Goal: Task Accomplishment & Management: Complete application form

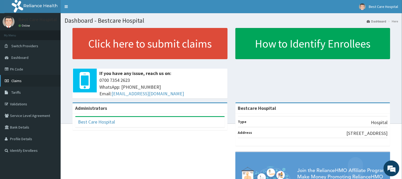
click at [11, 80] on span "Claims" at bounding box center [16, 80] width 10 height 5
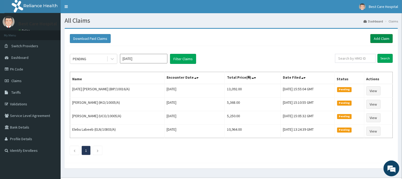
click at [384, 37] on link "Add Claim" at bounding box center [382, 38] width 22 height 9
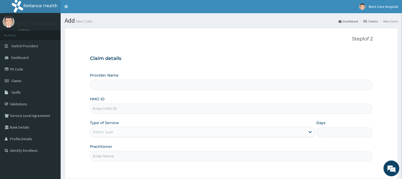
type input "Bestcare Hospital"
click at [101, 108] on input "HMO ID" at bounding box center [231, 108] width 283 height 10
type input "v"
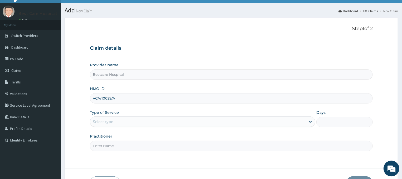
scroll to position [28, 0]
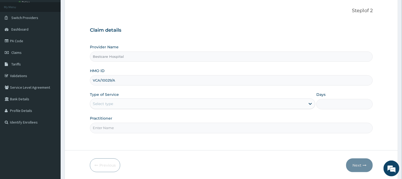
type input "VCA/10029/A"
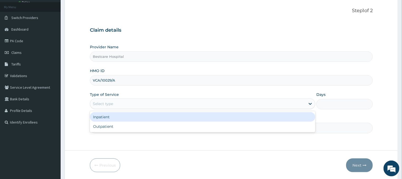
click at [298, 103] on div "Select type" at bounding box center [198, 103] width 216 height 8
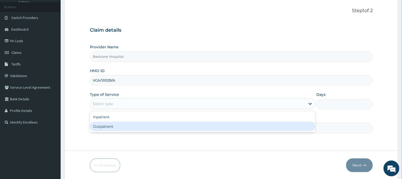
click at [276, 124] on div "Outpatient" at bounding box center [203, 126] width 226 height 9
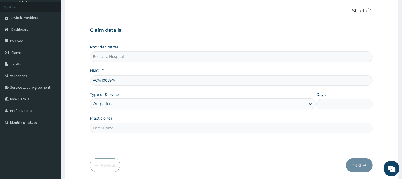
type input "1"
click at [204, 130] on input "Practitioner" at bounding box center [231, 128] width 283 height 10
type input "DR"
click at [355, 162] on button "Next" at bounding box center [359, 165] width 27 height 14
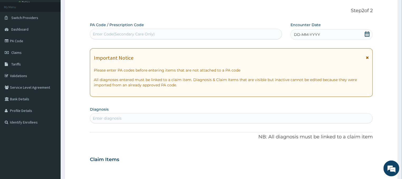
click at [368, 35] on icon at bounding box center [367, 33] width 5 height 5
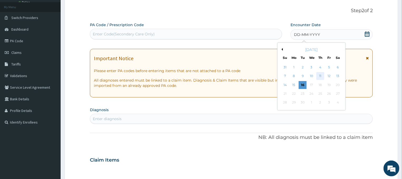
click at [322, 76] on div "11" at bounding box center [321, 76] width 8 height 8
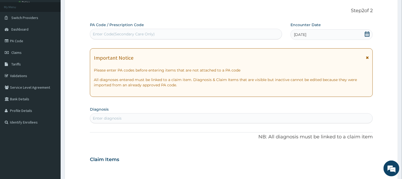
click at [109, 117] on div "Enter diagnosis" at bounding box center [107, 118] width 29 height 5
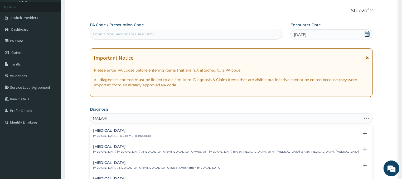
type input "MALARIA"
click at [97, 131] on h4 "[MEDICAL_DATA]" at bounding box center [122, 130] width 58 height 4
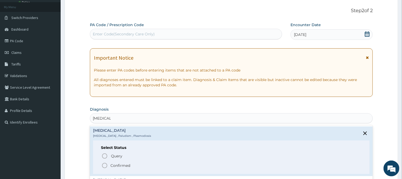
scroll to position [26, 0]
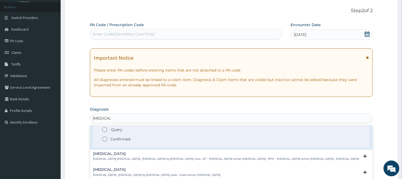
click at [103, 140] on icon "status option filled" at bounding box center [105, 139] width 6 height 6
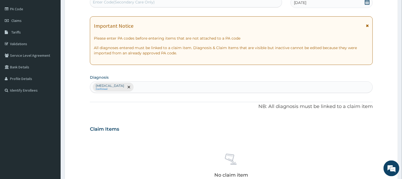
scroll to position [56, 0]
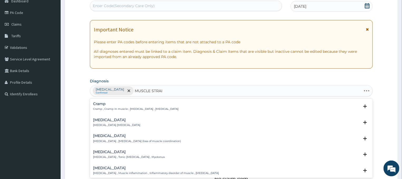
type input "MUSCLE STRAIN"
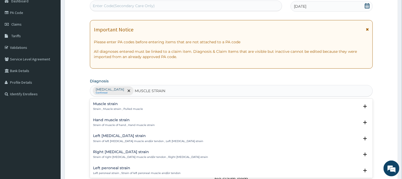
click at [115, 109] on p "Strain , Muscle strain , Pulled muscle" at bounding box center [118, 109] width 50 height 4
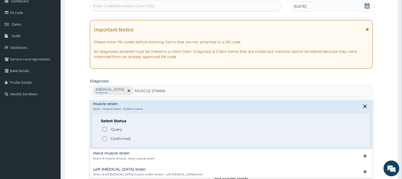
click at [107, 140] on icon "status option filled" at bounding box center [105, 138] width 6 height 6
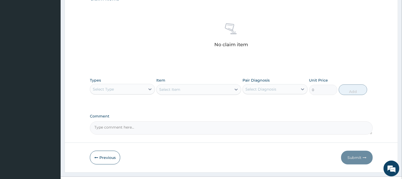
scroll to position [198, 0]
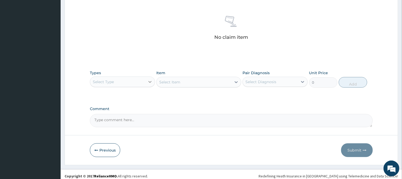
click at [146, 83] on div at bounding box center [149, 81] width 9 height 9
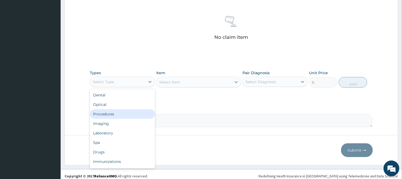
click at [108, 113] on div "Procedures" at bounding box center [122, 113] width 65 height 9
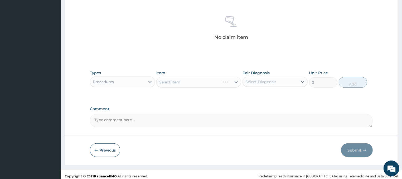
click at [199, 80] on div "Select Item" at bounding box center [198, 82] width 85 height 11
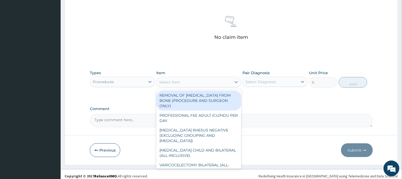
click at [208, 82] on div "Select Item" at bounding box center [194, 82] width 75 height 8
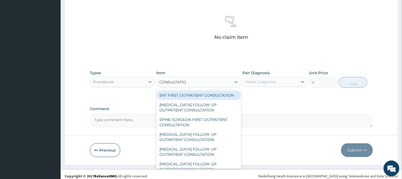
type input "CONSULTATION"
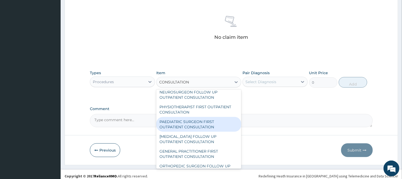
scroll to position [451, 0]
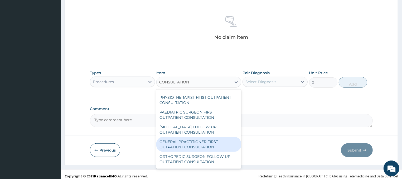
click at [201, 146] on div "GENERAL PRACTITIONER FIRST OUTPATIENT CONSULTATION" at bounding box center [198, 144] width 85 height 15
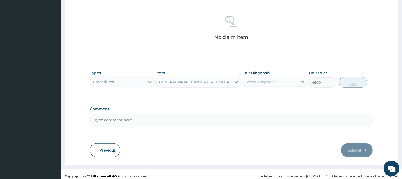
type input "4500"
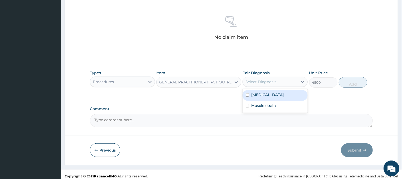
click at [281, 83] on div "Select Diagnosis" at bounding box center [270, 82] width 55 height 8
click at [267, 97] on div "[MEDICAL_DATA]" at bounding box center [275, 95] width 65 height 11
checkbox input "true"
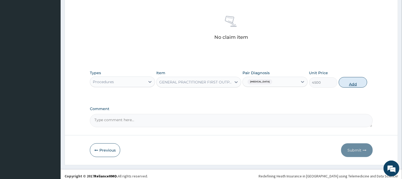
click at [350, 82] on button "Add" at bounding box center [353, 82] width 28 height 11
type input "0"
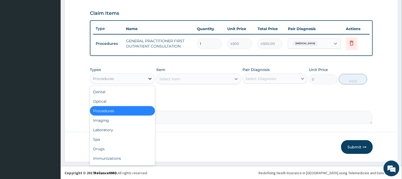
click at [148, 77] on icon at bounding box center [149, 78] width 5 height 5
click at [111, 131] on div "Laboratory" at bounding box center [122, 129] width 65 height 9
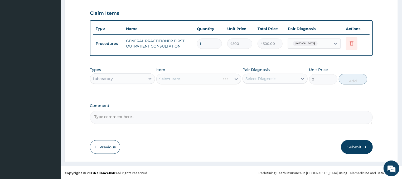
click at [207, 78] on div "Select Item" at bounding box center [198, 79] width 85 height 11
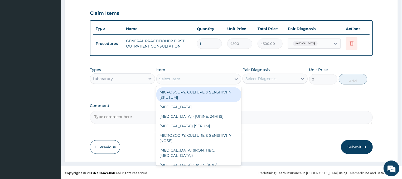
click at [213, 77] on div "Select Item" at bounding box center [194, 79] width 75 height 8
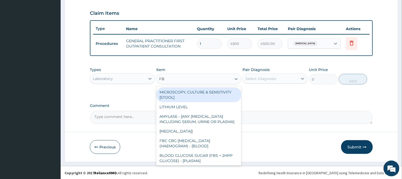
type input "FBC"
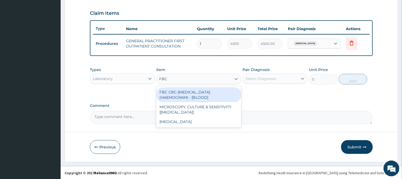
click at [213, 94] on div "FBC CBC-[MEDICAL_DATA] (HAEMOGRAM) - [BLOOD]" at bounding box center [198, 94] width 85 height 15
type input "6000"
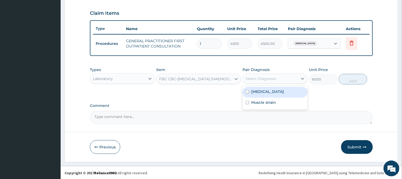
click at [267, 80] on div "Select Diagnosis" at bounding box center [261, 78] width 31 height 5
click at [266, 92] on div "[MEDICAL_DATA]" at bounding box center [275, 92] width 65 height 11
checkbox input "true"
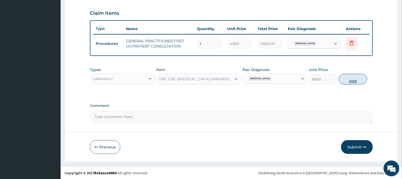
click at [349, 79] on button "Add" at bounding box center [353, 79] width 28 height 11
type input "0"
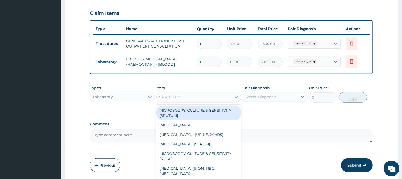
click at [205, 96] on div "Select Item" at bounding box center [194, 97] width 75 height 8
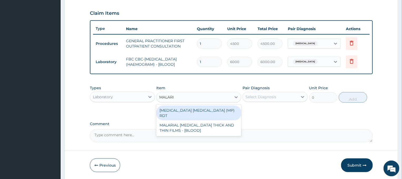
type input "MALARIA"
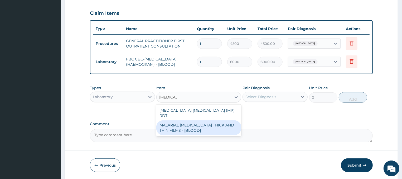
click at [195, 120] on div "MALARIAL [MEDICAL_DATA] THICK AND THIN FILMS - [BLOOD]" at bounding box center [198, 127] width 85 height 15
type input "2625"
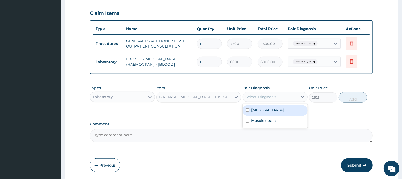
click at [290, 96] on div "Select Diagnosis" at bounding box center [270, 97] width 55 height 8
click at [269, 108] on div "[MEDICAL_DATA]" at bounding box center [275, 110] width 65 height 11
checkbox input "true"
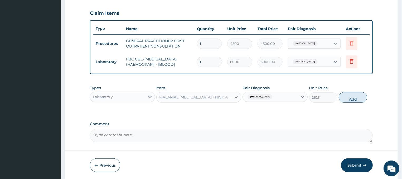
click at [346, 97] on button "Add" at bounding box center [353, 97] width 28 height 11
type input "0"
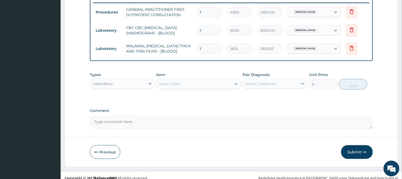
scroll to position [212, 0]
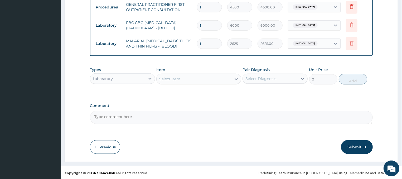
click at [129, 78] on div "Laboratory" at bounding box center [117, 78] width 55 height 8
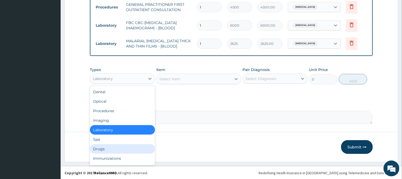
click at [101, 149] on div "Drugs" at bounding box center [122, 148] width 65 height 9
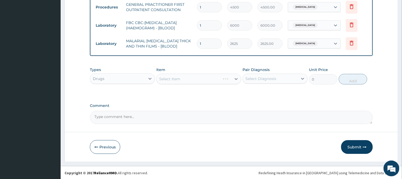
click at [213, 78] on div "Select Item" at bounding box center [198, 79] width 85 height 11
click at [213, 76] on div "Select Item" at bounding box center [198, 79] width 85 height 11
click at [216, 78] on div "Select Item" at bounding box center [198, 79] width 85 height 11
click at [227, 78] on div "Select Item" at bounding box center [194, 79] width 75 height 8
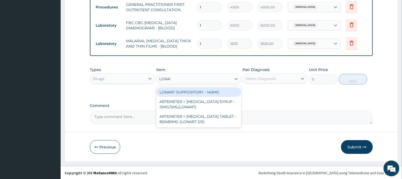
type input "LONART"
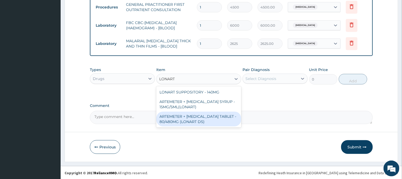
click at [224, 119] on div "ARTEMETER + LUMEFANTRINE TABLET - 80/480MG (LONART DS)" at bounding box center [198, 119] width 85 height 15
type input "672"
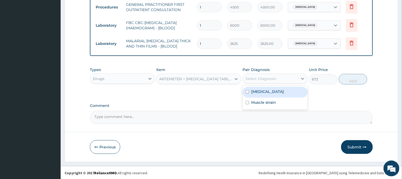
click at [277, 80] on div "Select Diagnosis" at bounding box center [270, 78] width 55 height 8
click at [269, 93] on div "Malaria" at bounding box center [275, 92] width 65 height 11
checkbox input "true"
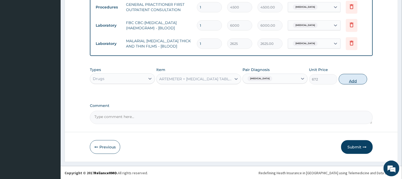
click at [350, 78] on button "Add" at bounding box center [353, 79] width 28 height 11
type input "0"
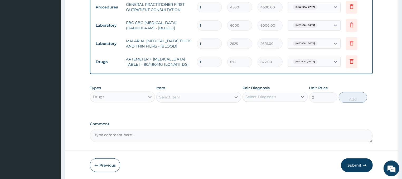
type input "0.00"
type input "6"
type input "4032.00"
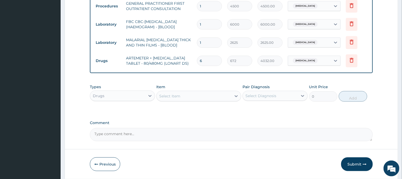
scroll to position [231, 0]
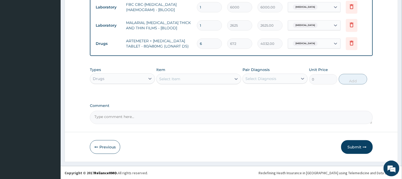
type input "6"
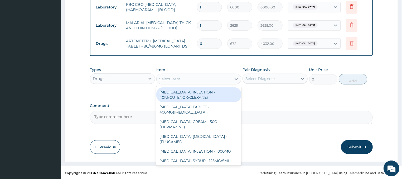
click at [201, 78] on div "Select Item" at bounding box center [194, 79] width 75 height 8
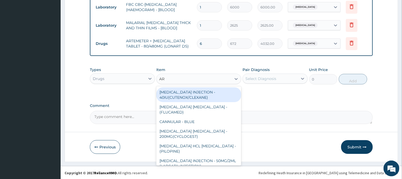
type input "A"
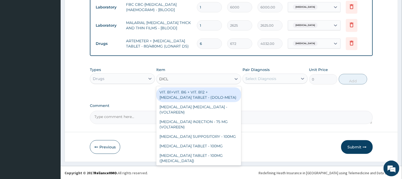
type input "DICLO"
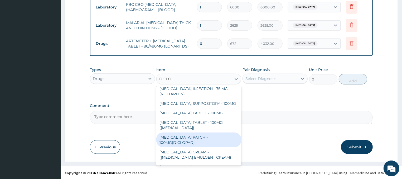
scroll to position [24, 0]
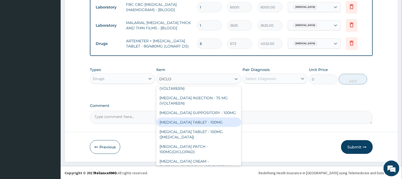
click at [204, 117] on div "[MEDICAL_DATA] TABLET - 100MG" at bounding box center [198, 121] width 85 height 9
type input "128"
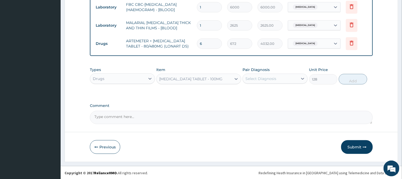
click at [283, 79] on div "Select Diagnosis" at bounding box center [270, 78] width 55 height 8
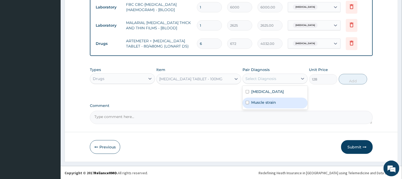
click at [265, 102] on label "Muscle strain" at bounding box center [263, 102] width 25 height 5
checkbox input "true"
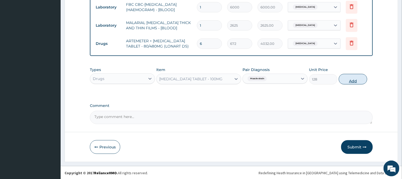
click at [349, 78] on button "Add" at bounding box center [353, 79] width 28 height 11
type input "0"
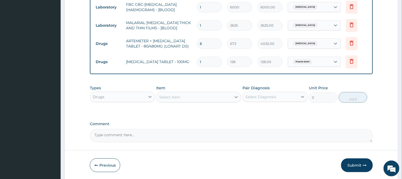
type input "10"
type input "1280.00"
type input "10"
click at [225, 97] on div "Select Item" at bounding box center [194, 97] width 75 height 8
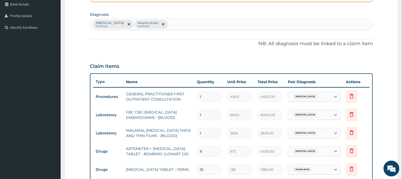
scroll to position [117, 0]
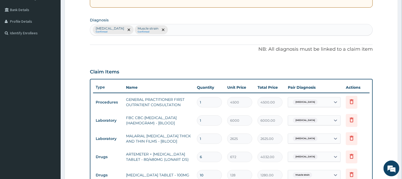
click at [164, 30] on div "Malaria Confirmed Muscle strain Confirmed" at bounding box center [231, 29] width 283 height 11
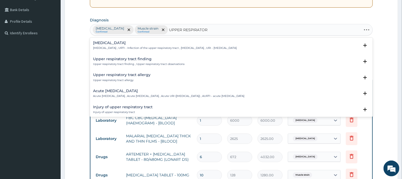
type input "UPPER RESPIRATORY"
click at [130, 46] on div "Upper respiratory infection Upper respiratory infection , URTI - Infection of t…" at bounding box center [165, 45] width 144 height 9
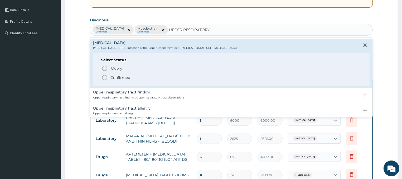
click at [106, 80] on circle "status option filled" at bounding box center [104, 77] width 5 height 5
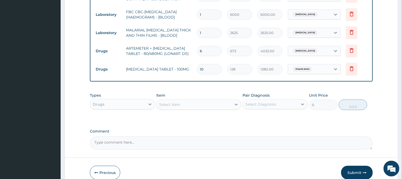
scroll to position [231, 0]
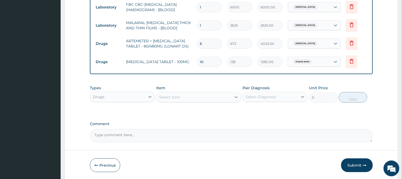
click at [215, 98] on div "Select Item" at bounding box center [194, 97] width 75 height 8
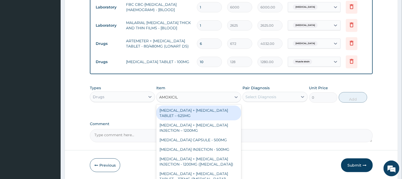
type input "AMOXICILL"
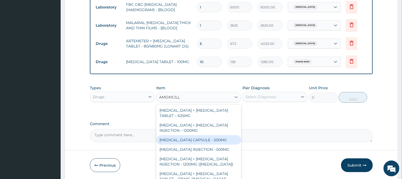
click at [208, 141] on div "[MEDICAL_DATA] CAPSULE - 500MG" at bounding box center [198, 139] width 85 height 9
type input "128"
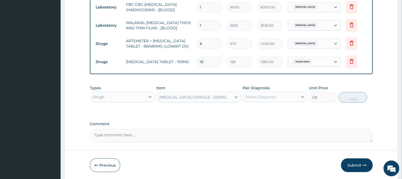
click at [266, 98] on div "Select Diagnosis" at bounding box center [261, 96] width 31 height 5
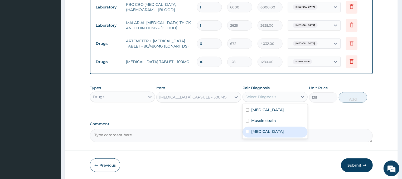
click at [260, 131] on label "Upper respiratory infection" at bounding box center [267, 131] width 33 height 5
checkbox input "true"
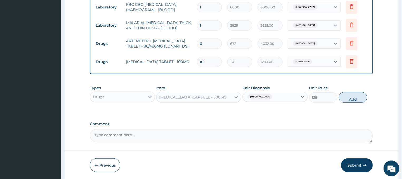
click at [351, 93] on button "Add" at bounding box center [353, 97] width 28 height 11
type input "0"
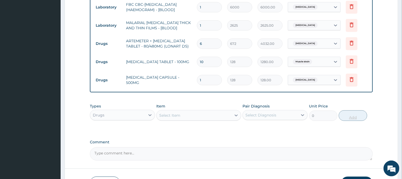
type input "15"
type input "1920.00"
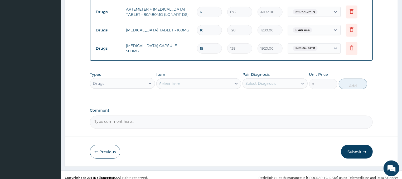
scroll to position [267, 0]
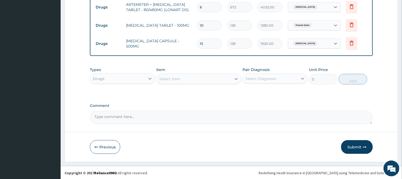
type input "15"
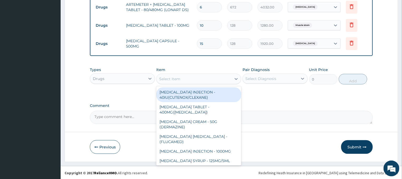
click at [215, 80] on div "Select Item" at bounding box center [194, 79] width 75 height 8
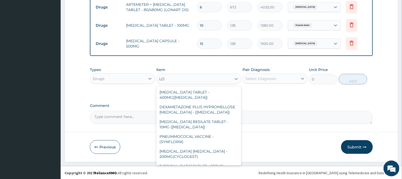
type input "L"
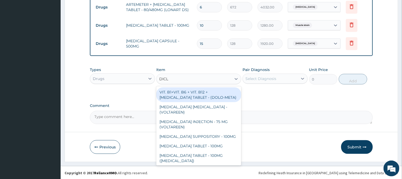
type input "DICLO"
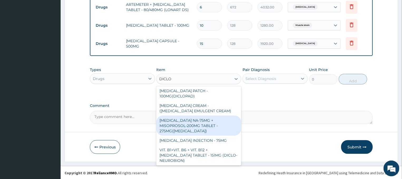
scroll to position [103, 0]
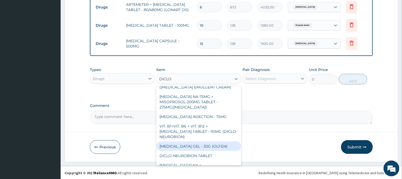
click at [205, 141] on div "[MEDICAL_DATA] GEL - 30G (OLFEN)" at bounding box center [198, 145] width 85 height 9
type input "1280"
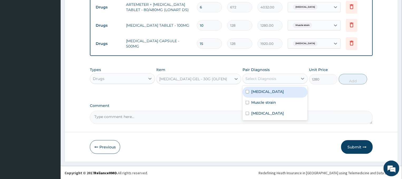
click at [285, 79] on div "Select Diagnosis" at bounding box center [270, 78] width 55 height 8
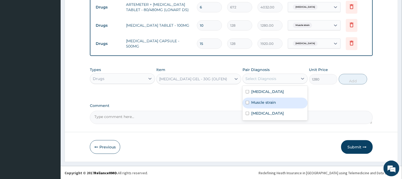
click at [267, 103] on label "Muscle strain" at bounding box center [263, 102] width 25 height 5
checkbox input "true"
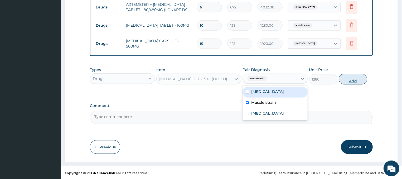
click at [363, 78] on button "Add" at bounding box center [353, 79] width 28 height 11
type input "0"
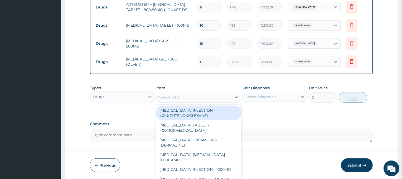
click at [196, 94] on div "Select Item" at bounding box center [194, 97] width 75 height 8
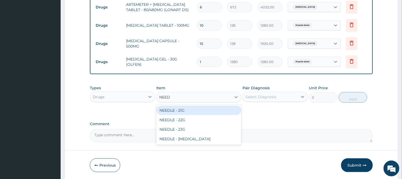
type input "NEED"
click at [196, 103] on div "Types Drugs Item option DICLOFENAC GEL - 30G (OLFEN), selected. option NEEDLE -…" at bounding box center [231, 94] width 283 height 23
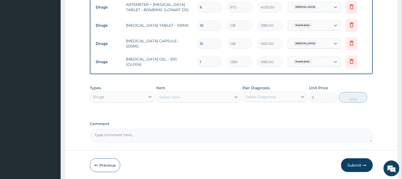
click at [202, 94] on div "Select Item" at bounding box center [194, 97] width 75 height 8
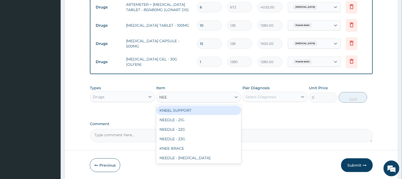
type input "NEED"
click at [189, 108] on div "NEEDLE - 21G" at bounding box center [198, 110] width 85 height 9
type input "32"
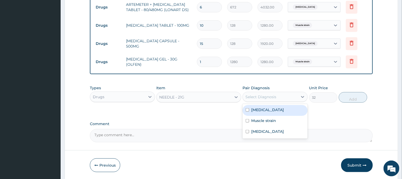
click at [266, 94] on div "Select Diagnosis" at bounding box center [261, 96] width 31 height 5
click at [258, 110] on label "[MEDICAL_DATA]" at bounding box center [267, 109] width 33 height 5
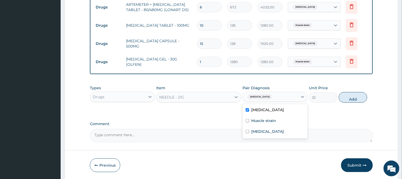
checkbox input "true"
click at [348, 98] on button "Add" at bounding box center [353, 97] width 28 height 11
type input "0"
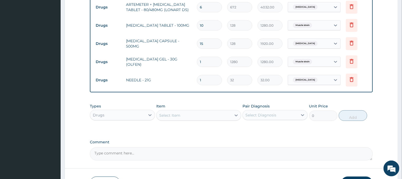
scroll to position [303, 0]
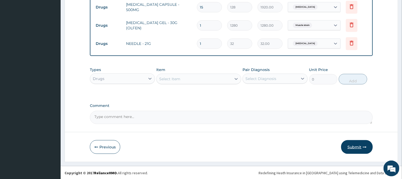
click at [349, 147] on button "Submit" at bounding box center [357, 147] width 32 height 14
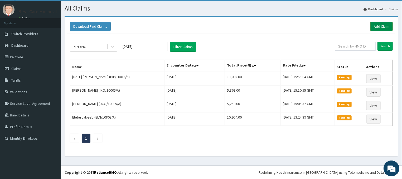
click at [377, 26] on link "Add Claim" at bounding box center [382, 26] width 22 height 9
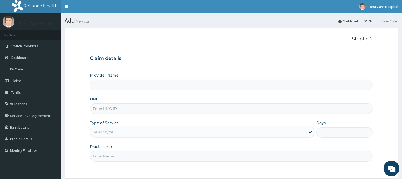
click at [102, 111] on input "HMO ID" at bounding box center [231, 108] width 283 height 10
type input "Bestcare Hospital"
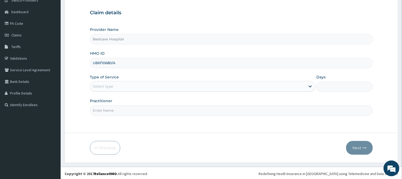
scroll to position [47, 0]
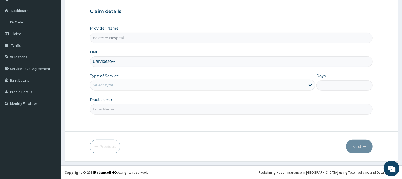
type input "UBP/10680/A"
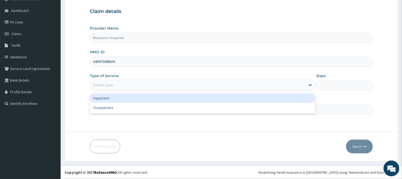
click at [126, 87] on div "Select type" at bounding box center [198, 85] width 216 height 8
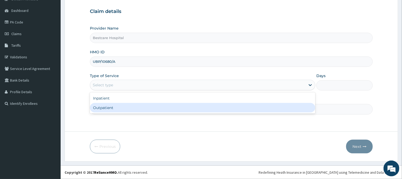
click at [114, 109] on div "Outpatient" at bounding box center [203, 107] width 226 height 9
type input "1"
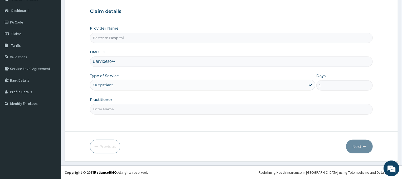
click at [104, 111] on input "Practitioner" at bounding box center [231, 109] width 283 height 10
type input "DR"
click at [363, 145] on icon "button" at bounding box center [365, 147] width 4 height 4
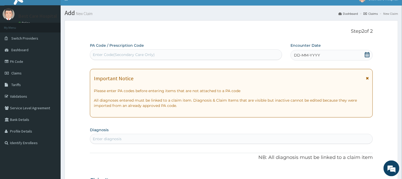
scroll to position [0, 0]
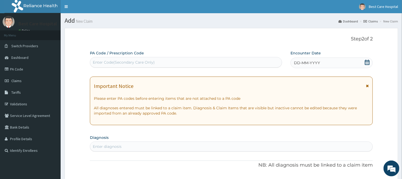
click at [368, 64] on icon at bounding box center [367, 62] width 5 height 5
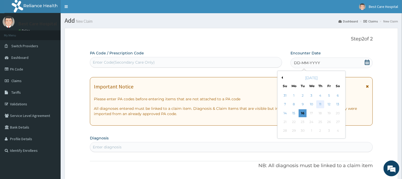
click at [320, 104] on div "11" at bounding box center [321, 104] width 8 height 8
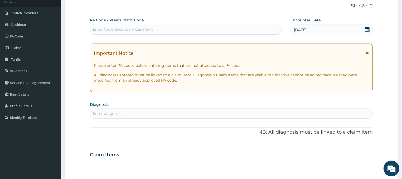
scroll to position [85, 0]
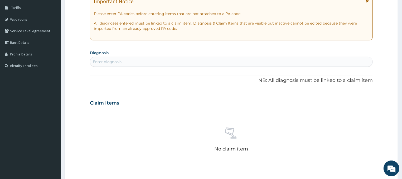
click at [109, 60] on div "Enter diagnosis" at bounding box center [107, 61] width 29 height 5
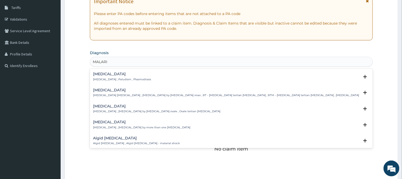
type input "[MEDICAL_DATA]"
click at [98, 77] on div "Malaria Malaria , Paludism , Plasmodiosis" at bounding box center [122, 76] width 58 height 9
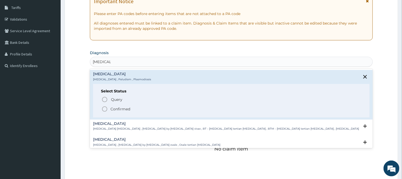
drag, startPoint x: 106, startPoint y: 108, endPoint x: 113, endPoint y: 89, distance: 20.1
click at [106, 108] on icon "status option filled" at bounding box center [105, 109] width 6 height 6
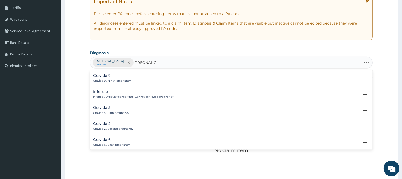
type input "PREGNANCY"
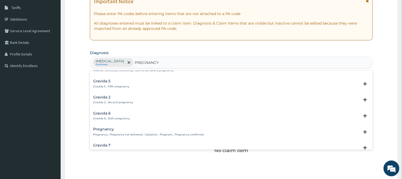
scroll to position [53, 0]
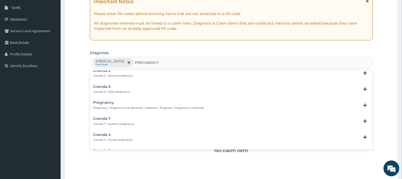
click at [109, 108] on p "Pregnancy , Pregnancy not delivered , Gestation , Pregnant , Pregnancy confirmed" at bounding box center [148, 108] width 111 height 4
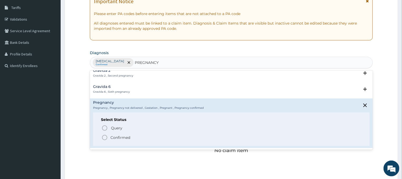
click at [103, 137] on circle "status option filled" at bounding box center [104, 137] width 5 height 5
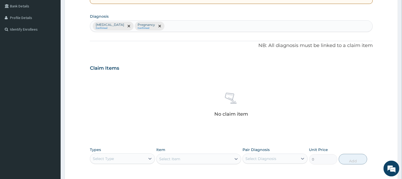
scroll to position [170, 0]
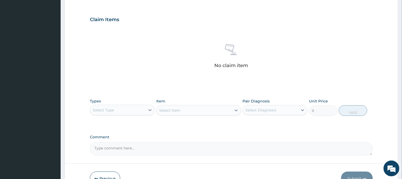
click at [136, 111] on div "Select Type" at bounding box center [117, 110] width 55 height 8
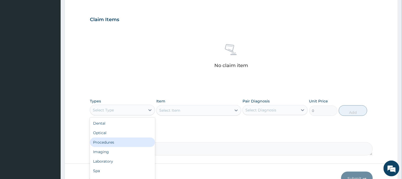
click at [116, 143] on div "Procedures" at bounding box center [122, 141] width 65 height 9
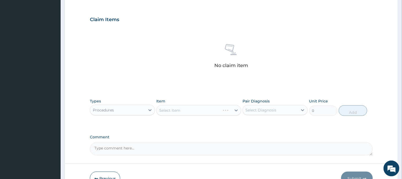
click at [217, 111] on div "Select Item" at bounding box center [198, 110] width 85 height 11
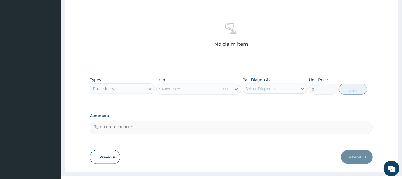
scroll to position [193, 0]
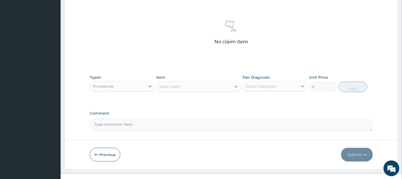
click at [222, 87] on div "Select Item" at bounding box center [194, 86] width 75 height 8
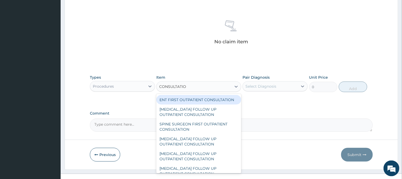
type input "CONSULTATION"
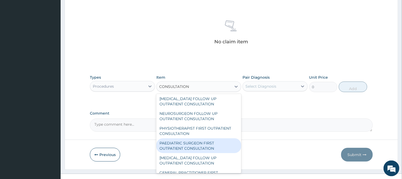
scroll to position [451, 0]
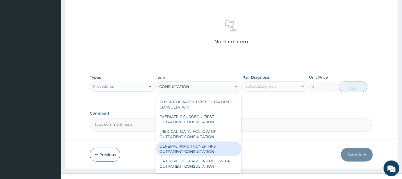
click at [197, 148] on div "GENERAL PRACTITIONER FIRST OUTPATIENT CONSULTATION" at bounding box center [198, 148] width 85 height 15
type input "4500"
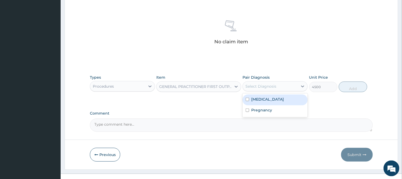
click at [277, 88] on div "Select Diagnosis" at bounding box center [270, 86] width 55 height 8
click at [270, 101] on div "Malaria" at bounding box center [275, 99] width 65 height 11
checkbox input "true"
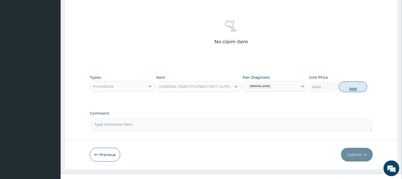
click at [349, 88] on button "Add" at bounding box center [353, 87] width 28 height 11
type input "0"
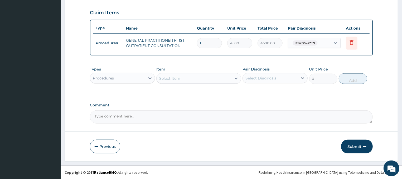
scroll to position [176, 0]
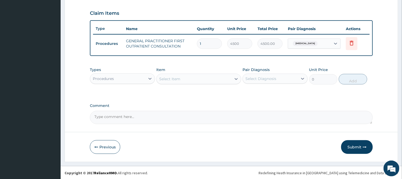
click at [126, 76] on div "Procedures" at bounding box center [117, 78] width 55 height 8
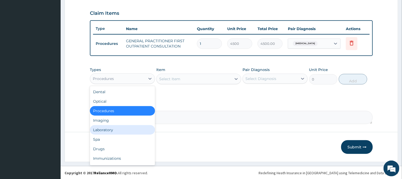
scroll to position [18, 0]
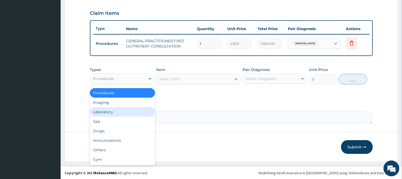
click at [108, 110] on div "Laboratory" at bounding box center [122, 111] width 65 height 9
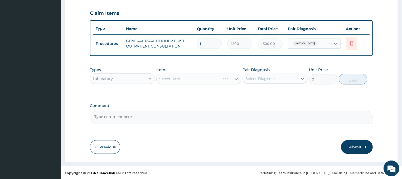
click at [181, 78] on div "Select Item" at bounding box center [198, 79] width 85 height 11
click at [203, 77] on div "Select Item" at bounding box center [198, 79] width 85 height 11
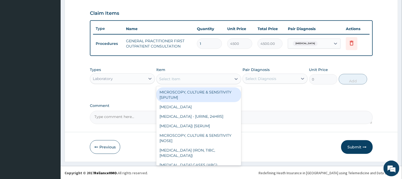
click at [194, 76] on div "Select Item" at bounding box center [194, 79] width 75 height 8
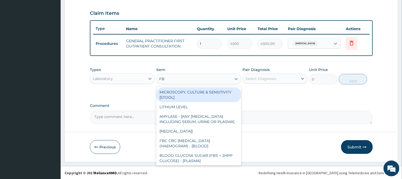
type input "FBC"
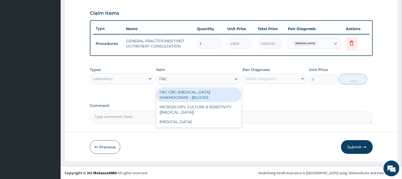
click at [218, 92] on div "FBC CBC-[MEDICAL_DATA] (HAEMOGRAM) - [BLOOD]" at bounding box center [198, 94] width 85 height 15
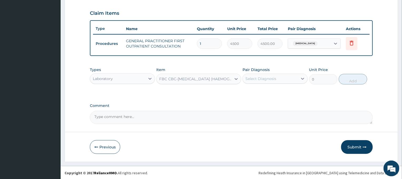
type input "6000"
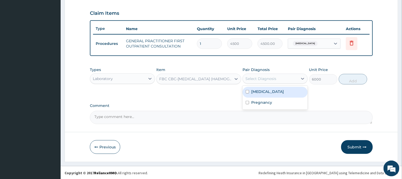
click at [267, 80] on div "Select Diagnosis" at bounding box center [261, 78] width 31 height 5
click at [264, 89] on label "[MEDICAL_DATA]" at bounding box center [267, 91] width 33 height 5
checkbox input "true"
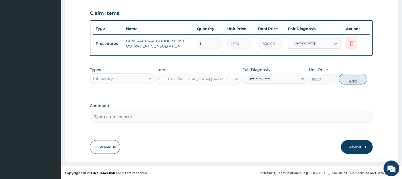
click at [349, 76] on button "Add" at bounding box center [353, 79] width 28 height 11
type input "0"
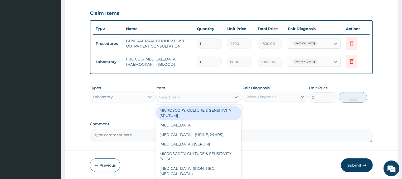
click at [191, 93] on div "Select Item" at bounding box center [194, 97] width 75 height 8
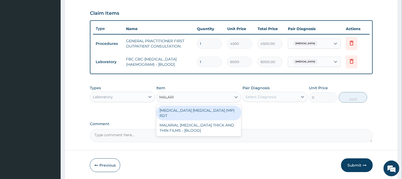
type input "MALARIA"
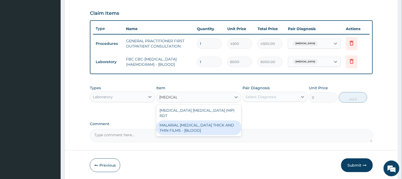
click at [210, 121] on div "MALARIAL PARASITE THICK AND THIN FILMS - [BLOOD]" at bounding box center [198, 127] width 85 height 15
type input "2625"
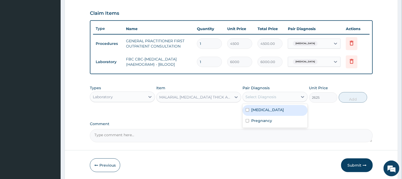
click at [270, 94] on div "Select Diagnosis" at bounding box center [261, 96] width 31 height 5
click at [265, 108] on label "Malaria" at bounding box center [267, 109] width 33 height 5
checkbox input "true"
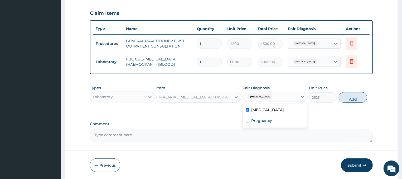
click at [353, 94] on button "Add" at bounding box center [353, 97] width 28 height 11
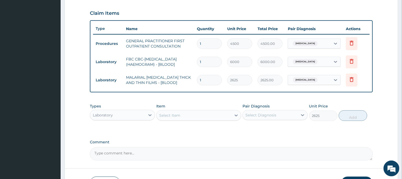
type input "0"
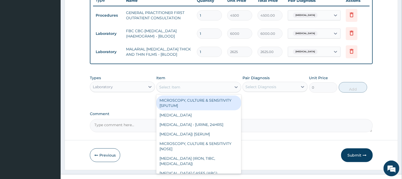
click at [190, 87] on div "Select Item" at bounding box center [194, 87] width 75 height 8
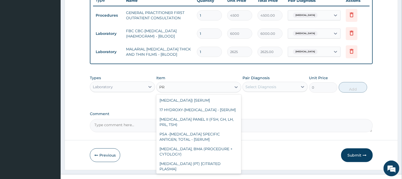
type input "P"
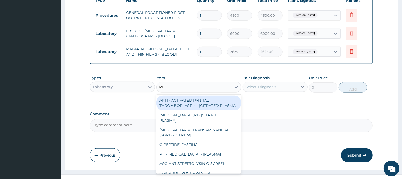
type input "P"
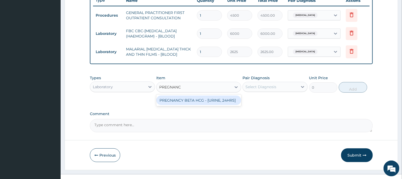
type input "PREGNANCY"
click at [207, 100] on div "PREGNANCY BETA HCG - [URINE, 24HRS]" at bounding box center [198, 99] width 85 height 9
type input "3000"
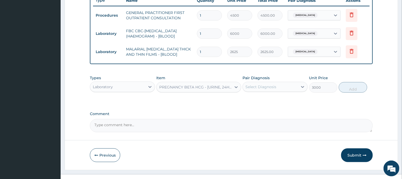
click at [266, 87] on div "Select Diagnosis" at bounding box center [261, 86] width 31 height 5
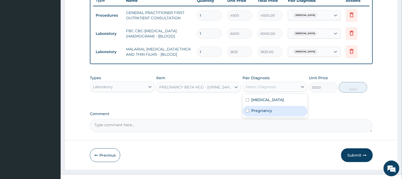
click at [269, 109] on label "Pregnancy" at bounding box center [261, 110] width 21 height 5
checkbox input "true"
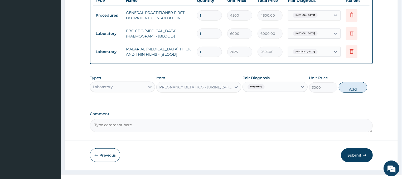
click at [356, 87] on button "Add" at bounding box center [353, 87] width 28 height 11
type input "0"
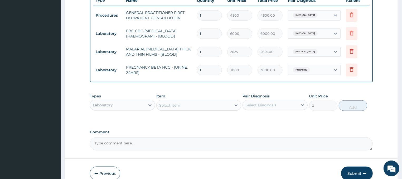
scroll to position [231, 0]
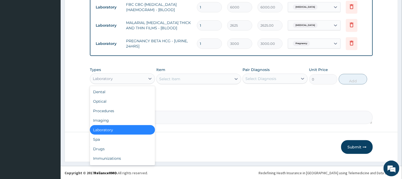
click at [130, 76] on div "Laboratory" at bounding box center [117, 78] width 55 height 8
click at [99, 149] on div "Drugs" at bounding box center [122, 148] width 65 height 9
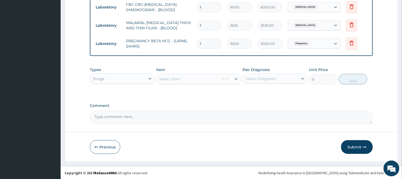
click at [196, 78] on div "Select Item" at bounding box center [198, 79] width 85 height 11
click at [207, 76] on div "Select Item" at bounding box center [198, 79] width 85 height 11
click at [202, 76] on div "Select Item" at bounding box center [198, 79] width 85 height 11
click at [208, 78] on div "Select Item" at bounding box center [198, 79] width 85 height 11
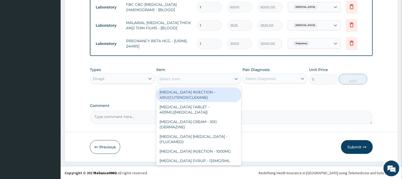
click at [218, 79] on div "Select Item" at bounding box center [194, 79] width 75 height 8
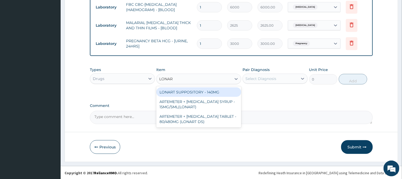
type input "LONART"
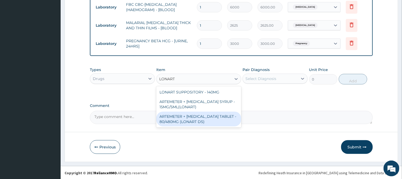
click at [198, 121] on div "ARTEMETER + LUMEFANTRINE TABLET - 80/480MG (LONART DS)" at bounding box center [198, 119] width 85 height 15
type input "672"
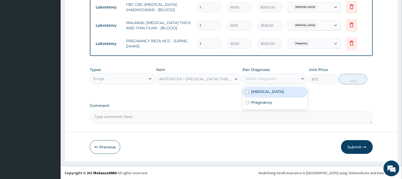
click at [282, 78] on div "Select Diagnosis" at bounding box center [270, 78] width 55 height 8
click at [267, 94] on div "Malaria" at bounding box center [275, 92] width 65 height 11
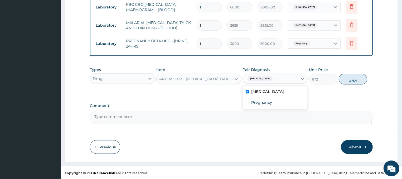
checkbox input "true"
click at [346, 77] on button "Add" at bounding box center [353, 79] width 28 height 11
type input "0"
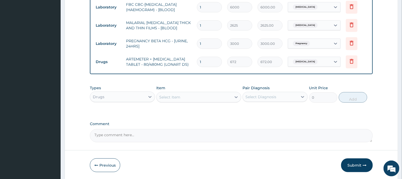
type input "0.00"
type input "6"
type input "4032.00"
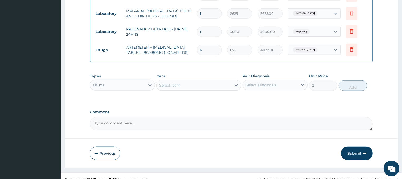
scroll to position [249, 0]
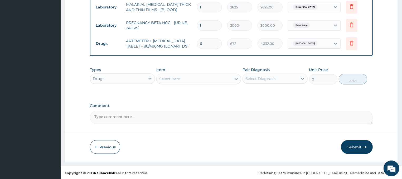
type input "6"
click at [219, 76] on div "Select Item" at bounding box center [194, 79] width 75 height 8
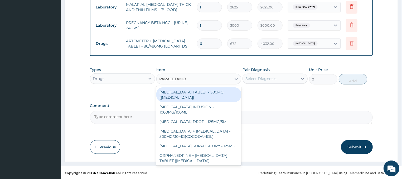
type input "PARACETAMOL"
click at [174, 94] on div "PARACETAMOL TABLET - 500MG (PANADOL)" at bounding box center [198, 94] width 85 height 15
type input "48"
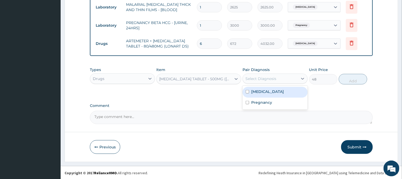
click at [258, 76] on div "Select Diagnosis" at bounding box center [261, 78] width 31 height 5
click at [262, 93] on label "Malaria" at bounding box center [267, 91] width 33 height 5
checkbox input "true"
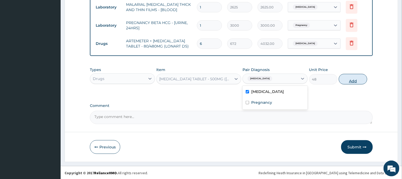
click at [355, 80] on button "Add" at bounding box center [353, 79] width 28 height 11
type input "0"
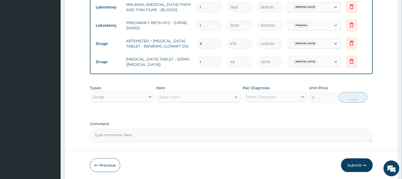
type input "18"
type input "864.00"
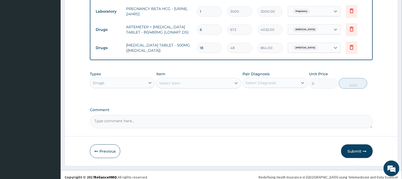
scroll to position [267, 0]
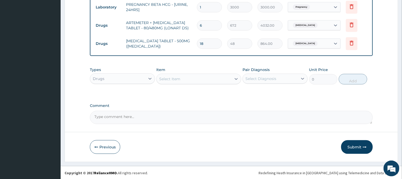
type input "18"
click at [203, 78] on div "Select Item" at bounding box center [194, 79] width 75 height 8
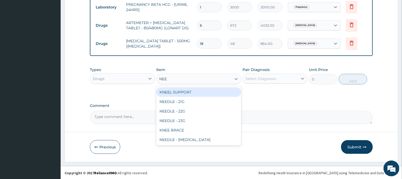
type input "NEED"
click at [196, 91] on div "NEEDLE - 21G" at bounding box center [198, 91] width 85 height 9
type input "32"
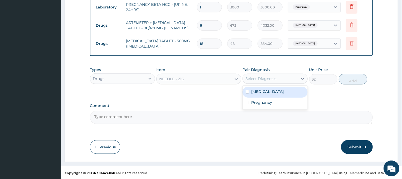
click at [269, 78] on div "Select Diagnosis" at bounding box center [261, 78] width 31 height 5
drag, startPoint x: 274, startPoint y: 92, endPoint x: 288, endPoint y: 84, distance: 16.4
click at [274, 92] on div "Malaria" at bounding box center [275, 92] width 65 height 11
checkbox input "true"
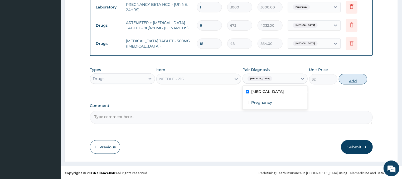
click at [349, 76] on button "Add" at bounding box center [353, 79] width 28 height 11
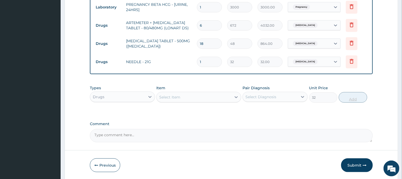
type input "0"
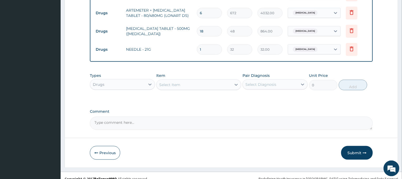
scroll to position [285, 0]
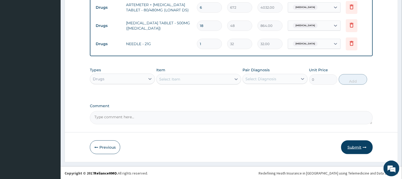
click at [354, 143] on button "Submit" at bounding box center [357, 147] width 32 height 14
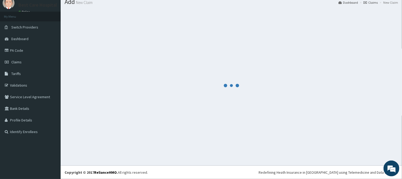
scroll to position [18, 0]
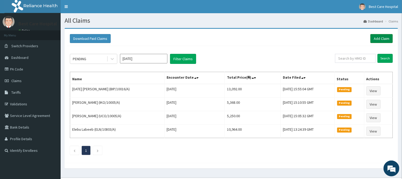
click at [391, 40] on link "Add Claim" at bounding box center [382, 38] width 22 height 9
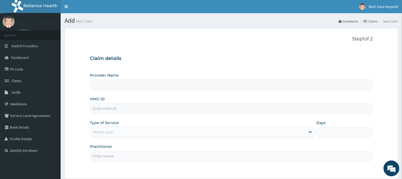
click at [103, 110] on input "HMO ID" at bounding box center [231, 108] width 283 height 10
type input "Bestcare Hospital"
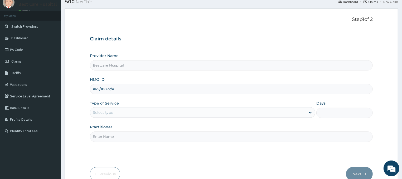
scroll to position [28, 0]
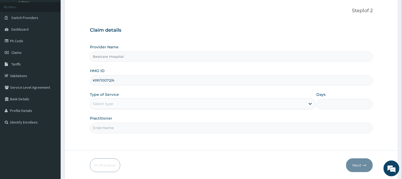
type input "KRF/10072/A"
click at [135, 96] on div "Type of Service Select type" at bounding box center [203, 100] width 226 height 17
click at [135, 103] on div "Select type" at bounding box center [198, 103] width 216 height 8
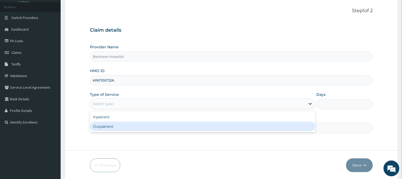
click at [117, 127] on div "Outpatient" at bounding box center [203, 126] width 226 height 9
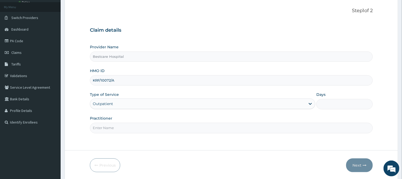
type input "1"
click at [112, 128] on input "Practitioner" at bounding box center [231, 128] width 283 height 10
type input "DR"
click at [356, 164] on button "Next" at bounding box center [359, 165] width 27 height 14
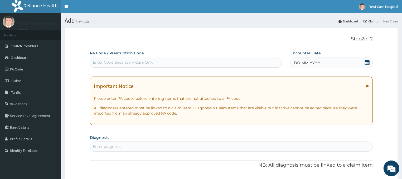
click at [366, 62] on icon at bounding box center [367, 62] width 5 height 5
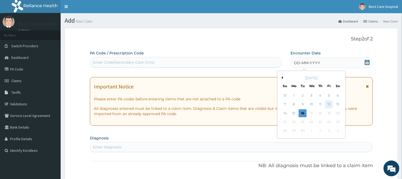
click at [328, 104] on div "12" at bounding box center [329, 104] width 8 height 8
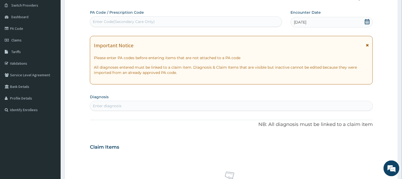
scroll to position [56, 0]
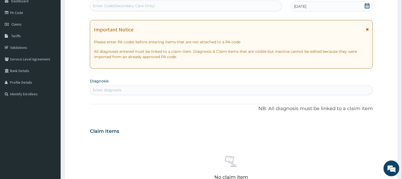
click at [145, 88] on div "Enter diagnosis" at bounding box center [231, 90] width 283 height 8
type input "[MEDICAL_DATA]"
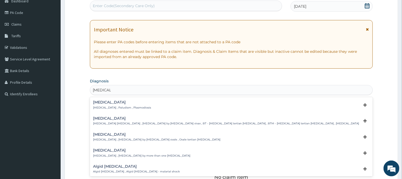
click at [100, 107] on p "Malaria , Paludism , Plasmodiosis" at bounding box center [122, 108] width 58 height 4
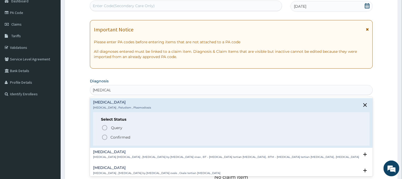
click at [105, 138] on icon "status option filled" at bounding box center [105, 137] width 6 height 6
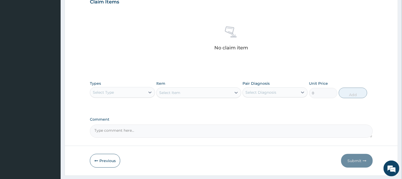
scroll to position [198, 0]
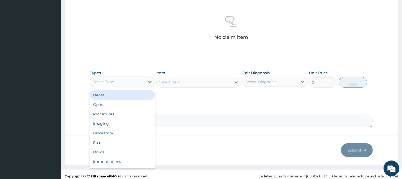
click at [146, 83] on div at bounding box center [149, 81] width 9 height 9
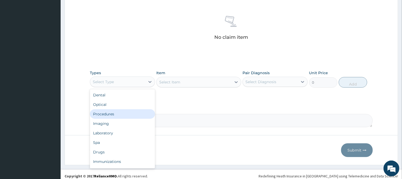
click at [116, 116] on div "Procedures" at bounding box center [122, 113] width 65 height 9
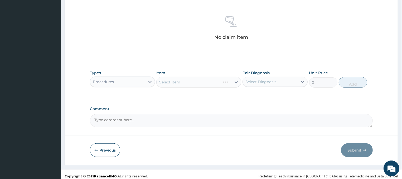
click at [209, 81] on div "Select Item" at bounding box center [198, 82] width 85 height 11
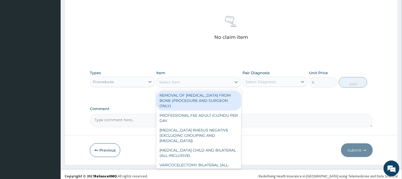
click at [227, 80] on div "Select Item" at bounding box center [194, 82] width 75 height 8
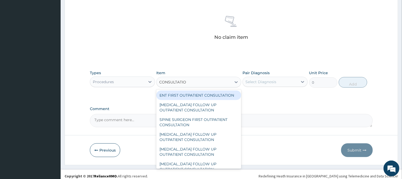
type input "CONSULTATION"
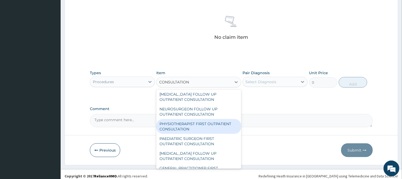
scroll to position [451, 0]
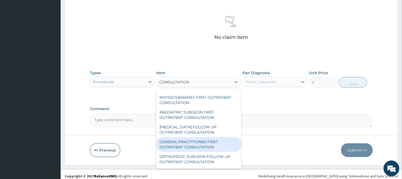
click at [194, 146] on div "GENERAL PRACTITIONER FIRST OUTPATIENT CONSULTATION" at bounding box center [198, 144] width 85 height 15
type input "4500"
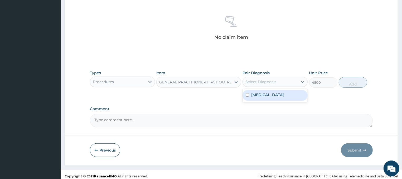
click at [278, 83] on div "Select Diagnosis" at bounding box center [270, 82] width 55 height 8
click at [261, 96] on label "Malaria" at bounding box center [267, 94] width 33 height 5
checkbox input "true"
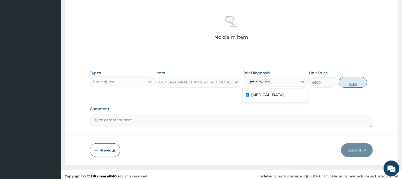
click at [352, 82] on button "Add" at bounding box center [353, 82] width 28 height 11
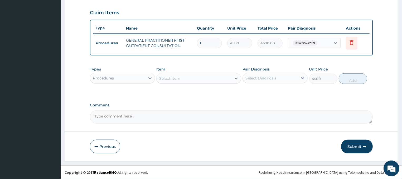
type input "0"
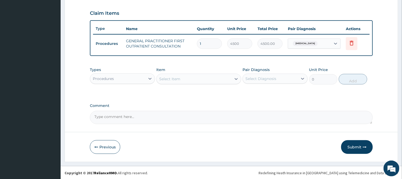
click at [131, 79] on div "Procedures" at bounding box center [117, 78] width 55 height 8
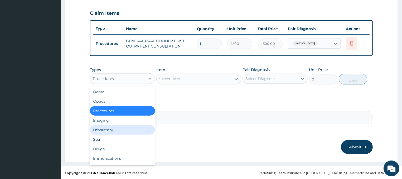
click at [102, 129] on div "Laboratory" at bounding box center [122, 129] width 65 height 9
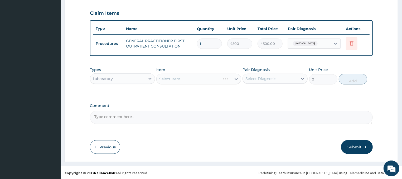
click at [207, 78] on div "Select Item" at bounding box center [198, 79] width 85 height 11
click at [208, 78] on div "Select Item" at bounding box center [198, 79] width 85 height 11
click at [214, 76] on div "Select Item" at bounding box center [198, 79] width 85 height 11
click at [201, 78] on div "Select Item" at bounding box center [198, 79] width 85 height 11
click at [194, 79] on div "Select Item" at bounding box center [198, 79] width 85 height 11
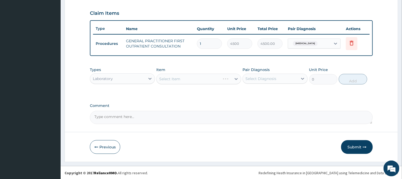
click at [220, 75] on div "Select Item" at bounding box center [198, 79] width 85 height 11
click at [223, 75] on div "Select Item" at bounding box center [194, 79] width 75 height 8
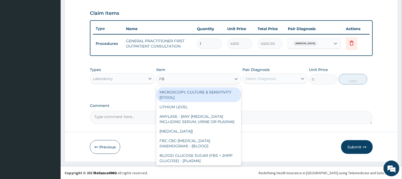
type input "FBC"
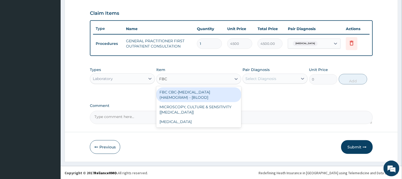
click at [224, 89] on div "FBC CBC-[MEDICAL_DATA] (HAEMOGRAM) - [BLOOD]" at bounding box center [198, 94] width 85 height 15
type input "6000"
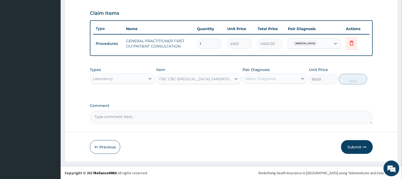
click at [276, 78] on div "Select Diagnosis" at bounding box center [261, 78] width 31 height 5
click at [272, 90] on div "[MEDICAL_DATA]" at bounding box center [275, 92] width 65 height 11
checkbox input "true"
click at [360, 78] on button "Add" at bounding box center [353, 79] width 28 height 11
type input "0"
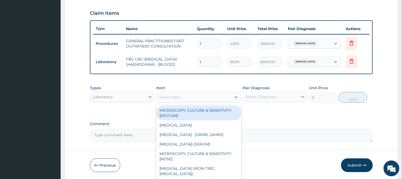
click at [169, 96] on div "Select Item" at bounding box center [169, 96] width 21 height 5
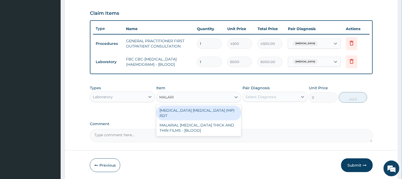
type input "[MEDICAL_DATA]"
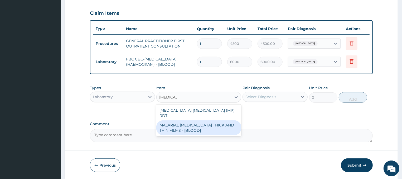
click at [194, 122] on div "MALARIAL [MEDICAL_DATA] THICK AND THIN FILMS - [BLOOD]" at bounding box center [198, 127] width 85 height 15
type input "2625"
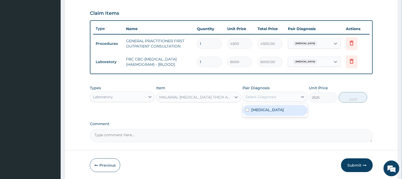
click at [273, 95] on div "Select Diagnosis" at bounding box center [261, 96] width 31 height 5
click at [262, 110] on label "[MEDICAL_DATA]" at bounding box center [267, 109] width 33 height 5
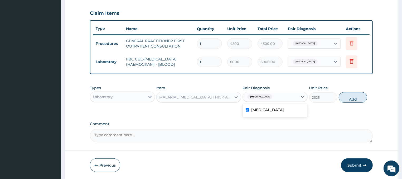
checkbox input "true"
click at [352, 97] on button "Add" at bounding box center [353, 97] width 28 height 11
type input "0"
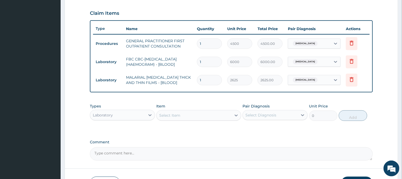
click at [114, 113] on div "Laboratory" at bounding box center [117, 115] width 55 height 8
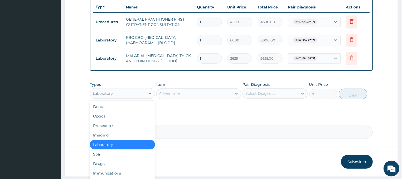
scroll to position [204, 0]
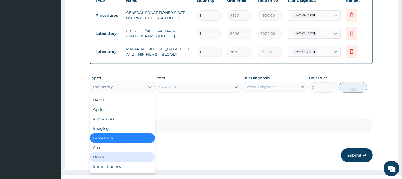
click at [101, 154] on div "Drugs" at bounding box center [122, 156] width 65 height 9
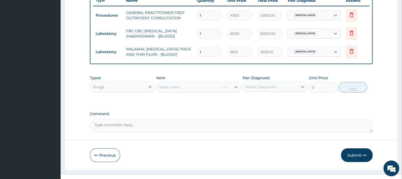
click at [209, 83] on div "Select Item" at bounding box center [198, 87] width 85 height 11
click at [204, 86] on div "Select Item" at bounding box center [198, 87] width 85 height 11
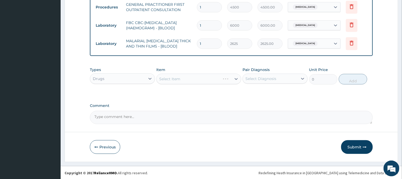
click at [206, 77] on div "Select Item" at bounding box center [198, 79] width 85 height 11
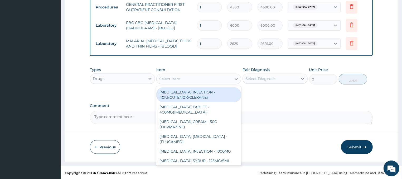
click at [197, 79] on div "Select Item" at bounding box center [194, 79] width 75 height 8
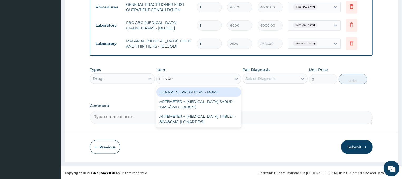
type input "LONART"
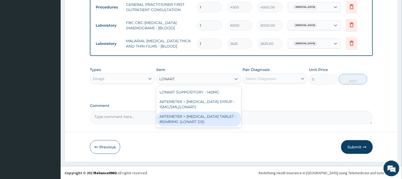
click at [191, 119] on div "ARTEMETER + [MEDICAL_DATA] TABLET - 80/480MG (LONART DS)" at bounding box center [198, 119] width 85 height 15
type input "672"
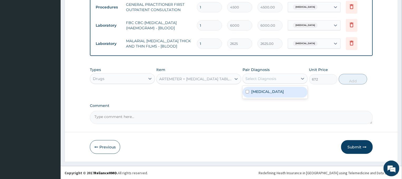
click at [292, 76] on div "Select Diagnosis" at bounding box center [270, 78] width 55 height 8
drag, startPoint x: 274, startPoint y: 92, endPoint x: 314, endPoint y: 88, distance: 40.1
click at [274, 92] on div "[MEDICAL_DATA]" at bounding box center [275, 92] width 65 height 11
checkbox input "true"
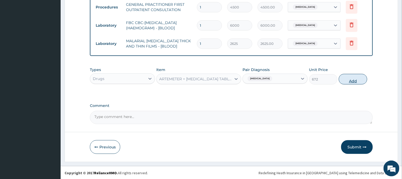
click at [351, 78] on button "Add" at bounding box center [353, 79] width 28 height 11
type input "0"
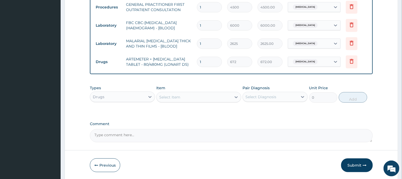
type input "0.00"
type input "6"
type input "4032.00"
type input "6"
click at [204, 94] on div "Select Item" at bounding box center [194, 97] width 75 height 8
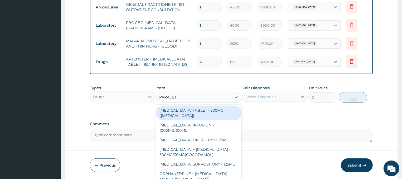
type input "PARACETA"
click at [211, 112] on div "[MEDICAL_DATA] TABLET - 500MG ([MEDICAL_DATA])" at bounding box center [198, 113] width 85 height 15
type input "48"
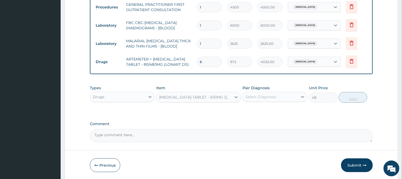
click at [266, 98] on div "Select Diagnosis" at bounding box center [261, 96] width 31 height 5
click at [262, 109] on label "[MEDICAL_DATA]" at bounding box center [267, 109] width 33 height 5
checkbox input "true"
click at [343, 96] on button "Add" at bounding box center [353, 97] width 28 height 11
type input "0"
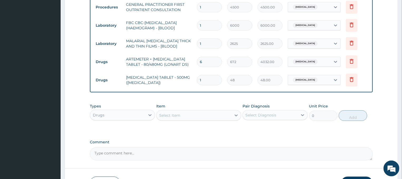
type input "18"
type input "864.00"
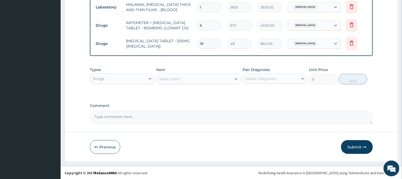
type input "18"
click at [179, 80] on div "Select Item" at bounding box center [169, 78] width 21 height 5
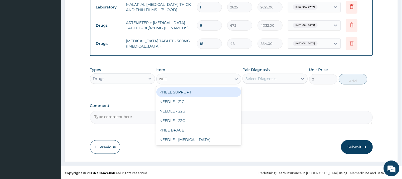
type input "NEED"
click at [173, 93] on div "NEEDLE - 21G" at bounding box center [198, 91] width 85 height 9
type input "32"
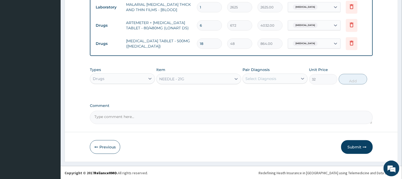
click at [295, 78] on div "Select Diagnosis" at bounding box center [270, 78] width 55 height 8
click at [277, 91] on div "[MEDICAL_DATA]" at bounding box center [275, 92] width 65 height 11
checkbox input "true"
click at [348, 78] on button "Add" at bounding box center [353, 79] width 28 height 11
type input "0"
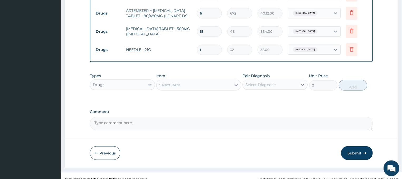
scroll to position [267, 0]
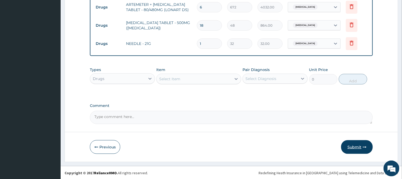
click at [357, 144] on button "Submit" at bounding box center [357, 147] width 32 height 14
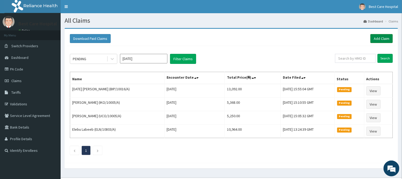
click at [386, 36] on link "Add Claim" at bounding box center [382, 38] width 22 height 9
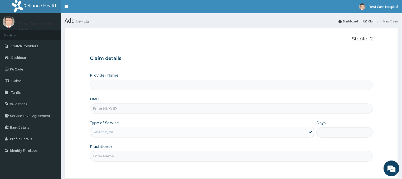
click at [105, 108] on input "HMO ID" at bounding box center [231, 108] width 283 height 10
type input "KRF/1"
type input "Bestcare Hospital"
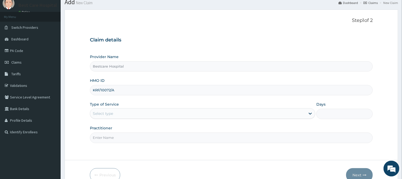
scroll to position [28, 0]
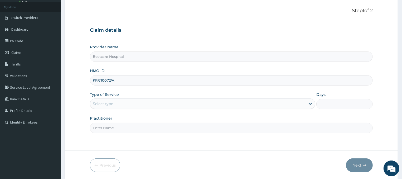
type input "KRF/10072/A"
click at [296, 101] on div "Select type" at bounding box center [198, 103] width 216 height 8
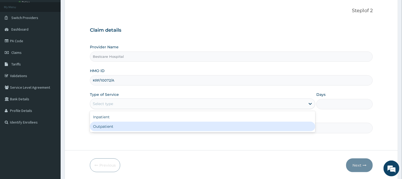
click at [255, 123] on div "Outpatient" at bounding box center [203, 126] width 226 height 9
type input "1"
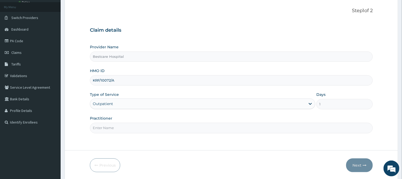
click at [169, 123] on input "Practitioner" at bounding box center [231, 128] width 283 height 10
type input "DR"
click at [355, 165] on button "Next" at bounding box center [359, 165] width 27 height 14
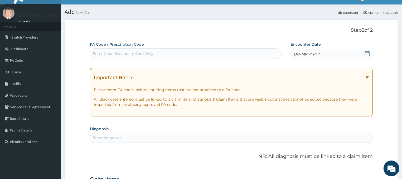
scroll to position [0, 0]
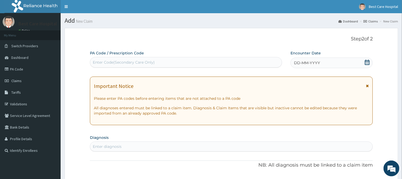
click at [368, 61] on icon at bounding box center [367, 62] width 5 height 5
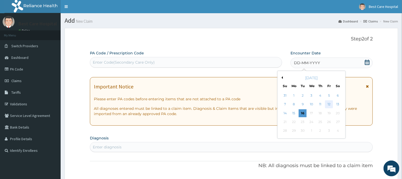
click at [328, 104] on div "12" at bounding box center [329, 104] width 8 height 8
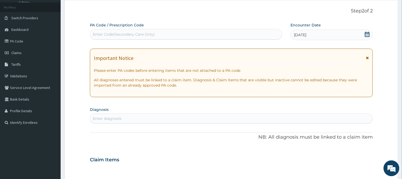
scroll to position [56, 0]
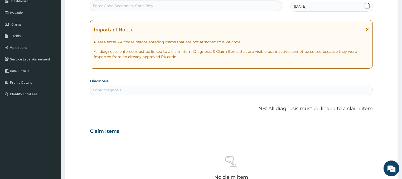
click at [128, 87] on div "Enter diagnosis" at bounding box center [231, 90] width 283 height 8
type input "M"
type input "[MEDICAL_DATA]"
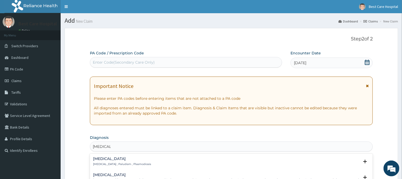
scroll to position [113, 0]
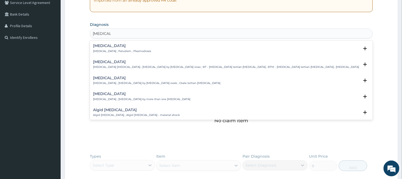
click at [97, 52] on p "[MEDICAL_DATA] , Paludism , Plasmodiosis" at bounding box center [122, 51] width 58 height 4
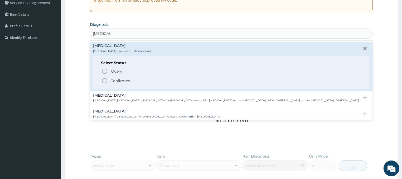
click at [106, 82] on circle "status option filled" at bounding box center [104, 80] width 5 height 5
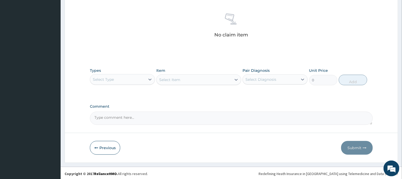
scroll to position [202, 0]
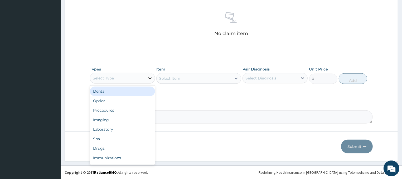
click at [147, 79] on div at bounding box center [149, 77] width 9 height 9
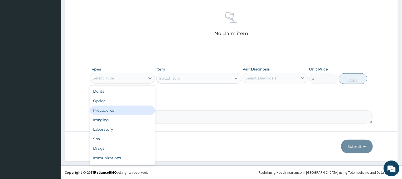
click at [112, 111] on div "Procedures" at bounding box center [122, 110] width 65 height 9
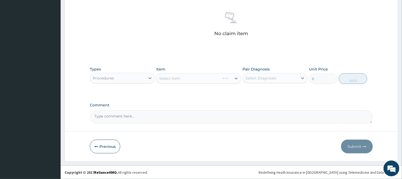
click at [193, 78] on div "Select Item" at bounding box center [198, 78] width 85 height 11
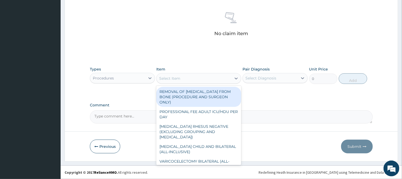
click at [195, 80] on div "Select Item" at bounding box center [194, 78] width 75 height 8
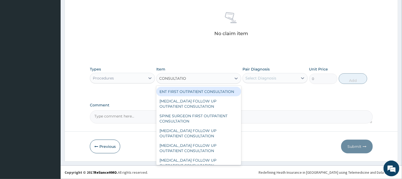
type input "CONSULTATION"
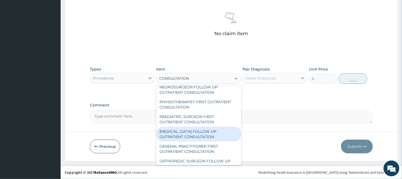
scroll to position [451, 0]
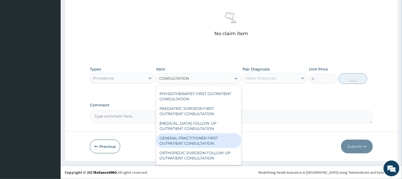
click at [188, 142] on div "GENERAL PRACTITIONER FIRST OUTPATIENT CONSULTATION" at bounding box center [198, 140] width 85 height 15
type input "4500"
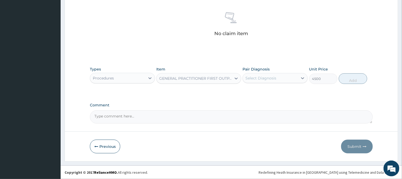
click at [284, 78] on div "Select Diagnosis" at bounding box center [270, 78] width 55 height 8
click at [271, 92] on div "Malaria" at bounding box center [275, 91] width 65 height 11
checkbox input "true"
click at [358, 78] on button "Add" at bounding box center [353, 78] width 28 height 11
type input "0"
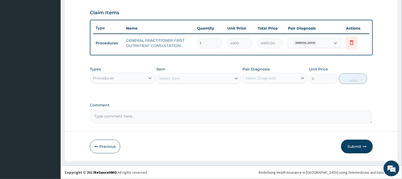
scroll to position [176, 0]
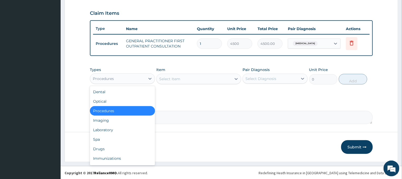
click at [137, 79] on div "Procedures" at bounding box center [117, 78] width 55 height 8
click at [111, 130] on div "Laboratory" at bounding box center [122, 129] width 65 height 9
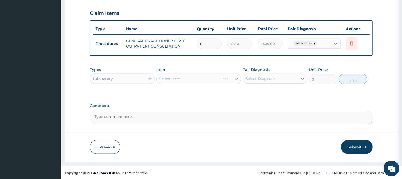
click at [204, 79] on div "Select Item" at bounding box center [198, 79] width 85 height 11
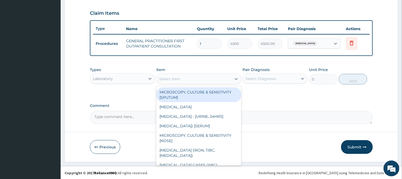
click at [198, 80] on div "Select Item" at bounding box center [194, 79] width 75 height 8
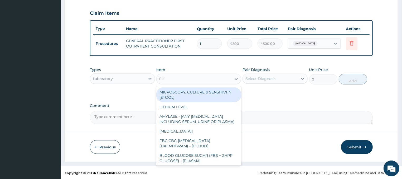
type input "FBC"
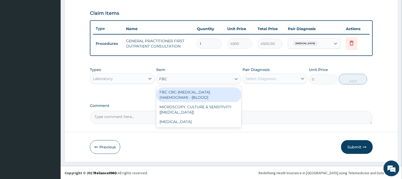
click at [200, 91] on div "FBC CBC-[MEDICAL_DATA] (HAEMOGRAM) - [BLOOD]" at bounding box center [198, 94] width 85 height 15
type input "6000"
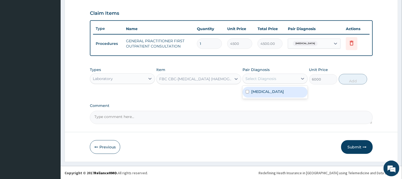
click at [282, 77] on div "Select Diagnosis" at bounding box center [270, 78] width 55 height 8
click at [263, 90] on label "[MEDICAL_DATA]" at bounding box center [267, 91] width 33 height 5
checkbox input "true"
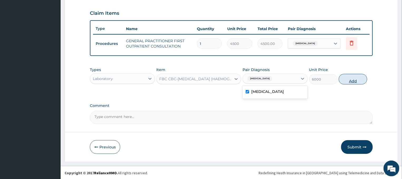
click at [348, 79] on button "Add" at bounding box center [353, 79] width 28 height 11
type input "0"
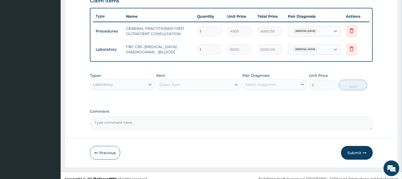
scroll to position [194, 0]
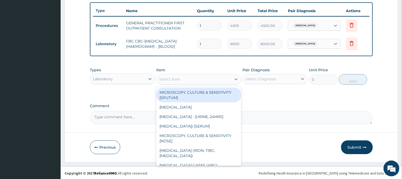
click at [217, 76] on div "Select Item" at bounding box center [194, 79] width 75 height 8
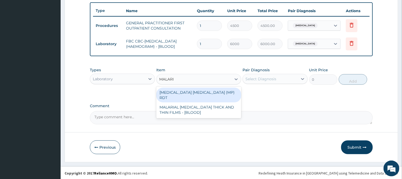
type input "[MEDICAL_DATA]"
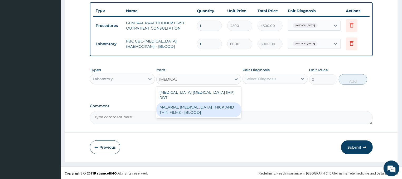
click at [231, 103] on div "MALARIAL [MEDICAL_DATA] THICK AND THIN FILMS - [BLOOD]" at bounding box center [198, 109] width 85 height 15
type input "2625"
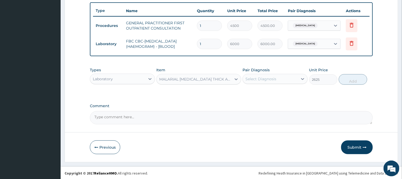
click at [275, 79] on div "Select Diagnosis" at bounding box center [261, 78] width 31 height 5
click at [274, 91] on div "[MEDICAL_DATA]" at bounding box center [275, 92] width 65 height 11
checkbox input "true"
click at [346, 78] on button "Add" at bounding box center [353, 79] width 28 height 11
type input "0"
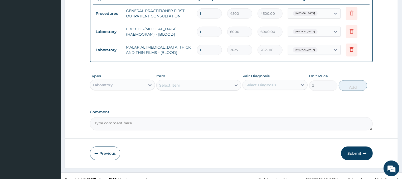
scroll to position [212, 0]
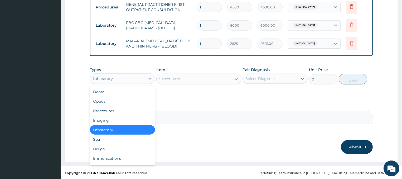
click at [114, 78] on div "Laboratory" at bounding box center [117, 78] width 55 height 8
click at [100, 147] on div "Drugs" at bounding box center [122, 148] width 65 height 9
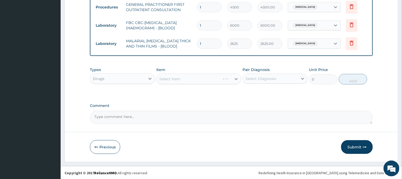
click at [203, 75] on div "Select Item" at bounding box center [198, 79] width 85 height 11
click at [213, 80] on div "Select Item" at bounding box center [198, 79] width 85 height 11
click at [200, 79] on div "Select Item" at bounding box center [198, 79] width 85 height 11
click at [218, 78] on div "Select Item" at bounding box center [198, 79] width 85 height 11
click at [199, 80] on div "Select Item" at bounding box center [198, 79] width 85 height 11
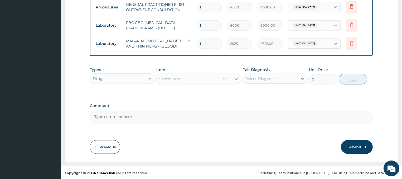
click at [198, 76] on div "Select Item" at bounding box center [198, 79] width 85 height 11
click at [212, 76] on div "Select Item" at bounding box center [194, 79] width 75 height 8
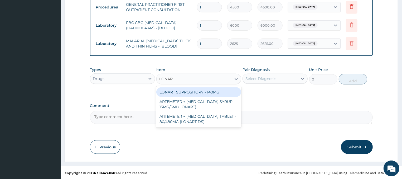
type input "LONART"
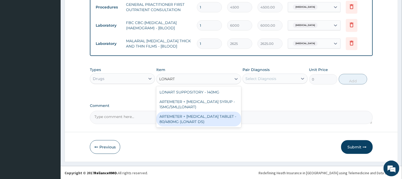
click at [192, 116] on div "ARTEMETER + LUMEFANTRINE TABLET - 80/480MG (LONART DS)" at bounding box center [198, 119] width 85 height 15
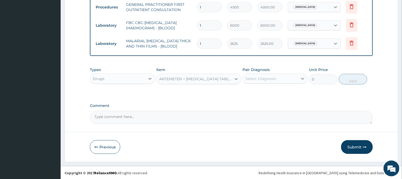
type input "672"
click at [299, 78] on div at bounding box center [302, 78] width 9 height 9
click at [277, 89] on div "Malaria" at bounding box center [275, 92] width 65 height 11
checkbox input "true"
click at [349, 79] on button "Add" at bounding box center [353, 79] width 28 height 11
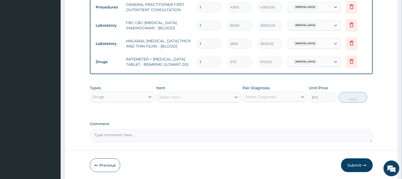
type input "0"
type input "0.00"
type input "6"
type input "4032.00"
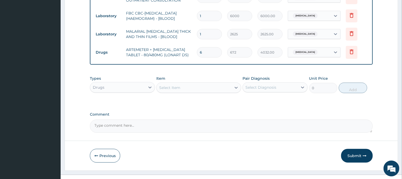
scroll to position [231, 0]
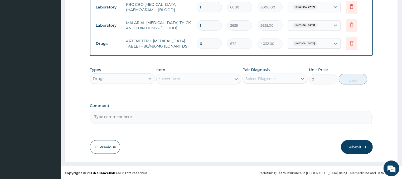
type input "6"
click at [221, 79] on div "Select Item" at bounding box center [194, 79] width 75 height 8
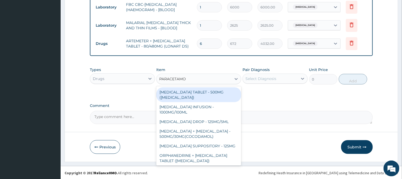
type input "PARACETAMOL"
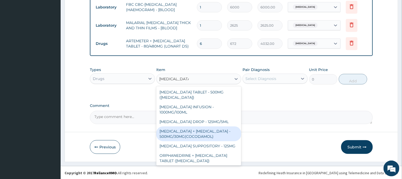
scroll to position [29, 0]
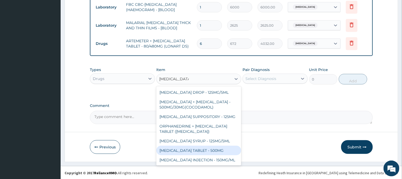
click at [202, 151] on div "PARACETAMOL TABLET - 500MG" at bounding box center [198, 150] width 85 height 9
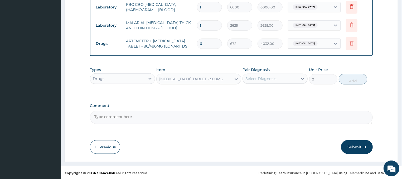
type input "38.400000000000006"
click at [282, 76] on div "Select Diagnosis" at bounding box center [270, 78] width 55 height 8
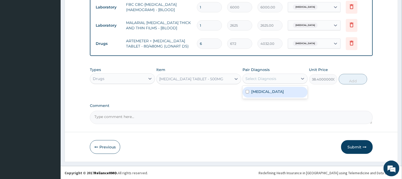
click at [273, 91] on div "Malaria" at bounding box center [275, 92] width 65 height 11
checkbox input "true"
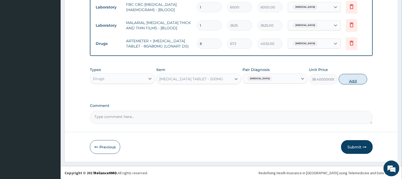
click at [352, 76] on button "Add" at bounding box center [353, 79] width 28 height 11
type input "0"
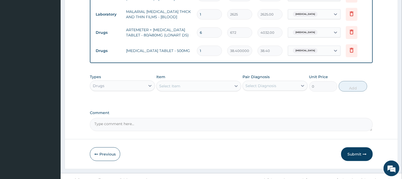
scroll to position [249, 0]
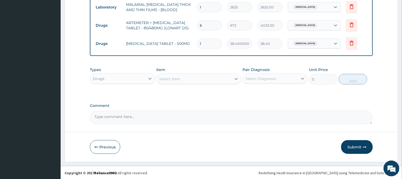
type input "18"
type input "691.20"
type input "18"
click at [189, 81] on div "Select Item" at bounding box center [194, 79] width 75 height 8
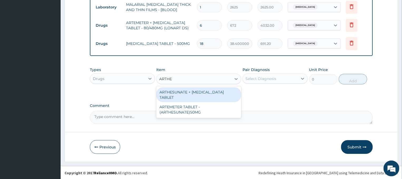
scroll to position [0, 0]
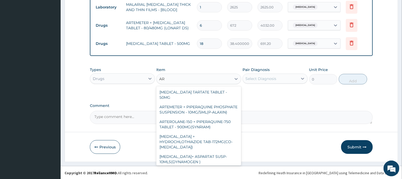
type input "A"
type input "ARTE"
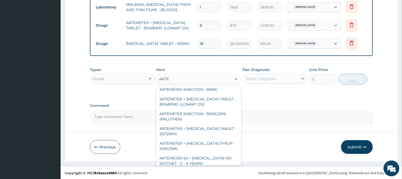
scroll to position [85, 0]
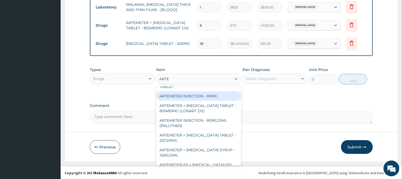
click at [191, 95] on div "ARTEMETER INJECTION - 80MG" at bounding box center [198, 95] width 85 height 9
type input "544"
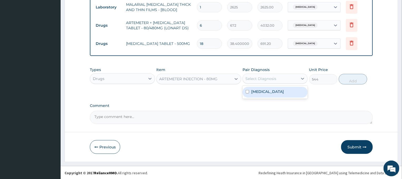
click at [262, 76] on div "Select Diagnosis" at bounding box center [261, 78] width 31 height 5
click at [260, 91] on label "Malaria" at bounding box center [267, 91] width 33 height 5
checkbox input "true"
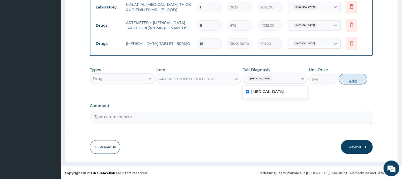
click at [353, 79] on button "Add" at bounding box center [353, 79] width 28 height 11
type input "0"
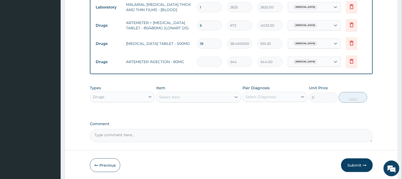
type input "0.00"
type input "2"
type input "1088.00"
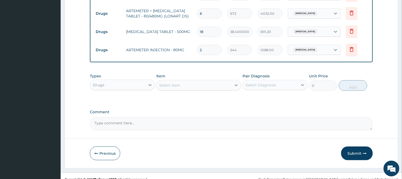
scroll to position [267, 0]
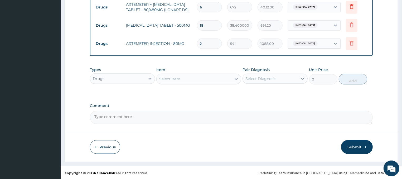
type input "2"
click at [217, 79] on div "Select Item" at bounding box center [194, 79] width 75 height 8
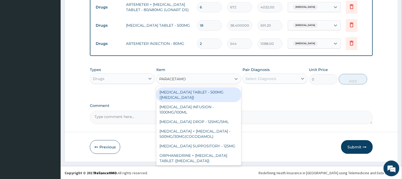
type input "PARACETAMOL"
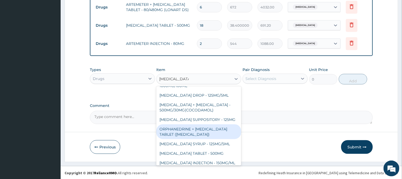
scroll to position [29, 0]
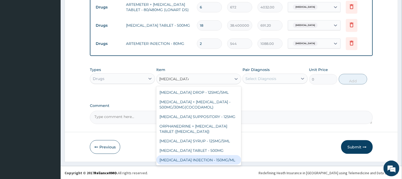
click at [219, 161] on div "PARACETAMOL INJECTION - 150MG/ML" at bounding box center [198, 159] width 85 height 9
type input "640"
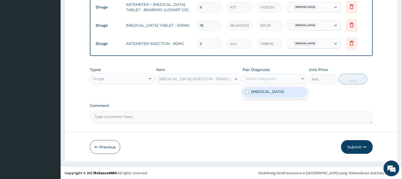
click at [276, 76] on div "Select Diagnosis" at bounding box center [261, 78] width 31 height 5
click at [268, 89] on div "Malaria" at bounding box center [275, 92] width 65 height 11
checkbox input "true"
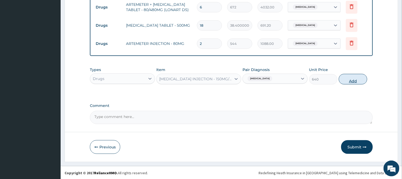
click at [349, 76] on button "Add" at bounding box center [353, 79] width 28 height 11
type input "0"
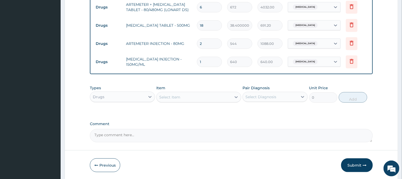
type input "0.00"
type input "4"
type input "2560.00"
type input "4"
click at [216, 93] on div "Select Item" at bounding box center [194, 97] width 75 height 8
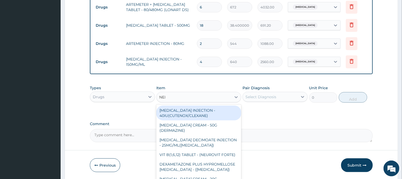
type input "NEED"
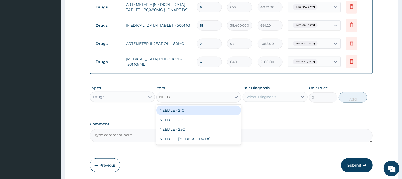
click at [227, 108] on div "NEEDLE - 21G" at bounding box center [198, 110] width 85 height 9
type input "32"
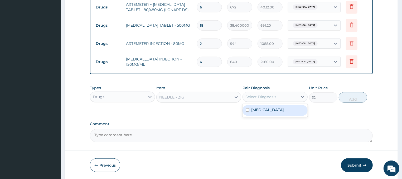
click at [262, 93] on div "Select Diagnosis" at bounding box center [270, 97] width 55 height 8
click at [260, 108] on label "Malaria" at bounding box center [267, 109] width 33 height 5
checkbox input "true"
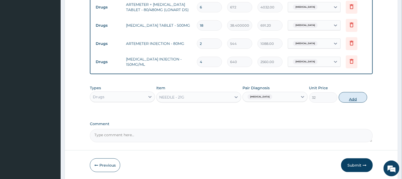
click at [364, 94] on button "Add" at bounding box center [353, 97] width 28 height 11
type input "0"
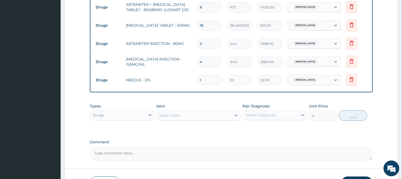
type input "0.00"
type input "3"
type input "96.00"
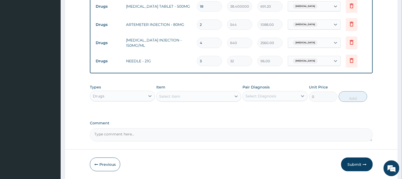
scroll to position [303, 0]
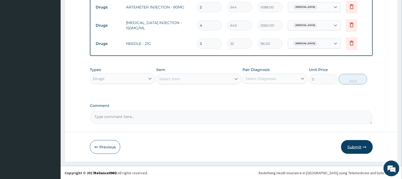
type input "3"
click at [359, 143] on button "Submit" at bounding box center [357, 147] width 32 height 14
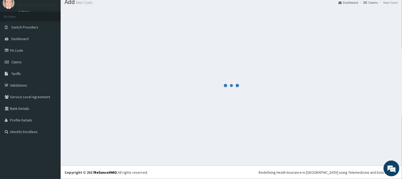
scroll to position [18, 0]
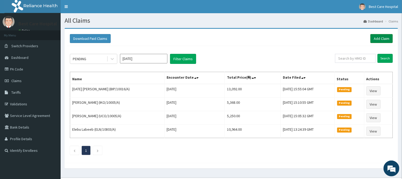
click at [382, 37] on link "Add Claim" at bounding box center [382, 38] width 22 height 9
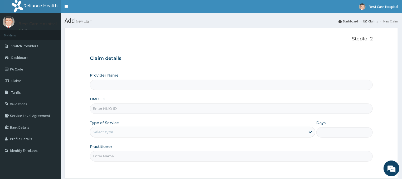
type input "Bestcare Hospital"
click at [113, 106] on input "HMO ID" at bounding box center [231, 108] width 283 height 10
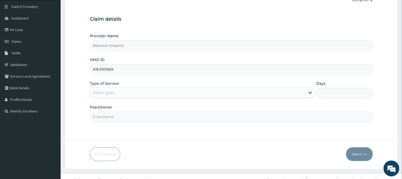
scroll to position [47, 0]
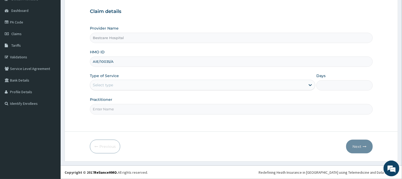
type input "AIE/10035/A"
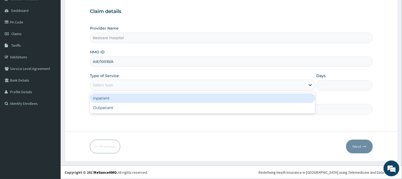
click at [298, 85] on div "Select type" at bounding box center [198, 85] width 216 height 8
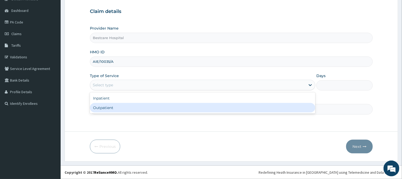
click at [218, 108] on div "Outpatient" at bounding box center [203, 107] width 226 height 9
type input "1"
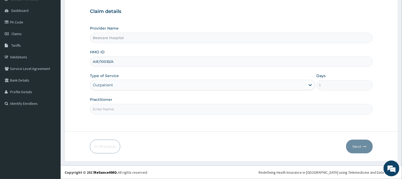
click at [138, 108] on input "Practitioner" at bounding box center [231, 109] width 283 height 10
type input "DR"
click at [361, 146] on button "Next" at bounding box center [359, 147] width 27 height 14
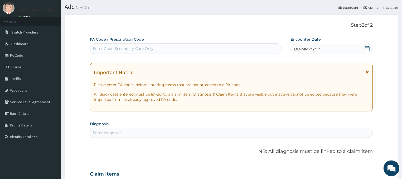
scroll to position [0, 0]
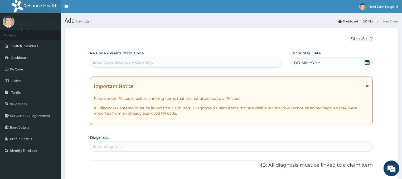
click at [368, 61] on icon at bounding box center [367, 62] width 5 height 5
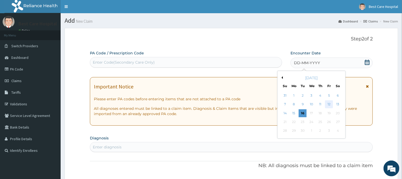
click at [330, 104] on div "12" at bounding box center [329, 104] width 8 height 8
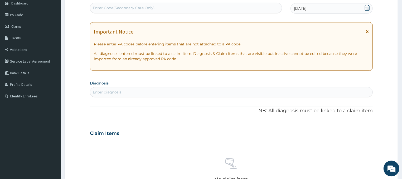
scroll to position [56, 0]
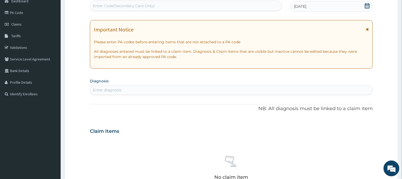
click at [102, 89] on div "Enter diagnosis" at bounding box center [107, 89] width 29 height 5
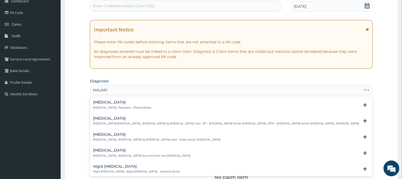
type input "[MEDICAL_DATA]"
click at [98, 107] on p "[MEDICAL_DATA] , Paludism , Plasmodiosis" at bounding box center [122, 108] width 58 height 4
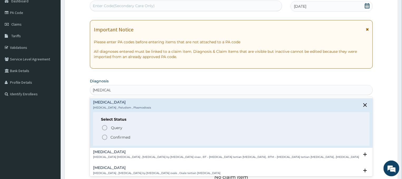
click at [106, 137] on icon "status option filled" at bounding box center [105, 137] width 6 height 6
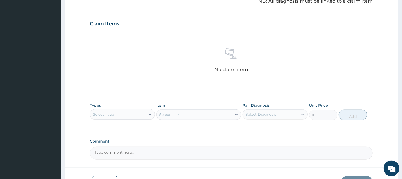
scroll to position [198, 0]
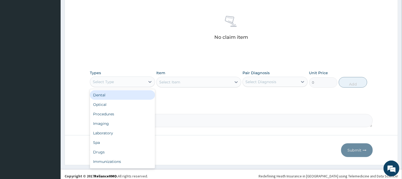
click at [145, 84] on div "Select Type" at bounding box center [117, 82] width 55 height 8
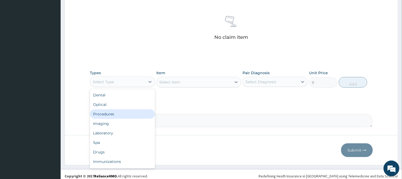
drag, startPoint x: 108, startPoint y: 115, endPoint x: 111, endPoint y: 111, distance: 5.3
click at [109, 114] on div "Procedures" at bounding box center [122, 113] width 65 height 9
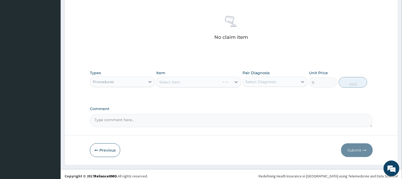
click at [190, 81] on div "Select Item" at bounding box center [198, 82] width 85 height 11
click at [212, 82] on div "Select Item" at bounding box center [198, 82] width 85 height 11
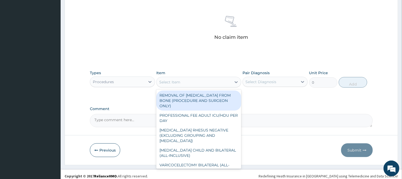
click at [201, 83] on div "Select Item" at bounding box center [194, 82] width 75 height 8
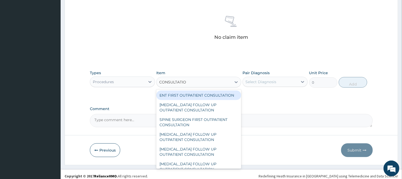
type input "CONSULTATION"
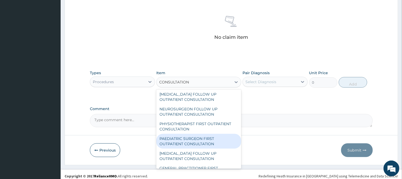
scroll to position [451, 0]
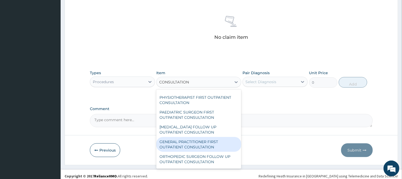
click at [190, 143] on div "GENERAL PRACTITIONER FIRST OUTPATIENT CONSULTATION" at bounding box center [198, 144] width 85 height 15
type input "4500"
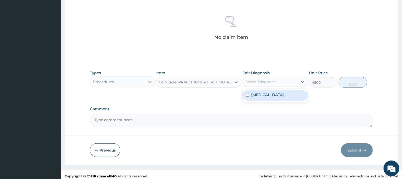
click at [275, 83] on div "Select Diagnosis" at bounding box center [261, 81] width 31 height 5
click at [272, 96] on div "[MEDICAL_DATA]" at bounding box center [275, 95] width 65 height 11
checkbox input "true"
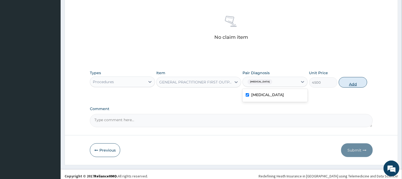
click at [351, 84] on button "Add" at bounding box center [353, 82] width 28 height 11
type input "0"
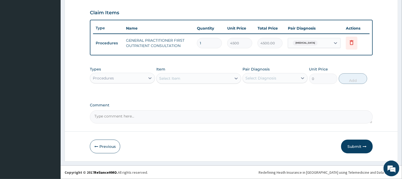
scroll to position [176, 0]
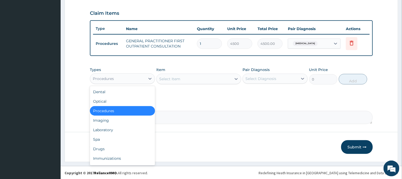
click at [134, 78] on div "Procedures" at bounding box center [117, 78] width 55 height 8
click at [111, 128] on div "Laboratory" at bounding box center [122, 129] width 65 height 9
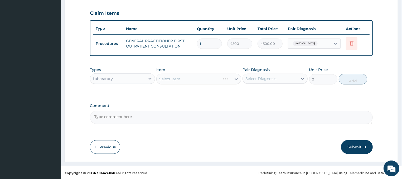
click at [209, 76] on div "Select Item" at bounding box center [198, 79] width 85 height 11
click at [193, 76] on div "Select Item" at bounding box center [198, 79] width 85 height 11
click at [207, 76] on div "Select Item" at bounding box center [198, 79] width 85 height 11
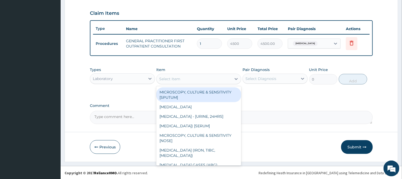
click at [206, 79] on div "Select Item" at bounding box center [194, 79] width 75 height 8
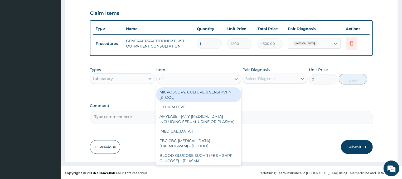
type input "FBC"
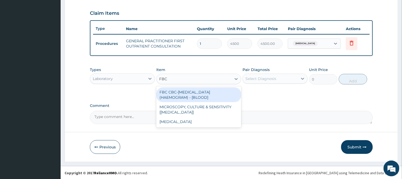
click at [215, 94] on div "FBC CBC-[MEDICAL_DATA] (HAEMOGRAM) - [BLOOD]" at bounding box center [198, 94] width 85 height 15
type input "6000"
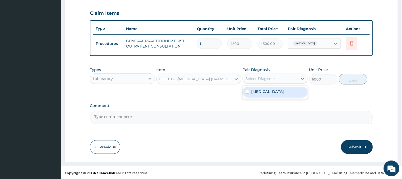
click at [277, 78] on div "Select Diagnosis" at bounding box center [270, 78] width 55 height 8
click at [272, 89] on div "[MEDICAL_DATA]" at bounding box center [275, 92] width 65 height 11
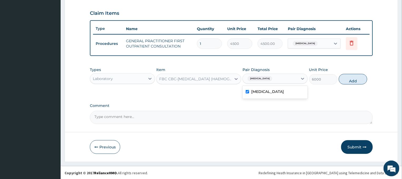
checkbox input "true"
click at [351, 80] on button "Add" at bounding box center [353, 79] width 28 height 11
type input "0"
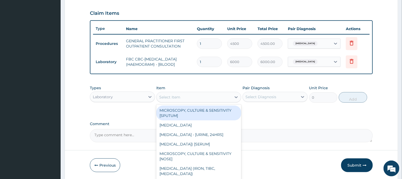
click at [215, 98] on div "Select Item" at bounding box center [194, 97] width 75 height 8
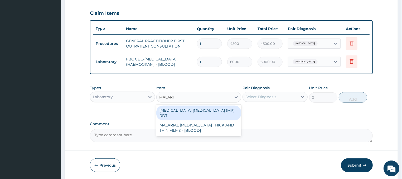
type input "[MEDICAL_DATA]"
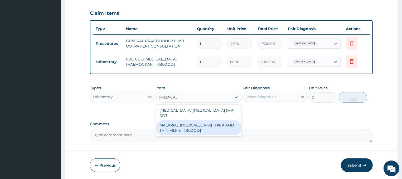
click at [218, 121] on div "MALARIAL [MEDICAL_DATA] THICK AND THIN FILMS - [BLOOD]" at bounding box center [198, 127] width 85 height 15
type input "2625"
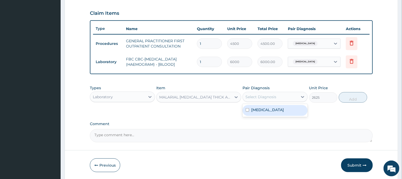
click at [273, 96] on div "Select Diagnosis" at bounding box center [261, 96] width 31 height 5
click at [263, 109] on label "[MEDICAL_DATA]" at bounding box center [267, 109] width 33 height 5
checkbox input "true"
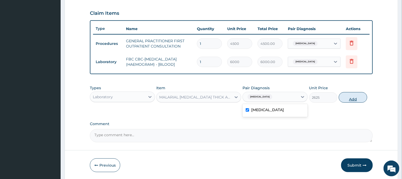
click at [346, 98] on button "Add" at bounding box center [353, 97] width 28 height 11
type input "0"
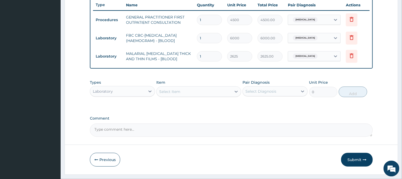
scroll to position [212, 0]
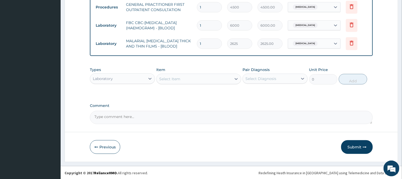
click at [140, 77] on div "Laboratory" at bounding box center [117, 78] width 55 height 8
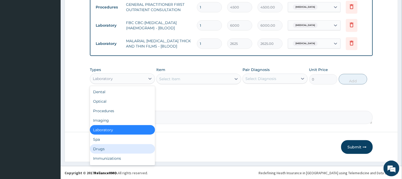
click at [104, 149] on div "Drugs" at bounding box center [122, 148] width 65 height 9
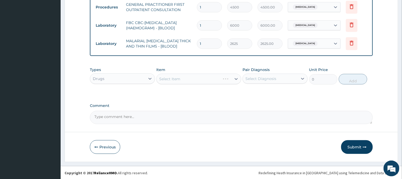
click at [221, 79] on div "Select Item" at bounding box center [198, 79] width 85 height 11
click at [209, 76] on div "Select Item" at bounding box center [198, 79] width 85 height 11
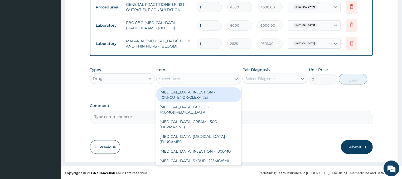
click at [211, 78] on div "Select Item" at bounding box center [194, 79] width 75 height 8
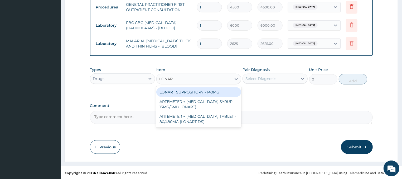
type input "LONART"
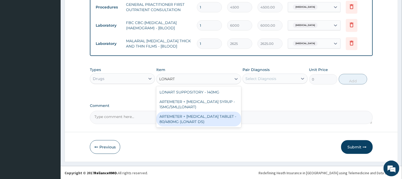
click at [204, 119] on div "ARTEMETER + [MEDICAL_DATA] TABLET - 80/480MG (LONART DS)" at bounding box center [198, 119] width 85 height 15
type input "672"
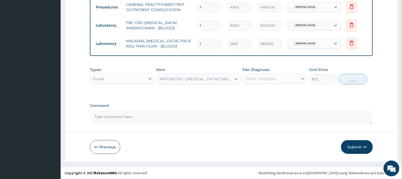
click at [266, 76] on div "Select Diagnosis" at bounding box center [261, 78] width 31 height 5
click at [262, 95] on div "[MEDICAL_DATA]" at bounding box center [275, 92] width 65 height 11
checkbox input "true"
click at [354, 82] on button "Add" at bounding box center [353, 79] width 28 height 11
type input "0"
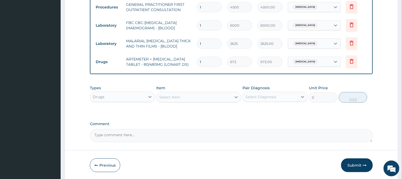
type input "0.00"
type input "6"
type input "4032.00"
type input "6"
click at [211, 97] on div "Select Item" at bounding box center [194, 97] width 75 height 8
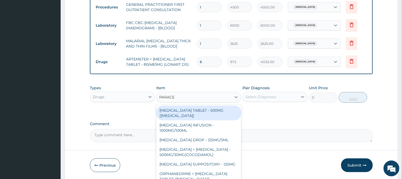
type input "PARACET"
click at [214, 110] on div "[MEDICAL_DATA] TABLET - 500MG ([MEDICAL_DATA])" at bounding box center [198, 113] width 85 height 15
type input "48"
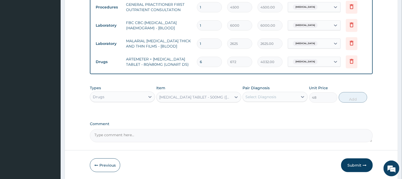
click at [269, 96] on div "Select Diagnosis" at bounding box center [261, 96] width 31 height 5
click at [270, 107] on div "[MEDICAL_DATA]" at bounding box center [275, 110] width 65 height 11
checkbox input "true"
click at [343, 96] on button "Add" at bounding box center [353, 97] width 28 height 11
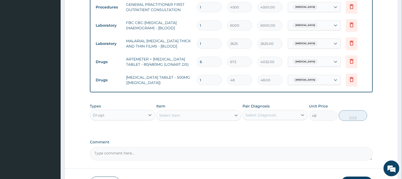
type input "0"
type input "18"
type input "864.00"
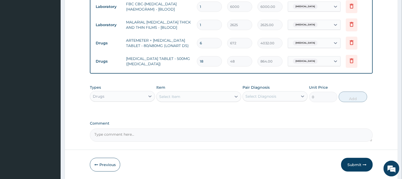
scroll to position [249, 0]
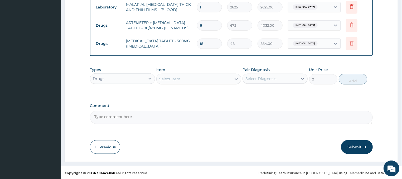
type input "18"
click at [220, 75] on div "Select Item" at bounding box center [194, 79] width 75 height 8
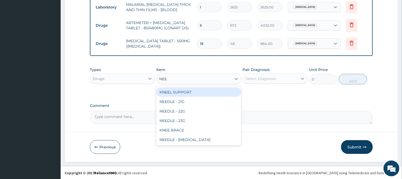
type input "NEED"
click at [204, 91] on div "NEEDLE - 21G" at bounding box center [198, 91] width 85 height 9
type input "32"
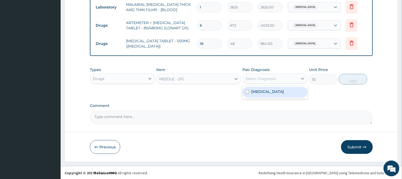
click at [262, 79] on div "Select Diagnosis" at bounding box center [261, 78] width 31 height 5
click at [261, 91] on label "[MEDICAL_DATA]" at bounding box center [267, 91] width 33 height 5
checkbox input "true"
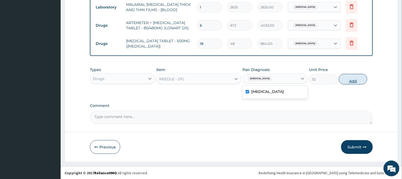
click at [359, 76] on button "Add" at bounding box center [353, 79] width 28 height 11
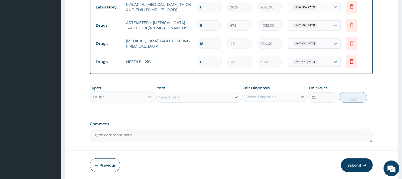
type input "0"
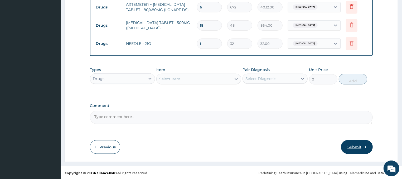
click at [353, 144] on button "Submit" at bounding box center [357, 147] width 32 height 14
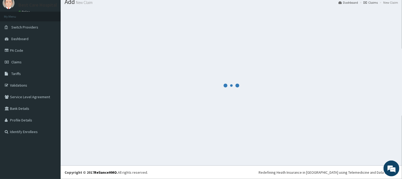
scroll to position [18, 0]
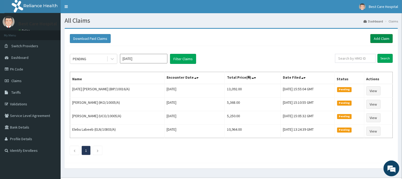
click at [383, 37] on link "Add Claim" at bounding box center [382, 38] width 22 height 9
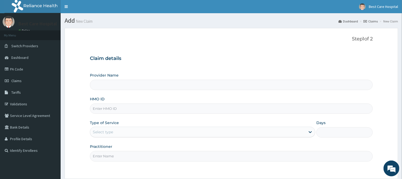
type input "Bestcare Hospital"
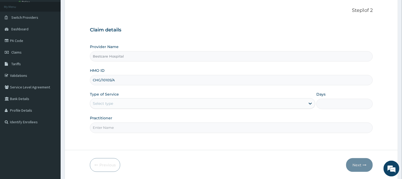
scroll to position [47, 0]
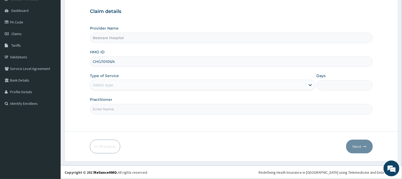
type input "CHG/10105/A"
click at [111, 84] on div "Select type" at bounding box center [103, 84] width 20 height 5
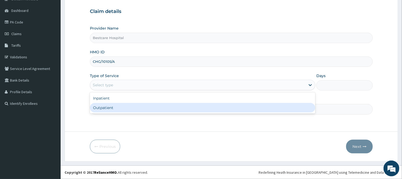
click at [105, 108] on div "Outpatient" at bounding box center [203, 107] width 226 height 9
type input "1"
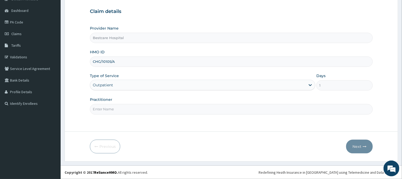
click at [105, 111] on input "Practitioner" at bounding box center [231, 109] width 283 height 10
type input "DR"
click at [359, 148] on button "Next" at bounding box center [359, 147] width 27 height 14
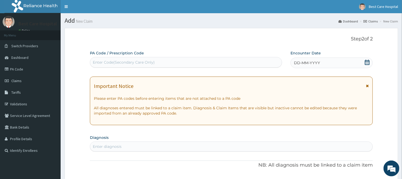
click at [166, 61] on div "Enter Code(Secondary Care Only)" at bounding box center [186, 62] width 192 height 8
type input "PA/CC69C3"
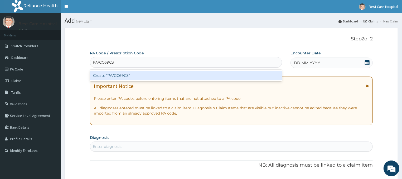
click at [171, 75] on div "Create "PA/CC69C3"" at bounding box center [186, 75] width 192 height 9
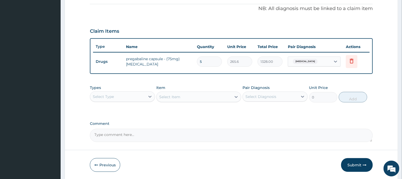
scroll to position [176, 0]
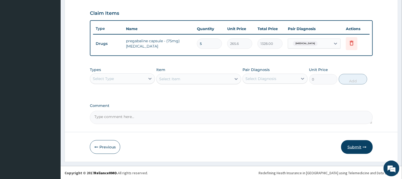
click at [351, 143] on button "Submit" at bounding box center [357, 147] width 32 height 14
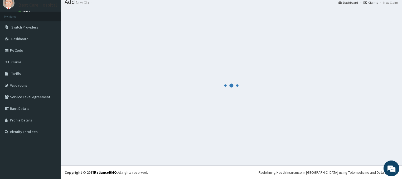
scroll to position [18, 0]
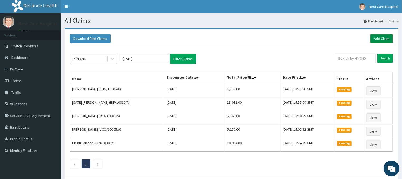
click at [379, 36] on link "Add Claim" at bounding box center [382, 38] width 22 height 9
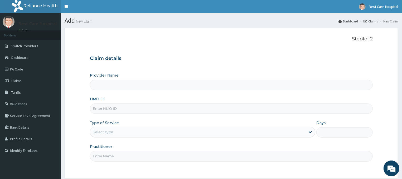
type input "Bestcare Hospital"
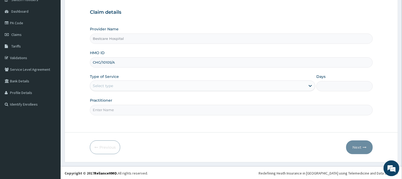
scroll to position [47, 0]
type input "CHG/10105/A"
click at [115, 82] on div "Select type" at bounding box center [198, 85] width 216 height 8
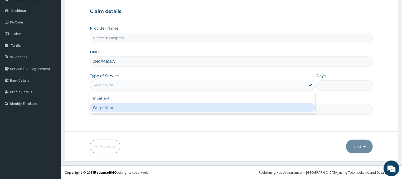
scroll to position [0, 0]
click at [107, 108] on div "Outpatient" at bounding box center [203, 107] width 226 height 9
type input "1"
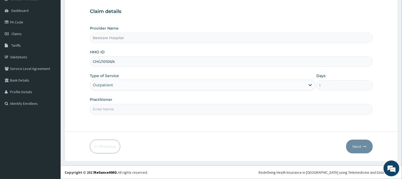
click at [107, 108] on input "Practitioner" at bounding box center [231, 109] width 283 height 10
type input "DR"
click at [362, 144] on button "Next" at bounding box center [359, 147] width 27 height 14
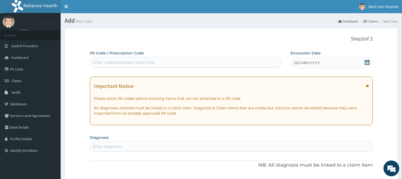
click at [101, 63] on div "Enter Code(Secondary Care Only)" at bounding box center [124, 62] width 62 height 5
type input "PA/07100D"
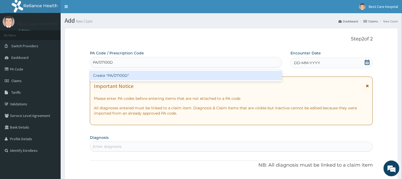
click at [119, 74] on div "Create "PA/07100D"" at bounding box center [186, 75] width 192 height 9
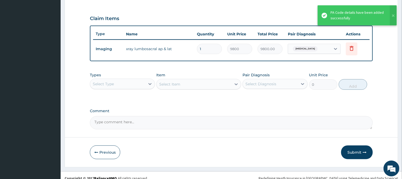
scroll to position [176, 0]
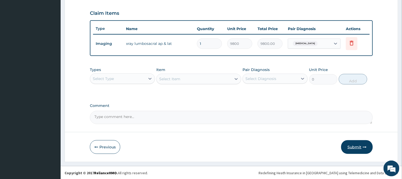
click at [361, 145] on button "Submit" at bounding box center [357, 147] width 32 height 14
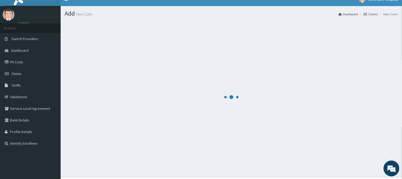
scroll to position [0, 0]
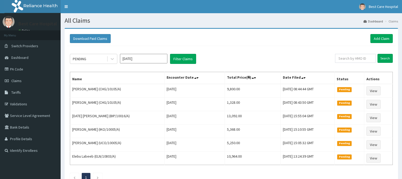
click at [383, 38] on link "Add Claim" at bounding box center [382, 38] width 22 height 9
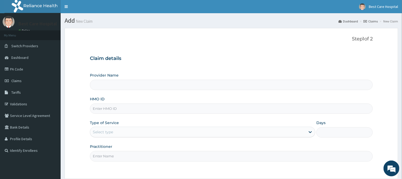
click at [105, 109] on input "HMO ID" at bounding box center [231, 108] width 283 height 10
type input "Bestcare Hospital"
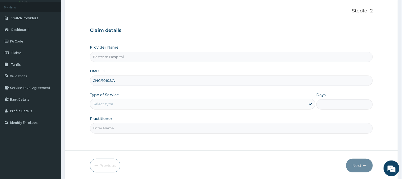
scroll to position [28, 0]
type input "CHG/10105/A"
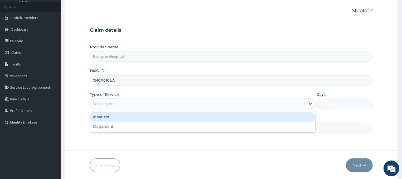
click at [128, 101] on div "Select type" at bounding box center [198, 103] width 216 height 8
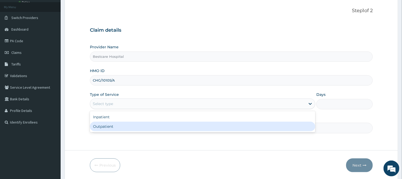
click at [114, 128] on div "Outpatient" at bounding box center [203, 126] width 226 height 9
type input "1"
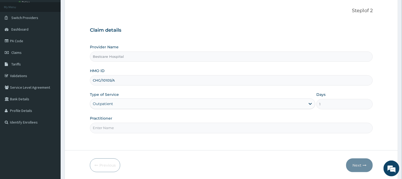
click at [114, 124] on input "Practitioner" at bounding box center [231, 128] width 283 height 10
type input "DR"
click at [360, 164] on button "Next" at bounding box center [359, 165] width 27 height 14
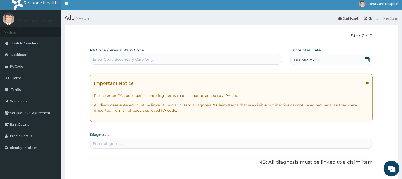
scroll to position [0, 0]
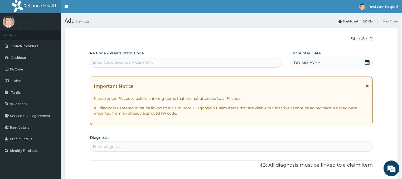
click at [369, 63] on icon at bounding box center [367, 62] width 5 height 5
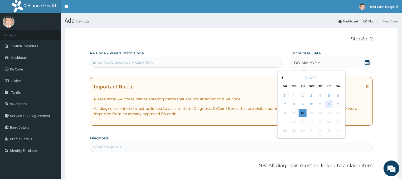
click at [328, 105] on div "12" at bounding box center [329, 104] width 8 height 8
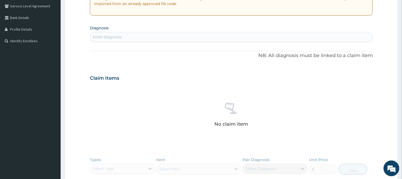
scroll to position [113, 0]
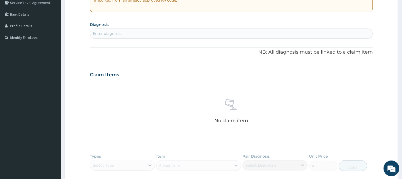
click at [114, 31] on div "Enter diagnosis" at bounding box center [107, 33] width 29 height 5
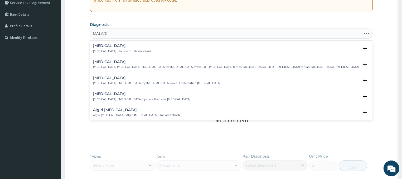
type input "MALARIA"
click at [99, 50] on p "Malaria , Paludism , Plasmodiosis" at bounding box center [122, 51] width 58 height 4
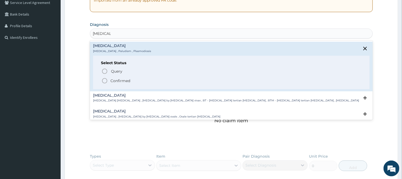
click at [103, 81] on circle "status option filled" at bounding box center [104, 80] width 5 height 5
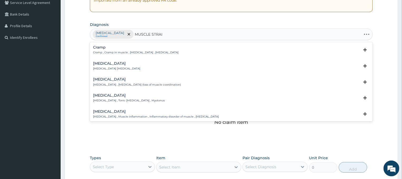
type input "MUSCLE STRAIN"
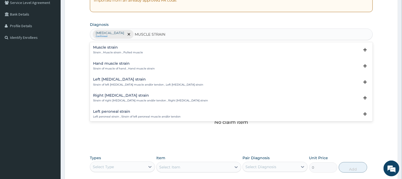
click at [110, 46] on h4 "Muscle strain" at bounding box center [118, 47] width 50 height 4
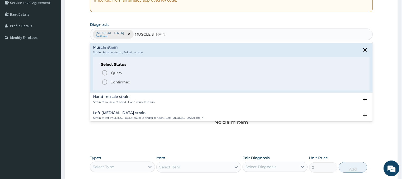
click at [106, 82] on icon "status option filled" at bounding box center [105, 82] width 6 height 6
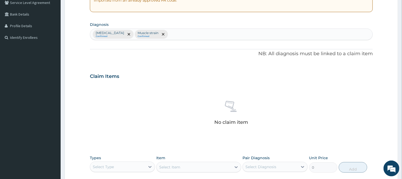
scroll to position [202, 0]
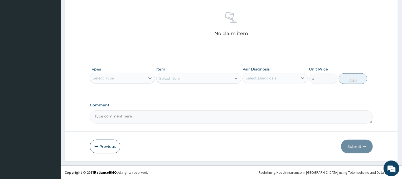
click at [131, 78] on div "Select Type" at bounding box center [117, 78] width 55 height 8
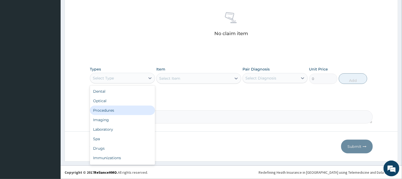
click at [110, 110] on div "Procedures" at bounding box center [122, 110] width 65 height 9
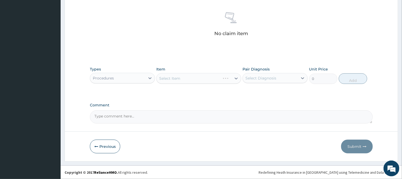
click at [215, 81] on div "Select Item" at bounding box center [198, 78] width 85 height 11
click at [186, 76] on div "Select Item" at bounding box center [198, 78] width 85 height 11
click at [199, 78] on div "Select Item" at bounding box center [198, 78] width 85 height 11
click at [214, 80] on div "Select Item" at bounding box center [198, 78] width 85 height 11
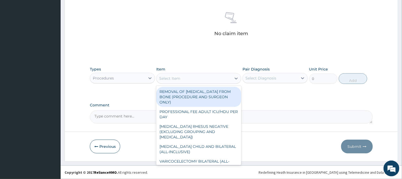
click at [210, 78] on div "Select Item" at bounding box center [194, 78] width 75 height 8
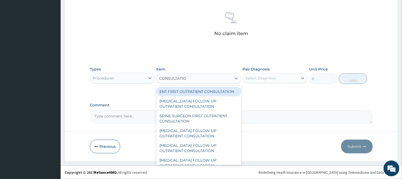
type input "CONSULTATION"
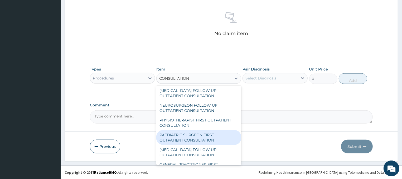
scroll to position [451, 0]
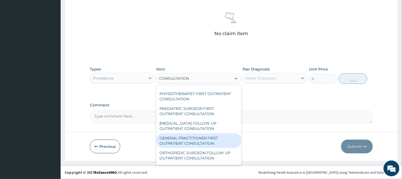
click at [184, 140] on div "GENERAL PRACTITIONER FIRST OUTPATIENT CONSULTATION" at bounding box center [198, 140] width 85 height 15
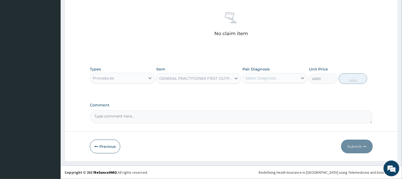
type input "4500"
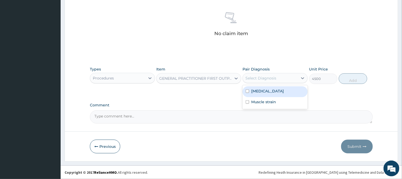
click at [267, 80] on div "Select Diagnosis" at bounding box center [261, 77] width 31 height 5
click at [262, 93] on label "[MEDICAL_DATA]" at bounding box center [267, 90] width 33 height 5
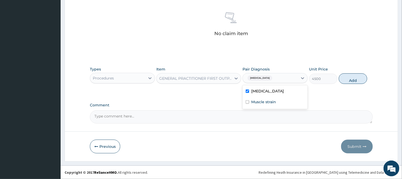
checkbox input "true"
click at [351, 82] on button "Add" at bounding box center [353, 78] width 28 height 11
type input "0"
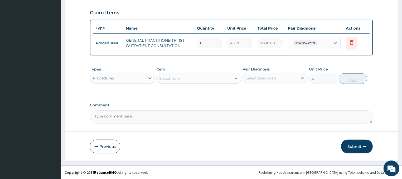
scroll to position [176, 0]
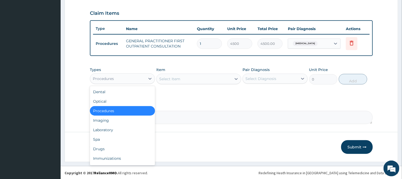
click at [120, 78] on div "Procedures" at bounding box center [117, 78] width 55 height 8
click at [117, 132] on div "Laboratory" at bounding box center [122, 129] width 65 height 9
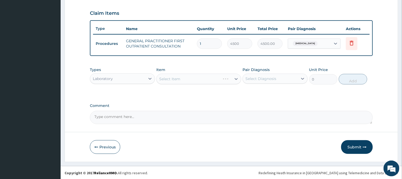
click at [213, 80] on div "Select Item" at bounding box center [198, 79] width 85 height 11
click at [198, 76] on div "Select Item" at bounding box center [198, 79] width 85 height 11
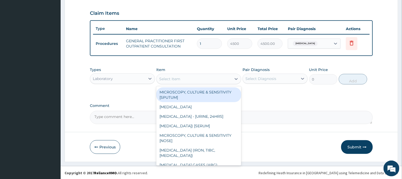
click at [214, 78] on div "Select Item" at bounding box center [194, 79] width 75 height 8
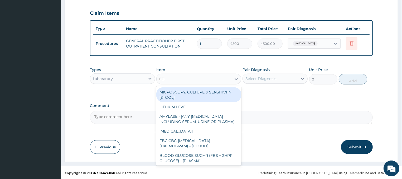
type input "FBC"
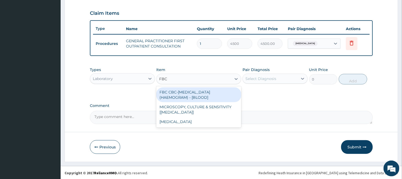
click at [223, 89] on div "FBC CBC-[MEDICAL_DATA] (HAEMOGRAM) - [BLOOD]" at bounding box center [198, 94] width 85 height 15
type input "6000"
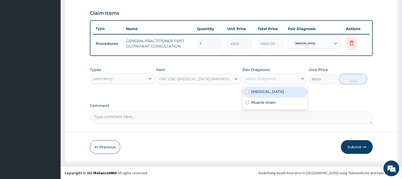
drag, startPoint x: 271, startPoint y: 79, endPoint x: 264, endPoint y: 91, distance: 13.6
click at [272, 79] on div "Select Diagnosis" at bounding box center [261, 78] width 31 height 5
click at [263, 93] on label "[MEDICAL_DATA]" at bounding box center [267, 91] width 33 height 5
checkbox input "true"
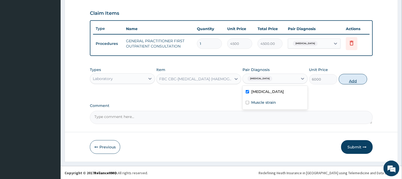
click at [348, 77] on button "Add" at bounding box center [353, 79] width 28 height 11
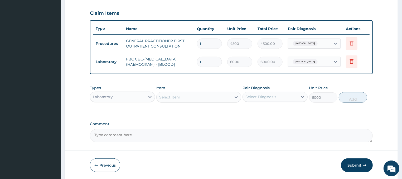
type input "0"
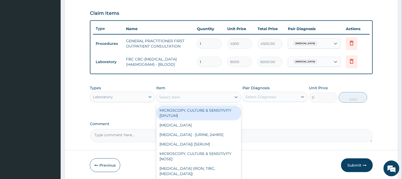
click at [192, 96] on div "Select Item" at bounding box center [194, 97] width 75 height 8
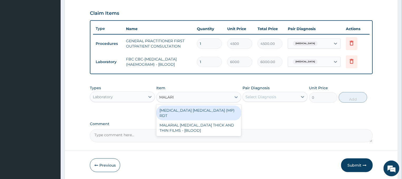
type input "[MEDICAL_DATA]"
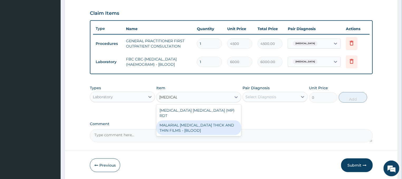
click at [209, 123] on div "MALARIAL [MEDICAL_DATA] THICK AND THIN FILMS - [BLOOD]" at bounding box center [198, 127] width 85 height 15
type input "2625"
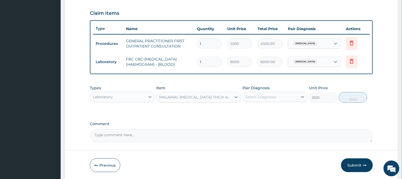
click at [277, 94] on div "Select Diagnosis" at bounding box center [270, 97] width 55 height 8
click at [276, 106] on div "[MEDICAL_DATA]" at bounding box center [275, 110] width 65 height 11
checkbox input "true"
click at [353, 97] on button "Add" at bounding box center [353, 97] width 28 height 11
type input "0"
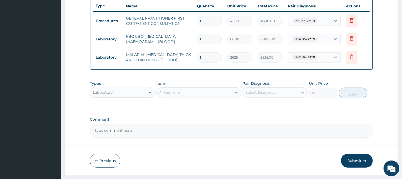
scroll to position [212, 0]
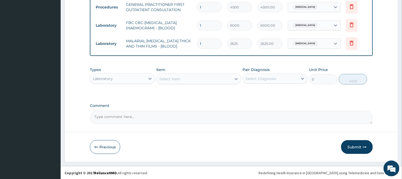
click at [119, 76] on div "Laboratory" at bounding box center [117, 78] width 55 height 8
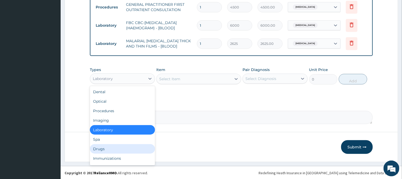
click at [104, 147] on div "Drugs" at bounding box center [122, 148] width 65 height 9
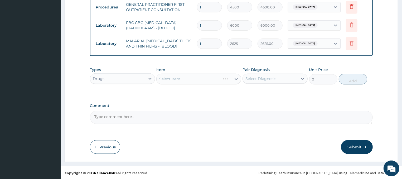
click at [207, 78] on div "Select Item" at bounding box center [198, 79] width 85 height 11
click at [194, 77] on div "Select Item" at bounding box center [198, 79] width 85 height 11
click at [203, 78] on div "Select Item" at bounding box center [198, 79] width 85 height 11
click at [202, 81] on div "Select Item" at bounding box center [198, 79] width 85 height 11
click at [209, 76] on div "Select Item" at bounding box center [198, 79] width 85 height 11
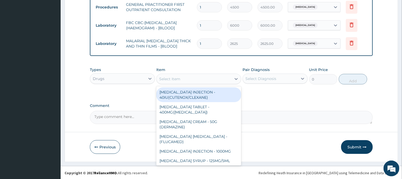
click at [215, 78] on div "Select Item" at bounding box center [194, 79] width 75 height 8
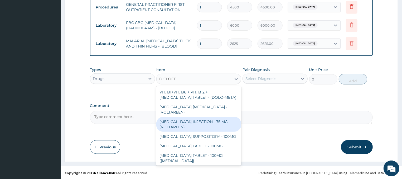
type input "DICLOFEN"
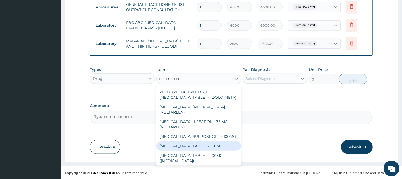
click at [210, 141] on div "DICLOFENAC TABLET - 100MG" at bounding box center [198, 145] width 85 height 9
type input "128"
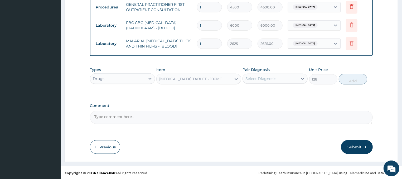
click at [260, 77] on div "Select Diagnosis" at bounding box center [261, 78] width 31 height 5
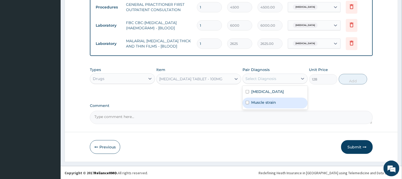
click at [256, 101] on label "Muscle strain" at bounding box center [263, 102] width 25 height 5
checkbox input "true"
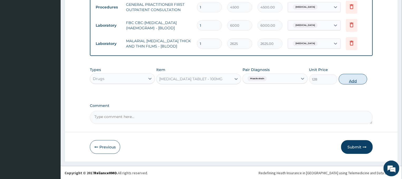
click at [347, 79] on button "Add" at bounding box center [353, 79] width 28 height 11
type input "0"
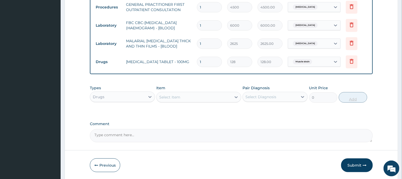
type input "10"
type input "1280.00"
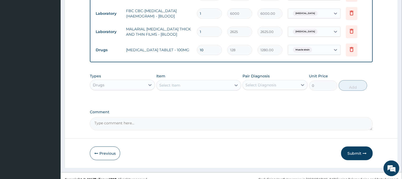
scroll to position [231, 0]
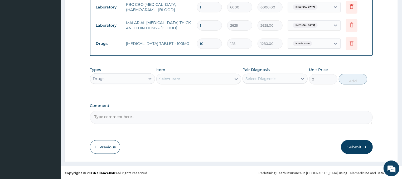
type input "10"
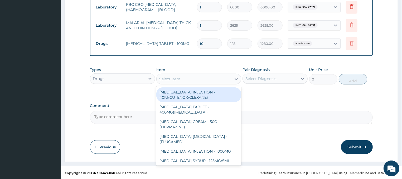
click at [212, 76] on div "Select Item" at bounding box center [194, 79] width 75 height 8
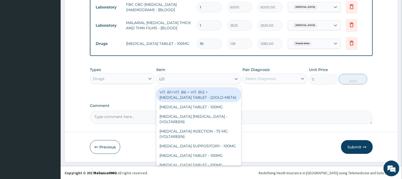
type input "L"
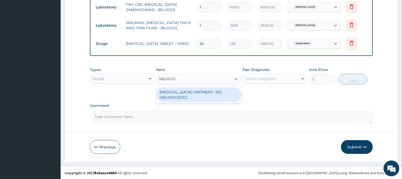
type input "NEUROGE"
click at [211, 93] on div "[MEDICAL_DATA] OINTMENT- 35G (NEUROGESIC)" at bounding box center [198, 94] width 85 height 15
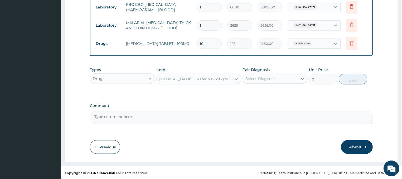
type input "1600"
click at [252, 78] on div "Select Diagnosis" at bounding box center [261, 78] width 31 height 5
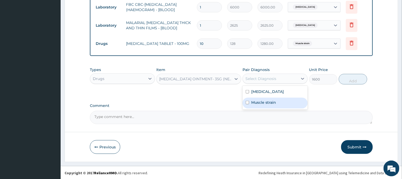
click at [261, 100] on label "Muscle strain" at bounding box center [263, 102] width 25 height 5
checkbox input "true"
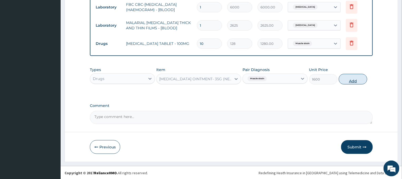
click at [363, 75] on button "Add" at bounding box center [353, 79] width 28 height 11
type input "0"
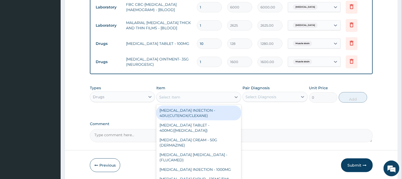
click at [210, 99] on div "Select Item" at bounding box center [194, 97] width 75 height 8
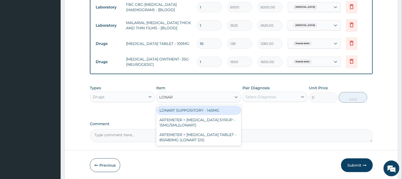
type input "LONART"
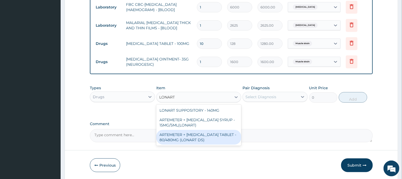
click at [203, 136] on div "ARTEMETER + [MEDICAL_DATA] TABLET - 80/480MG (LONART DS)" at bounding box center [198, 137] width 85 height 15
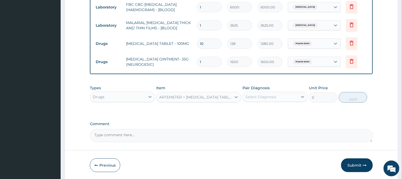
type input "672"
click at [269, 97] on div "Select Diagnosis" at bounding box center [261, 96] width 31 height 5
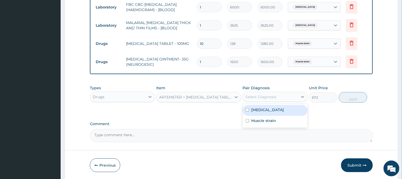
click at [260, 111] on label "[MEDICAL_DATA]" at bounding box center [267, 109] width 33 height 5
checkbox input "true"
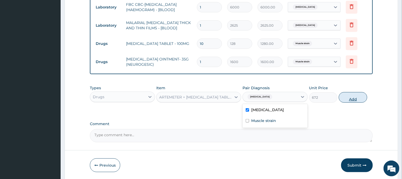
click at [343, 95] on button "Add" at bounding box center [353, 97] width 28 height 11
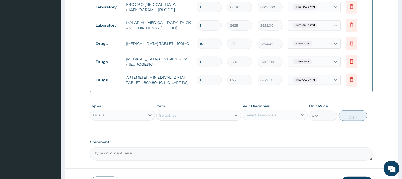
type input "0"
type input "0.00"
type input "6"
type input "4032.00"
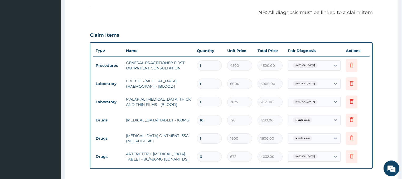
scroll to position [267, 0]
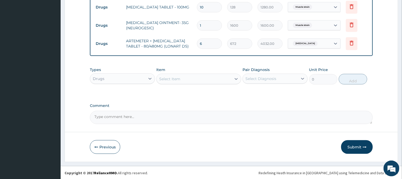
type input "6"
click at [204, 79] on div "Select Item" at bounding box center [194, 79] width 75 height 8
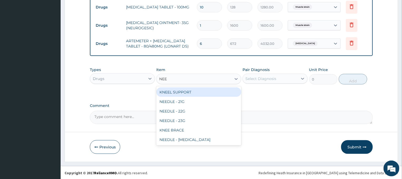
type input "NEED"
click at [205, 92] on div "NEEDLE - 21G" at bounding box center [198, 91] width 85 height 9
type input "32"
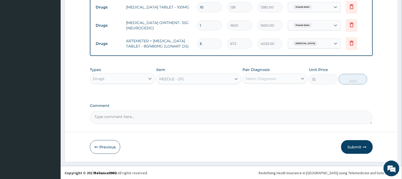
click at [260, 80] on div "Select Diagnosis" at bounding box center [261, 78] width 31 height 5
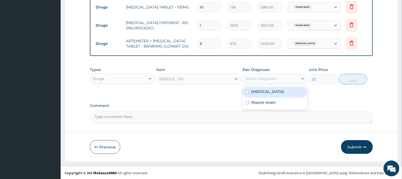
click at [260, 91] on label "[MEDICAL_DATA]" at bounding box center [267, 91] width 33 height 5
checkbox input "true"
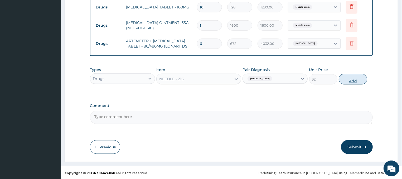
click at [356, 79] on button "Add" at bounding box center [353, 79] width 28 height 11
type input "0"
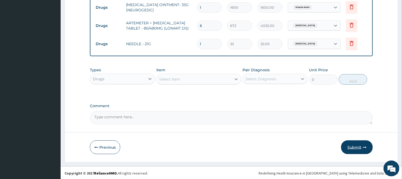
click at [352, 147] on button "Submit" at bounding box center [357, 147] width 32 height 14
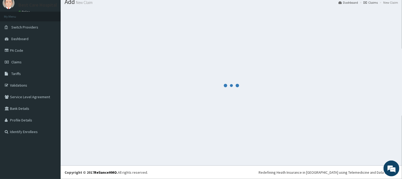
scroll to position [18, 0]
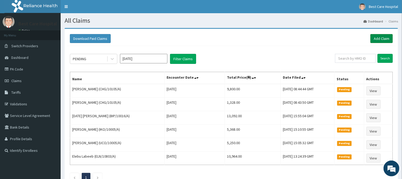
click at [382, 36] on link "Add Claim" at bounding box center [382, 38] width 22 height 9
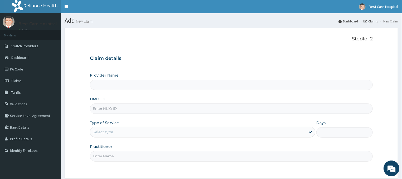
click at [102, 108] on input "HMO ID" at bounding box center [231, 108] width 283 height 10
type input "Bestcare Hospital"
paste input "SKC/10013/A"
click at [99, 108] on input "SKC/10013/A" at bounding box center [231, 108] width 283 height 10
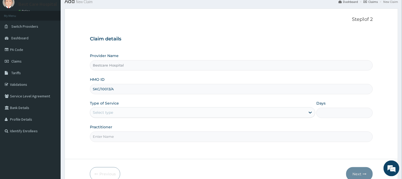
scroll to position [28, 0]
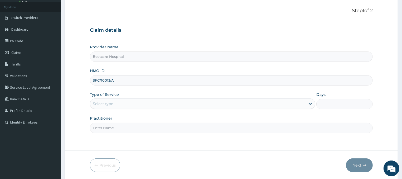
type input "SKC/10013/A"
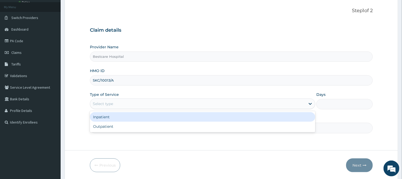
click at [104, 99] on div "Select type" at bounding box center [203, 103] width 226 height 11
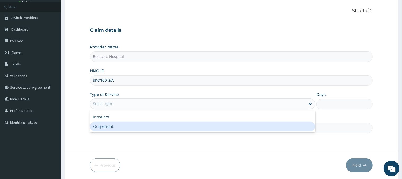
click at [103, 128] on div "Outpatient" at bounding box center [203, 126] width 226 height 9
type input "1"
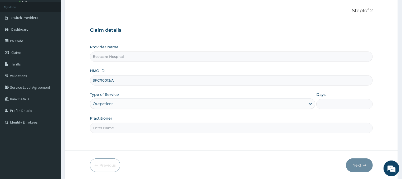
click at [103, 128] on input "Practitioner" at bounding box center [231, 128] width 283 height 10
type input "DR"
click at [354, 164] on button "Next" at bounding box center [359, 165] width 27 height 14
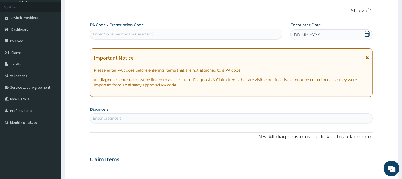
scroll to position [0, 0]
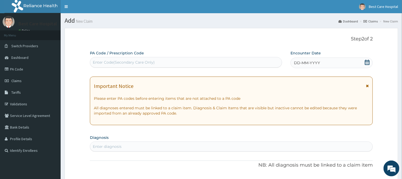
click at [167, 60] on div "Enter Code(Secondary Care Only)" at bounding box center [186, 62] width 192 height 8
type input "PA/E22E7D"
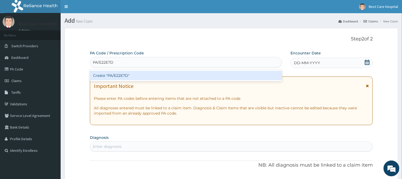
click at [157, 78] on div "Create "PA/E22E7D"" at bounding box center [186, 75] width 192 height 9
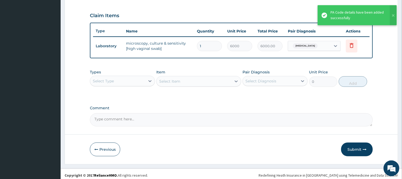
scroll to position [176, 0]
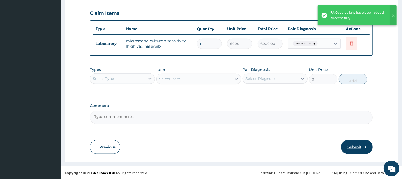
click at [354, 145] on button "Submit" at bounding box center [357, 147] width 32 height 14
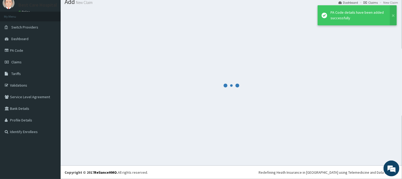
scroll to position [18, 0]
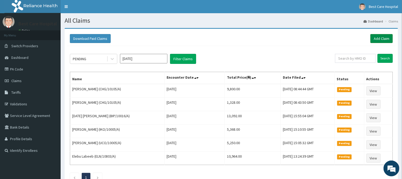
click at [376, 38] on link "Add Claim" at bounding box center [382, 38] width 22 height 9
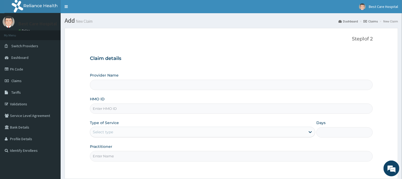
click at [104, 110] on input "HMO ID" at bounding box center [231, 108] width 283 height 10
type input "Bestcare Hospital"
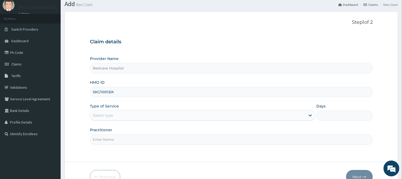
scroll to position [28, 0]
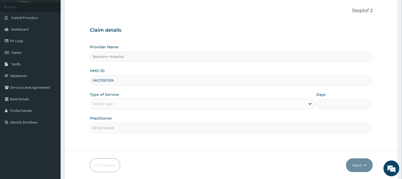
type input "SKC/10013/A"
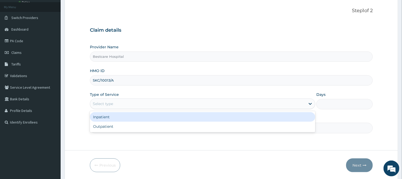
click at [102, 103] on div "Select type" at bounding box center [103, 103] width 20 height 5
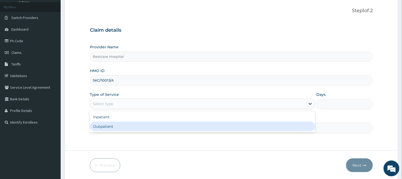
click at [106, 126] on div "Outpatient" at bounding box center [203, 126] width 226 height 9
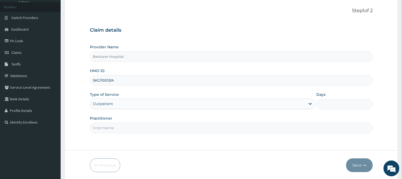
type input "1"
click at [106, 126] on input "Practitioner" at bounding box center [231, 128] width 283 height 10
type input "DR"
click at [354, 163] on button "Next" at bounding box center [359, 165] width 27 height 14
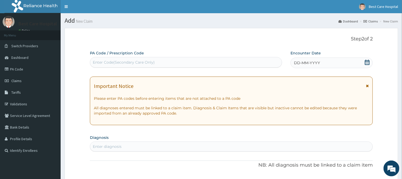
click at [368, 62] on icon at bounding box center [367, 62] width 5 height 5
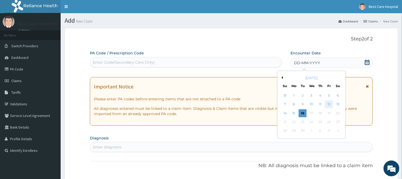
click at [331, 104] on div "12" at bounding box center [329, 104] width 8 height 8
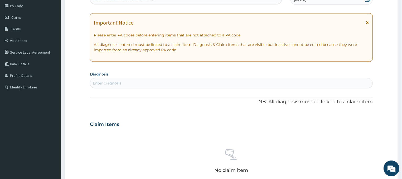
scroll to position [85, 0]
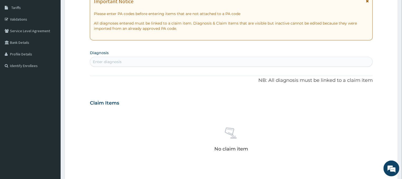
click at [99, 62] on div "Enter diagnosis" at bounding box center [107, 61] width 29 height 5
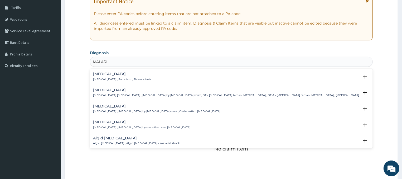
type input "[MEDICAL_DATA]"
click at [100, 75] on h4 "[MEDICAL_DATA]" at bounding box center [122, 74] width 58 height 4
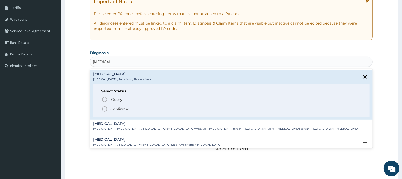
click at [106, 109] on icon "status option filled" at bounding box center [105, 109] width 6 height 6
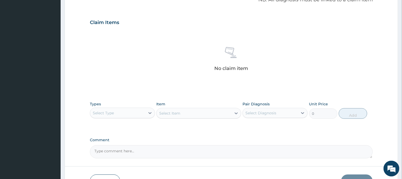
scroll to position [198, 0]
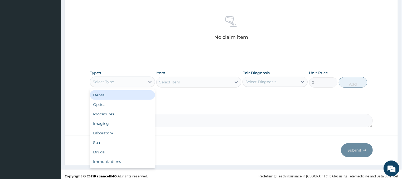
click at [143, 80] on div "Select Type" at bounding box center [117, 82] width 55 height 8
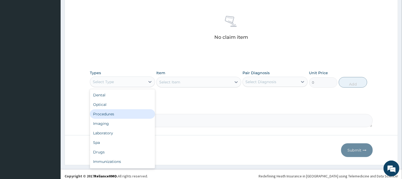
click at [105, 114] on div "Procedures" at bounding box center [122, 113] width 65 height 9
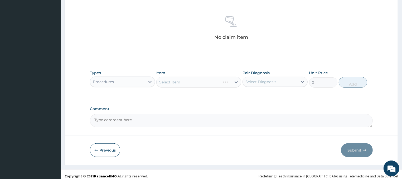
click at [190, 80] on div "Select Item" at bounding box center [198, 82] width 85 height 11
click at [202, 82] on div "Select Item" at bounding box center [198, 82] width 85 height 11
click at [201, 82] on div "Select Item" at bounding box center [198, 82] width 85 height 11
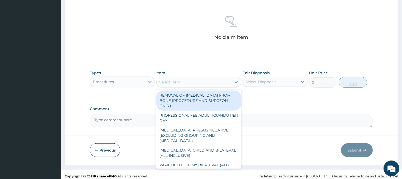
click at [199, 80] on div "Select Item" at bounding box center [194, 82] width 75 height 8
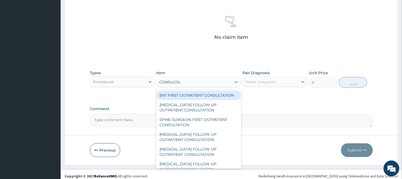
type input "CONSULTAT"
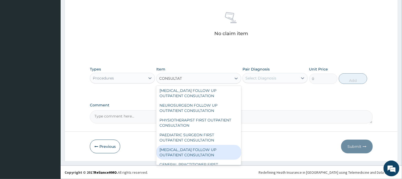
scroll to position [451, 0]
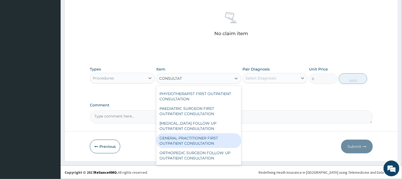
click at [208, 143] on div "GENERAL PRACTITIONER FIRST OUTPATIENT CONSULTATION" at bounding box center [198, 140] width 85 height 15
type input "4500"
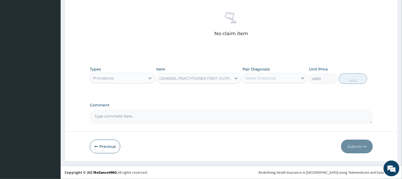
click at [282, 75] on div "Select Diagnosis" at bounding box center [270, 78] width 55 height 8
click at [277, 90] on div "[MEDICAL_DATA]" at bounding box center [275, 91] width 65 height 11
checkbox input "true"
click at [351, 79] on button "Add" at bounding box center [353, 78] width 28 height 11
type input "0"
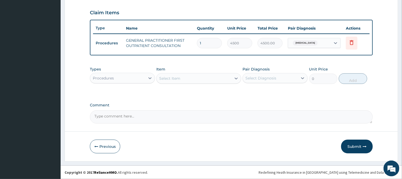
scroll to position [176, 0]
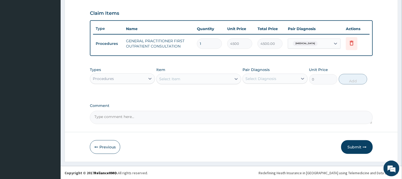
click at [128, 78] on div "Procedures" at bounding box center [117, 78] width 55 height 8
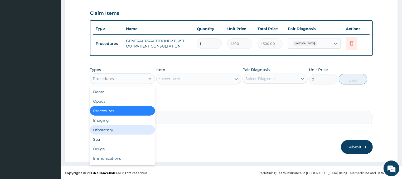
click at [116, 131] on div "Laboratory" at bounding box center [122, 129] width 65 height 9
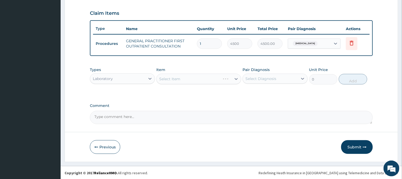
click at [200, 78] on div "Select Item" at bounding box center [198, 79] width 85 height 11
click at [208, 77] on div "Select Item" at bounding box center [198, 79] width 85 height 11
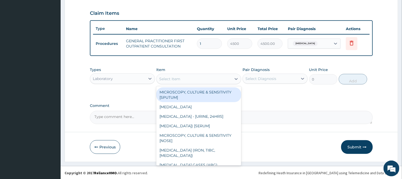
click at [187, 77] on div "Select Item" at bounding box center [194, 79] width 75 height 8
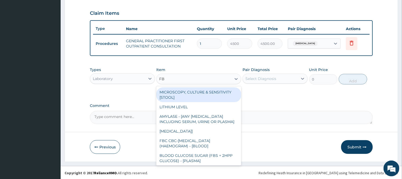
type input "FBC"
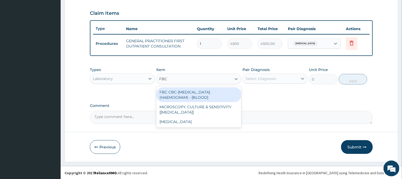
click at [200, 96] on div "FBC CBC-[MEDICAL_DATA] (HAEMOGRAM) - [BLOOD]" at bounding box center [198, 94] width 85 height 15
type input "6000"
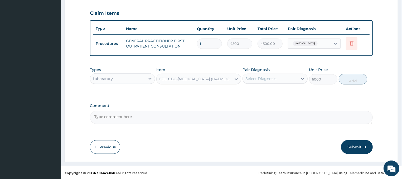
click at [289, 76] on div "Select Diagnosis" at bounding box center [270, 78] width 55 height 8
click at [280, 90] on div "[MEDICAL_DATA]" at bounding box center [275, 92] width 65 height 11
checkbox input "true"
click at [348, 79] on button "Add" at bounding box center [353, 79] width 28 height 11
type input "0"
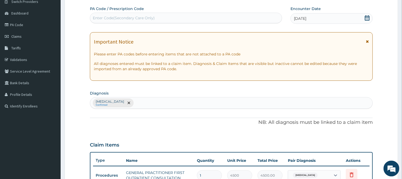
scroll to position [35, 0]
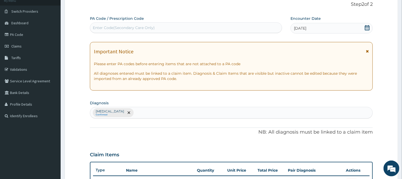
click at [137, 111] on div "[MEDICAL_DATA] Confirmed" at bounding box center [231, 112] width 283 height 11
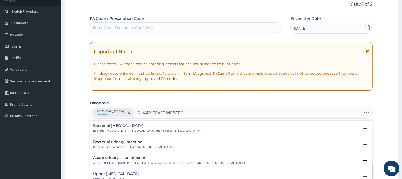
type input "[MEDICAL_DATA]"
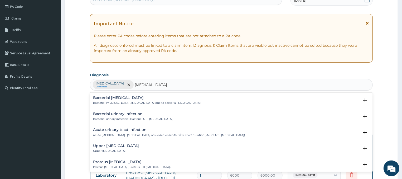
scroll to position [63, 0]
click at [124, 114] on h4 "Bacterial urinary infection" at bounding box center [133, 114] width 80 height 4
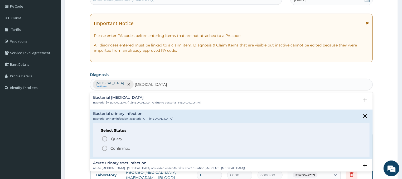
click at [103, 149] on circle "status option filled" at bounding box center [104, 148] width 5 height 5
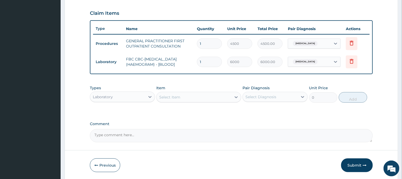
scroll to position [194, 0]
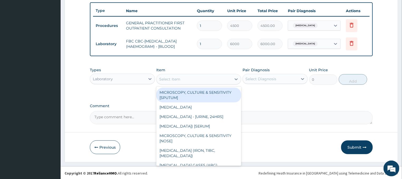
click at [198, 76] on div "Select Item" at bounding box center [194, 79] width 75 height 8
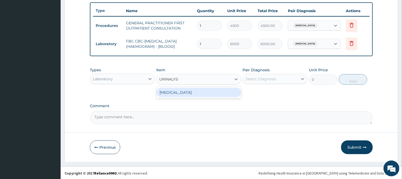
type input "[MEDICAL_DATA]"
click at [209, 90] on div "[MEDICAL_DATA]" at bounding box center [198, 92] width 85 height 9
type input "2625"
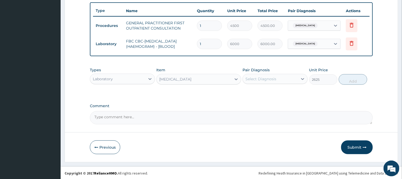
click at [260, 80] on div "Select Diagnosis" at bounding box center [261, 78] width 31 height 5
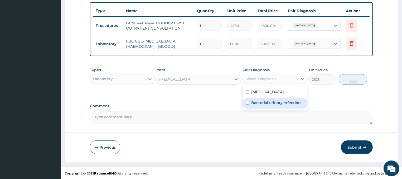
click at [262, 102] on label "Bacterial urinary infection" at bounding box center [276, 102] width 50 height 5
checkbox input "true"
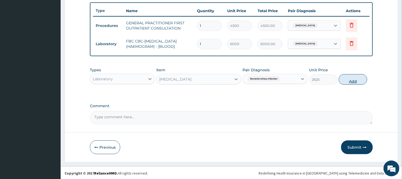
click at [353, 80] on button "Add" at bounding box center [353, 79] width 28 height 11
type input "0"
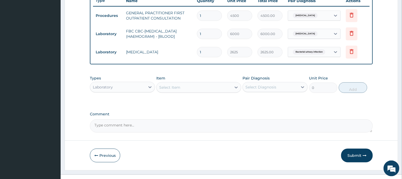
scroll to position [212, 0]
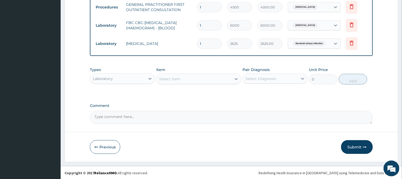
click at [211, 80] on div "Select Item" at bounding box center [194, 79] width 75 height 8
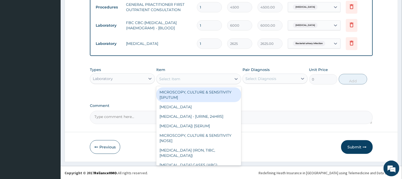
click at [122, 77] on div "Laboratory" at bounding box center [117, 78] width 55 height 8
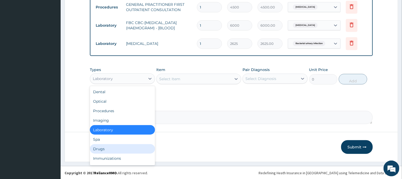
click at [106, 147] on div "Drugs" at bounding box center [122, 148] width 65 height 9
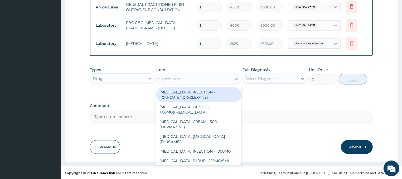
click at [195, 79] on div "Select Item" at bounding box center [194, 79] width 75 height 8
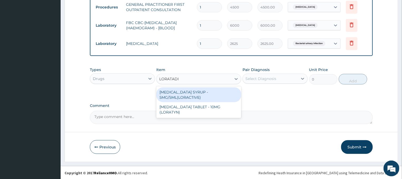
type input "LORATADIN"
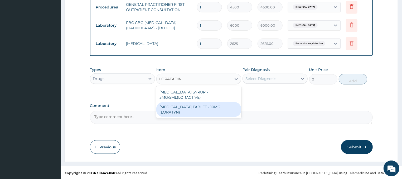
click at [194, 108] on div "[MEDICAL_DATA] TABLET - 10MG (LORATYN)" at bounding box center [198, 109] width 85 height 15
type input "112"
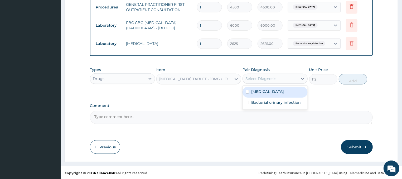
click at [275, 78] on div "Select Diagnosis" at bounding box center [261, 78] width 31 height 5
click at [258, 91] on label "[MEDICAL_DATA]" at bounding box center [267, 91] width 33 height 5
checkbox input "true"
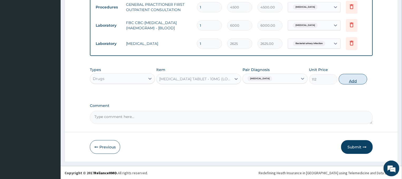
click at [349, 82] on button "Add" at bounding box center [353, 79] width 28 height 11
type input "0"
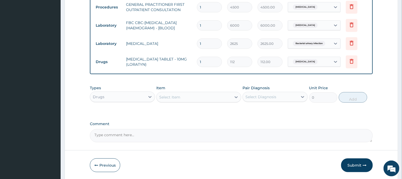
click at [207, 63] on input "1" at bounding box center [209, 62] width 25 height 10
type input "0.00"
type input "5"
type input "560.00"
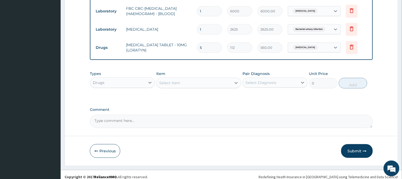
scroll to position [231, 0]
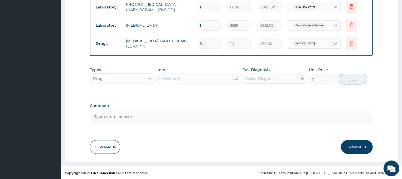
type input "5"
click at [172, 76] on div "Select Item" at bounding box center [169, 78] width 21 height 5
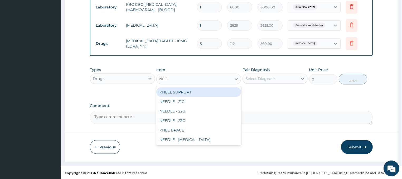
type input "NEED"
click at [182, 91] on div "NEEDLE - 21G" at bounding box center [198, 91] width 85 height 9
type input "32"
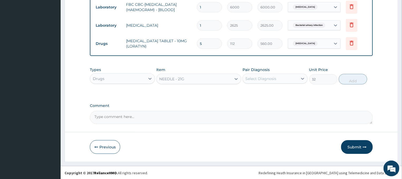
click at [279, 76] on div "Select Diagnosis" at bounding box center [270, 78] width 55 height 8
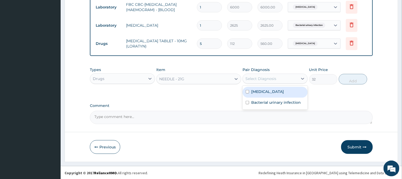
click at [270, 89] on div "[MEDICAL_DATA]" at bounding box center [275, 92] width 65 height 11
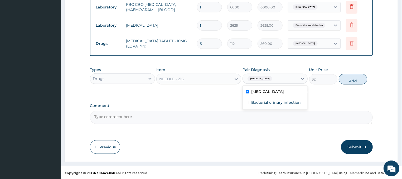
checkbox input "true"
click at [351, 80] on button "Add" at bounding box center [353, 79] width 28 height 11
type input "0"
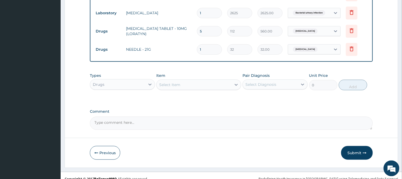
scroll to position [249, 0]
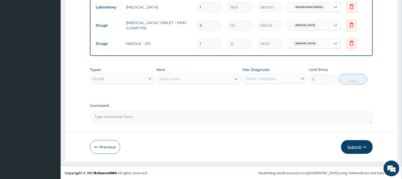
click at [356, 145] on button "Submit" at bounding box center [357, 147] width 32 height 14
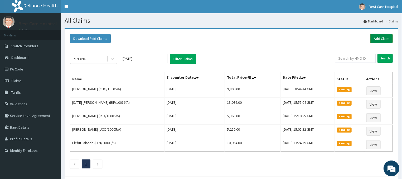
click at [386, 40] on link "Add Claim" at bounding box center [382, 38] width 22 height 9
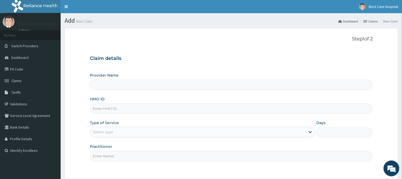
type input "Bestcare Hospital"
click at [120, 111] on input "HMO ID" at bounding box center [231, 108] width 283 height 10
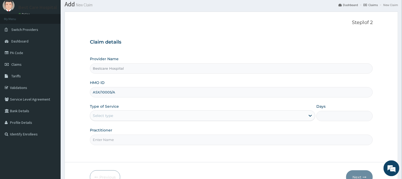
scroll to position [28, 0]
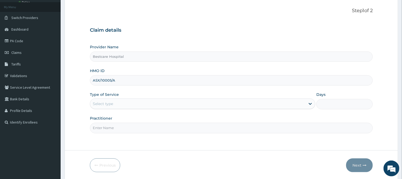
type input "ASX/10005/A"
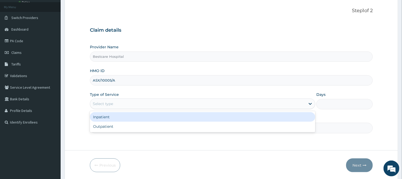
click at [111, 102] on div "Select type" at bounding box center [103, 103] width 20 height 5
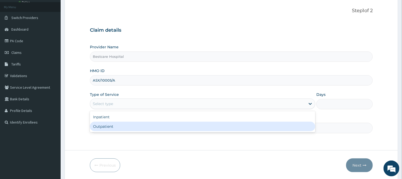
click at [103, 129] on div "Outpatient" at bounding box center [203, 126] width 226 height 9
type input "1"
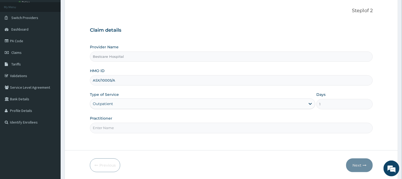
click at [103, 129] on input "Practitioner" at bounding box center [231, 128] width 283 height 10
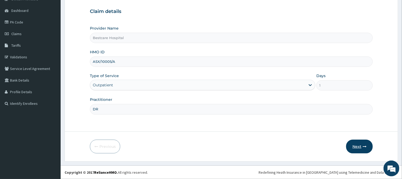
type input "DR"
click at [357, 145] on button "Next" at bounding box center [359, 147] width 27 height 14
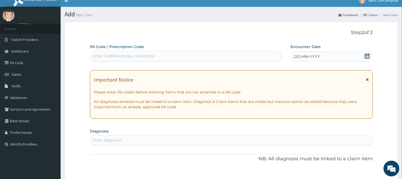
scroll to position [0, 0]
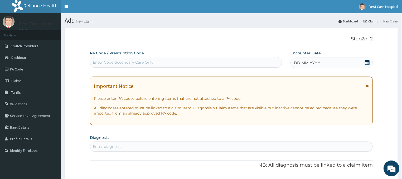
click at [366, 63] on icon at bounding box center [367, 62] width 5 height 5
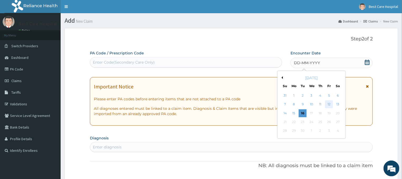
click at [330, 104] on div "12" at bounding box center [329, 104] width 8 height 8
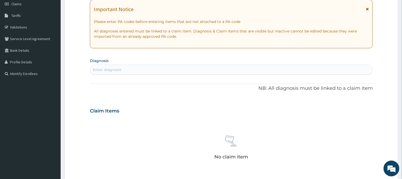
scroll to position [85, 0]
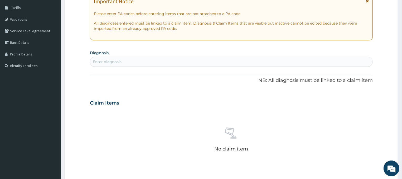
click at [103, 62] on div "Enter diagnosis" at bounding box center [107, 61] width 29 height 5
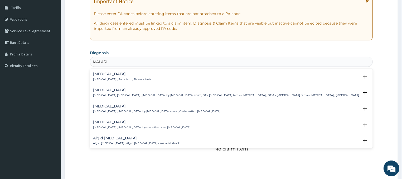
type input "[MEDICAL_DATA]"
click at [103, 78] on p "[MEDICAL_DATA] , Paludism , Plasmodiosis" at bounding box center [122, 80] width 58 height 4
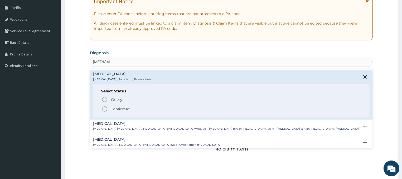
click at [103, 109] on icon "status option filled" at bounding box center [105, 109] width 6 height 6
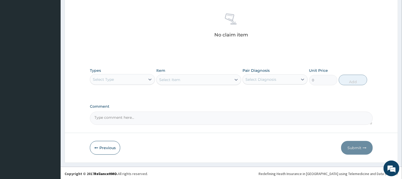
scroll to position [202, 0]
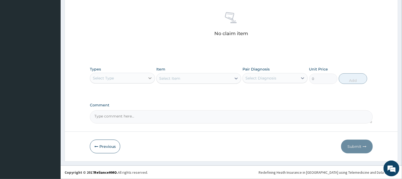
click at [147, 75] on div at bounding box center [149, 77] width 9 height 9
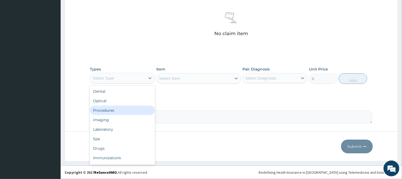
click at [111, 110] on div "Procedures" at bounding box center [122, 110] width 65 height 9
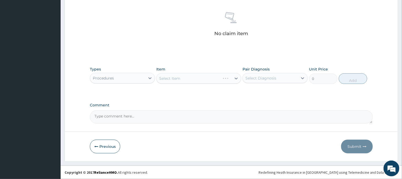
click at [195, 78] on div "Select Item" at bounding box center [198, 78] width 85 height 11
click at [210, 79] on div "Select Item" at bounding box center [198, 78] width 85 height 11
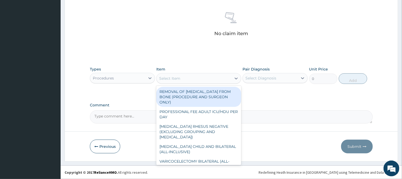
click at [214, 77] on div "Select Item" at bounding box center [194, 78] width 75 height 8
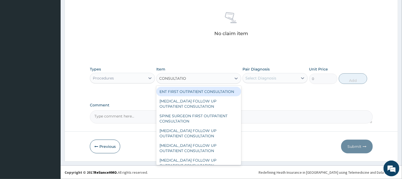
type input "CONSULTATION"
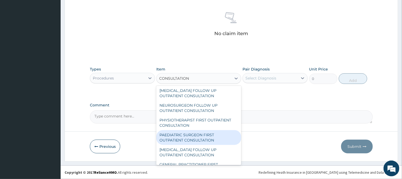
scroll to position [451, 0]
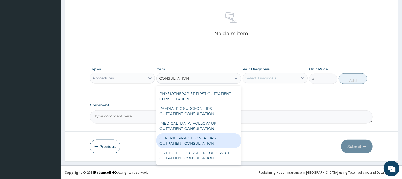
click at [189, 142] on div "GENERAL PRACTITIONER FIRST OUTPATIENT CONSULTATION" at bounding box center [198, 140] width 85 height 15
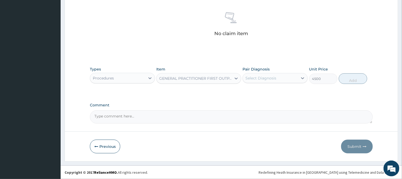
type input "4500"
click at [281, 77] on div "Select Diagnosis" at bounding box center [270, 78] width 55 height 8
click at [254, 94] on div "[MEDICAL_DATA]" at bounding box center [275, 91] width 65 height 11
checkbox input "true"
click at [341, 78] on button "Add" at bounding box center [353, 78] width 28 height 11
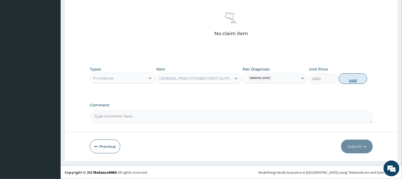
type input "0"
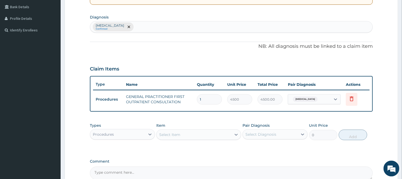
scroll to position [176, 0]
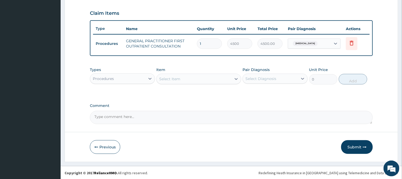
click at [124, 79] on div "Procedures" at bounding box center [117, 78] width 55 height 8
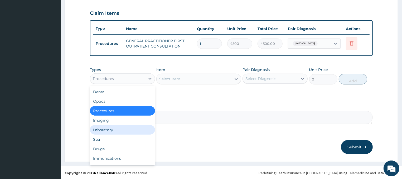
click at [108, 127] on div "Laboratory" at bounding box center [122, 129] width 65 height 9
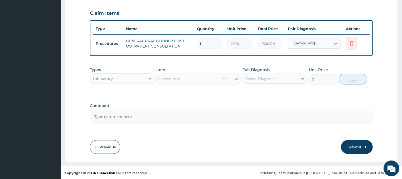
click at [201, 77] on div "Select Item" at bounding box center [198, 79] width 85 height 11
click at [205, 79] on div "Select Item" at bounding box center [198, 79] width 85 height 11
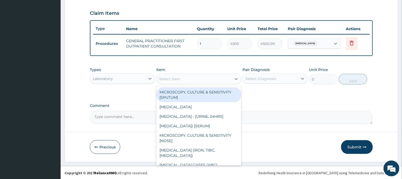
click at [178, 77] on div "Select Item" at bounding box center [169, 78] width 21 height 5
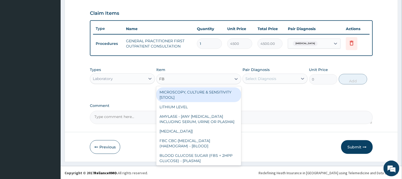
type input "FBC"
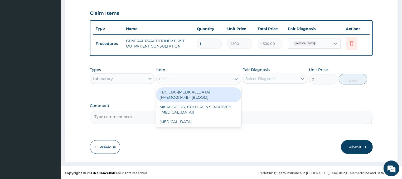
drag, startPoint x: 192, startPoint y: 94, endPoint x: 221, endPoint y: 93, distance: 29.0
click at [193, 94] on div "FBC CBC-[MEDICAL_DATA] (HAEMOGRAM) - [BLOOD]" at bounding box center [198, 94] width 85 height 15
type input "6000"
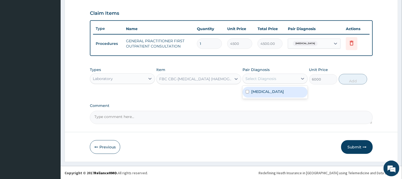
click at [279, 76] on div "Select Diagnosis" at bounding box center [270, 78] width 55 height 8
click at [271, 91] on div "[MEDICAL_DATA]" at bounding box center [275, 92] width 65 height 11
checkbox input "true"
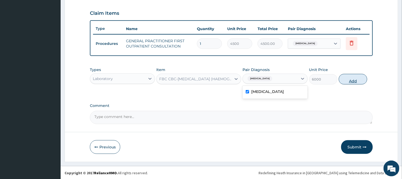
click at [348, 75] on button "Add" at bounding box center [353, 79] width 28 height 11
type input "0"
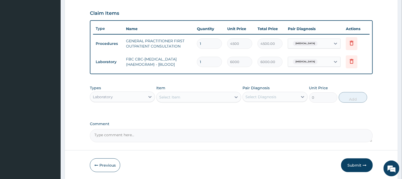
scroll to position [194, 0]
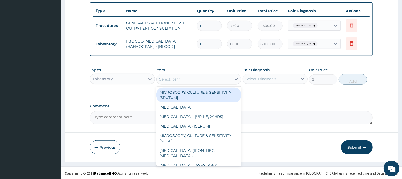
click at [217, 76] on div "Select Item" at bounding box center [194, 79] width 75 height 8
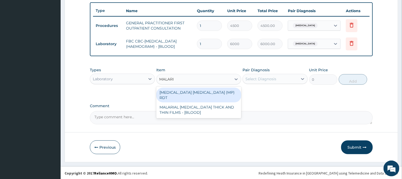
type input "[MEDICAL_DATA]"
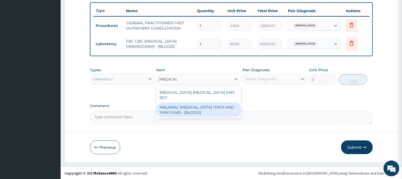
click at [223, 102] on div "MALARIAL [MEDICAL_DATA] THICK AND THIN FILMS - [BLOOD]" at bounding box center [198, 109] width 85 height 15
type input "2625"
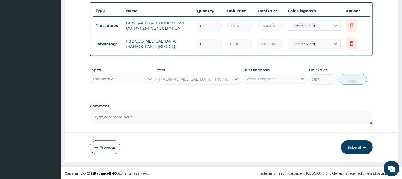
click at [261, 78] on div "Select Diagnosis" at bounding box center [261, 78] width 31 height 5
click at [260, 94] on div "[MEDICAL_DATA]" at bounding box center [275, 92] width 65 height 11
checkbox input "true"
click at [343, 78] on button "Add" at bounding box center [353, 79] width 28 height 11
type input "0"
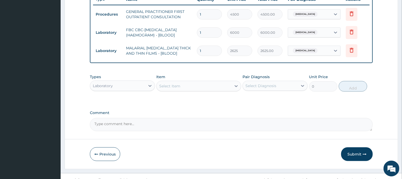
scroll to position [212, 0]
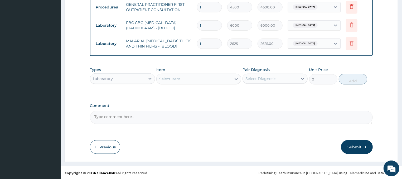
click at [123, 76] on div "Laboratory" at bounding box center [117, 78] width 55 height 8
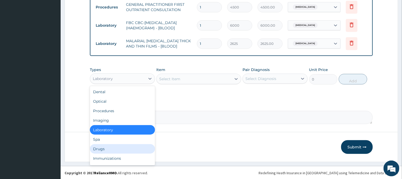
click at [104, 148] on div "Drugs" at bounding box center [122, 148] width 65 height 9
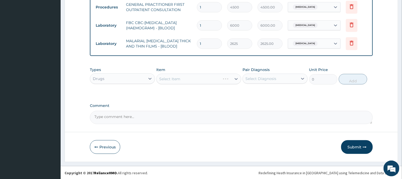
click at [212, 80] on div "Select Item" at bounding box center [198, 79] width 85 height 11
click at [205, 77] on div "Select Item" at bounding box center [198, 79] width 85 height 11
click at [195, 80] on div "Select Item" at bounding box center [198, 79] width 85 height 11
click at [201, 76] on div "Select Item" at bounding box center [198, 79] width 85 height 11
click at [209, 76] on div "Select Item" at bounding box center [198, 79] width 85 height 11
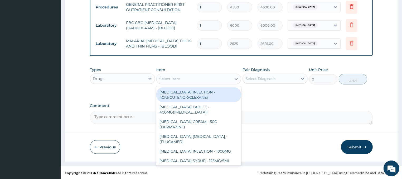
click at [199, 76] on div "Select Item" at bounding box center [194, 79] width 75 height 8
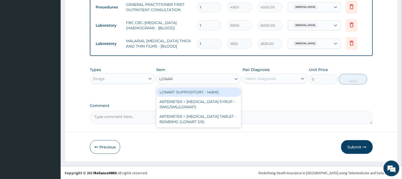
type input "LONART"
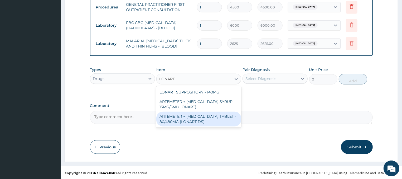
click at [205, 119] on div "ARTEMETER + [MEDICAL_DATA] TABLET - 80/480MG (LONART DS)" at bounding box center [198, 119] width 85 height 15
type input "672"
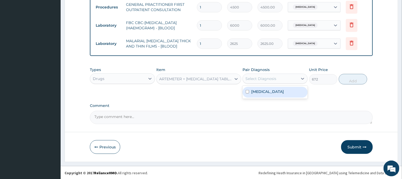
click at [281, 78] on div "Select Diagnosis" at bounding box center [270, 78] width 55 height 8
click at [271, 91] on div "[MEDICAL_DATA]" at bounding box center [275, 92] width 65 height 11
checkbox input "true"
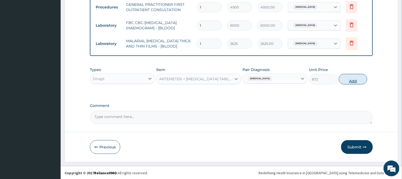
click at [347, 80] on button "Add" at bounding box center [353, 79] width 28 height 11
type input "0"
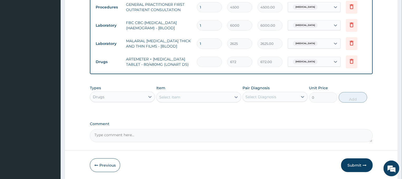
type input "0.00"
type input "6"
type input "4032.00"
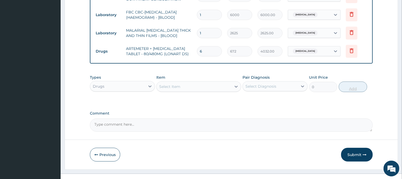
scroll to position [231, 0]
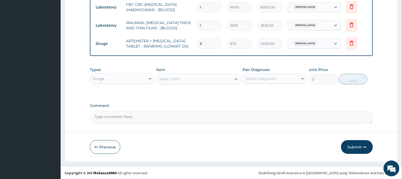
type input "6"
click at [218, 78] on div "Select Item" at bounding box center [194, 79] width 75 height 8
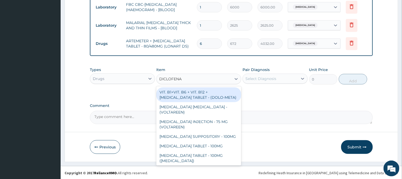
type input "[MEDICAL_DATA]"
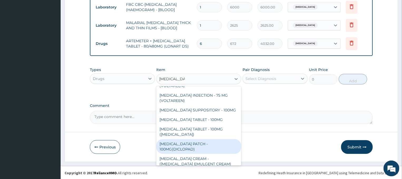
scroll to position [0, 0]
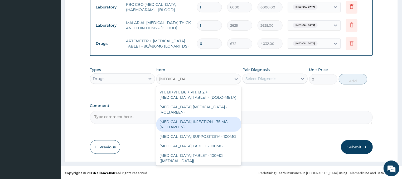
click at [202, 117] on div "[MEDICAL_DATA] INJECTION - 75 MG (VOLTAREEN)" at bounding box center [198, 124] width 85 height 15
type input "672"
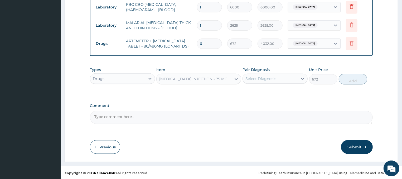
click at [229, 76] on div "[MEDICAL_DATA] INJECTION - 75 MG (VOLTAREEN)" at bounding box center [195, 78] width 73 height 5
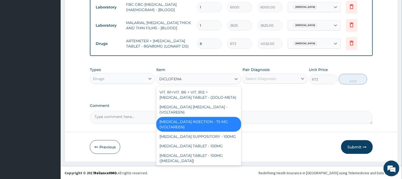
type input "[MEDICAL_DATA]"
click at [198, 141] on div "[MEDICAL_DATA] TABLET - 100MG" at bounding box center [198, 145] width 85 height 9
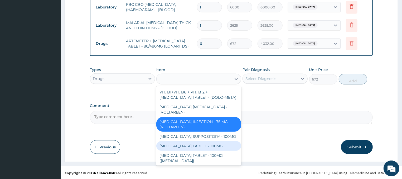
type input "128"
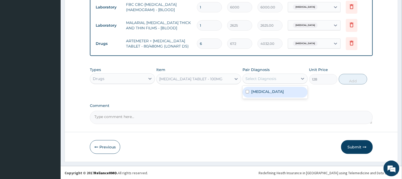
click at [280, 79] on div "Select Diagnosis" at bounding box center [270, 78] width 55 height 8
click at [272, 93] on div "[MEDICAL_DATA]" at bounding box center [275, 92] width 65 height 11
checkbox input "true"
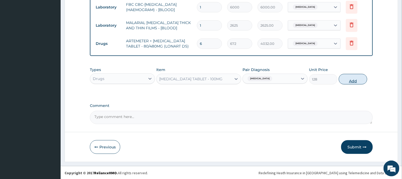
click at [343, 78] on button "Add" at bounding box center [353, 79] width 28 height 11
type input "0"
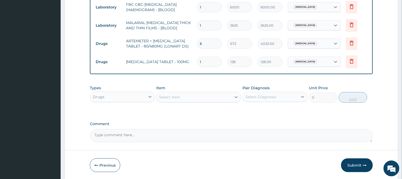
type input "10"
type input "1280.00"
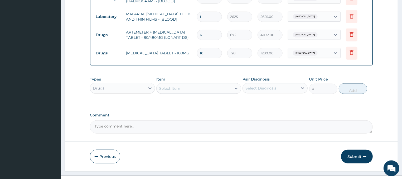
scroll to position [249, 0]
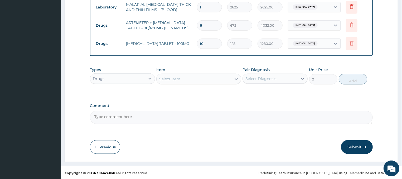
type input "10"
click at [212, 79] on div "Select Item" at bounding box center [194, 79] width 75 height 8
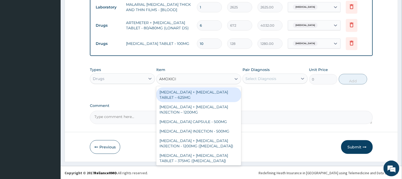
type input "AMOXICILL"
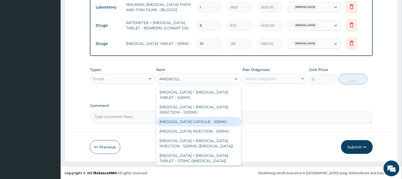
click at [202, 123] on div "[MEDICAL_DATA] CAPSULE - 500MG" at bounding box center [198, 121] width 85 height 9
type input "128"
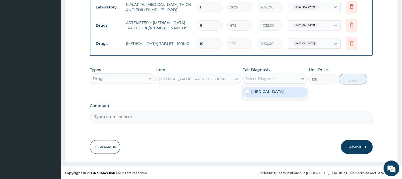
click at [276, 78] on div "Select Diagnosis" at bounding box center [261, 78] width 31 height 5
click at [262, 96] on div "[MEDICAL_DATA]" at bounding box center [275, 92] width 65 height 11
checkbox input "true"
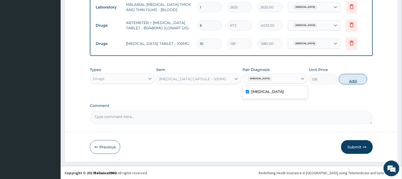
click at [349, 76] on button "Add" at bounding box center [353, 79] width 28 height 11
type input "0"
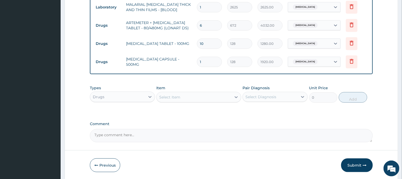
type input "15"
type input "1920.00"
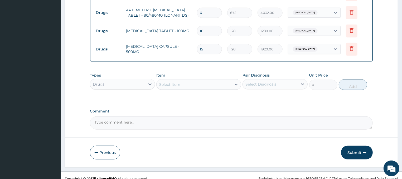
scroll to position [267, 0]
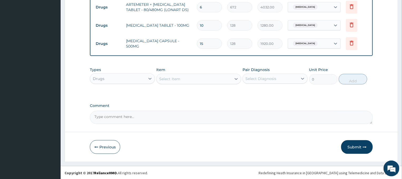
type input "15"
click at [194, 78] on div "Select Item" at bounding box center [194, 79] width 75 height 8
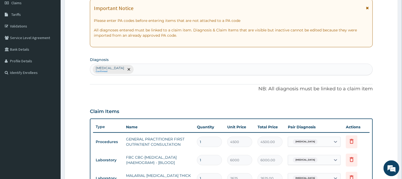
scroll to position [69, 0]
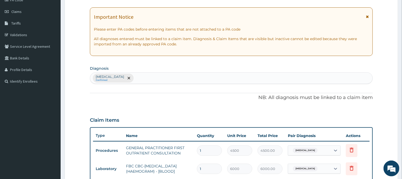
type input "LORATI"
click at [131, 79] on div "[MEDICAL_DATA] Confirmed" at bounding box center [231, 78] width 283 height 11
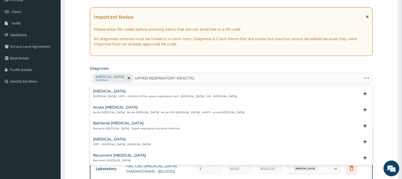
type input "[MEDICAL_DATA]"
click at [118, 94] on div "[MEDICAL_DATA] [MEDICAL_DATA] , URTI - Infection of the upper respiratory tract…" at bounding box center [165, 93] width 144 height 9
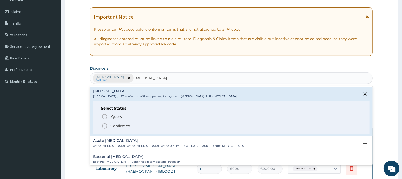
click at [106, 124] on icon "status option filled" at bounding box center [105, 126] width 6 height 6
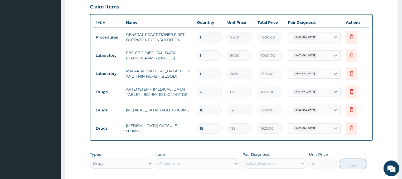
scroll to position [239, 0]
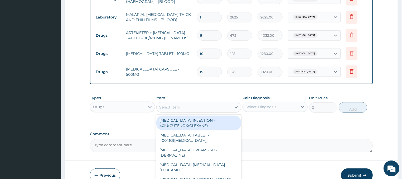
click at [179, 106] on div "Select Item" at bounding box center [169, 106] width 21 height 5
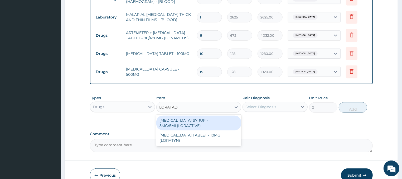
type input "LORATADI"
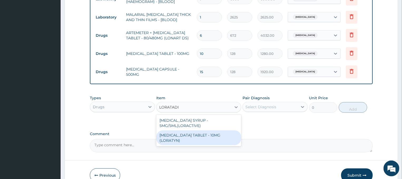
click at [224, 134] on div "[MEDICAL_DATA] TABLET - 10MG (LORATYN)" at bounding box center [198, 137] width 85 height 15
type input "112"
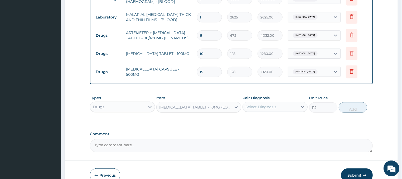
click at [292, 103] on div "Select Diagnosis" at bounding box center [270, 107] width 55 height 8
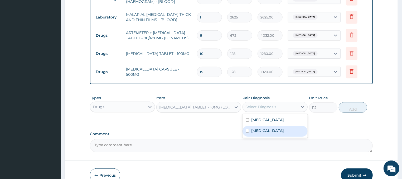
click at [277, 131] on label "[MEDICAL_DATA]" at bounding box center [267, 130] width 33 height 5
checkbox input "true"
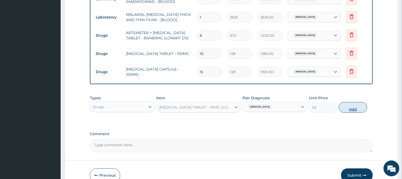
click at [354, 106] on button "Add" at bounding box center [353, 107] width 28 height 11
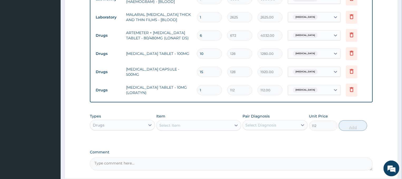
type input "0"
type input "0.00"
type input "5"
type input "560.00"
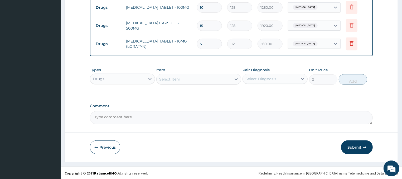
type input "5"
click at [173, 80] on div "Select Item" at bounding box center [169, 78] width 21 height 5
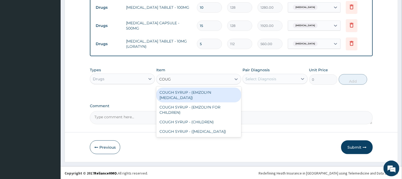
type input "COUGH"
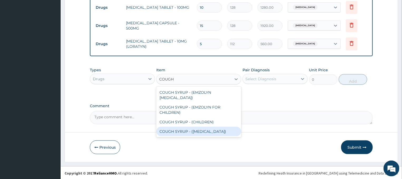
click at [180, 130] on div "COUGH SYRUP - ([MEDICAL_DATA])" at bounding box center [198, 131] width 85 height 9
type input "1280"
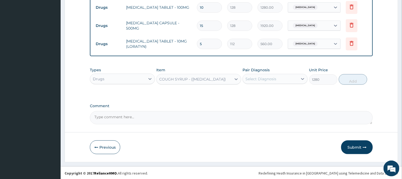
click at [267, 78] on div "Select Diagnosis" at bounding box center [261, 78] width 31 height 5
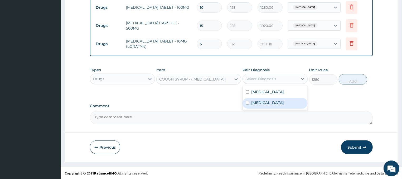
click at [260, 104] on div "[MEDICAL_DATA]" at bounding box center [275, 103] width 65 height 11
checkbox input "true"
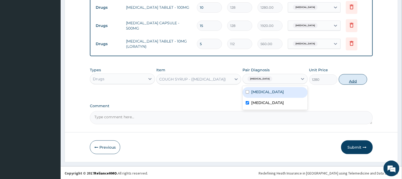
click at [352, 78] on button "Add" at bounding box center [353, 79] width 28 height 11
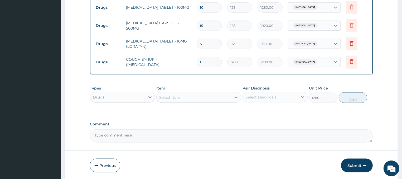
type input "0"
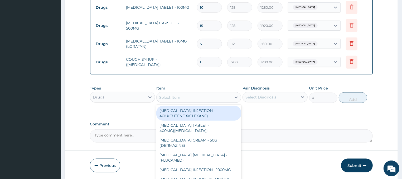
click at [183, 94] on div "Select Item" at bounding box center [194, 97] width 75 height 8
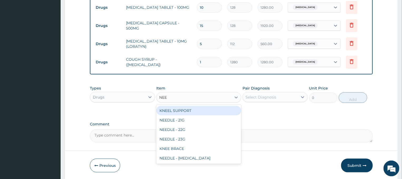
type input "NEED"
click at [203, 107] on div "NEEDLE - 21G" at bounding box center [198, 110] width 85 height 9
type input "32"
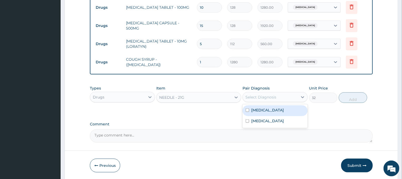
click at [263, 96] on div "Select Diagnosis" at bounding box center [261, 96] width 31 height 5
click at [259, 107] on label "Malaria" at bounding box center [267, 109] width 33 height 5
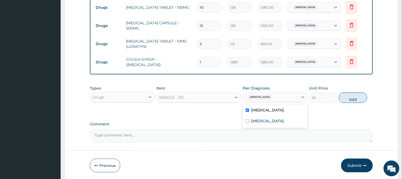
checkbox input "true"
click at [349, 98] on button "Add" at bounding box center [353, 97] width 28 height 11
type input "0"
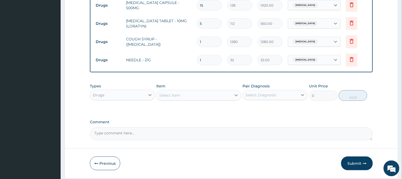
scroll to position [322, 0]
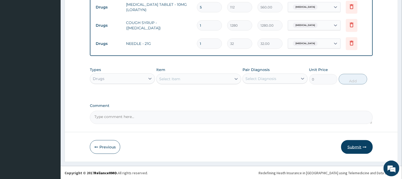
click at [356, 146] on button "Submit" at bounding box center [357, 147] width 32 height 14
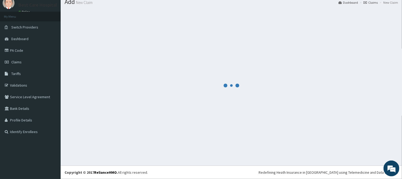
scroll to position [18, 0]
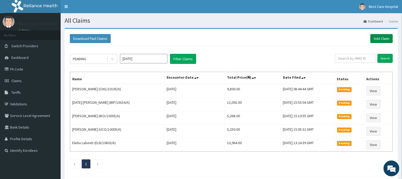
click at [378, 39] on link "Add Claim" at bounding box center [382, 38] width 22 height 9
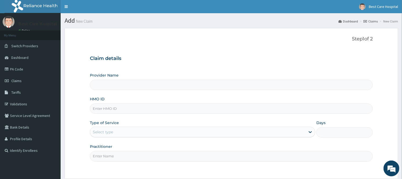
click at [98, 108] on input "HMO ID" at bounding box center [231, 108] width 283 height 10
type input "Bestcare Hospital"
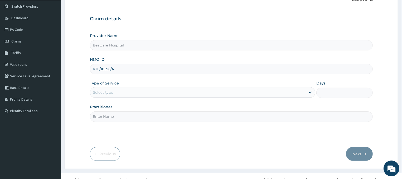
scroll to position [47, 0]
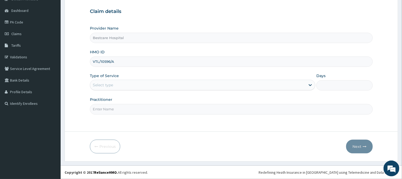
type input "VTL/10596/A"
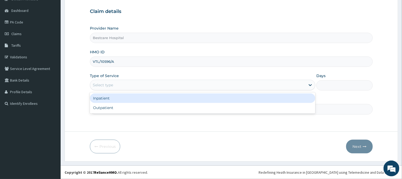
click at [144, 82] on div "Select type" at bounding box center [198, 85] width 216 height 8
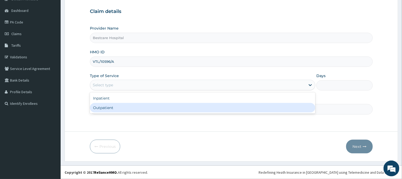
click at [137, 104] on div "Outpatient" at bounding box center [203, 107] width 226 height 9
type input "1"
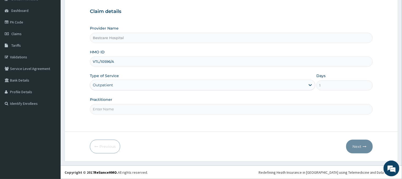
click at [121, 119] on div "Step 1 of 2 Claim details Provider Name Bestcare Hospital HMO ID VTL/10596/A Ty…" at bounding box center [231, 56] width 283 height 134
click at [121, 111] on input "Practitioner" at bounding box center [231, 109] width 283 height 10
type input "DR"
click at [357, 144] on button "Next" at bounding box center [359, 147] width 27 height 14
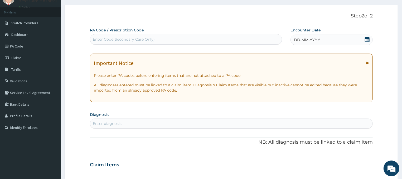
scroll to position [0, 0]
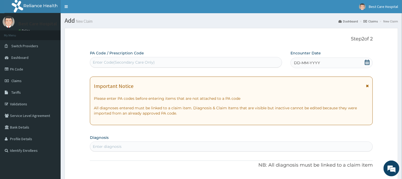
click at [370, 62] on icon at bounding box center [367, 62] width 5 height 5
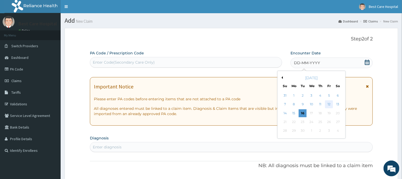
click at [328, 104] on div "12" at bounding box center [329, 104] width 8 height 8
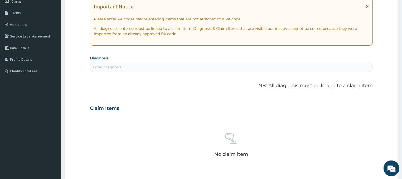
scroll to position [85, 0]
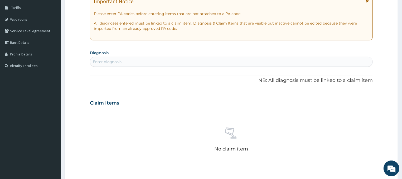
click at [117, 60] on div "Enter diagnosis" at bounding box center [107, 61] width 29 height 5
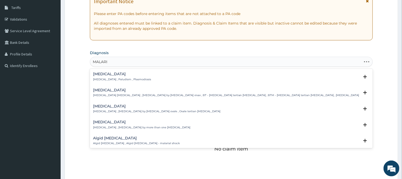
type input "MALARIA"
click at [103, 81] on div "Malaria Malaria , Paludism , Plasmodiosis Select Status Query Query covers susp…" at bounding box center [231, 78] width 277 height 12
click at [97, 75] on h4 "[MEDICAL_DATA]" at bounding box center [122, 74] width 58 height 4
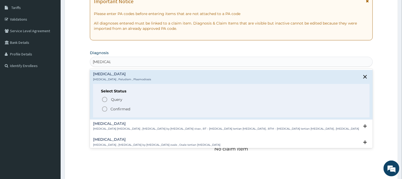
click at [104, 108] on icon "status option filled" at bounding box center [105, 109] width 6 height 6
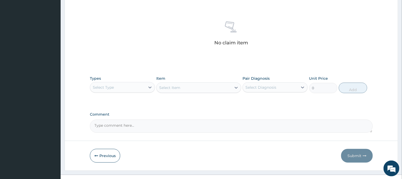
scroll to position [198, 0]
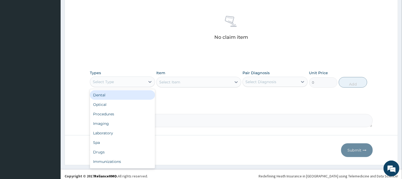
click at [127, 80] on div "Select Type" at bounding box center [117, 82] width 55 height 8
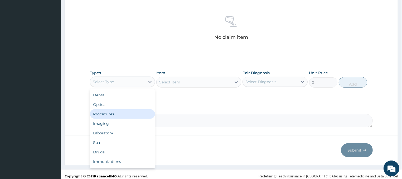
click at [113, 114] on div "Procedures" at bounding box center [122, 113] width 65 height 9
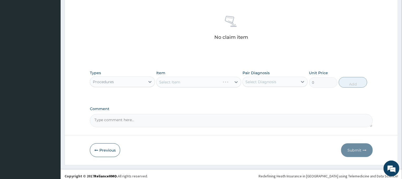
click at [214, 83] on div "Select Item" at bounding box center [198, 82] width 85 height 11
click at [203, 82] on div "Select Item" at bounding box center [198, 82] width 85 height 11
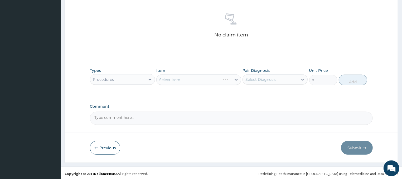
scroll to position [202, 0]
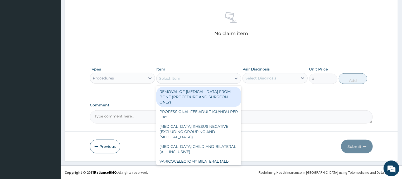
click at [209, 79] on div "Select Item" at bounding box center [194, 78] width 75 height 8
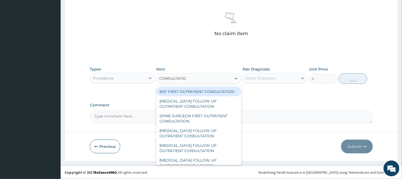
type input "CONSULTATION"
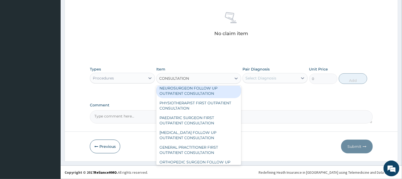
scroll to position [451, 0]
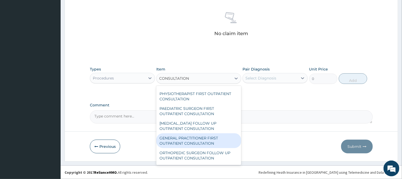
click at [194, 142] on div "GENERAL PRACTITIONER FIRST OUTPATIENT CONSULTATION" at bounding box center [198, 140] width 85 height 15
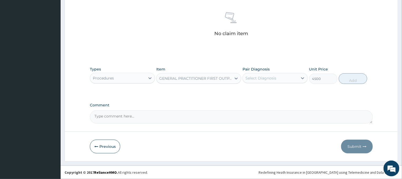
type input "4500"
click at [276, 78] on div "Select Diagnosis" at bounding box center [261, 77] width 31 height 5
click at [267, 93] on div "[MEDICAL_DATA]" at bounding box center [275, 91] width 65 height 11
checkbox input "true"
drag, startPoint x: 359, startPoint y: 80, endPoint x: 355, endPoint y: 75, distance: 6.0
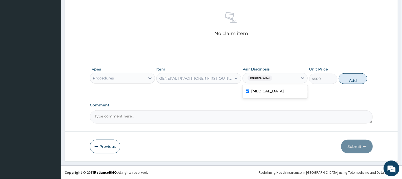
click at [358, 79] on button "Add" at bounding box center [353, 78] width 28 height 11
type input "0"
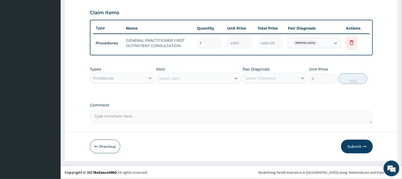
scroll to position [176, 0]
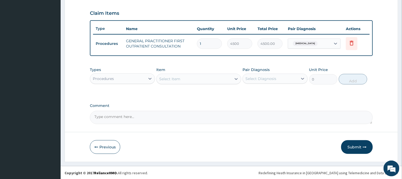
click at [192, 80] on div "Select Item" at bounding box center [194, 79] width 75 height 8
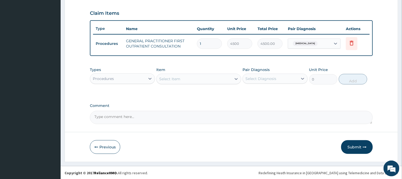
click at [133, 76] on div "Procedures" at bounding box center [117, 78] width 55 height 8
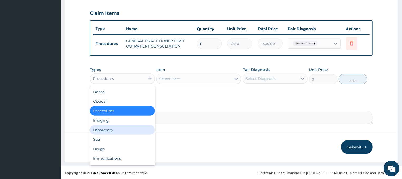
click at [114, 130] on div "Laboratory" at bounding box center [122, 129] width 65 height 9
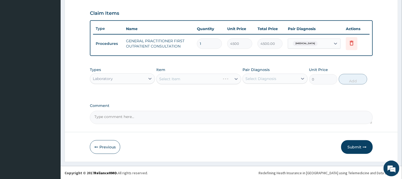
click at [210, 77] on div "Select Item" at bounding box center [198, 79] width 85 height 11
click at [219, 79] on div "Select Item" at bounding box center [198, 79] width 85 height 11
click at [187, 77] on div "Select Item" at bounding box center [194, 79] width 75 height 8
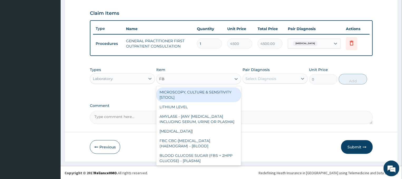
type input "FBC"
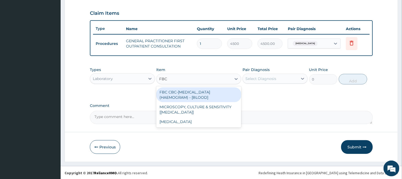
drag, startPoint x: 212, startPoint y: 99, endPoint x: 217, endPoint y: 96, distance: 6.3
click at [212, 99] on div "FBC CBC-[MEDICAL_DATA] (HAEMOGRAM) - [BLOOD]" at bounding box center [198, 94] width 85 height 15
type input "6000"
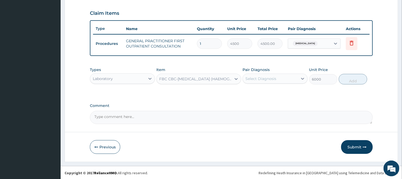
click at [287, 78] on div "Select Diagnosis" at bounding box center [270, 78] width 55 height 8
click at [269, 89] on div "[MEDICAL_DATA]" at bounding box center [275, 92] width 65 height 11
checkbox input "true"
click at [343, 76] on button "Add" at bounding box center [353, 79] width 28 height 11
type input "0"
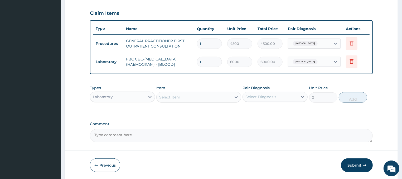
click at [187, 98] on div "Select Item" at bounding box center [194, 97] width 75 height 8
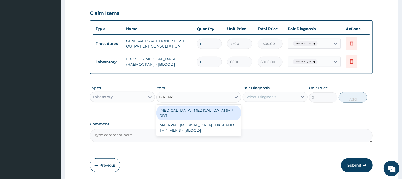
type input "[MEDICAL_DATA]"
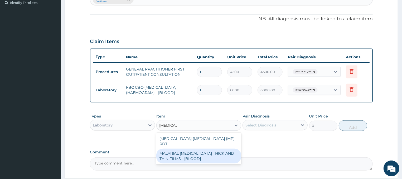
click at [202, 148] on div "MALARIAL [MEDICAL_DATA] THICK AND THIN FILMS - [BLOOD]" at bounding box center [198, 155] width 85 height 15
type input "2625"
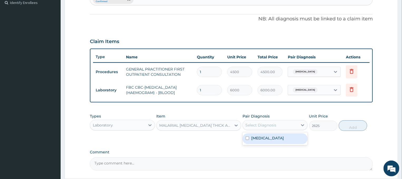
click at [277, 127] on div "Select Diagnosis" at bounding box center [270, 125] width 55 height 8
click at [265, 139] on label "[MEDICAL_DATA]" at bounding box center [267, 137] width 33 height 5
checkbox input "true"
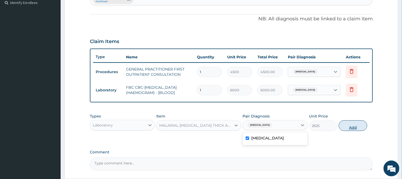
click at [358, 124] on button "Add" at bounding box center [353, 125] width 28 height 11
type input "0"
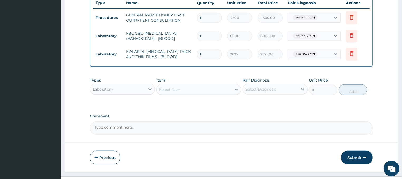
scroll to position [212, 0]
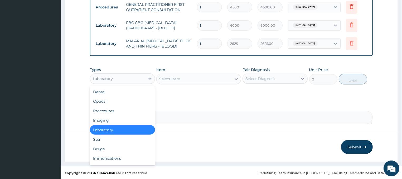
click at [116, 79] on div "Laboratory" at bounding box center [117, 78] width 55 height 8
drag, startPoint x: 107, startPoint y: 148, endPoint x: 132, endPoint y: 131, distance: 30.5
click at [107, 148] on div "Drugs" at bounding box center [122, 148] width 65 height 9
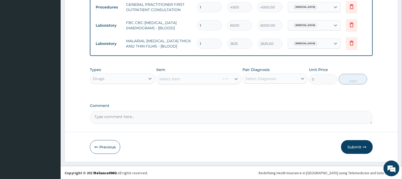
click at [185, 78] on div "Select Item" at bounding box center [198, 79] width 85 height 11
click at [212, 78] on div "Select Item" at bounding box center [198, 79] width 85 height 11
click at [203, 76] on div "Select Item" at bounding box center [198, 79] width 85 height 11
click at [204, 81] on div "Select Item" at bounding box center [198, 79] width 85 height 11
click at [198, 74] on div "Select Item" at bounding box center [198, 79] width 85 height 11
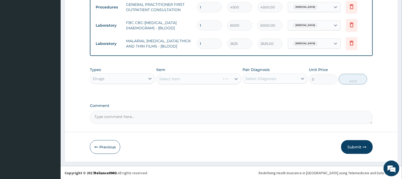
click at [208, 76] on div "Select Item" at bounding box center [198, 79] width 85 height 11
click at [184, 78] on div "Select Item" at bounding box center [194, 79] width 75 height 8
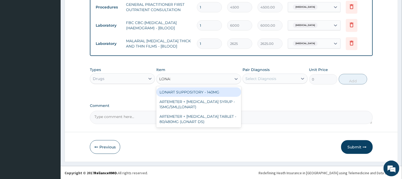
type input "LONART"
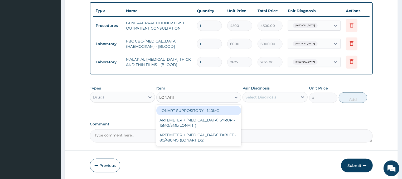
scroll to position [184, 0]
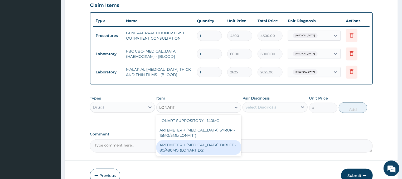
click at [192, 147] on div "ARTEMETER + [MEDICAL_DATA] TABLET - 80/480MG (LONART DS)" at bounding box center [198, 147] width 85 height 15
type input "672"
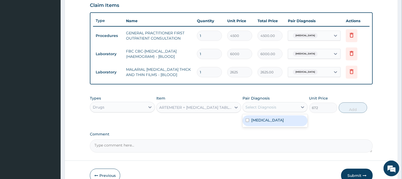
click at [285, 102] on div "Select Diagnosis" at bounding box center [275, 107] width 65 height 10
click at [274, 119] on div "[MEDICAL_DATA]" at bounding box center [275, 120] width 65 height 11
checkbox input "true"
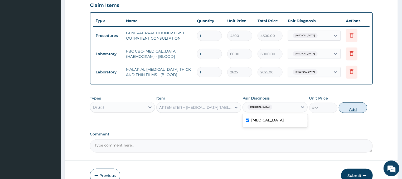
click at [356, 109] on button "Add" at bounding box center [353, 107] width 28 height 11
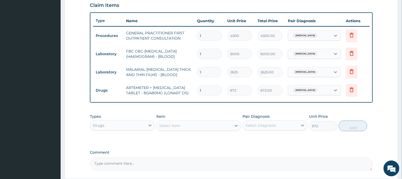
type input "0"
type input "0.00"
type input "6"
type input "4032.00"
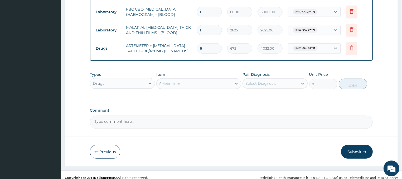
scroll to position [231, 0]
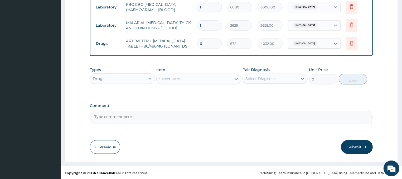
type input "6"
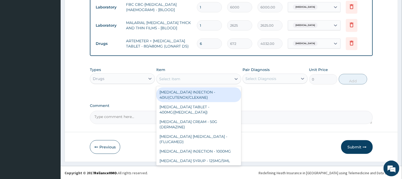
click at [222, 75] on div "Select Item" at bounding box center [194, 79] width 75 height 8
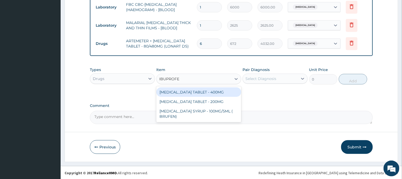
type input "IBUPROFEN"
click at [197, 93] on div "[MEDICAL_DATA] TABLET - 400MG" at bounding box center [198, 91] width 85 height 9
type input "640"
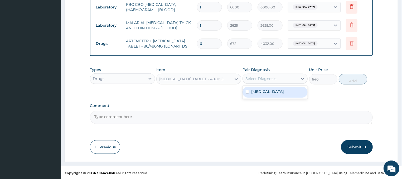
click at [274, 79] on div "Select Diagnosis" at bounding box center [261, 78] width 31 height 5
click at [271, 93] on div "[MEDICAL_DATA]" at bounding box center [275, 92] width 65 height 11
checkbox input "true"
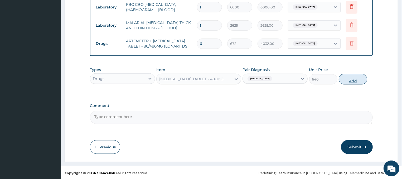
click at [350, 79] on button "Add" at bounding box center [353, 79] width 28 height 11
type input "0"
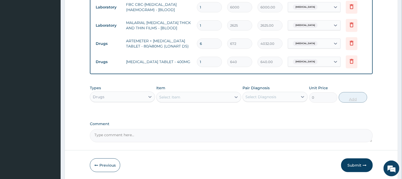
type input "10"
type input "6400.00"
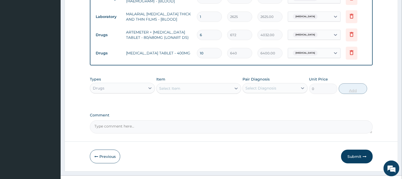
scroll to position [249, 0]
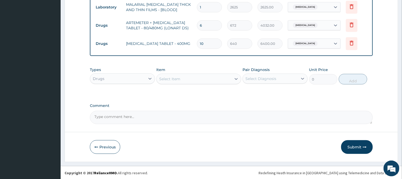
type input "10"
click at [211, 79] on div "Select Item" at bounding box center [194, 79] width 75 height 8
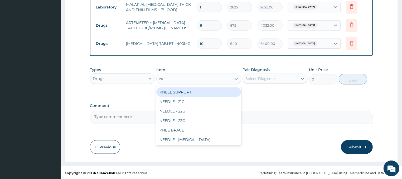
type input "NEED"
click at [181, 91] on div "NEEDLE - 21G" at bounding box center [198, 91] width 85 height 9
type input "32"
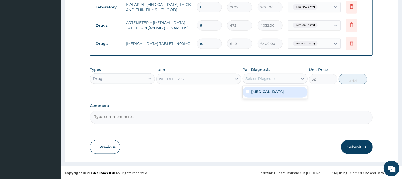
click at [270, 81] on div "Select Diagnosis" at bounding box center [270, 78] width 55 height 8
click at [272, 91] on div "[MEDICAL_DATA]" at bounding box center [275, 92] width 65 height 11
checkbox input "true"
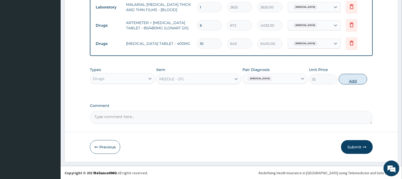
click at [354, 80] on button "Add" at bounding box center [353, 79] width 28 height 11
type input "0"
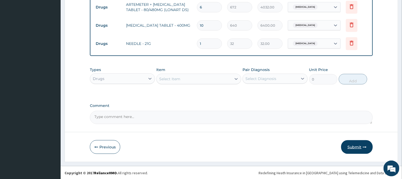
click at [355, 149] on button "Submit" at bounding box center [357, 147] width 32 height 14
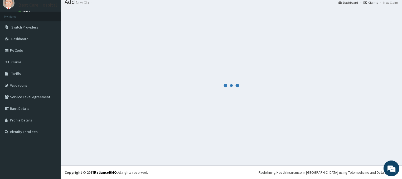
scroll to position [18, 0]
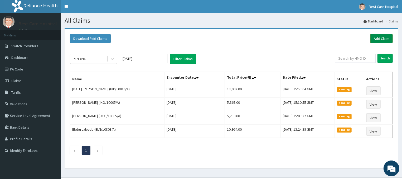
click at [384, 40] on link "Add Claim" at bounding box center [382, 38] width 22 height 9
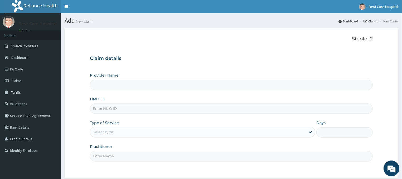
type input "Bestcare Hospital"
click at [103, 109] on input "HMO ID" at bounding box center [231, 108] width 283 height 10
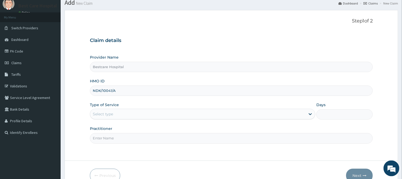
scroll to position [28, 0]
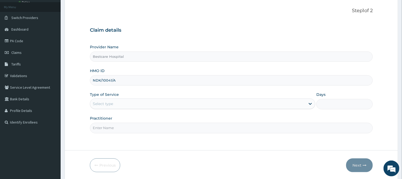
type input "NDK/10041/A"
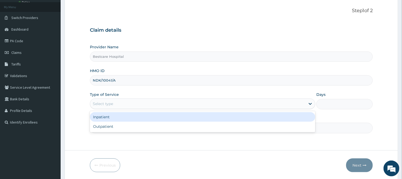
click at [305, 104] on div "Select type" at bounding box center [198, 103] width 216 height 8
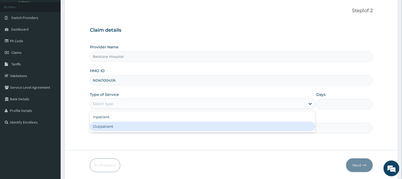
click at [252, 131] on div "Outpatient" at bounding box center [203, 126] width 226 height 9
type input "1"
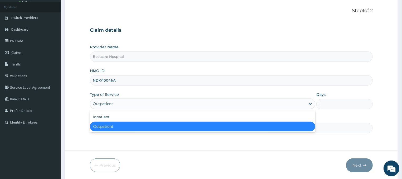
click at [206, 100] on div "Outpatient" at bounding box center [198, 103] width 216 height 8
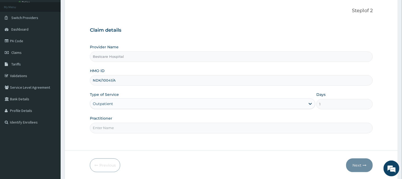
click at [306, 103] on div "Outpatient" at bounding box center [198, 103] width 216 height 8
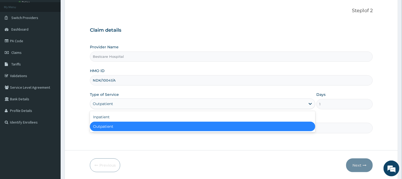
click at [306, 103] on div "Outpatient" at bounding box center [198, 103] width 216 height 8
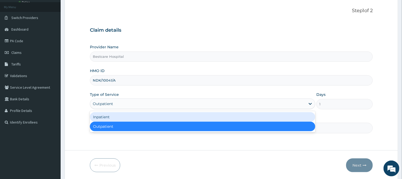
click at [197, 115] on div "Inpatient" at bounding box center [203, 116] width 226 height 9
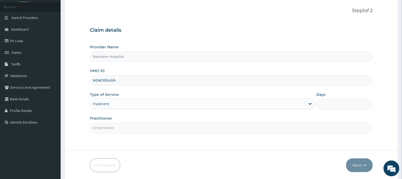
click at [331, 107] on input "Days" at bounding box center [345, 104] width 56 height 10
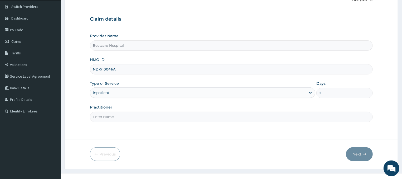
scroll to position [47, 0]
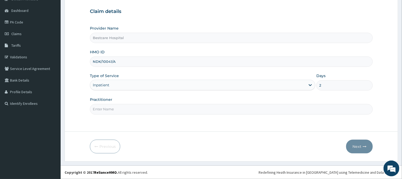
type input "2"
click at [118, 111] on input "Practitioner" at bounding box center [231, 109] width 283 height 10
type input "DR"
click at [361, 143] on button "Next" at bounding box center [359, 147] width 27 height 14
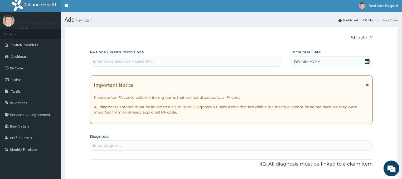
scroll to position [0, 0]
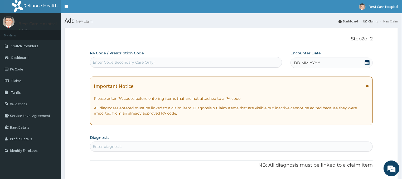
click at [136, 60] on div "Enter Code(Secondary Care Only)" at bounding box center [124, 62] width 62 height 5
type input "PA/7D39A3"
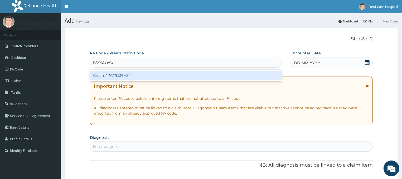
click at [138, 76] on div "Create "PA/7D39A3"" at bounding box center [186, 75] width 192 height 9
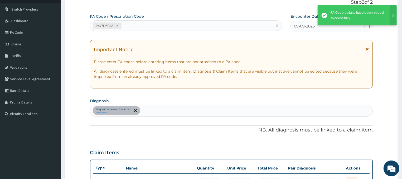
scroll to position [35, 0]
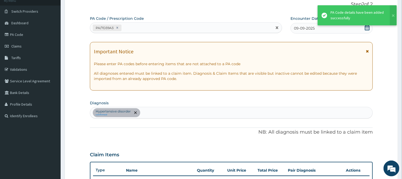
click at [135, 27] on div "PA/7D39A3" at bounding box center [181, 27] width 182 height 9
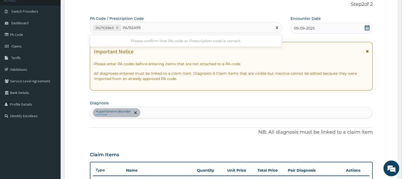
type input "PA/92A99D"
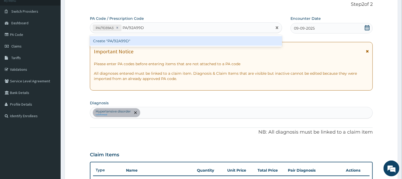
scroll to position [6, 0]
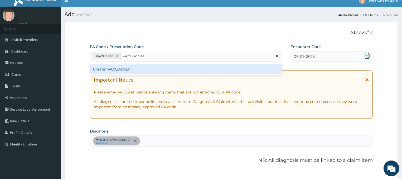
click at [136, 68] on div "Create "PA/92A99D"" at bounding box center [186, 68] width 192 height 9
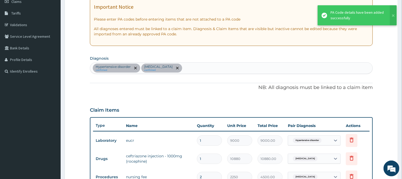
scroll to position [0, 0]
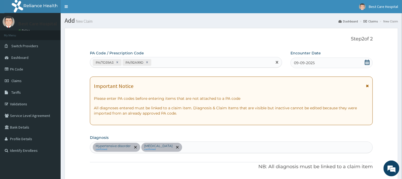
click at [168, 60] on div "PA/7D39A3 PA/92A99D" at bounding box center [181, 62] width 182 height 9
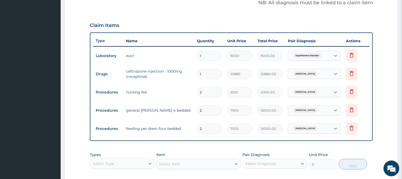
scroll to position [79, 0]
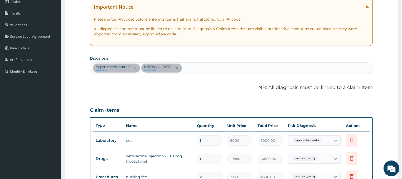
click at [188, 66] on div "Hypertensive disorder confirmed Sepsis confirmed" at bounding box center [231, 68] width 283 height 11
type input "[MEDICAL_DATA]"
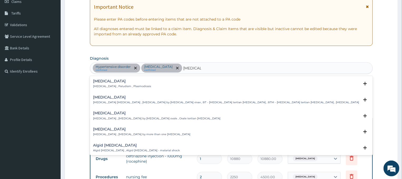
click at [101, 84] on div "Malaria Malaria , Paludism , Plasmodiosis" at bounding box center [122, 83] width 58 height 9
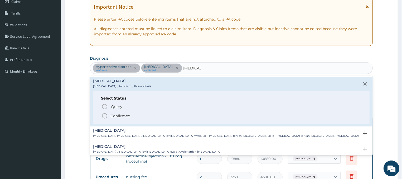
click at [104, 113] on div "Query Query covers suspected (?), Keep in view (kiv), Ruled out (r/o) Confirmed" at bounding box center [231, 111] width 261 height 16
click at [102, 116] on icon "status option filled" at bounding box center [105, 116] width 6 height 6
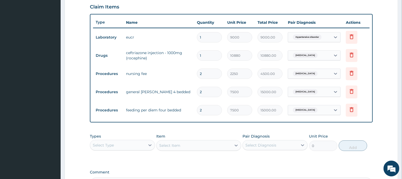
scroll to position [249, 0]
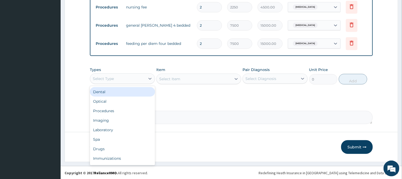
click at [115, 76] on div "Select Type" at bounding box center [117, 78] width 55 height 8
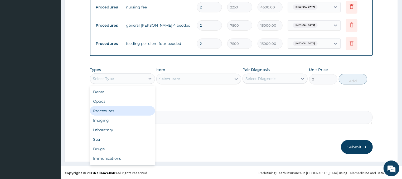
click at [105, 110] on div "Procedures" at bounding box center [122, 110] width 65 height 9
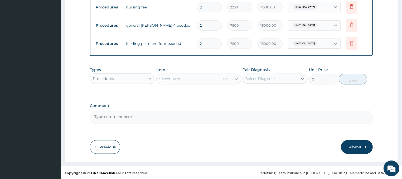
click at [186, 78] on div "Select Item" at bounding box center [198, 79] width 85 height 11
click at [210, 78] on div "Select Item" at bounding box center [198, 79] width 85 height 11
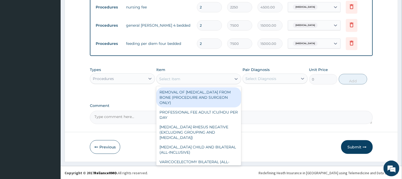
click at [205, 77] on div "Select Item" at bounding box center [194, 79] width 75 height 8
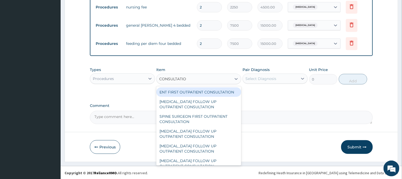
type input "CONSULTATION"
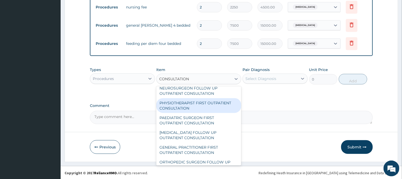
scroll to position [451, 0]
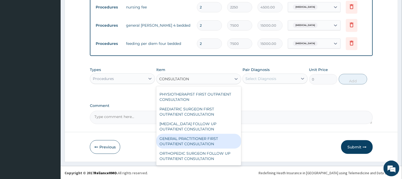
click at [193, 142] on div "GENERAL PRACTITIONER FIRST OUTPATIENT CONSULTATION" at bounding box center [198, 141] width 85 height 15
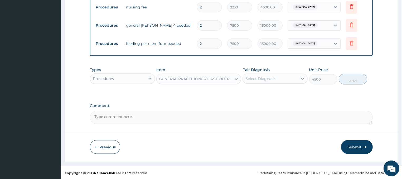
type input "4500"
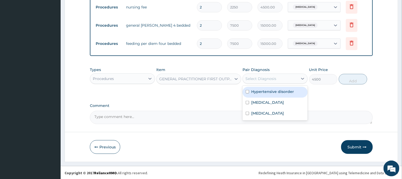
click at [280, 81] on div "Select Diagnosis" at bounding box center [270, 78] width 55 height 8
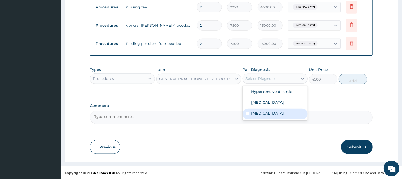
click at [255, 113] on label "[MEDICAL_DATA]" at bounding box center [267, 113] width 33 height 5
checkbox input "true"
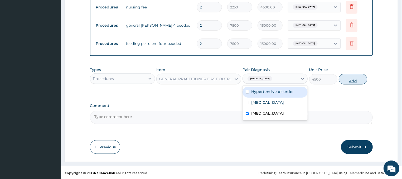
click at [346, 78] on button "Add" at bounding box center [353, 79] width 28 height 11
type input "0"
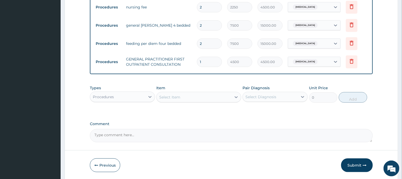
scroll to position [267, 0]
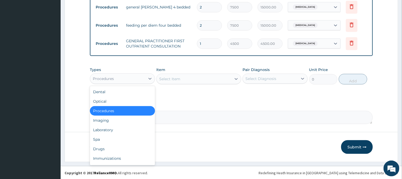
click at [106, 78] on div "Procedures" at bounding box center [103, 78] width 21 height 5
click at [103, 128] on div "Laboratory" at bounding box center [122, 129] width 65 height 9
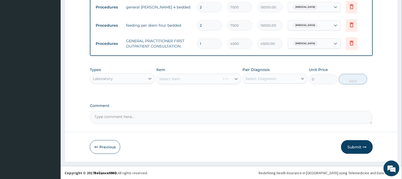
click at [206, 75] on div "Select Item" at bounding box center [198, 79] width 85 height 11
click at [181, 78] on div "Select Item" at bounding box center [198, 79] width 85 height 11
click at [208, 81] on div "Select Item" at bounding box center [198, 79] width 85 height 11
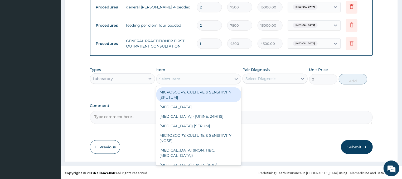
click at [197, 78] on div "Select Item" at bounding box center [194, 79] width 75 height 8
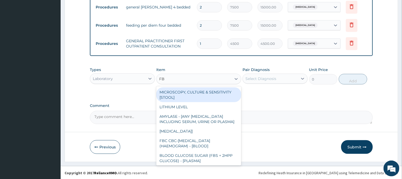
type input "FBC"
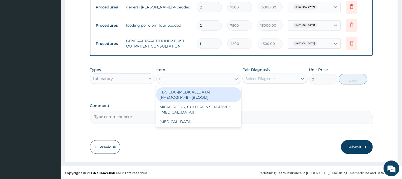
click at [220, 92] on div "FBC CBC-COMPLETE BLOOD COUNT (HAEMOGRAM) - [BLOOD]" at bounding box center [198, 94] width 85 height 15
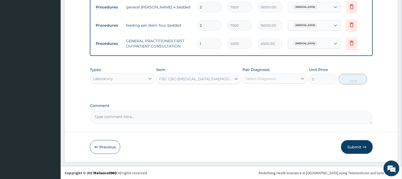
type input "6000"
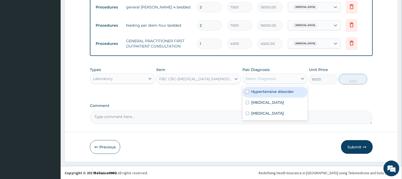
click at [268, 80] on div "Select Diagnosis" at bounding box center [270, 78] width 55 height 8
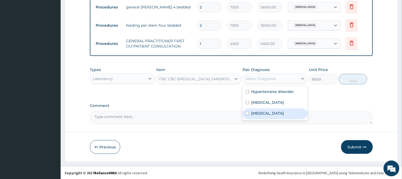
click at [260, 111] on label "[MEDICAL_DATA]" at bounding box center [267, 113] width 33 height 5
checkbox input "true"
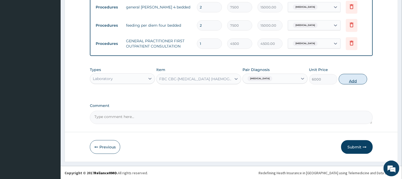
click at [348, 75] on button "Add" at bounding box center [353, 79] width 28 height 11
type input "0"
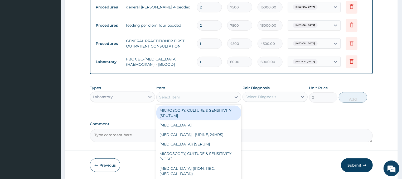
click at [179, 94] on div "Select Item" at bounding box center [194, 97] width 75 height 8
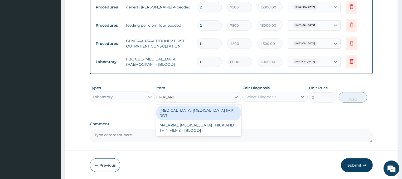
type input "[MEDICAL_DATA]"
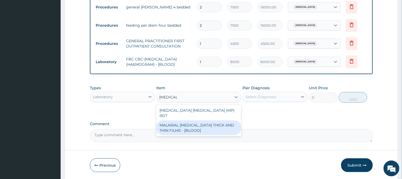
click at [181, 123] on div "MALARIAL [MEDICAL_DATA] THICK AND THIN FILMS - [BLOOD]" at bounding box center [198, 127] width 85 height 15
type input "2625"
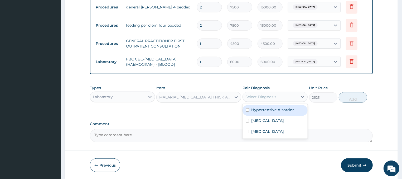
click at [262, 93] on div "Select Diagnosis" at bounding box center [270, 97] width 55 height 8
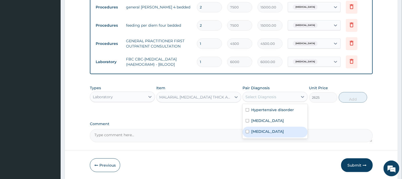
drag, startPoint x: 262, startPoint y: 131, endPoint x: 275, endPoint y: 123, distance: 14.7
click at [265, 129] on label "[MEDICAL_DATA]" at bounding box center [267, 131] width 33 height 5
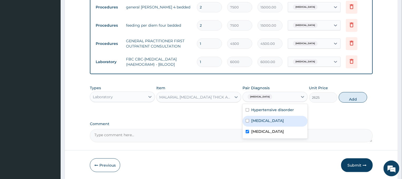
checkbox input "true"
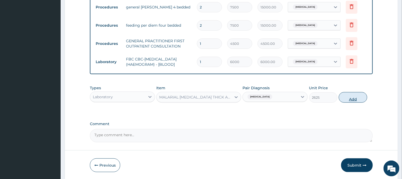
click at [359, 97] on button "Add" at bounding box center [353, 97] width 28 height 11
type input "0"
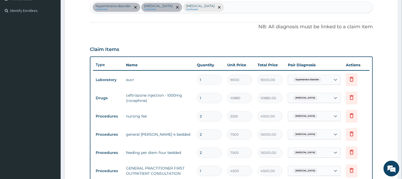
scroll to position [69, 0]
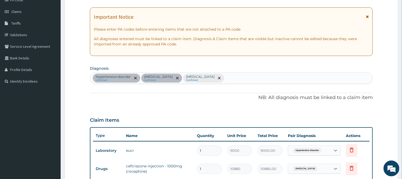
click at [199, 80] on div "Hypertensive disorder confirmed Sepsis confirmed Malaria Confirmed" at bounding box center [231, 78] width 283 height 11
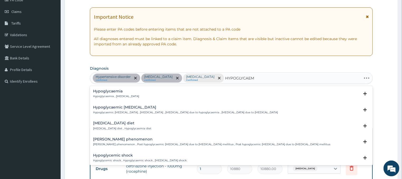
type input "HYPOGLYCAEMI"
click at [117, 97] on p "Hypoglycaemia , Hypoglycemia" at bounding box center [116, 96] width 46 height 4
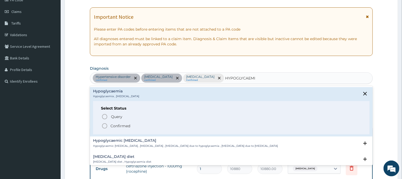
click at [106, 128] on icon "status option filled" at bounding box center [105, 126] width 6 height 6
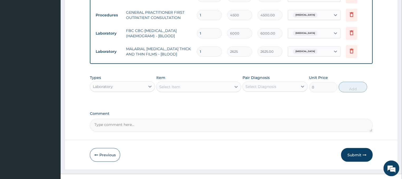
scroll to position [303, 0]
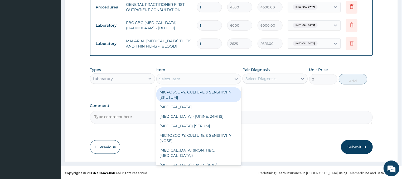
click at [207, 80] on div "Select Item" at bounding box center [194, 79] width 75 height 8
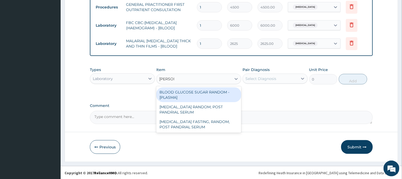
type input "RANDOM"
click at [206, 93] on div "BLOOD GLUCOSE SUGAR RANDOM - [PLASMA]" at bounding box center [198, 94] width 85 height 15
type input "2250"
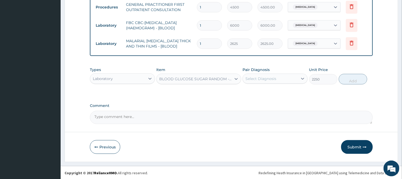
click at [266, 78] on div "Select Diagnosis" at bounding box center [261, 78] width 31 height 5
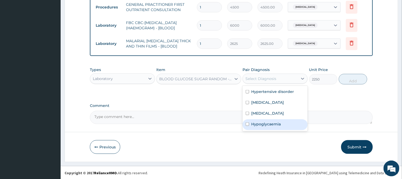
click at [265, 124] on label "Hypoglycaemia" at bounding box center [266, 123] width 30 height 5
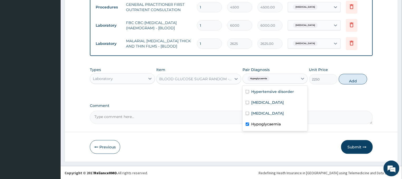
checkbox input "true"
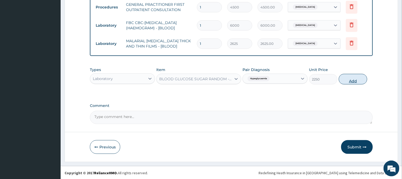
click at [345, 80] on button "Add" at bounding box center [353, 79] width 28 height 11
type input "0"
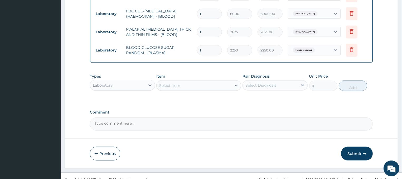
scroll to position [322, 0]
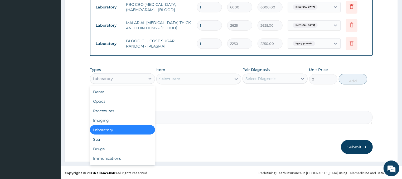
click at [130, 78] on div "Laboratory" at bounding box center [117, 78] width 55 height 8
click at [113, 148] on div "Drugs" at bounding box center [122, 148] width 65 height 9
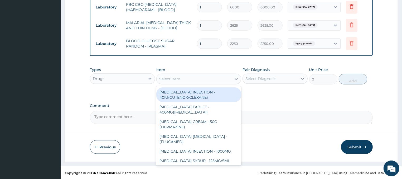
click at [197, 75] on div "Select Item" at bounding box center [194, 79] width 75 height 8
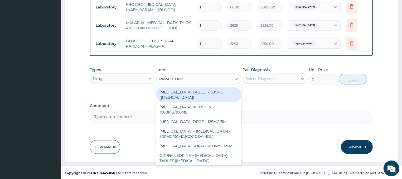
type input "PARACETAMOL"
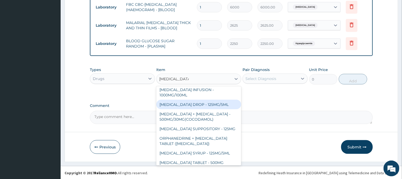
scroll to position [29, 0]
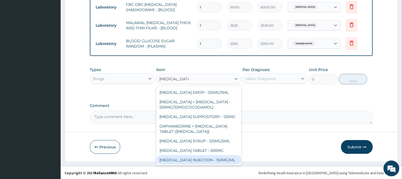
click at [206, 159] on div "[MEDICAL_DATA] INJECTION - 150MG/ML" at bounding box center [198, 159] width 85 height 9
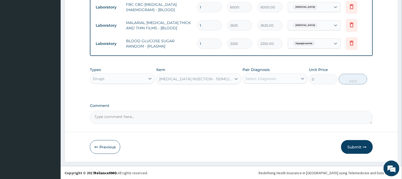
type input "640"
click at [291, 78] on div "Select Diagnosis" at bounding box center [270, 78] width 55 height 8
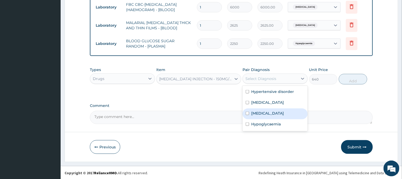
click at [261, 111] on label "[MEDICAL_DATA]" at bounding box center [267, 113] width 33 height 5
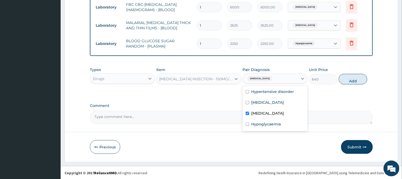
checkbox input "true"
click at [348, 80] on button "Add" at bounding box center [353, 79] width 28 height 11
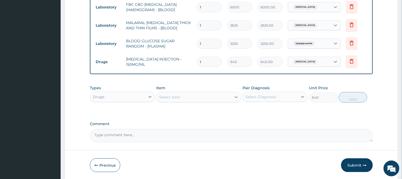
type input "0"
type input "0.00"
type input "6"
type input "3840.00"
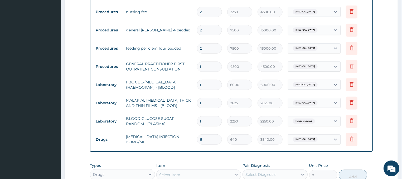
scroll to position [340, 0]
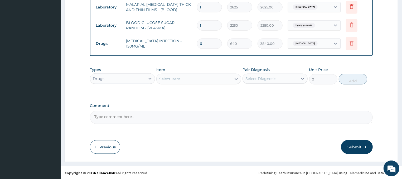
type input "6"
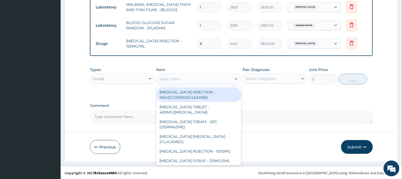
click at [179, 77] on div "Select Item" at bounding box center [169, 78] width 21 height 5
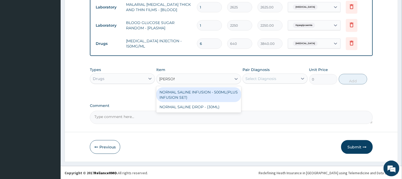
type input "NORMAL"
click at [188, 93] on div "NORMAL SALINE INFUSION - 500ML(PLUS INFUSION SET)" at bounding box center [198, 94] width 85 height 15
type input "1248"
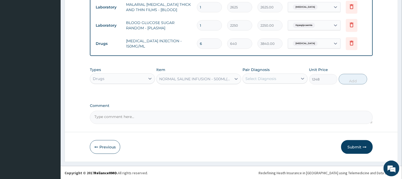
click at [260, 76] on div "Select Diagnosis" at bounding box center [261, 78] width 31 height 5
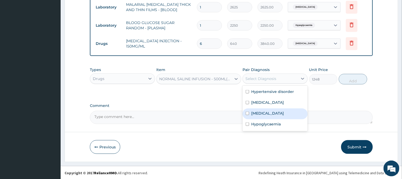
click at [265, 111] on label "[MEDICAL_DATA]" at bounding box center [267, 113] width 33 height 5
checkbox input "true"
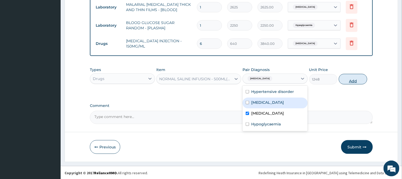
click at [352, 77] on button "Add" at bounding box center [353, 79] width 28 height 11
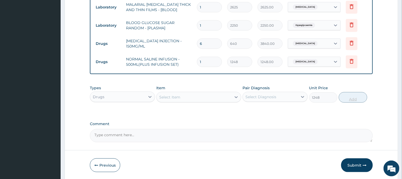
type input "0"
type input "0.00"
type input "2"
type input "2496.00"
type input "2"
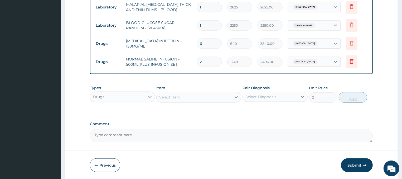
click at [197, 95] on div "Select Item" at bounding box center [194, 97] width 75 height 8
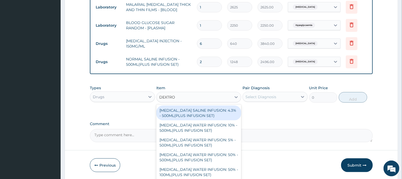
type input "DEXTROS"
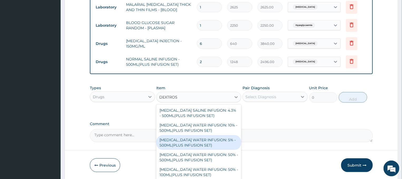
click at [197, 142] on div "[MEDICAL_DATA] WATER INFUSION: 5% - 500ML(PLUS INFUSION SET)" at bounding box center [198, 142] width 85 height 15
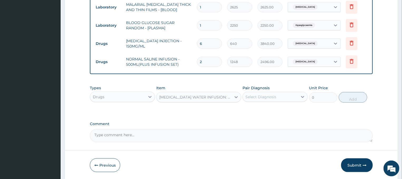
type input "1248"
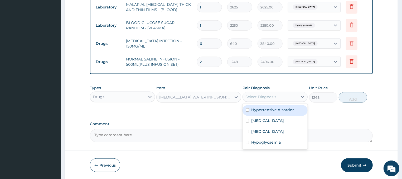
click at [264, 97] on div "Select Diagnosis" at bounding box center [261, 96] width 31 height 5
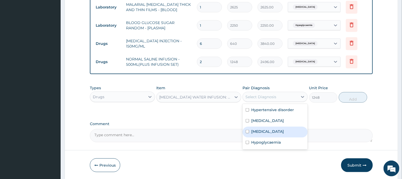
drag, startPoint x: 261, startPoint y: 131, endPoint x: 294, endPoint y: 114, distance: 37.2
click at [263, 129] on label "[MEDICAL_DATA]" at bounding box center [267, 131] width 33 height 5
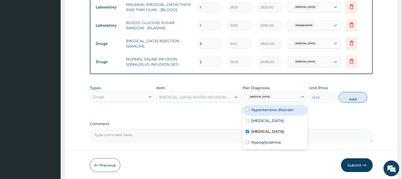
checkbox input "true"
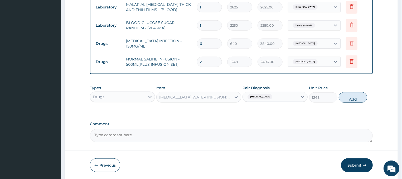
click at [351, 91] on div "Types Drugs Item DEXTROSE WATER INFUSION: 5% - 500ML(PLUS INFUSION SET) Pair Di…" at bounding box center [231, 94] width 283 height 23
click at [346, 98] on button "Add" at bounding box center [353, 97] width 28 height 11
type input "0"
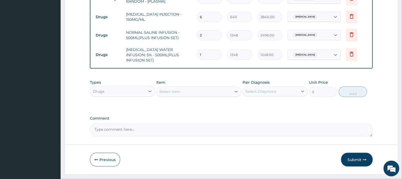
scroll to position [376, 0]
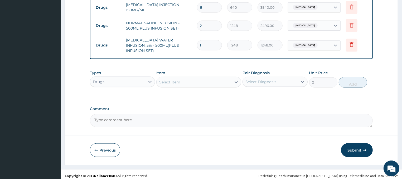
click at [186, 77] on div "Select Item" at bounding box center [198, 82] width 85 height 11
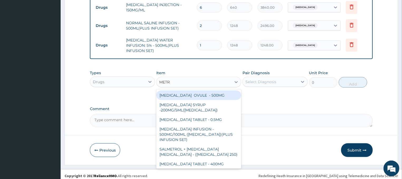
type input "METRO"
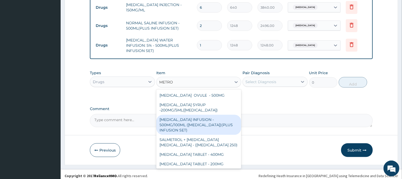
click at [184, 119] on div "[MEDICAL_DATA] INFUSION - 500MG/100ML ([MEDICAL_DATA])(PLUS INFUSION SET)" at bounding box center [198, 125] width 85 height 20
type input "1056"
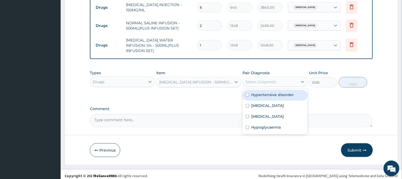
click at [270, 79] on div "Select Diagnosis" at bounding box center [261, 81] width 31 height 5
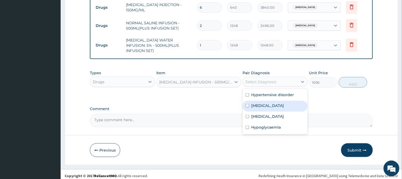
drag, startPoint x: 267, startPoint y: 104, endPoint x: 292, endPoint y: 91, distance: 28.6
click at [267, 104] on div "Sepsis" at bounding box center [275, 106] width 65 height 11
checkbox input "true"
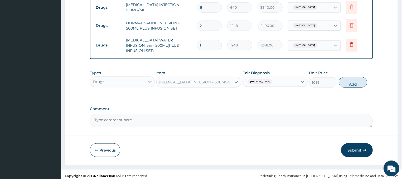
click at [342, 83] on button "Add" at bounding box center [353, 82] width 28 height 11
type input "0"
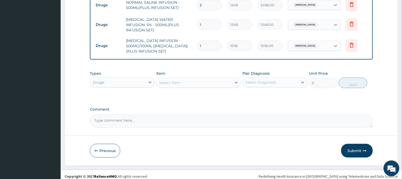
scroll to position [397, 0]
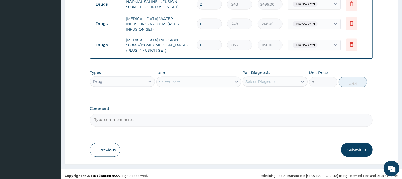
click at [182, 79] on div "Select Item" at bounding box center [194, 82] width 75 height 8
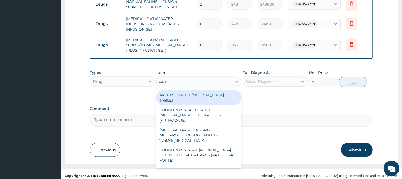
type input "ART"
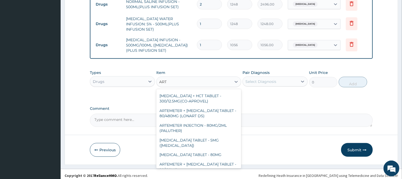
scroll to position [238, 0]
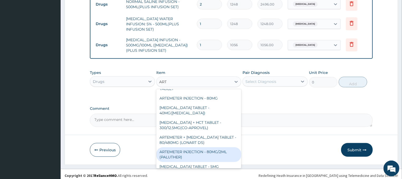
click at [202, 147] on div "ARTEMETER INJECTION - 80MG/2ML (PALUTHER)" at bounding box center [198, 154] width 85 height 15
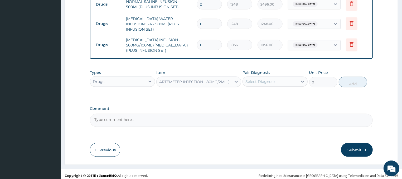
type input "800"
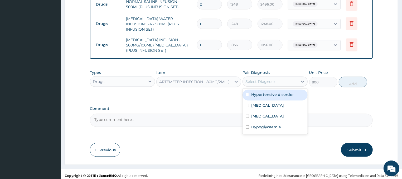
click at [260, 79] on div "Select Diagnosis" at bounding box center [261, 81] width 31 height 5
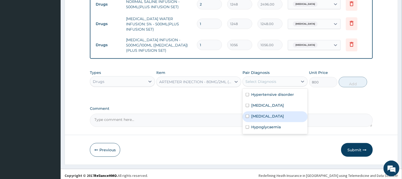
drag, startPoint x: 257, startPoint y: 114, endPoint x: 267, endPoint y: 104, distance: 13.6
click at [257, 114] on label "[MEDICAL_DATA]" at bounding box center [267, 115] width 33 height 5
checkbox input "true"
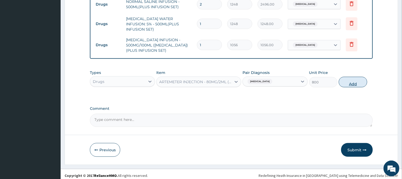
click at [361, 77] on button "Add" at bounding box center [353, 82] width 28 height 11
type input "0"
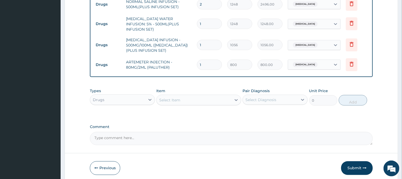
type input "0.00"
type input "3"
type input "2400.00"
type input "3"
click at [210, 96] on div "Select Item" at bounding box center [194, 100] width 75 height 8
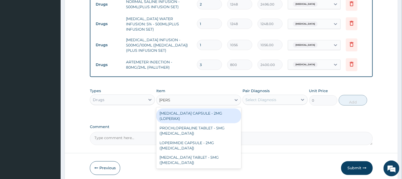
type input "LOPER"
click at [221, 108] on div "[MEDICAL_DATA] CAPSULE - 2MG (LOPERAX)" at bounding box center [198, 115] width 85 height 15
type input "176"
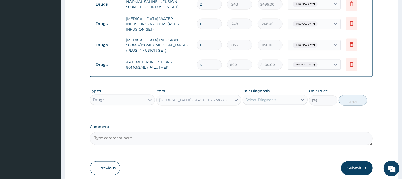
click at [270, 97] on div "Select Diagnosis" at bounding box center [261, 99] width 31 height 5
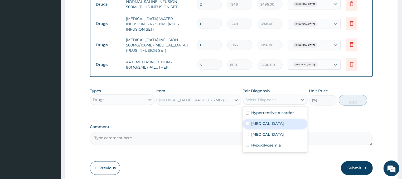
click at [263, 121] on label "Sepsis" at bounding box center [267, 123] width 33 height 5
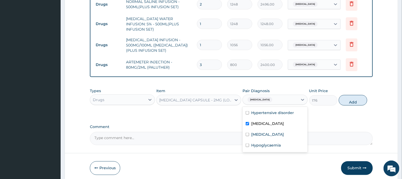
checkbox input "true"
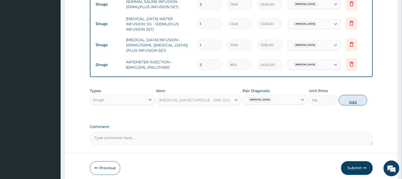
click at [355, 97] on button "Add" at bounding box center [353, 100] width 28 height 11
type input "0"
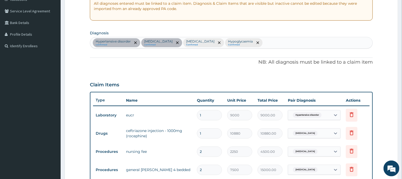
scroll to position [30, 0]
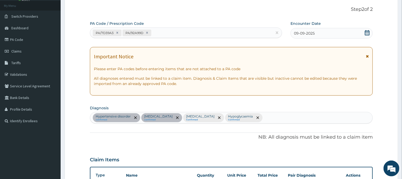
click at [232, 116] on div "Hypertensive disorder confirmed Sepsis confirmed Malaria Confirmed Hypoglycaemi…" at bounding box center [231, 117] width 283 height 11
type input "PUD"
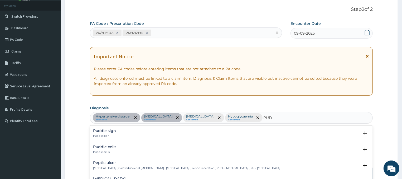
scroll to position [26, 0]
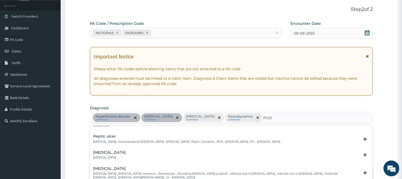
click at [109, 143] on div "Peptic ulcer Peptic ulcer , Gastroduodenal ulcer , Peptic ulcer disease , Pepti…" at bounding box center [231, 140] width 277 height 12
click at [109, 139] on div "Peptic ulcer Peptic ulcer , Gastroduodenal ulcer , Peptic ulcer disease , Pepti…" at bounding box center [187, 138] width 188 height 9
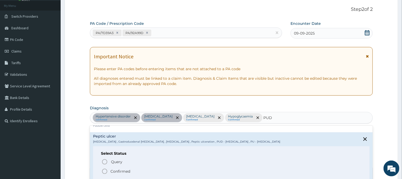
click at [104, 170] on icon "status option filled" at bounding box center [105, 171] width 6 height 6
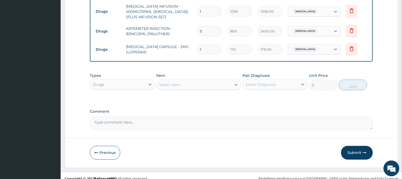
scroll to position [433, 0]
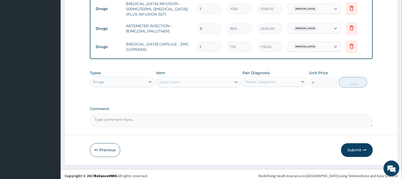
click at [176, 79] on div "Select Item" at bounding box center [169, 81] width 21 height 5
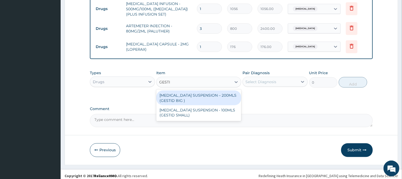
type input "GESTID"
click at [193, 98] on div "[MEDICAL_DATA] SUSPENSION – 200MLS (GESTID BIG )" at bounding box center [198, 97] width 85 height 15
type input "1920"
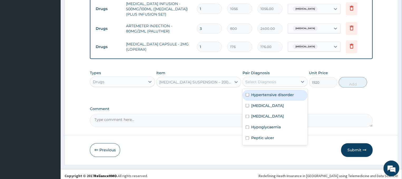
click at [290, 78] on div "Select Diagnosis" at bounding box center [270, 82] width 55 height 8
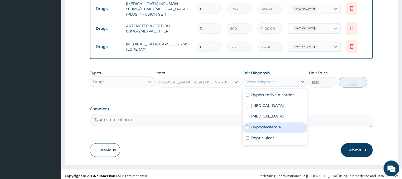
click at [278, 130] on div "Hypertensive disorder Sepsis Malaria Hypoglycaemia Peptic ulcer" at bounding box center [275, 117] width 65 height 56
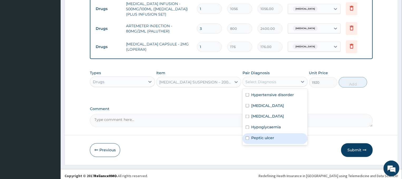
click at [289, 133] on div "Peptic ulcer" at bounding box center [275, 138] width 65 height 11
checkbox input "true"
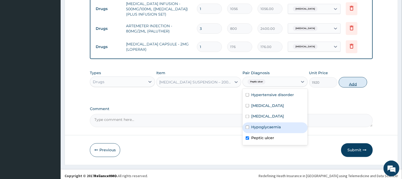
click at [355, 80] on button "Add" at bounding box center [353, 82] width 28 height 11
type input "0"
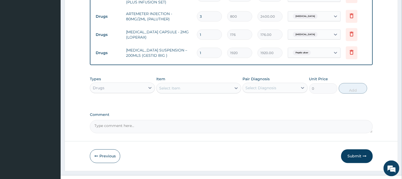
scroll to position [452, 0]
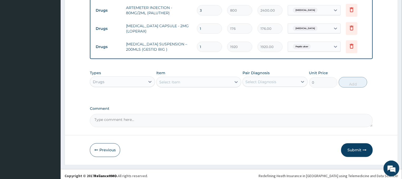
click at [193, 78] on div "Select Item" at bounding box center [194, 82] width 75 height 8
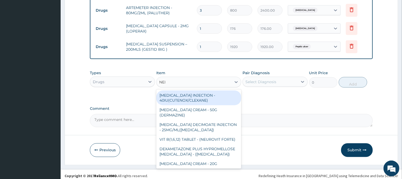
type input "NEED"
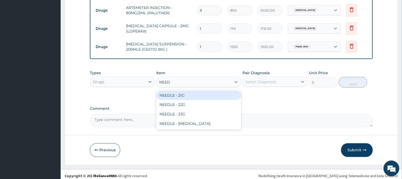
click at [203, 90] on div "NEEDLE - 21G" at bounding box center [198, 94] width 85 height 9
type input "32"
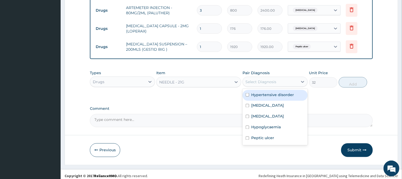
click at [270, 79] on div "Select Diagnosis" at bounding box center [261, 81] width 31 height 5
type input "5"
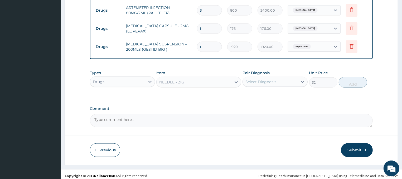
click at [274, 79] on div "Select Diagnosis" at bounding box center [270, 82] width 55 height 8
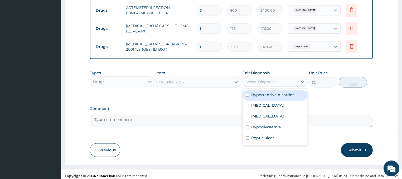
click at [272, 79] on div "Select Diagnosis" at bounding box center [261, 81] width 31 height 5
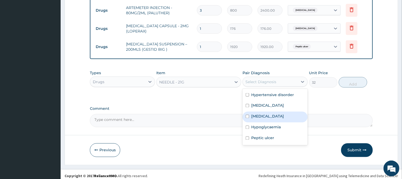
click at [261, 116] on div "[MEDICAL_DATA]" at bounding box center [275, 117] width 65 height 11
checkbox input "true"
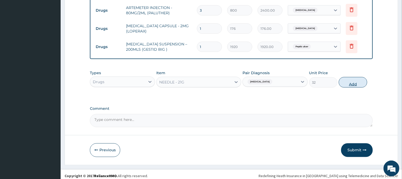
click at [354, 79] on button "Add" at bounding box center [353, 82] width 28 height 11
type input "0"
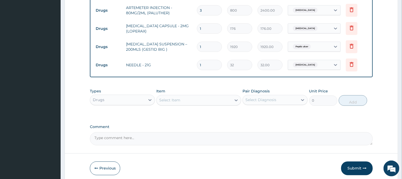
type input "0.00"
type input "5"
type input "160.00"
type input "5"
click at [363, 166] on button "Submit" at bounding box center [357, 168] width 32 height 14
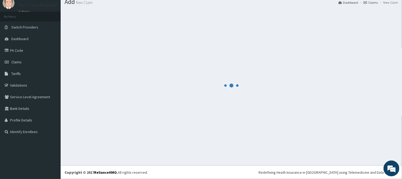
scroll to position [18, 0]
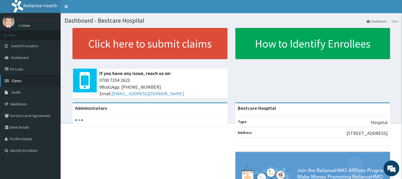
click at [8, 82] on icon at bounding box center [7, 81] width 5 height 4
click at [13, 78] on link "Claims" at bounding box center [30, 81] width 61 height 12
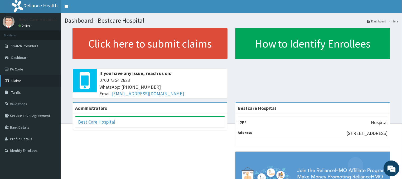
click at [18, 80] on span "Claims" at bounding box center [16, 80] width 10 height 5
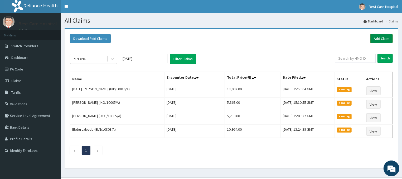
click at [379, 37] on link "Add Claim" at bounding box center [382, 38] width 22 height 9
click at [383, 38] on link "Add Claim" at bounding box center [382, 38] width 22 height 9
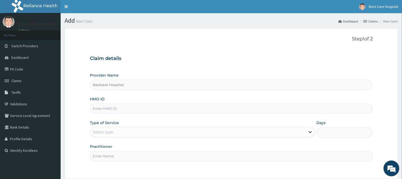
click at [103, 113] on input "HMO ID" at bounding box center [231, 108] width 283 height 10
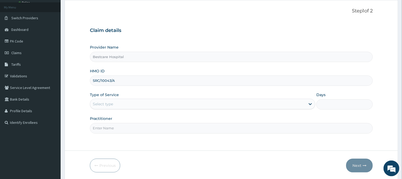
scroll to position [28, 0]
type input "SRC/10043/A"
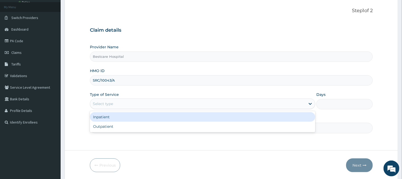
click at [103, 104] on div "Select type" at bounding box center [103, 103] width 20 height 5
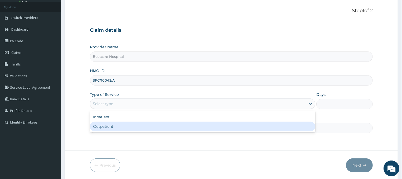
click at [100, 125] on div "Outpatient" at bounding box center [203, 126] width 226 height 9
type input "1"
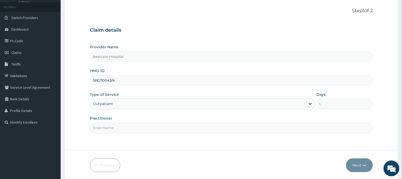
click at [100, 126] on input "Practitioner" at bounding box center [231, 128] width 283 height 10
type input "DR"
click at [357, 164] on button "Next" at bounding box center [359, 165] width 27 height 14
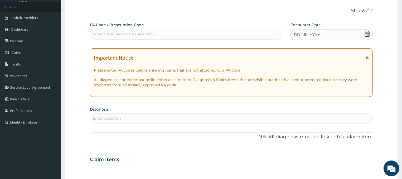
click at [368, 34] on icon at bounding box center [367, 33] width 5 height 5
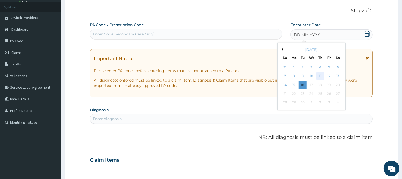
click at [320, 76] on div "11" at bounding box center [321, 76] width 8 height 8
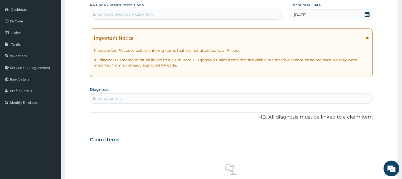
scroll to position [56, 0]
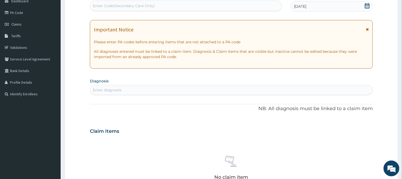
click at [190, 90] on div "Enter diagnosis" at bounding box center [231, 90] width 283 height 8
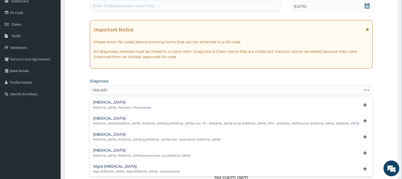
type input "[MEDICAL_DATA]"
click at [102, 103] on h4 "Malaria" at bounding box center [122, 102] width 58 height 4
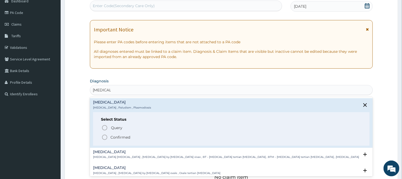
click at [106, 137] on icon "status option filled" at bounding box center [105, 137] width 6 height 6
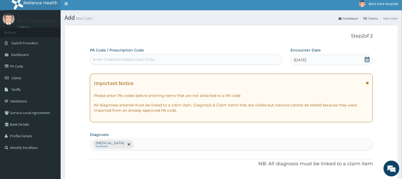
scroll to position [0, 0]
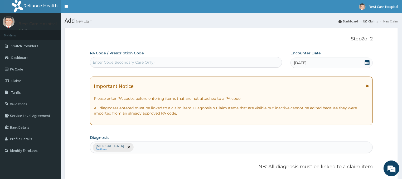
click at [109, 61] on div "Enter Code(Secondary Care Only)" at bounding box center [124, 62] width 62 height 5
type input "PA/8C7723"
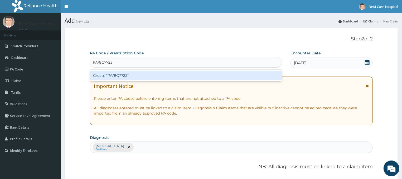
click at [121, 74] on div "Create "PA/8C7723"" at bounding box center [186, 75] width 192 height 9
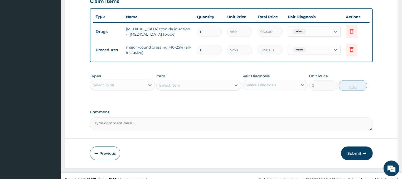
scroll to position [194, 0]
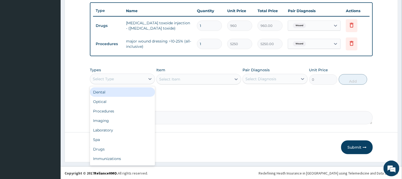
click at [116, 77] on div "Select Type" at bounding box center [117, 79] width 55 height 8
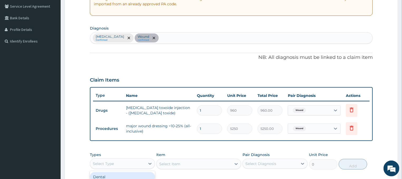
scroll to position [137, 0]
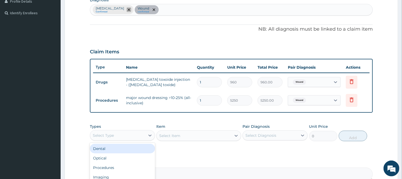
click at [128, 10] on icon "remove selection option" at bounding box center [129, 9] width 3 height 3
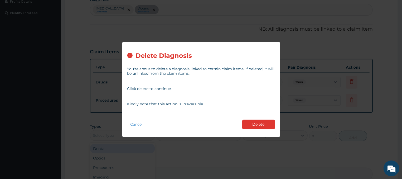
drag, startPoint x: 261, startPoint y: 126, endPoint x: 247, endPoint y: 108, distance: 22.5
click at [259, 121] on button "Delete" at bounding box center [258, 124] width 33 height 10
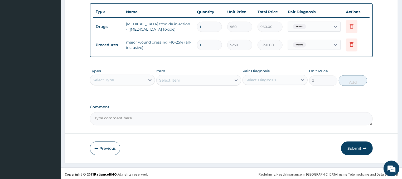
scroll to position [194, 0]
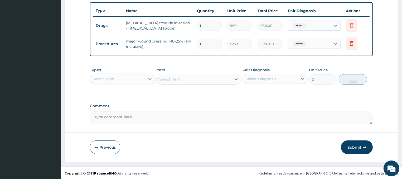
click at [358, 146] on button "Submit" at bounding box center [357, 147] width 32 height 14
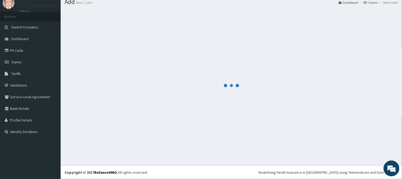
scroll to position [18, 0]
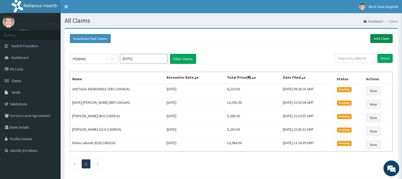
click at [384, 38] on link "Add Claim" at bounding box center [382, 38] width 22 height 9
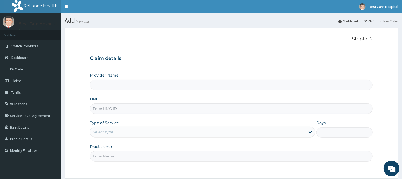
click at [113, 111] on input "HMO ID" at bounding box center [231, 108] width 283 height 10
type input "Bestcare Hospital"
type input "SRC/10043/A"
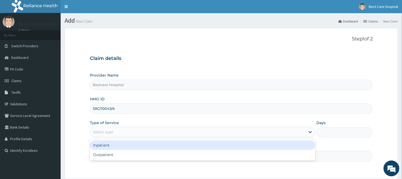
click at [119, 130] on div "Select type" at bounding box center [198, 132] width 216 height 8
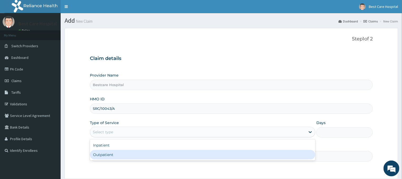
click at [109, 155] on div "Outpatient" at bounding box center [203, 154] width 226 height 9
type input "1"
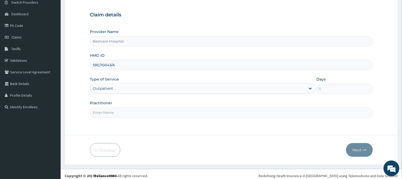
scroll to position [47, 0]
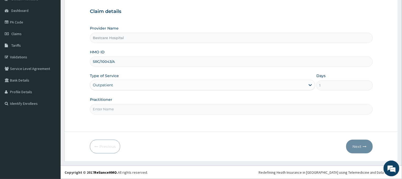
click at [99, 109] on input "Practitioner" at bounding box center [231, 109] width 283 height 10
type input "DR"
click at [361, 147] on button "Next" at bounding box center [359, 147] width 27 height 14
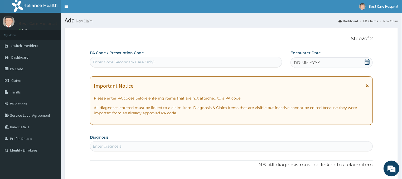
scroll to position [0, 0]
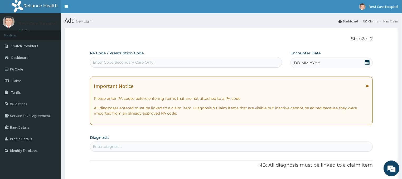
click at [368, 61] on icon at bounding box center [367, 62] width 5 height 5
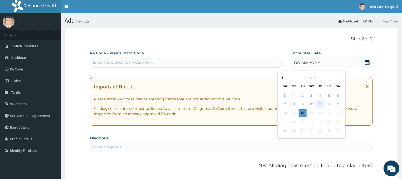
click at [321, 105] on div "11" at bounding box center [321, 104] width 8 height 8
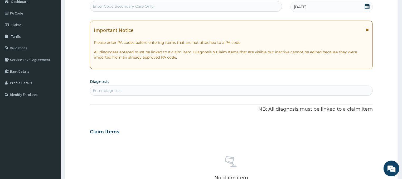
scroll to position [56, 0]
click at [122, 89] on div "Enter diagnosis" at bounding box center [231, 90] width 283 height 8
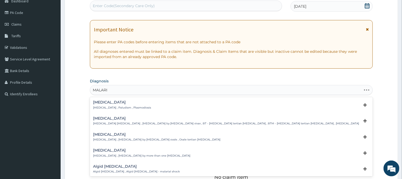
type input "[MEDICAL_DATA]"
click at [96, 108] on p "[MEDICAL_DATA] , Paludism , Plasmodiosis" at bounding box center [122, 108] width 58 height 4
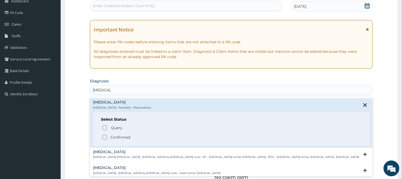
click at [104, 136] on icon "status option filled" at bounding box center [105, 137] width 6 height 6
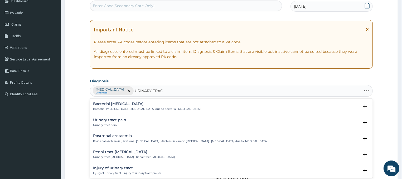
type input "URINARY TRACT"
click at [110, 108] on p "Bacterial [MEDICAL_DATA] , [MEDICAL_DATA] due to bacterial [MEDICAL_DATA]" at bounding box center [147, 109] width 108 height 4
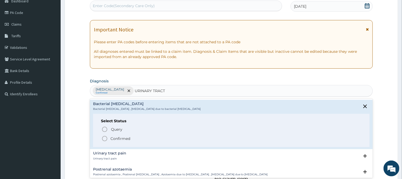
click at [103, 139] on icon "status option filled" at bounding box center [105, 138] width 6 height 6
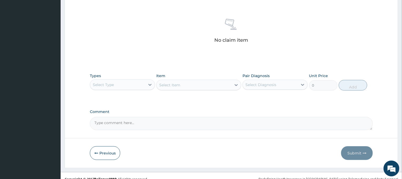
scroll to position [198, 0]
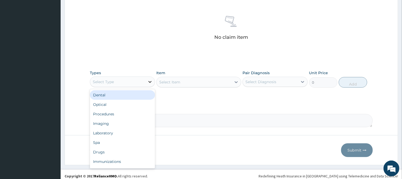
click at [146, 83] on div at bounding box center [149, 81] width 9 height 9
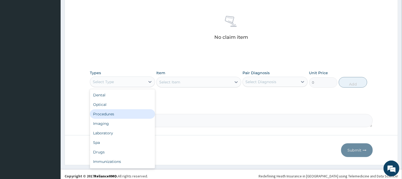
click at [104, 114] on div "Procedures" at bounding box center [122, 113] width 65 height 9
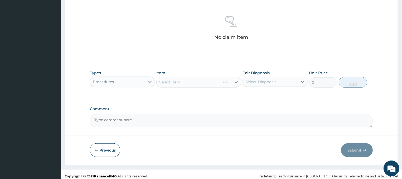
click at [185, 81] on div "Select Item" at bounding box center [198, 82] width 85 height 11
click at [217, 82] on div "Select Item" at bounding box center [198, 82] width 85 height 11
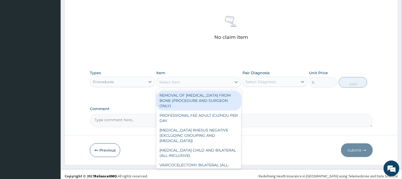
click at [172, 82] on div "Select Item" at bounding box center [169, 81] width 21 height 5
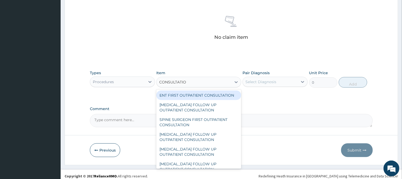
type input "CONSULTATION"
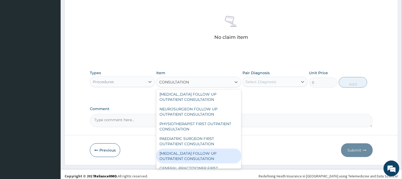
scroll to position [451, 0]
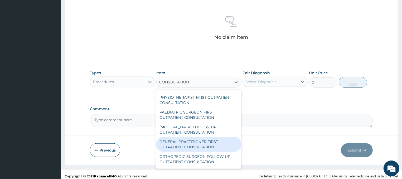
click at [194, 144] on div "GENERAL PRACTITIONER FIRST OUTPATIENT CONSULTATION" at bounding box center [198, 144] width 85 height 15
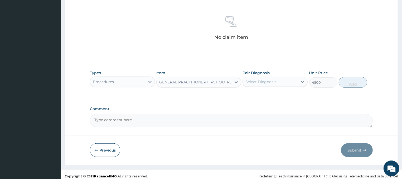
type input "4500"
click at [282, 84] on div "Select Diagnosis" at bounding box center [270, 82] width 55 height 8
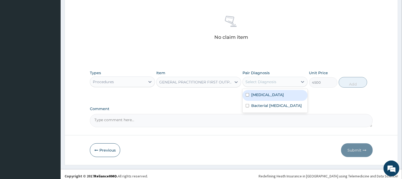
click at [250, 94] on div "[MEDICAL_DATA]" at bounding box center [275, 95] width 65 height 11
checkbox input "true"
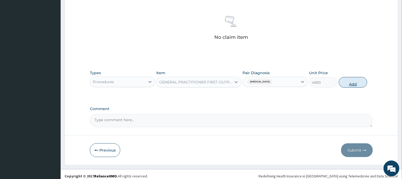
click at [350, 83] on button "Add" at bounding box center [353, 82] width 28 height 11
type input "0"
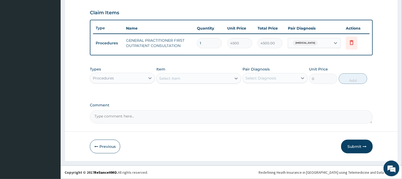
scroll to position [176, 0]
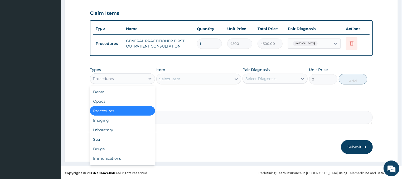
click at [126, 79] on div "Procedures" at bounding box center [117, 78] width 55 height 8
click at [108, 128] on div "Laboratory" at bounding box center [122, 129] width 65 height 9
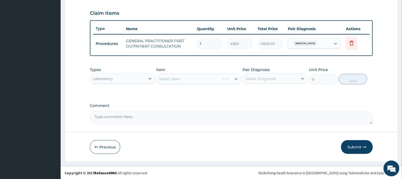
click at [195, 78] on div "Select Item" at bounding box center [198, 79] width 85 height 11
click at [194, 78] on div "Select Item" at bounding box center [198, 79] width 85 height 11
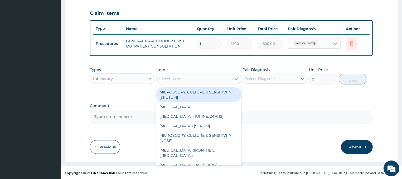
click at [197, 78] on div "Select Item" at bounding box center [194, 79] width 75 height 8
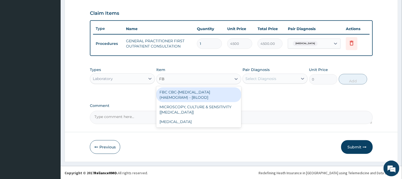
type input "FBC"
click at [214, 95] on div "FBC CBC-[MEDICAL_DATA] (HAEMOGRAM) - [BLOOD]" at bounding box center [198, 94] width 85 height 15
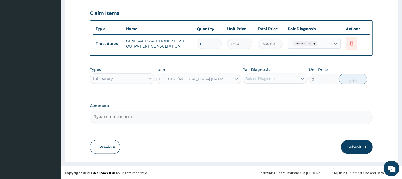
type input "6000"
click at [284, 79] on div "Select Diagnosis" at bounding box center [270, 78] width 55 height 8
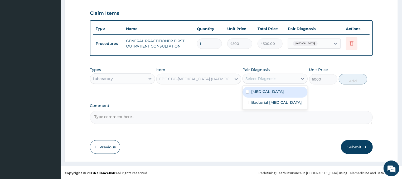
click at [267, 91] on div "[MEDICAL_DATA]" at bounding box center [275, 92] width 65 height 11
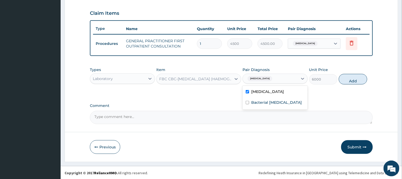
checkbox input "true"
click at [355, 80] on button "Add" at bounding box center [353, 79] width 28 height 11
type input "0"
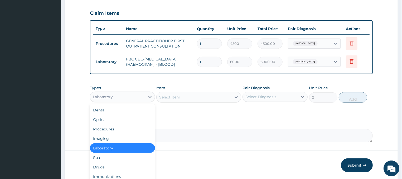
click at [117, 95] on div "Laboratory" at bounding box center [117, 97] width 55 height 8
drag, startPoint x: 109, startPoint y: 164, endPoint x: 107, endPoint y: 162, distance: 3.4
click at [109, 164] on div "Drugs" at bounding box center [122, 166] width 65 height 9
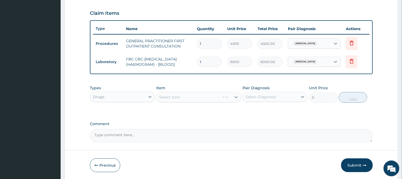
click at [204, 96] on div "Select Item" at bounding box center [198, 97] width 85 height 11
click at [176, 94] on div "Select Item" at bounding box center [198, 97] width 85 height 11
click at [195, 96] on div "Select Item" at bounding box center [198, 97] width 85 height 11
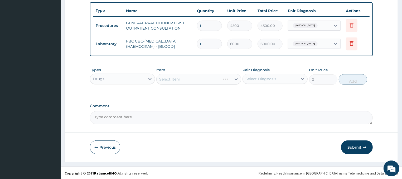
click at [192, 80] on div "Select Item" at bounding box center [198, 79] width 85 height 11
click at [184, 76] on div "Select Item" at bounding box center [198, 79] width 85 height 11
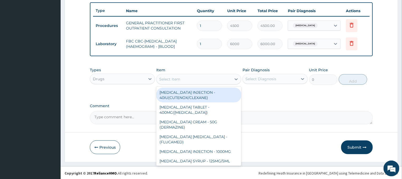
click at [190, 81] on div "Select Item" at bounding box center [194, 79] width 75 height 8
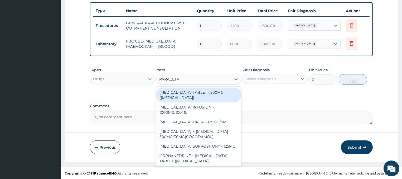
type input "PARACETAM"
click at [205, 91] on div "[MEDICAL_DATA] TABLET - 500MG ([MEDICAL_DATA])" at bounding box center [198, 95] width 85 height 15
type input "48"
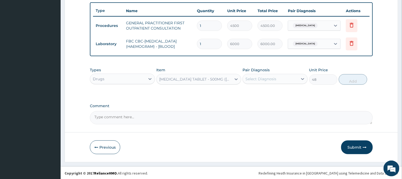
click at [264, 80] on div "Select Diagnosis" at bounding box center [261, 78] width 31 height 5
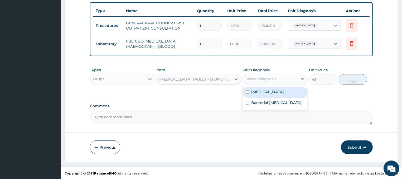
click at [269, 93] on div "[MEDICAL_DATA]" at bounding box center [275, 92] width 65 height 11
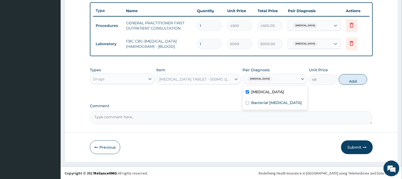
checkbox input "true"
click at [349, 80] on button "Add" at bounding box center [353, 79] width 28 height 11
type input "0"
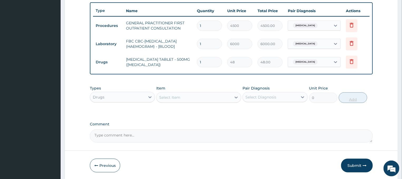
type input "18"
type input "864.00"
type input "18"
click at [226, 95] on div "Select Item" at bounding box center [194, 97] width 75 height 8
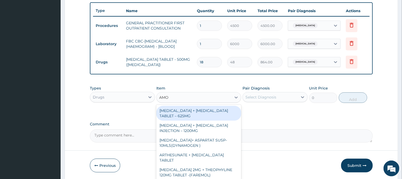
type input "AMOX"
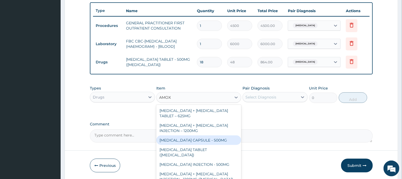
click at [204, 139] on div "[MEDICAL_DATA] CAPSULE - 500MG" at bounding box center [198, 139] width 85 height 9
type input "128"
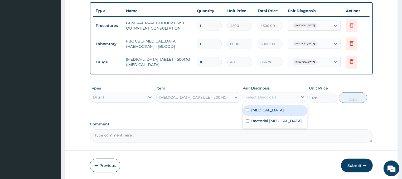
click at [287, 98] on div "Select Diagnosis" at bounding box center [270, 97] width 55 height 8
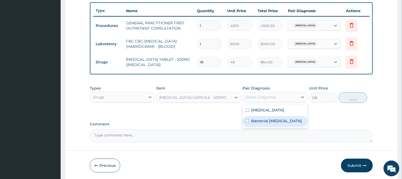
click at [272, 123] on div "Bacterial [MEDICAL_DATA]" at bounding box center [275, 121] width 65 height 11
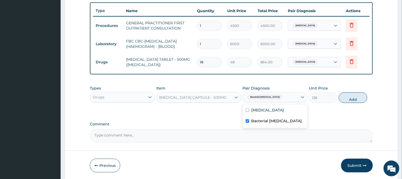
checkbox input "true"
click at [356, 97] on button "Add" at bounding box center [353, 97] width 28 height 11
type input "0"
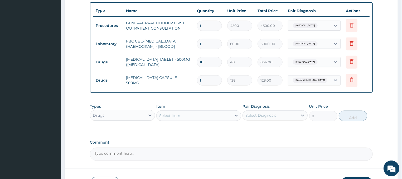
type input "15"
type input "1920.00"
type input "15"
click at [194, 113] on div "Select Item" at bounding box center [194, 115] width 75 height 8
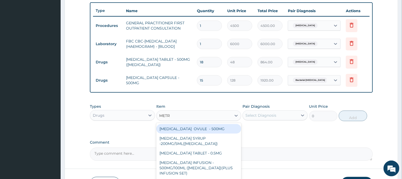
type input "METRO"
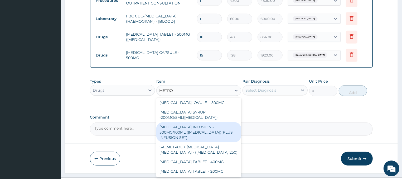
scroll to position [231, 0]
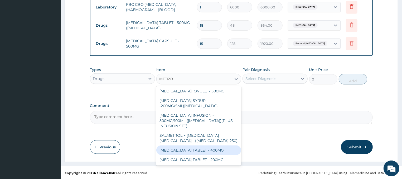
click at [210, 149] on div "[MEDICAL_DATA] TABLET - 400MG" at bounding box center [198, 149] width 85 height 9
type input "96"
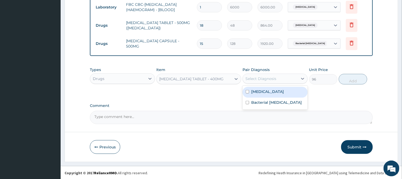
click at [291, 78] on div "Select Diagnosis" at bounding box center [270, 78] width 55 height 8
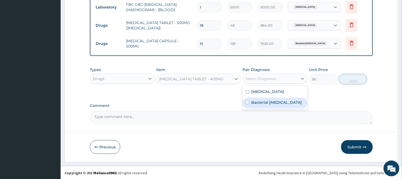
click at [258, 101] on label "Bacterial [MEDICAL_DATA]" at bounding box center [276, 102] width 51 height 5
checkbox input "true"
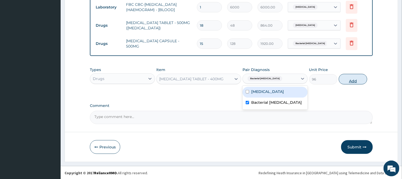
click at [352, 76] on button "Add" at bounding box center [353, 79] width 28 height 11
type input "0"
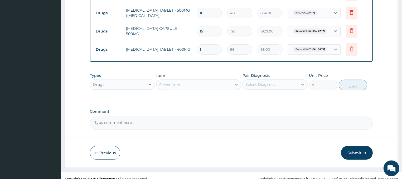
scroll to position [249, 0]
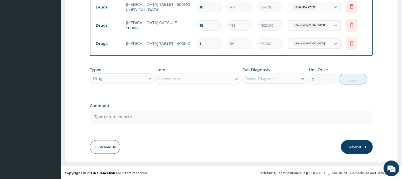
click at [190, 78] on div "Select Item" at bounding box center [194, 79] width 75 height 8
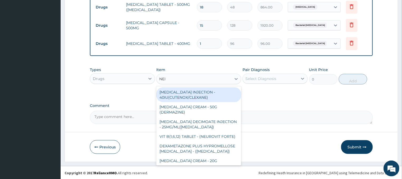
type input "NEED"
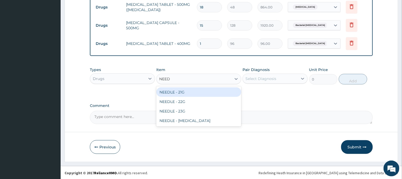
click at [205, 90] on div "NEEDLE - 21G" at bounding box center [198, 91] width 85 height 9
type input "32"
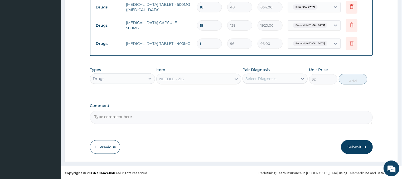
click at [271, 79] on div "Select Diagnosis" at bounding box center [261, 78] width 31 height 5
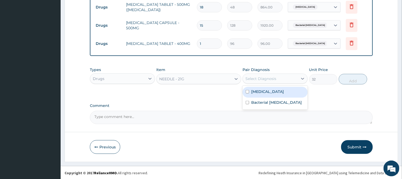
click at [270, 89] on div "[MEDICAL_DATA]" at bounding box center [275, 92] width 65 height 11
checkbox input "true"
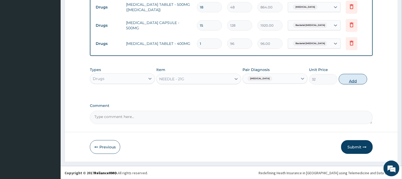
click at [343, 82] on button "Add" at bounding box center [353, 79] width 28 height 11
type input "0"
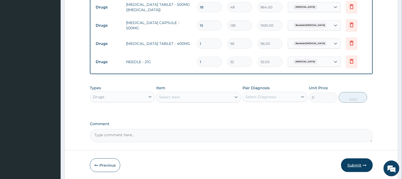
scroll to position [267, 0]
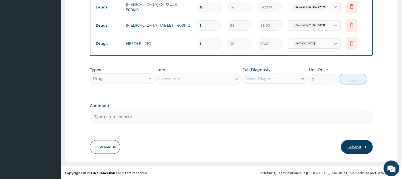
click at [354, 147] on button "Submit" at bounding box center [357, 147] width 32 height 14
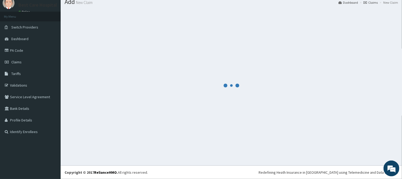
scroll to position [18, 0]
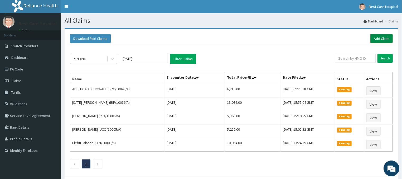
click at [379, 37] on link "Add Claim" at bounding box center [382, 38] width 22 height 9
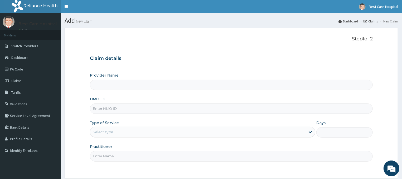
drag, startPoint x: 0, startPoint y: 0, endPoint x: 103, endPoint y: 109, distance: 150.2
click at [103, 109] on input "HMO ID" at bounding box center [231, 108] width 283 height 10
type input "Bestcare Hospital"
type input "BWO/10083/A"
click at [106, 132] on div "Select type" at bounding box center [103, 131] width 20 height 5
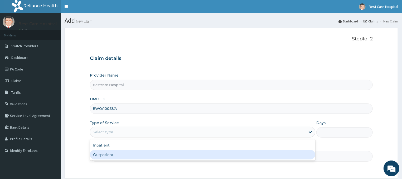
click at [115, 156] on div "Outpatient" at bounding box center [203, 154] width 226 height 9
type input "1"
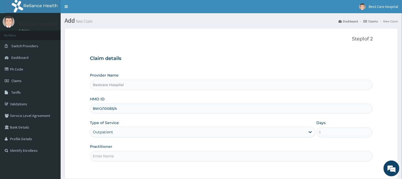
click at [115, 156] on input "Practitioner" at bounding box center [231, 156] width 283 height 10
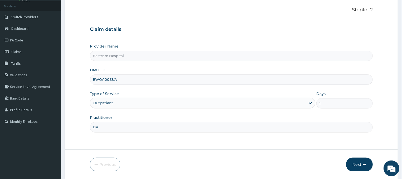
scroll to position [47, 0]
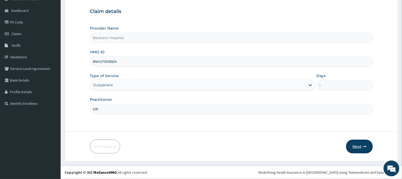
type input "DR"
click at [354, 145] on button "Next" at bounding box center [359, 147] width 27 height 14
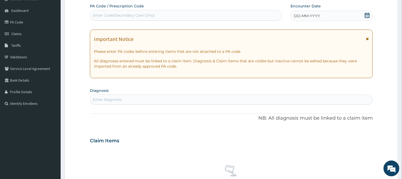
scroll to position [0, 0]
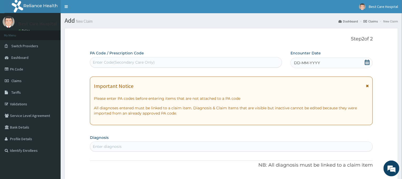
click at [369, 61] on icon at bounding box center [367, 62] width 5 height 5
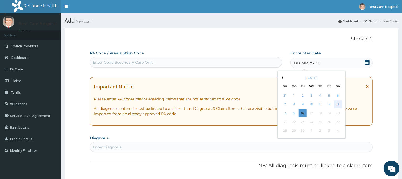
click at [337, 104] on div "13" at bounding box center [338, 104] width 8 height 8
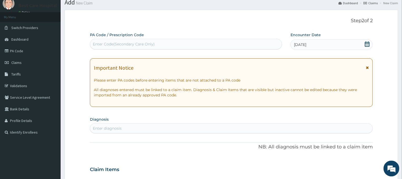
scroll to position [28, 0]
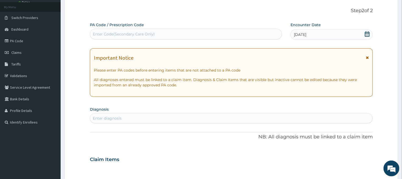
click at [105, 117] on div "Enter diagnosis" at bounding box center [107, 118] width 29 height 5
type input "MALAR"
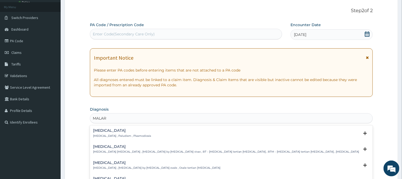
click at [98, 132] on h4 "[MEDICAL_DATA]" at bounding box center [122, 130] width 58 height 4
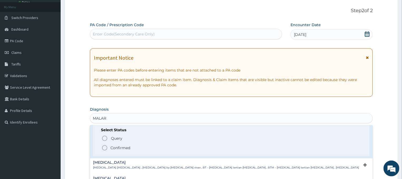
scroll to position [26, 0]
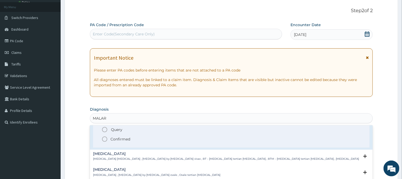
click at [106, 138] on icon "status option filled" at bounding box center [105, 139] width 6 height 6
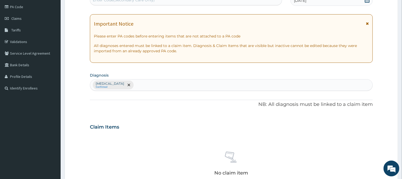
scroll to position [56, 0]
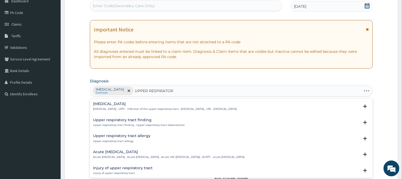
type input "UPPER RESPIRATORY"
click at [106, 109] on p "[MEDICAL_DATA] , URTI - Infection of the upper respiratory tract , [MEDICAL_DAT…" at bounding box center [165, 109] width 144 height 4
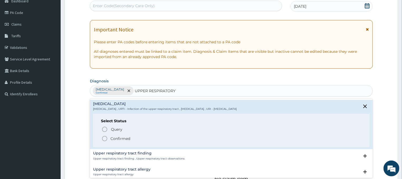
click at [106, 139] on icon "status option filled" at bounding box center [105, 138] width 6 height 6
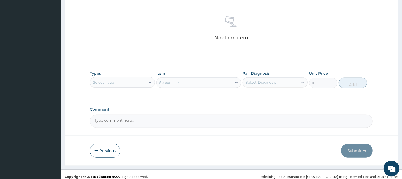
scroll to position [198, 0]
click at [124, 83] on div "Select Type" at bounding box center [117, 82] width 55 height 8
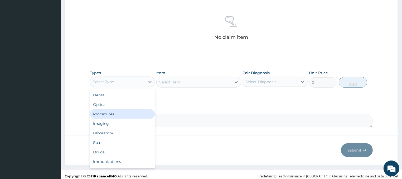
click at [109, 113] on div "Procedures" at bounding box center [122, 113] width 65 height 9
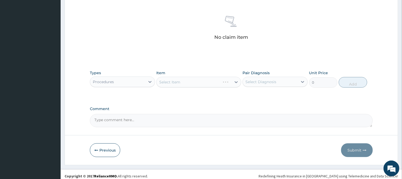
click at [197, 80] on div "Select Item" at bounding box center [198, 82] width 85 height 11
click at [196, 83] on div "Select Item" at bounding box center [198, 82] width 85 height 11
click at [202, 82] on div "Select Item" at bounding box center [198, 82] width 85 height 11
click at [177, 83] on div "Select Item" at bounding box center [198, 82] width 85 height 11
click at [207, 84] on div "Select Item" at bounding box center [198, 82] width 85 height 11
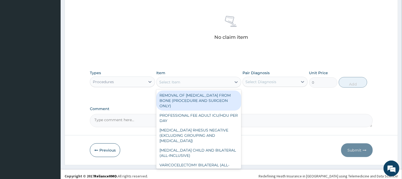
click at [177, 82] on div "Select Item" at bounding box center [169, 81] width 21 height 5
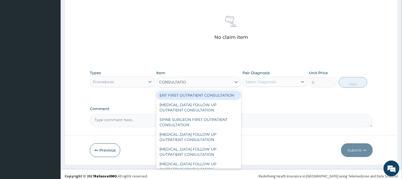
type input "CONSULTATION"
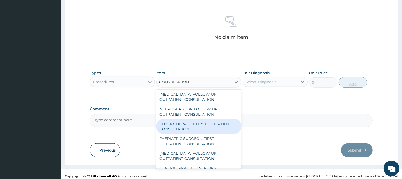
scroll to position [451, 0]
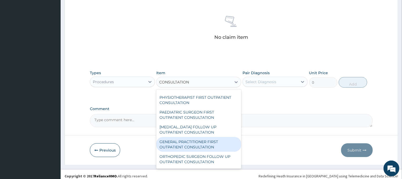
click at [192, 142] on div "GENERAL PRACTITIONER FIRST OUTPATIENT CONSULTATION" at bounding box center [198, 144] width 85 height 15
type input "4500"
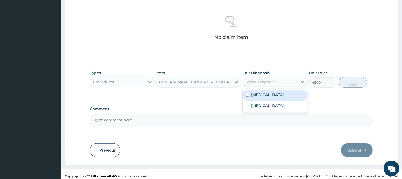
click at [257, 83] on div "Select Diagnosis" at bounding box center [261, 81] width 31 height 5
click at [259, 94] on label "[MEDICAL_DATA]" at bounding box center [267, 94] width 33 height 5
checkbox input "true"
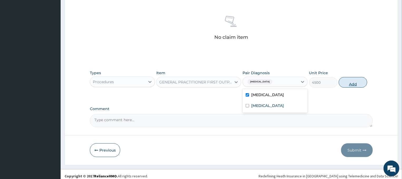
click at [349, 84] on button "Add" at bounding box center [353, 82] width 28 height 11
type input "0"
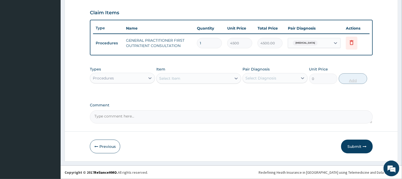
scroll to position [176, 0]
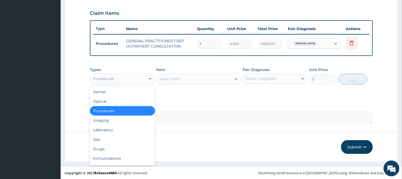
click at [106, 76] on div "Procedures" at bounding box center [103, 78] width 21 height 5
click at [107, 129] on div "Laboratory" at bounding box center [122, 129] width 65 height 9
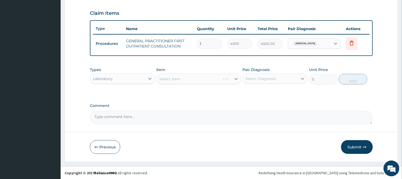
click at [199, 78] on div "Select Item" at bounding box center [198, 79] width 85 height 11
click at [196, 76] on div "Select Item" at bounding box center [198, 79] width 85 height 11
click at [197, 79] on div "Select Item" at bounding box center [198, 79] width 85 height 11
click at [202, 79] on div "Select Item" at bounding box center [194, 79] width 75 height 8
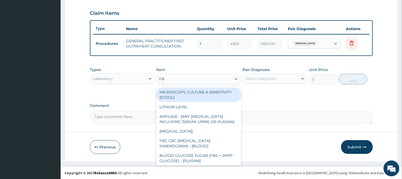
type input "FBC"
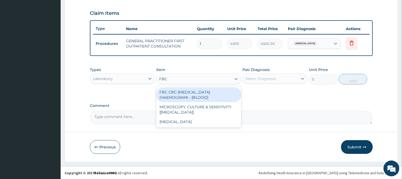
click at [192, 94] on div "FBC CBC-[MEDICAL_DATA] (HAEMOGRAM) - [BLOOD]" at bounding box center [198, 94] width 85 height 15
type input "6000"
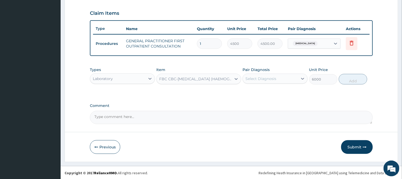
click at [265, 76] on div "Select Diagnosis" at bounding box center [261, 78] width 31 height 5
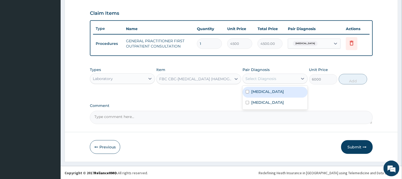
click at [261, 92] on label "[MEDICAL_DATA]" at bounding box center [267, 91] width 33 height 5
checkbox input "true"
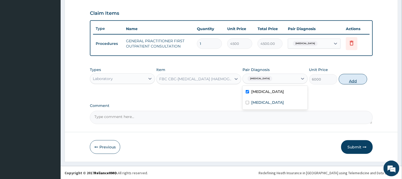
click at [353, 81] on button "Add" at bounding box center [353, 79] width 28 height 11
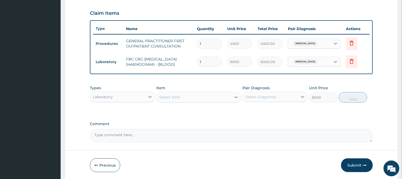
type input "0"
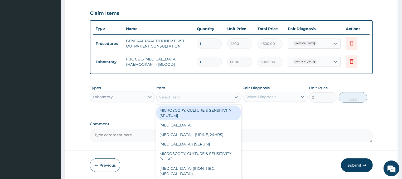
click at [188, 97] on div "Select Item" at bounding box center [194, 97] width 75 height 8
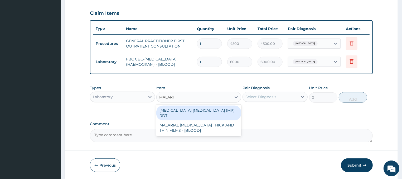
type input "[MEDICAL_DATA]"
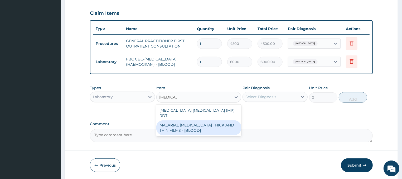
click at [198, 120] on div "MALARIAL [MEDICAL_DATA] THICK AND THIN FILMS - [BLOOD]" at bounding box center [198, 127] width 85 height 15
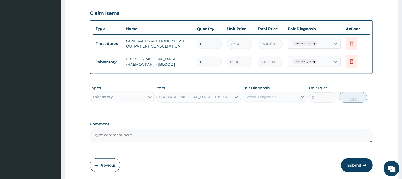
type input "2625"
click at [270, 97] on div "Select Diagnosis" at bounding box center [261, 96] width 31 height 5
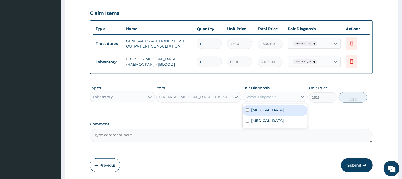
click at [260, 109] on label "[MEDICAL_DATA]" at bounding box center [267, 109] width 33 height 5
checkbox input "true"
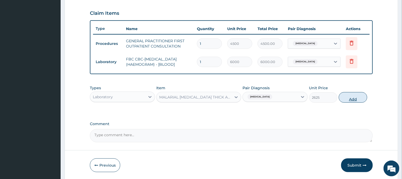
click at [351, 99] on button "Add" at bounding box center [353, 97] width 28 height 11
type input "0"
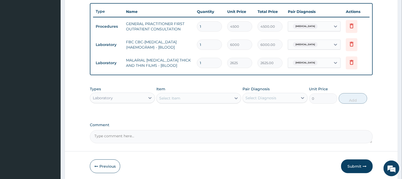
scroll to position [204, 0]
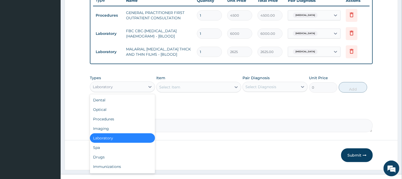
click at [118, 85] on div "Laboratory" at bounding box center [117, 87] width 55 height 8
click at [107, 154] on div "Drugs" at bounding box center [122, 156] width 65 height 9
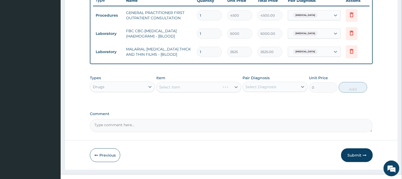
click at [204, 87] on div "Select Item" at bounding box center [198, 87] width 85 height 11
click at [179, 86] on div "Select Item" at bounding box center [198, 87] width 85 height 11
click at [197, 89] on div "Select Item" at bounding box center [198, 87] width 85 height 11
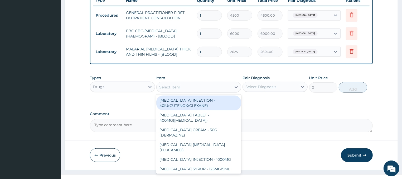
click at [205, 85] on div "Select Item" at bounding box center [194, 87] width 75 height 8
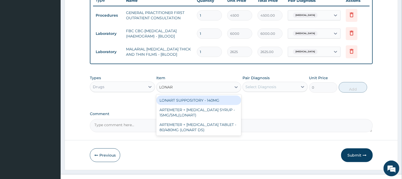
type input "LONART"
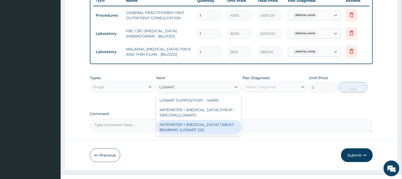
click at [219, 122] on div "ARTEMETER + [MEDICAL_DATA] TABLET - 80/480MG (LONART DS)" at bounding box center [198, 127] width 85 height 15
type input "672"
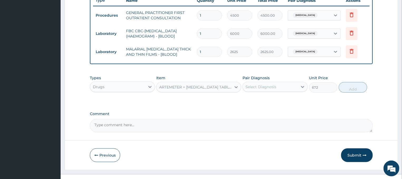
click at [271, 86] on div "Select Diagnosis" at bounding box center [261, 86] width 31 height 5
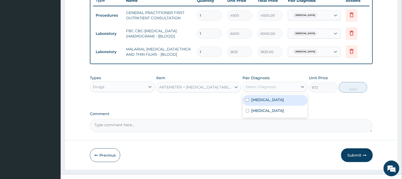
click at [265, 100] on label "[MEDICAL_DATA]" at bounding box center [267, 99] width 33 height 5
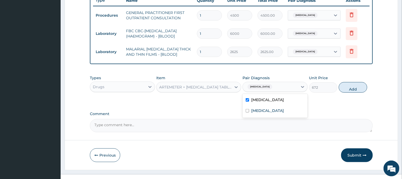
checkbox input "true"
click at [361, 87] on button "Add" at bounding box center [353, 87] width 28 height 11
type input "0"
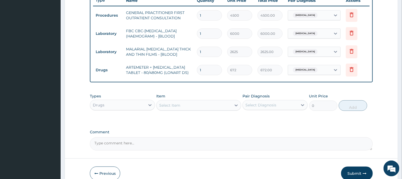
type input "0.00"
type input "6"
type input "4032.00"
type input "6"
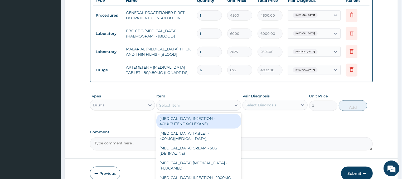
click at [214, 103] on div "Select Item" at bounding box center [194, 105] width 75 height 8
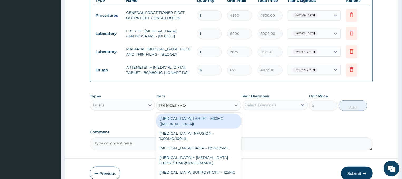
type input "[MEDICAL_DATA]"
click at [215, 118] on div "[MEDICAL_DATA] TABLET - 500MG ([MEDICAL_DATA])" at bounding box center [198, 121] width 85 height 15
type input "48"
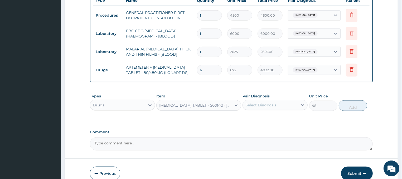
click at [260, 106] on div "Select Diagnosis" at bounding box center [261, 104] width 31 height 5
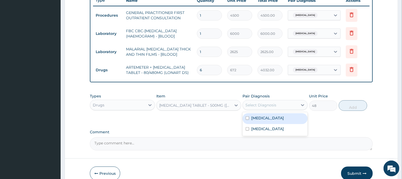
click at [262, 116] on label "[MEDICAL_DATA]" at bounding box center [267, 117] width 33 height 5
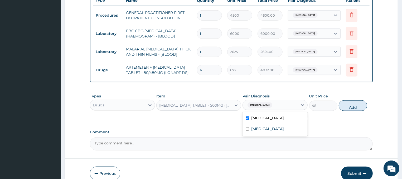
checkbox input "true"
click at [350, 99] on div "Types Drugs Item [MEDICAL_DATA] TABLET - 500MG ([MEDICAL_DATA]) Pair Diagnosis …" at bounding box center [231, 102] width 283 height 23
click at [350, 102] on button "Add" at bounding box center [353, 105] width 28 height 11
type input "0"
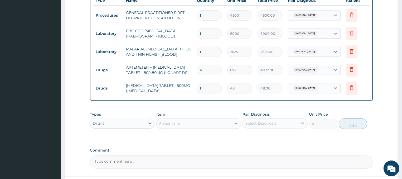
type input "18"
type input "864.00"
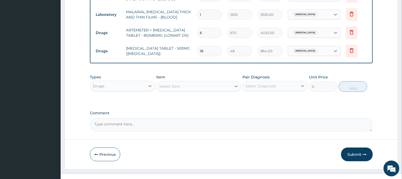
scroll to position [249, 0]
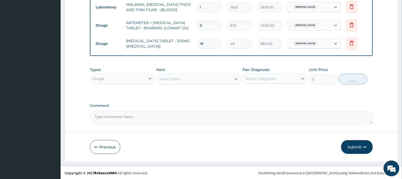
type input "18"
click at [200, 78] on div "Select Item" at bounding box center [194, 79] width 75 height 8
type input "AMOX"
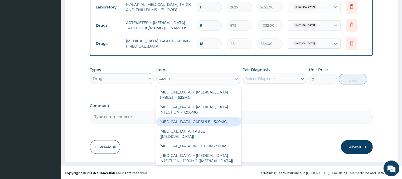
click at [200, 121] on div "[MEDICAL_DATA] CAPSULE - 500MG" at bounding box center [198, 121] width 85 height 9
type input "128"
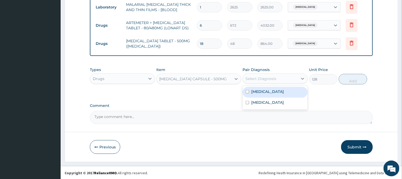
click at [267, 78] on div "Select Diagnosis" at bounding box center [261, 78] width 31 height 5
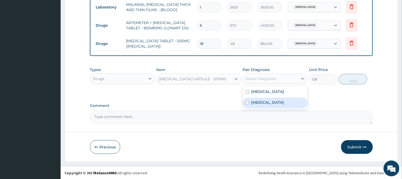
click at [263, 104] on label "[MEDICAL_DATA]" at bounding box center [267, 102] width 33 height 5
checkbox input "true"
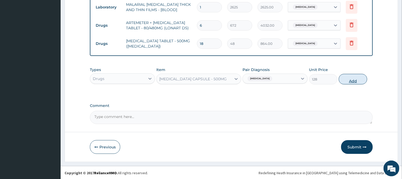
click at [352, 82] on button "Add" at bounding box center [353, 79] width 28 height 11
type input "0"
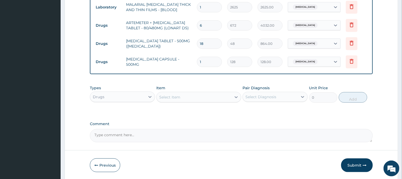
type input "15"
type input "1920.00"
type input "15"
click at [201, 96] on div "Select Item" at bounding box center [194, 97] width 75 height 8
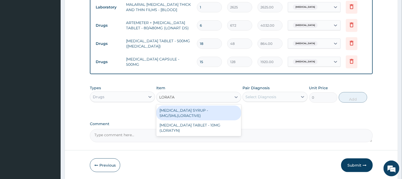
type input "LORATAD"
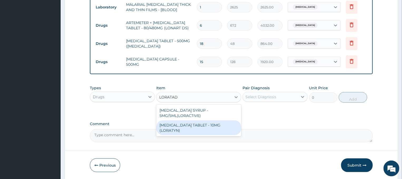
click at [209, 125] on div "[MEDICAL_DATA] TABLET - 10MG (LORATYN)" at bounding box center [198, 127] width 85 height 15
type input "112"
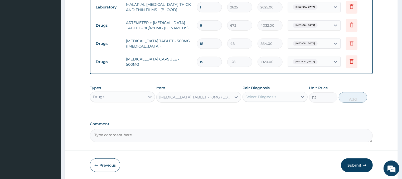
click at [276, 98] on div "Select Diagnosis" at bounding box center [261, 96] width 31 height 5
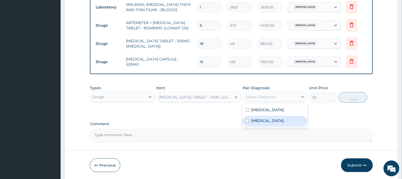
click at [272, 120] on label "[MEDICAL_DATA]" at bounding box center [267, 120] width 33 height 5
checkbox input "true"
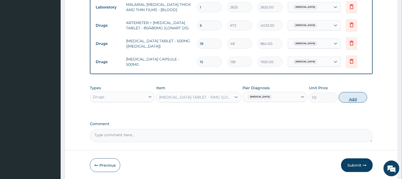
click at [347, 96] on button "Add" at bounding box center [353, 97] width 28 height 11
type input "0"
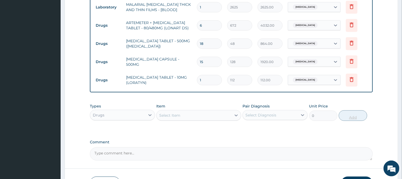
type input "0.00"
type input "5"
type input "560.00"
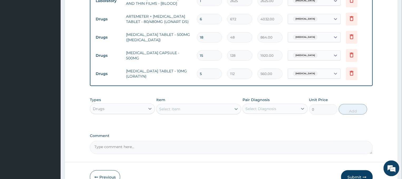
scroll to position [277, 0]
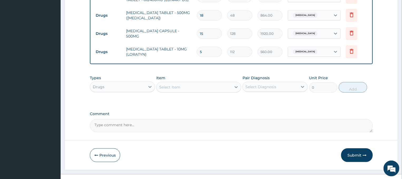
type input "5"
click at [213, 87] on div "Select Item" at bounding box center [194, 87] width 75 height 8
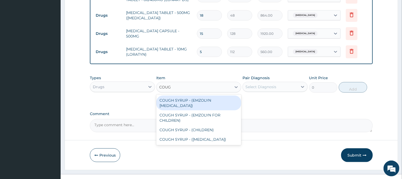
type input "COUGH"
click at [204, 102] on div "COUGH SYRUP - (EMZOLYN [MEDICAL_DATA])" at bounding box center [198, 102] width 85 height 15
type input "1280"
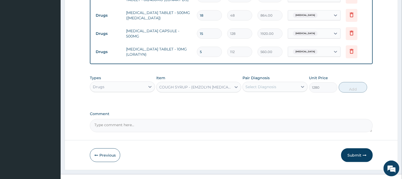
click at [261, 85] on div "Select Diagnosis" at bounding box center [261, 86] width 31 height 5
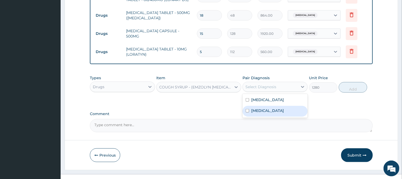
click at [269, 109] on label "[MEDICAL_DATA]" at bounding box center [267, 110] width 33 height 5
checkbox input "true"
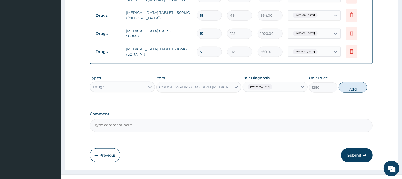
click at [358, 88] on button "Add" at bounding box center [353, 87] width 28 height 11
type input "0"
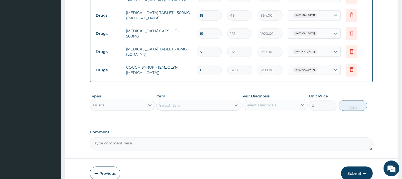
click at [187, 105] on div "Select Item" at bounding box center [194, 105] width 75 height 8
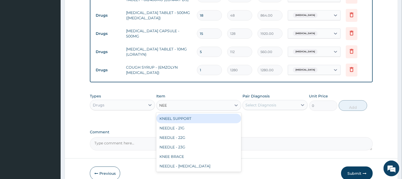
type input "NEED"
click at [192, 117] on div "NEEDLE - 21G" at bounding box center [198, 118] width 85 height 9
type input "32"
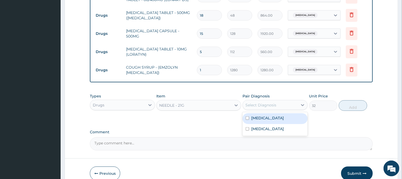
click at [265, 104] on div "Select Diagnosis" at bounding box center [261, 104] width 31 height 5
click at [265, 117] on label "[MEDICAL_DATA]" at bounding box center [267, 117] width 33 height 5
checkbox input "true"
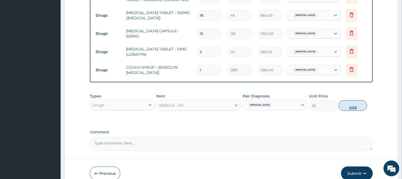
click at [348, 107] on button "Add" at bounding box center [353, 105] width 28 height 11
type input "0"
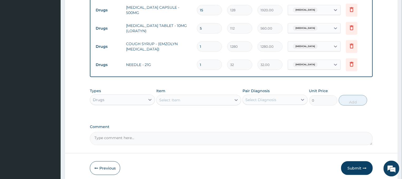
scroll to position [322, 0]
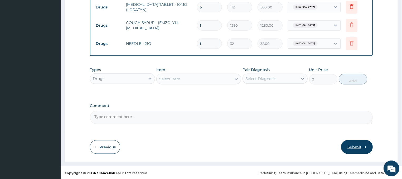
click at [356, 143] on button "Submit" at bounding box center [357, 147] width 32 height 14
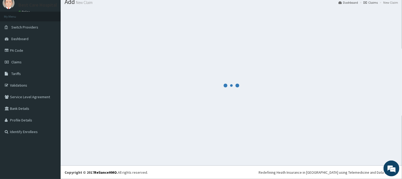
scroll to position [18, 0]
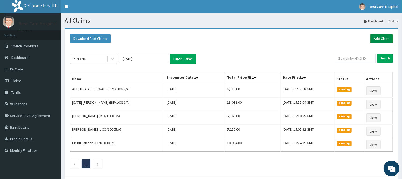
click at [385, 39] on link "Add Claim" at bounding box center [382, 38] width 22 height 9
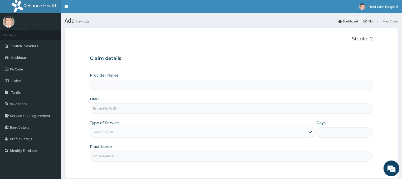
click at [106, 108] on input "HMO ID" at bounding box center [231, 108] width 283 height 10
type input "Bestcare Hospital"
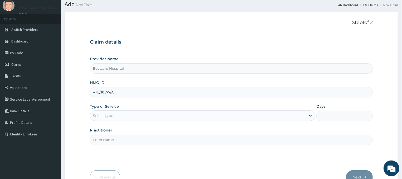
scroll to position [28, 0]
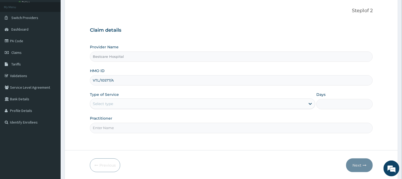
type input "VTL/10577/A"
click at [108, 100] on div "Select type" at bounding box center [198, 103] width 216 height 8
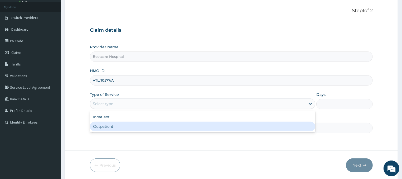
scroll to position [0, 0]
click at [118, 131] on div "Outpatient" at bounding box center [203, 126] width 226 height 9
type input "1"
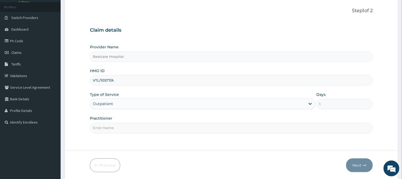
click at [107, 129] on input "Practitioner" at bounding box center [231, 128] width 283 height 10
type input "DR"
click at [356, 162] on button "Next" at bounding box center [359, 165] width 27 height 14
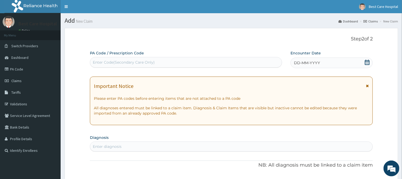
click at [369, 62] on icon at bounding box center [367, 62] width 5 height 5
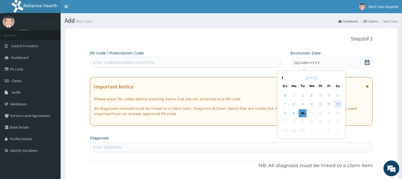
click at [338, 105] on div "13" at bounding box center [338, 104] width 8 height 8
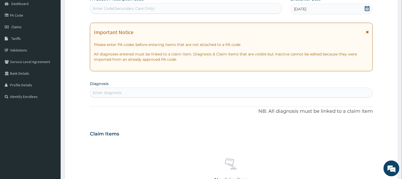
scroll to position [56, 0]
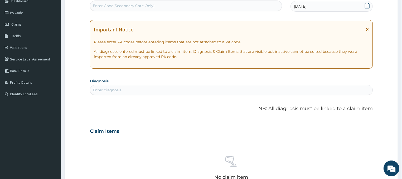
click at [139, 83] on section "Diagnosis Enter diagnosis" at bounding box center [231, 86] width 283 height 18
click at [148, 91] on div "Enter diagnosis" at bounding box center [231, 90] width 283 height 8
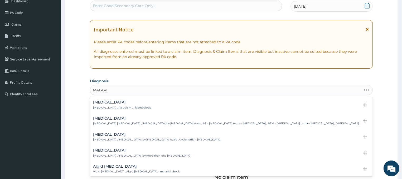
type input "[MEDICAL_DATA]"
click at [98, 103] on h4 "[MEDICAL_DATA]" at bounding box center [122, 102] width 58 height 4
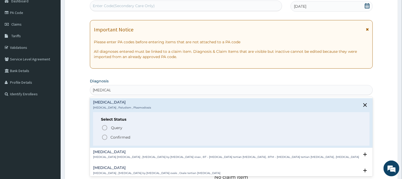
click at [104, 137] on icon "status option filled" at bounding box center [105, 137] width 6 height 6
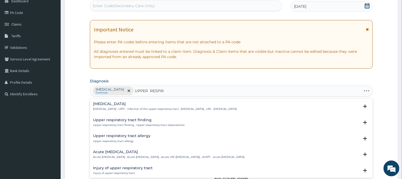
type input "UPPER RESPIRA"
click at [130, 108] on p "[MEDICAL_DATA] , URTI - Infection of the upper respiratory tract , [MEDICAL_DAT…" at bounding box center [165, 109] width 144 height 4
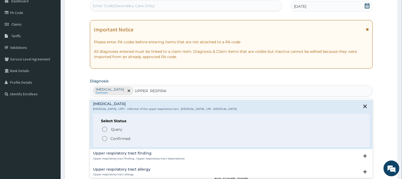
click at [104, 138] on icon "status option filled" at bounding box center [105, 138] width 6 height 6
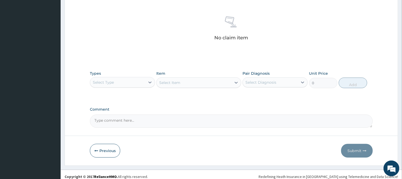
scroll to position [198, 0]
click at [146, 81] on div at bounding box center [149, 81] width 9 height 9
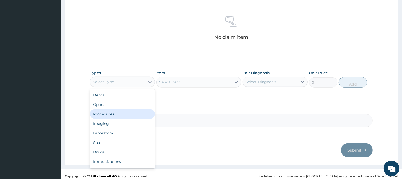
click at [111, 114] on div "Procedures" at bounding box center [122, 113] width 65 height 9
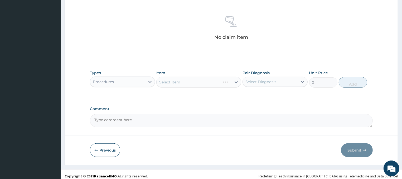
click at [196, 79] on div "Select Item" at bounding box center [198, 82] width 85 height 11
click at [192, 83] on div "Select Item" at bounding box center [198, 82] width 85 height 11
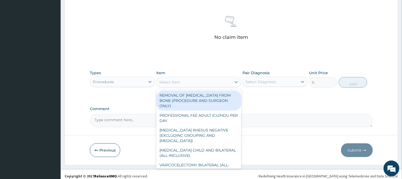
click at [207, 82] on div "Select Item" at bounding box center [194, 82] width 75 height 8
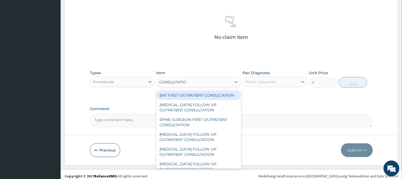
type input "CONSULTATION"
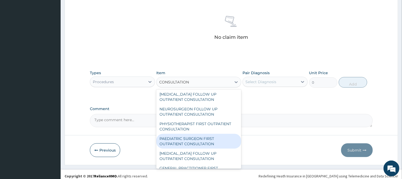
scroll to position [451, 0]
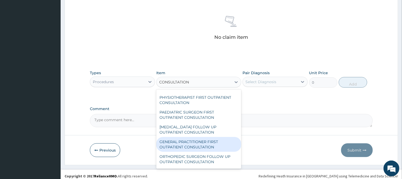
click at [205, 145] on div "GENERAL PRACTITIONER FIRST OUTPATIENT CONSULTATION" at bounding box center [198, 144] width 85 height 15
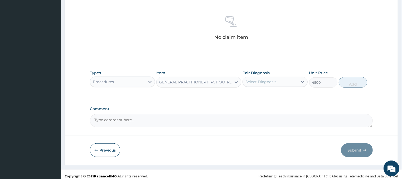
type input "4500"
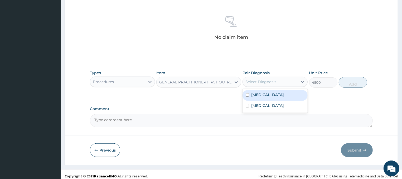
click at [283, 80] on div "Select Diagnosis" at bounding box center [270, 82] width 55 height 8
click at [273, 98] on div "[MEDICAL_DATA]" at bounding box center [275, 95] width 65 height 11
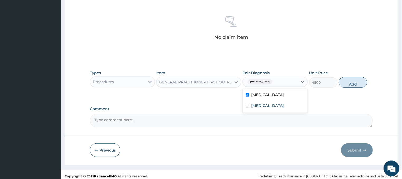
checkbox input "true"
click at [351, 83] on button "Add" at bounding box center [353, 82] width 28 height 11
type input "0"
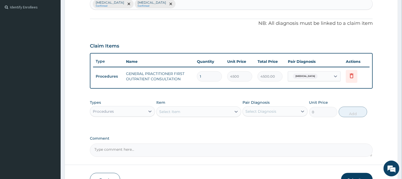
scroll to position [176, 0]
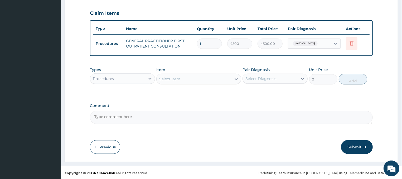
click at [124, 77] on div "Procedures" at bounding box center [117, 78] width 55 height 8
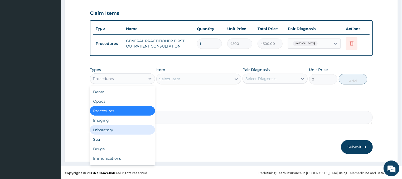
click at [115, 129] on div "Laboratory" at bounding box center [122, 129] width 65 height 9
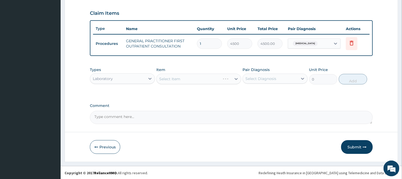
click at [204, 80] on div "Select Item" at bounding box center [198, 79] width 85 height 11
click at [202, 77] on div "Select Item" at bounding box center [198, 79] width 85 height 11
click at [199, 75] on div "Select Item" at bounding box center [198, 79] width 85 height 11
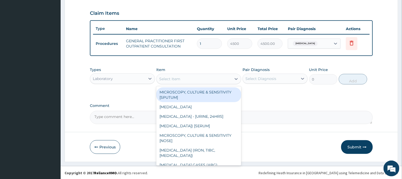
click at [201, 78] on div "Select Item" at bounding box center [194, 79] width 75 height 8
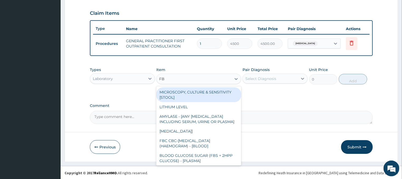
type input "FBC"
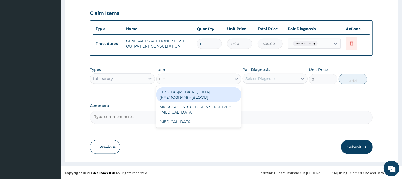
click at [199, 91] on div "FBC CBC-[MEDICAL_DATA] (HAEMOGRAM) - [BLOOD]" at bounding box center [198, 94] width 85 height 15
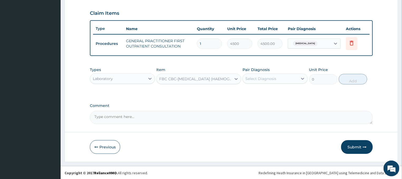
type input "6000"
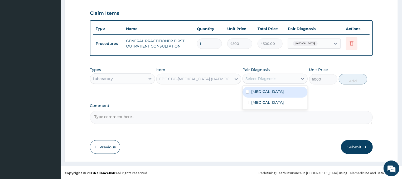
click at [251, 74] on div "Select Diagnosis" at bounding box center [275, 79] width 65 height 10
click at [255, 86] on div "Malaria Upper respiratory infection" at bounding box center [275, 98] width 65 height 24
click at [255, 92] on label "[MEDICAL_DATA]" at bounding box center [267, 91] width 33 height 5
checkbox input "true"
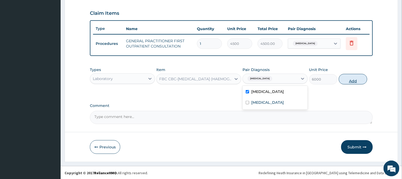
click at [347, 79] on button "Add" at bounding box center [353, 79] width 28 height 11
type input "0"
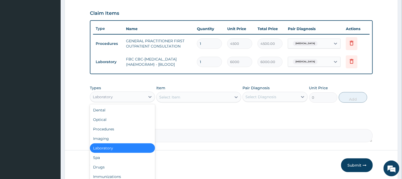
click at [142, 98] on div "Laboratory" at bounding box center [117, 97] width 55 height 8
click at [101, 167] on div "Drugs" at bounding box center [122, 166] width 65 height 9
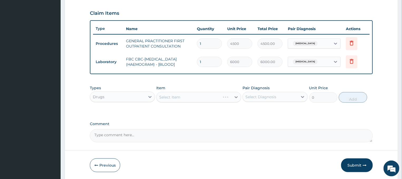
click at [193, 95] on div "Select Item" at bounding box center [198, 97] width 85 height 11
click at [214, 96] on div "Select Item" at bounding box center [198, 97] width 85 height 11
click at [209, 97] on div "Select Item" at bounding box center [194, 97] width 75 height 8
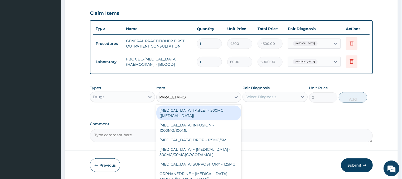
type input "PARACETAMOL"
click at [200, 113] on div "[MEDICAL_DATA] TABLET - 500MG ([MEDICAL_DATA])" at bounding box center [198, 113] width 85 height 15
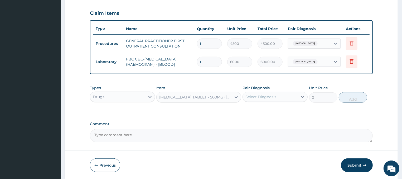
type input "48"
click at [272, 90] on div "Pair Diagnosis Select Diagnosis" at bounding box center [275, 93] width 65 height 17
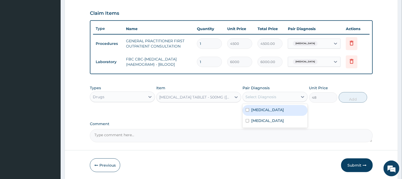
click at [277, 97] on div "Select Diagnosis" at bounding box center [270, 97] width 55 height 8
click at [253, 109] on label "[MEDICAL_DATA]" at bounding box center [267, 109] width 33 height 5
checkbox input "true"
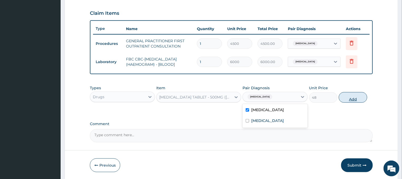
click at [349, 98] on button "Add" at bounding box center [353, 97] width 28 height 11
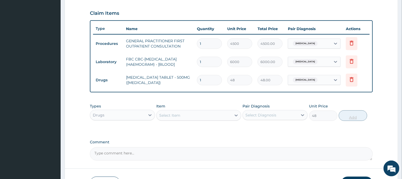
type input "0"
type input "18"
type input "864.00"
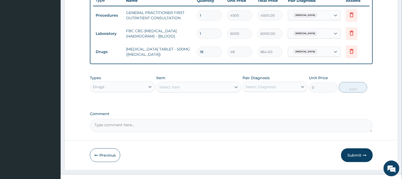
type input "18"
click at [203, 85] on div "Select Item" at bounding box center [194, 87] width 75 height 8
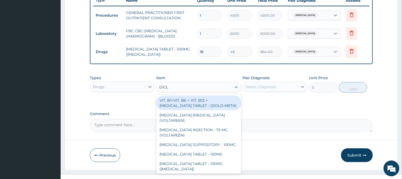
type input "DICLO"
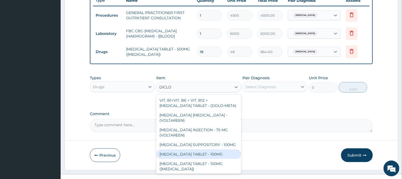
click at [198, 149] on div "[MEDICAL_DATA] TABLET - 100MG" at bounding box center [198, 153] width 85 height 9
type input "128"
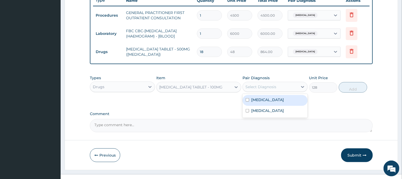
click at [278, 84] on div "Select Diagnosis" at bounding box center [270, 87] width 55 height 8
click at [262, 99] on label "[MEDICAL_DATA]" at bounding box center [267, 99] width 33 height 5
checkbox input "true"
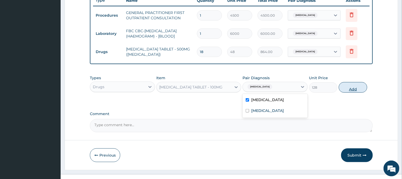
click at [350, 88] on button "Add" at bounding box center [353, 87] width 28 height 11
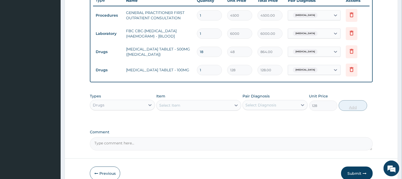
type input "0"
type input "10"
type input "1280.00"
type input "10"
click at [212, 103] on div "Select Item" at bounding box center [194, 105] width 75 height 8
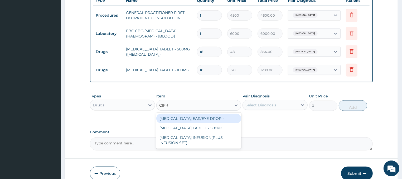
type input "[MEDICAL_DATA]"
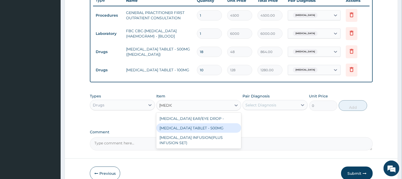
click at [219, 130] on div "[MEDICAL_DATA] TABLET - 500MG" at bounding box center [198, 127] width 85 height 9
type input "224"
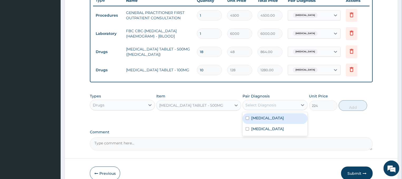
click at [257, 103] on div "Select Diagnosis" at bounding box center [261, 104] width 31 height 5
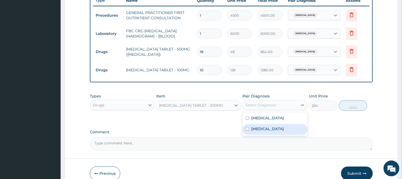
click at [269, 127] on label "[MEDICAL_DATA]" at bounding box center [267, 128] width 33 height 5
checkbox input "true"
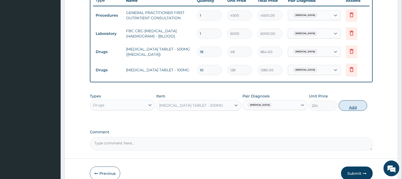
click at [361, 101] on button "Add" at bounding box center [353, 105] width 28 height 11
type input "0"
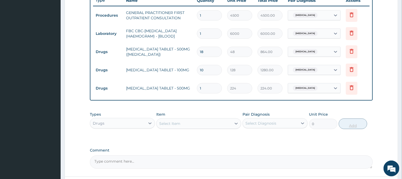
type input "10"
type input "2240.00"
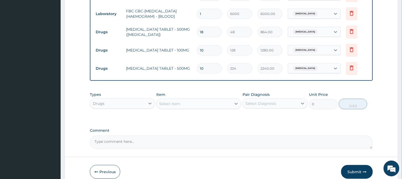
scroll to position [249, 0]
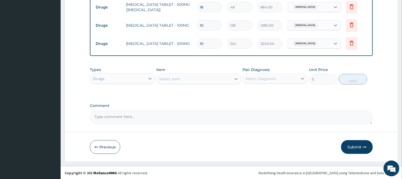
type input "10"
click at [199, 75] on div "Select Item" at bounding box center [194, 79] width 75 height 8
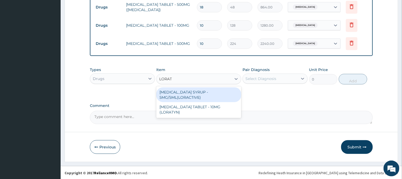
type input "LORATA"
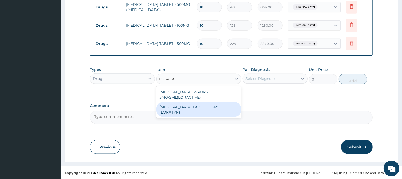
click at [205, 106] on div "[MEDICAL_DATA] TABLET - 10MG (LORATYN)" at bounding box center [198, 109] width 85 height 15
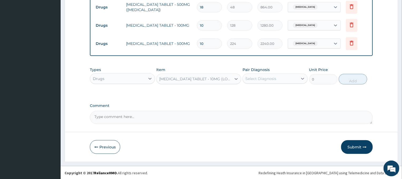
type input "112"
click at [277, 79] on div "Select Diagnosis" at bounding box center [270, 78] width 55 height 8
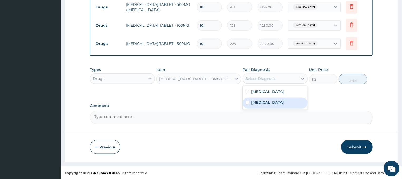
click at [271, 102] on label "Upper respiratory infection" at bounding box center [267, 102] width 33 height 5
checkbox input "true"
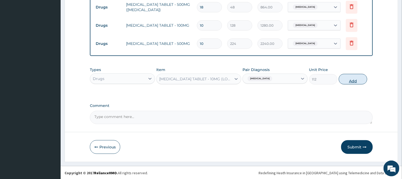
click at [357, 80] on button "Add" at bounding box center [353, 79] width 28 height 11
type input "0"
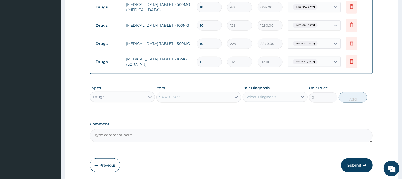
type input "0.00"
type input "5"
type input "560.00"
type input "5"
click at [208, 95] on div "Select Item" at bounding box center [194, 97] width 75 height 8
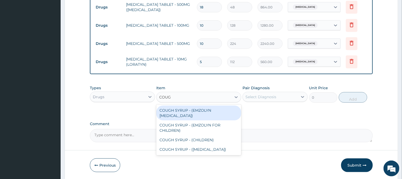
type input "COUGH"
click at [200, 117] on div "COUGH SYRUP - (EMZOLYN [MEDICAL_DATA])" at bounding box center [198, 113] width 85 height 15
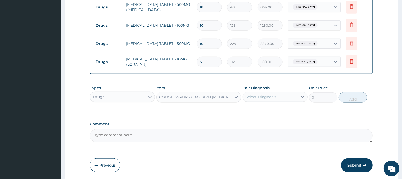
type input "1280"
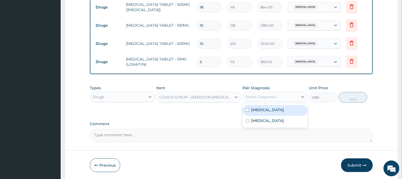
click at [257, 96] on div "Select Diagnosis" at bounding box center [261, 96] width 31 height 5
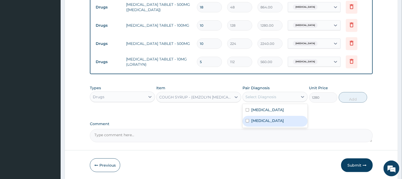
click at [265, 121] on label "Upper respiratory infection" at bounding box center [267, 120] width 33 height 5
checkbox input "true"
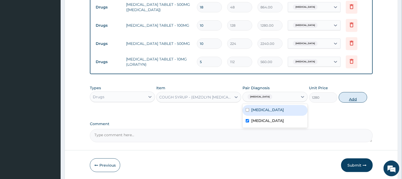
click at [350, 99] on button "Add" at bounding box center [353, 97] width 28 height 11
type input "0"
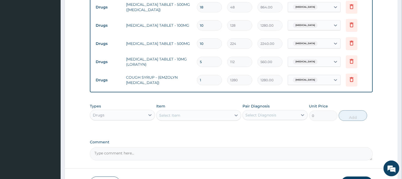
click at [190, 115] on div "Select Item" at bounding box center [194, 115] width 75 height 8
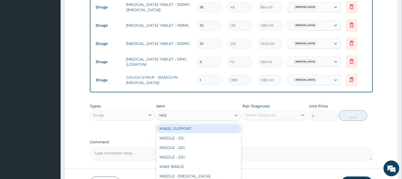
type input "NEED"
click at [199, 124] on div "NEEDLE - 21G" at bounding box center [198, 128] width 85 height 9
type input "32"
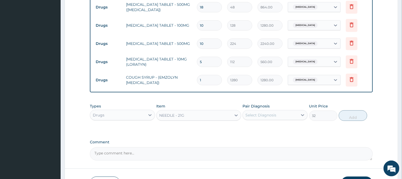
click at [249, 112] on div "Select Diagnosis" at bounding box center [261, 114] width 31 height 5
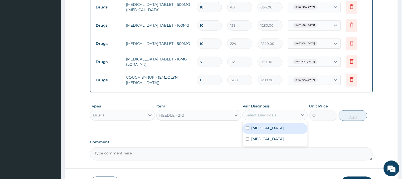
drag, startPoint x: 262, startPoint y: 126, endPoint x: 272, endPoint y: 127, distance: 9.5
click at [263, 127] on label "[MEDICAL_DATA]" at bounding box center [267, 127] width 33 height 5
checkbox input "true"
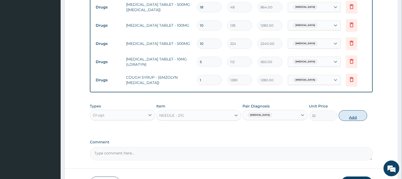
click at [358, 115] on button "Add" at bounding box center [353, 115] width 28 height 11
type input "0"
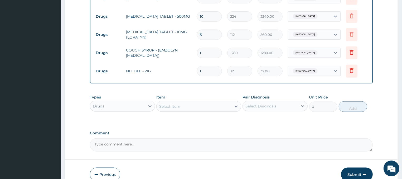
scroll to position [303, 0]
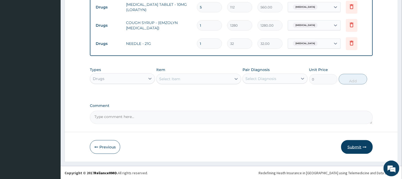
click at [347, 145] on button "Submit" at bounding box center [357, 147] width 32 height 14
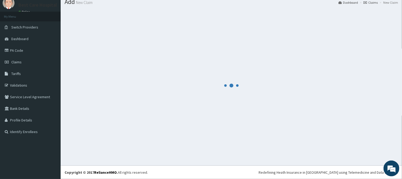
scroll to position [18, 0]
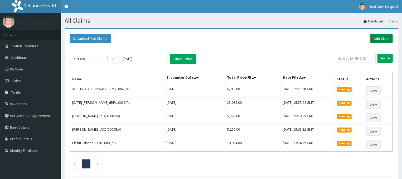
click at [382, 37] on link "Add Claim" at bounding box center [382, 38] width 22 height 9
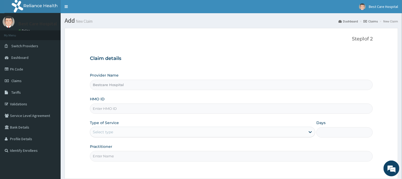
type input "Bestcare Hospital"
click at [113, 111] on input "HMO ID" at bounding box center [231, 108] width 283 height 10
click at [111, 113] on input "PRV/10" at bounding box center [231, 108] width 283 height 10
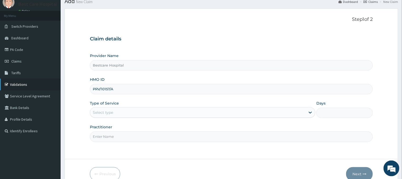
scroll to position [47, 0]
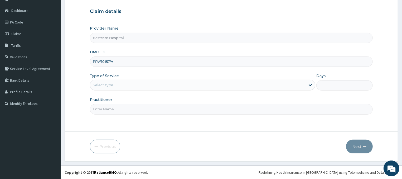
type input "PRV/10157/A"
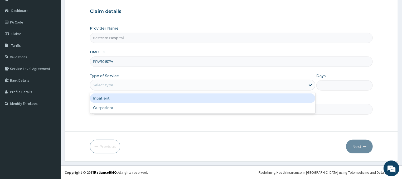
click at [118, 86] on div "Select type" at bounding box center [198, 85] width 216 height 8
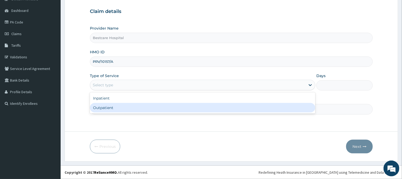
click at [113, 108] on div "Outpatient" at bounding box center [203, 107] width 226 height 9
type input "1"
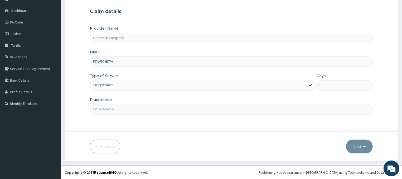
click at [113, 108] on input "Practitioner" at bounding box center [231, 109] width 283 height 10
type input "DR"
click at [356, 145] on button "Next" at bounding box center [359, 147] width 27 height 14
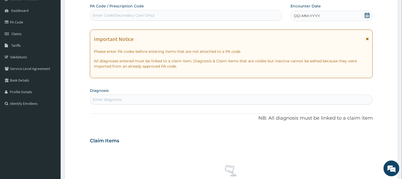
scroll to position [0, 0]
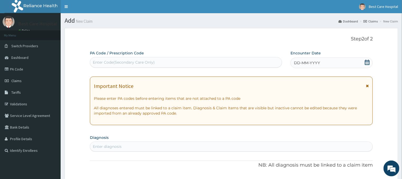
click at [368, 62] on icon at bounding box center [367, 62] width 5 height 5
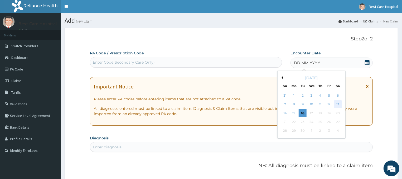
click at [338, 106] on div "13" at bounding box center [338, 104] width 8 height 8
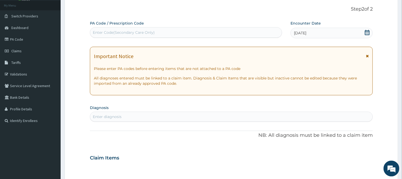
scroll to position [56, 0]
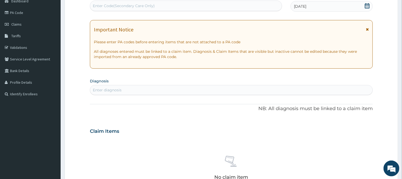
click at [108, 89] on div "Enter diagnosis" at bounding box center [107, 89] width 29 height 5
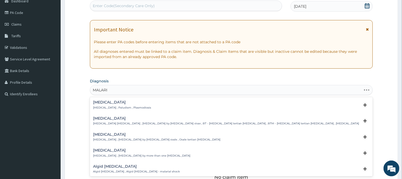
type input "[MEDICAL_DATA]"
click at [96, 106] on p "[MEDICAL_DATA] , Paludism , Plasmodiosis" at bounding box center [122, 108] width 58 height 4
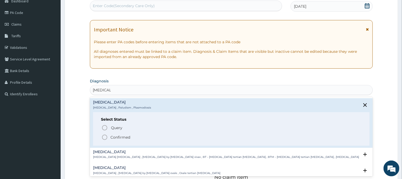
click at [106, 135] on icon "status option filled" at bounding box center [105, 137] width 6 height 6
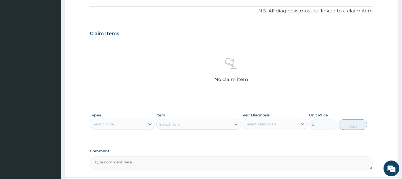
scroll to position [170, 0]
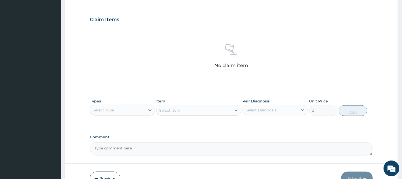
click at [145, 113] on div "Select Type" at bounding box center [117, 110] width 55 height 8
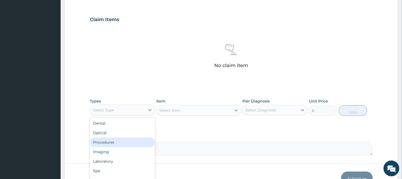
click at [118, 141] on div "Procedures" at bounding box center [122, 141] width 65 height 9
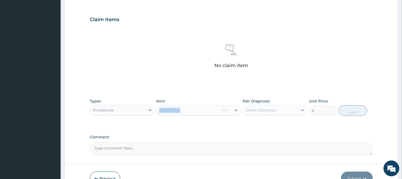
click at [172, 109] on div "Select Item" at bounding box center [198, 110] width 85 height 11
click at [188, 110] on div "Select Item" at bounding box center [198, 110] width 85 height 11
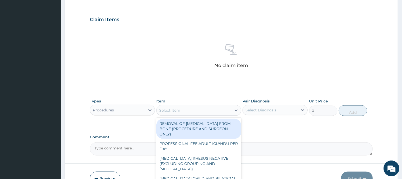
click at [181, 113] on div "Select Item" at bounding box center [194, 110] width 75 height 8
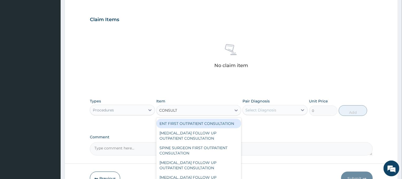
type input "CONSULTA"
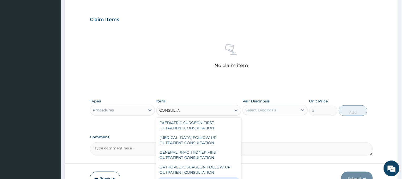
scroll to position [477, 0]
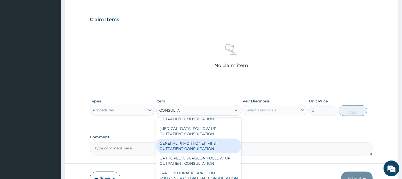
click at [183, 149] on div "GENERAL PRACTITIONER FIRST OUTPATIENT CONSULTATION" at bounding box center [198, 145] width 85 height 15
type input "4500"
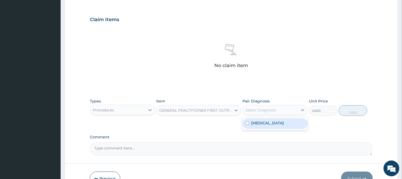
click at [272, 110] on div "Select Diagnosis" at bounding box center [261, 109] width 31 height 5
click at [261, 123] on label "[MEDICAL_DATA]" at bounding box center [267, 122] width 33 height 5
checkbox input "true"
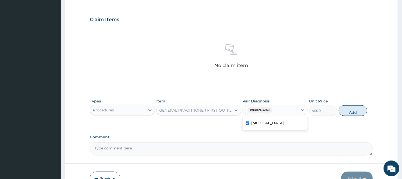
click at [343, 111] on button "Add" at bounding box center [353, 110] width 28 height 11
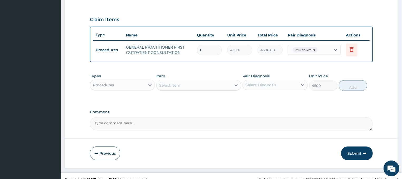
type input "0"
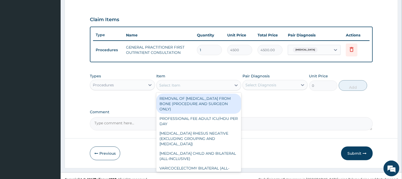
click at [173, 85] on div "Select Item" at bounding box center [169, 85] width 21 height 5
click at [122, 86] on div "Procedures" at bounding box center [117, 85] width 55 height 8
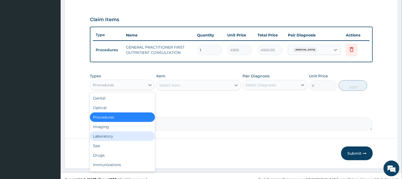
click at [109, 136] on div "Laboratory" at bounding box center [122, 135] width 65 height 9
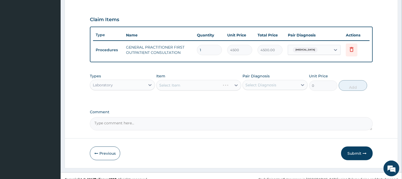
click at [197, 84] on div "Select Item" at bounding box center [198, 85] width 85 height 11
click at [195, 87] on div "Select Item" at bounding box center [198, 85] width 85 height 11
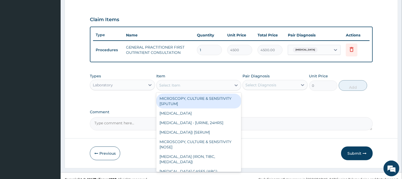
click at [177, 83] on div "Select Item" at bounding box center [169, 85] width 21 height 5
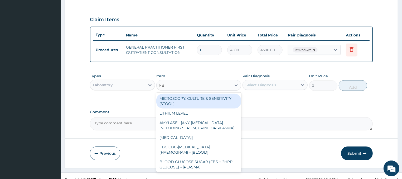
type input "FBC"
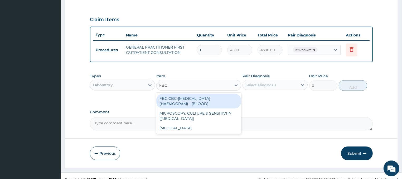
click at [184, 98] on div "FBC CBC-[MEDICAL_DATA] (HAEMOGRAM) - [BLOOD]" at bounding box center [198, 101] width 85 height 15
type input "6000"
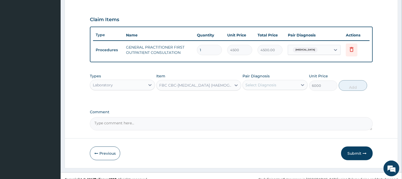
click at [256, 86] on div "Select Diagnosis" at bounding box center [261, 84] width 31 height 5
click at [251, 95] on div "[MEDICAL_DATA]" at bounding box center [275, 98] width 65 height 11
checkbox input "true"
click at [349, 88] on button "Add" at bounding box center [353, 85] width 28 height 11
type input "0"
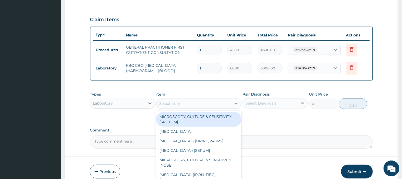
click at [209, 103] on div "Select Item" at bounding box center [194, 103] width 75 height 8
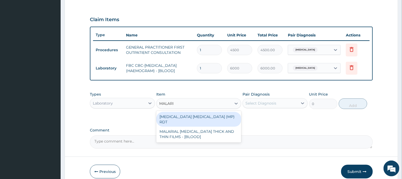
type input "[MEDICAL_DATA]"
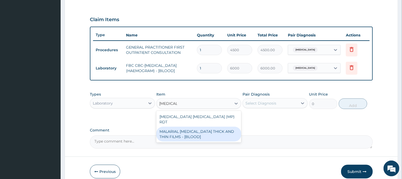
click at [185, 127] on div "MALARIAL [MEDICAL_DATA] THICK AND THIN FILMS - [BLOOD]" at bounding box center [198, 134] width 85 height 15
type input "2625"
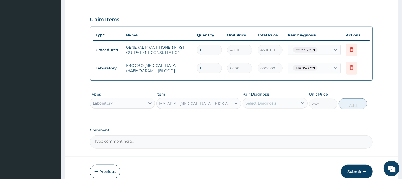
click at [263, 101] on div "Select Diagnosis" at bounding box center [261, 102] width 31 height 5
click at [257, 115] on label "[MEDICAL_DATA]" at bounding box center [267, 115] width 33 height 5
checkbox input "true"
click at [348, 104] on button "Add" at bounding box center [353, 103] width 28 height 11
type input "0"
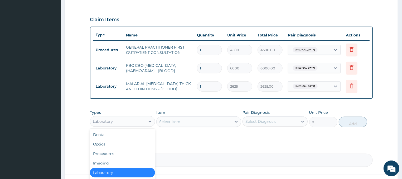
click at [109, 119] on div "Laboratory" at bounding box center [103, 121] width 20 height 5
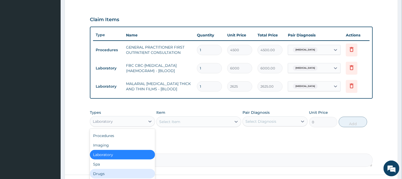
click at [98, 174] on div "Drugs" at bounding box center [122, 173] width 65 height 9
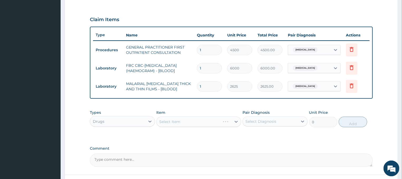
click at [186, 117] on div "Select Item" at bounding box center [198, 121] width 85 height 11
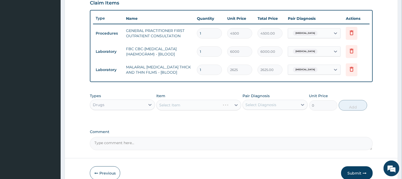
scroll to position [212, 0]
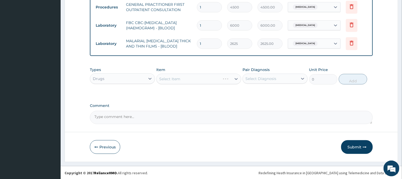
click at [193, 81] on div "Select Item" at bounding box center [198, 79] width 85 height 11
click at [199, 77] on div "Select Item" at bounding box center [198, 79] width 85 height 11
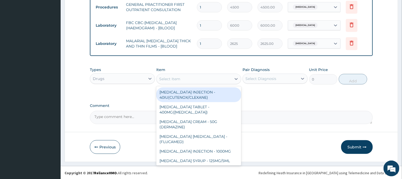
click at [181, 78] on div "Select Item" at bounding box center [194, 79] width 75 height 8
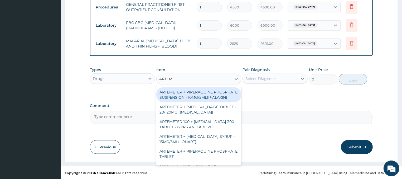
type input "ARTEMET"
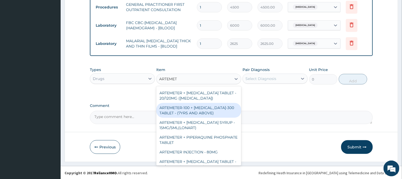
scroll to position [26, 0]
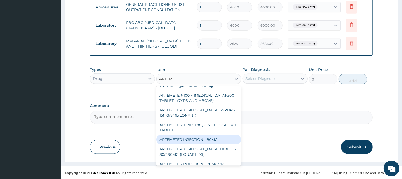
click at [189, 138] on div "ARTEMETER INJECTION - 80MG" at bounding box center [198, 139] width 85 height 9
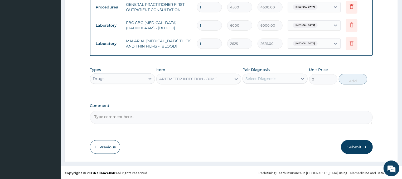
type input "544"
click at [267, 80] on div "Select Diagnosis" at bounding box center [261, 78] width 31 height 5
click at [258, 91] on label "[MEDICAL_DATA]" at bounding box center [267, 91] width 33 height 5
checkbox input "true"
click at [346, 75] on button "Add" at bounding box center [353, 79] width 28 height 11
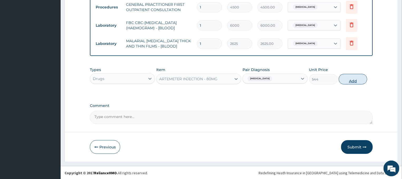
type input "0"
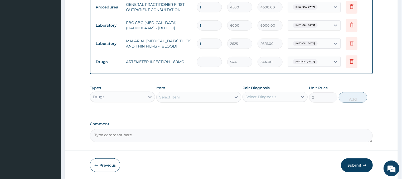
type input "0.00"
type input "2"
type input "1088.00"
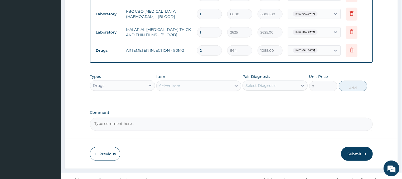
scroll to position [231, 0]
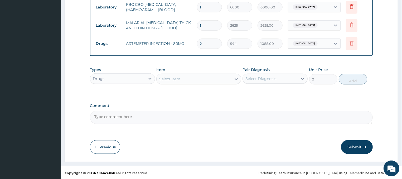
type input "2"
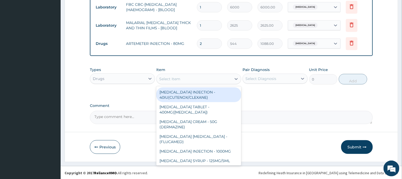
click at [220, 78] on div "Select Item" at bounding box center [194, 79] width 75 height 8
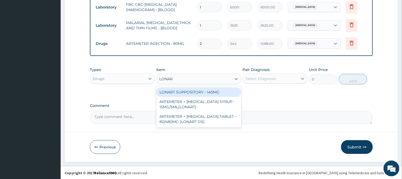
type input "LONART"
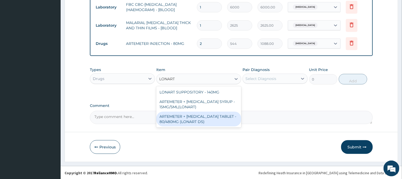
click at [192, 117] on div "ARTEMETER + [MEDICAL_DATA] TABLET - 80/480MG (LONART DS)" at bounding box center [198, 119] width 85 height 15
type input "672"
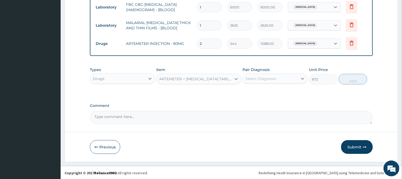
click at [266, 78] on div "Select Diagnosis" at bounding box center [261, 78] width 31 height 5
click at [254, 92] on label "[MEDICAL_DATA]" at bounding box center [267, 91] width 33 height 5
checkbox input "true"
click at [354, 77] on button "Add" at bounding box center [353, 79] width 28 height 11
type input "0"
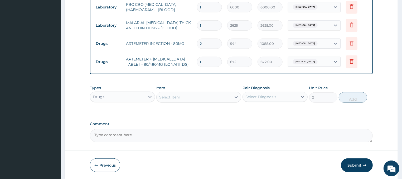
type input "0.00"
type input "6"
type input "4032.00"
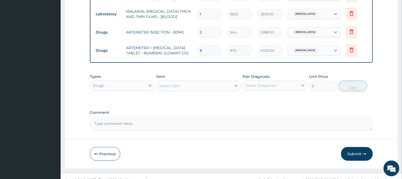
scroll to position [249, 0]
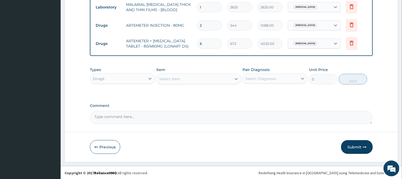
type input "6"
click at [214, 76] on div "Select Item" at bounding box center [194, 79] width 75 height 8
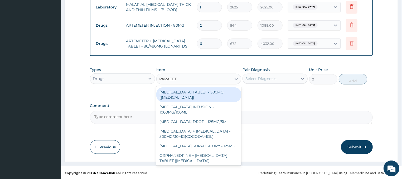
type input "PARACETA"
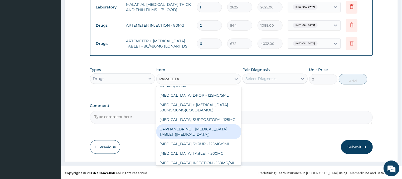
scroll to position [0, 0]
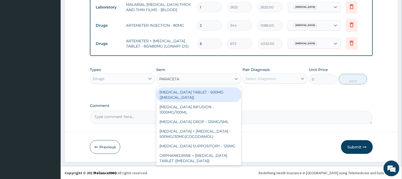
click at [198, 93] on div "[MEDICAL_DATA] TABLET - 500MG ([MEDICAL_DATA])" at bounding box center [198, 94] width 85 height 15
type input "48"
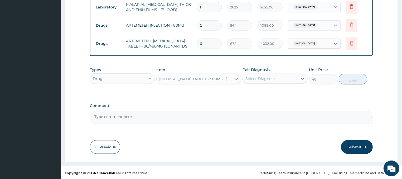
click at [288, 79] on div "Select Diagnosis" at bounding box center [270, 78] width 55 height 8
click at [275, 94] on div "[MEDICAL_DATA]" at bounding box center [275, 92] width 65 height 11
checkbox input "true"
click at [344, 80] on button "Add" at bounding box center [353, 79] width 28 height 11
type input "0"
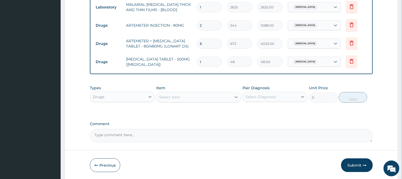
type input "0.00"
type input "1"
type input "48.00"
type input "18"
type input "864.00"
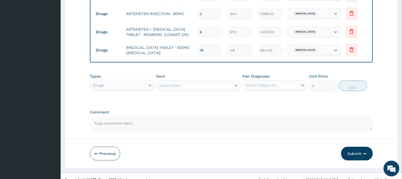
scroll to position [267, 0]
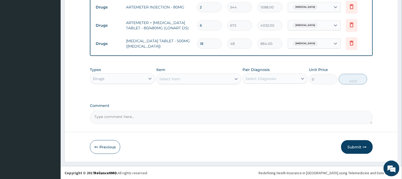
type input "18"
click at [195, 78] on div "Select Item" at bounding box center [194, 79] width 75 height 8
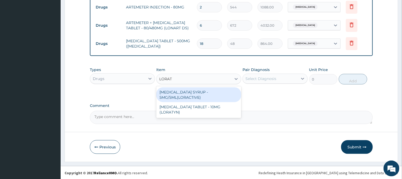
type input "LORATA"
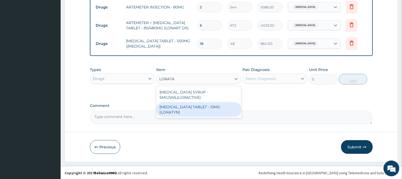
click at [203, 105] on div "[MEDICAL_DATA] TABLET - 10MG (LORATYN)" at bounding box center [198, 109] width 85 height 15
type input "112"
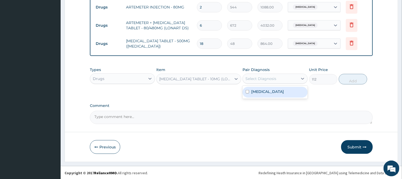
click at [271, 80] on div "Select Diagnosis" at bounding box center [261, 78] width 31 height 5
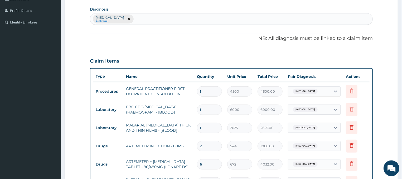
scroll to position [126, 0]
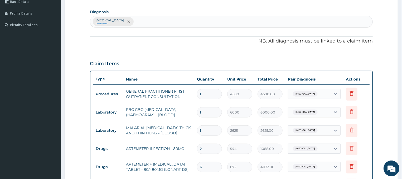
click at [124, 17] on div "[MEDICAL_DATA] Confirmed" at bounding box center [231, 21] width 283 height 11
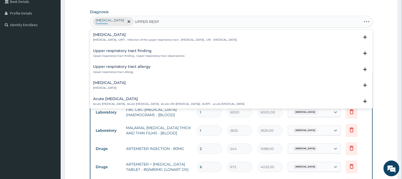
type input "UPPER RESPI"
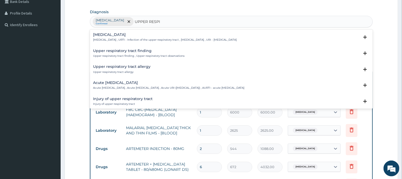
click at [132, 39] on p "[MEDICAL_DATA] , URTI - Infection of the upper respiratory tract , [MEDICAL_DAT…" at bounding box center [165, 40] width 144 height 4
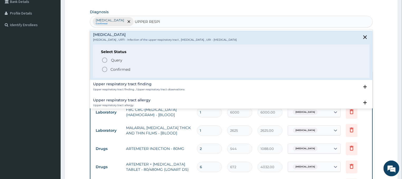
click at [103, 71] on circle "status option filled" at bounding box center [104, 69] width 5 height 5
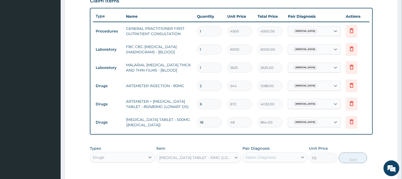
scroll to position [267, 0]
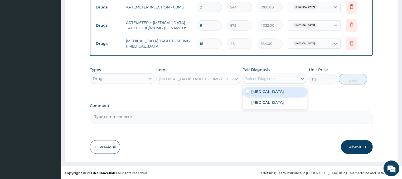
click at [266, 77] on div "Select Diagnosis" at bounding box center [261, 78] width 31 height 5
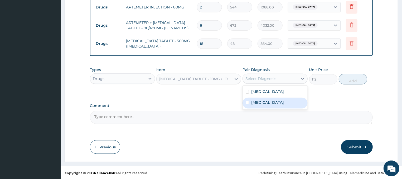
drag, startPoint x: 267, startPoint y: 102, endPoint x: 310, endPoint y: 99, distance: 42.8
click at [269, 102] on label "[MEDICAL_DATA]" at bounding box center [267, 102] width 33 height 5
checkbox input "true"
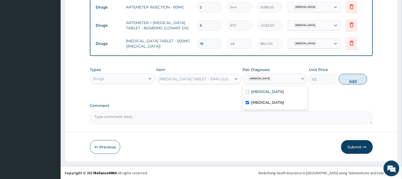
click at [345, 79] on button "Add" at bounding box center [353, 79] width 28 height 11
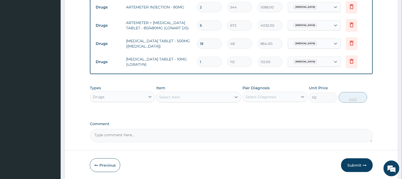
type input "0"
type input "0.00"
type input "5"
type input "560.00"
type input "5"
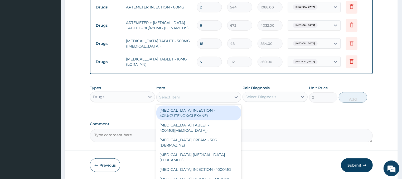
click at [174, 96] on div "Select Item" at bounding box center [169, 96] width 21 height 5
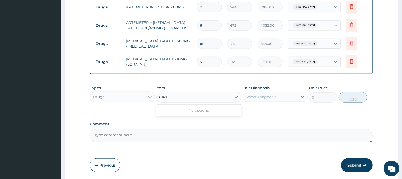
type input "CIP"
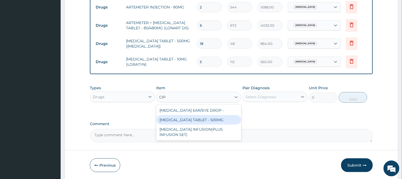
click at [184, 119] on div "[MEDICAL_DATA] TABLET - 500MG" at bounding box center [198, 119] width 85 height 9
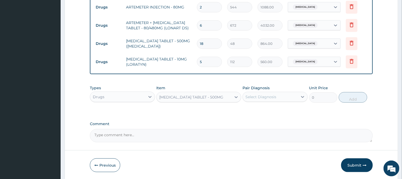
type input "224"
click at [251, 97] on div "Select Diagnosis" at bounding box center [261, 96] width 31 height 5
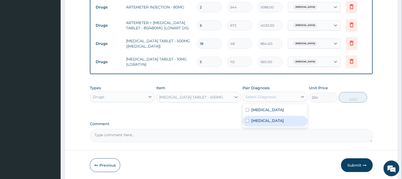
drag, startPoint x: 256, startPoint y: 123, endPoint x: 297, endPoint y: 111, distance: 43.1
click at [258, 123] on div "[MEDICAL_DATA]" at bounding box center [275, 121] width 65 height 11
checkbox input "true"
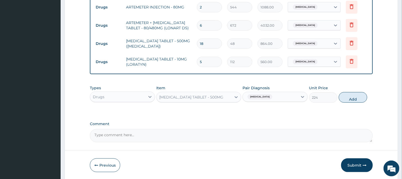
drag, startPoint x: 343, startPoint y: 96, endPoint x: 339, endPoint y: 94, distance: 4.8
click at [343, 95] on button "Add" at bounding box center [353, 97] width 28 height 11
type input "0"
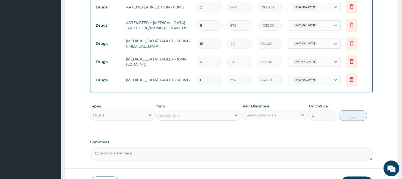
type input "10"
type input "2240.00"
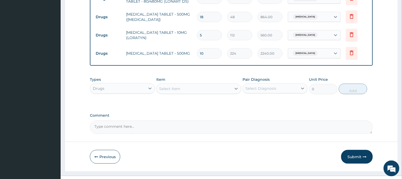
scroll to position [303, 0]
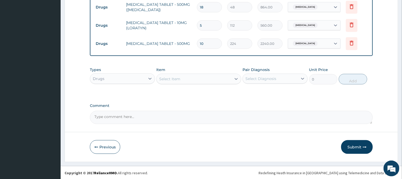
type input "10"
click at [205, 76] on div "Select Item" at bounding box center [194, 79] width 75 height 8
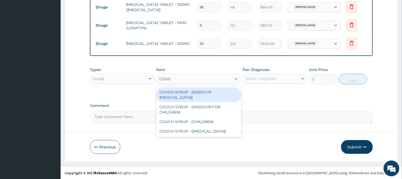
type input "COUGH"
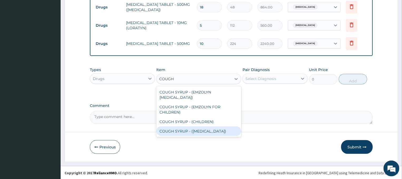
click at [195, 131] on div "COUGH SYRUP - ([MEDICAL_DATA])" at bounding box center [198, 130] width 85 height 9
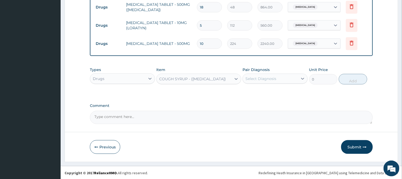
type input "1280"
click at [286, 80] on div "Select Diagnosis" at bounding box center [270, 78] width 55 height 8
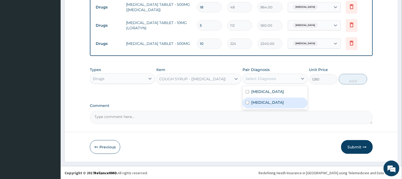
click at [281, 101] on label "[MEDICAL_DATA]" at bounding box center [267, 102] width 33 height 5
checkbox input "true"
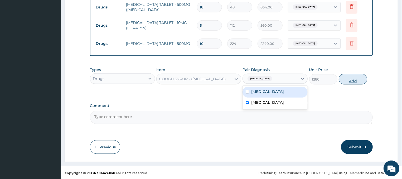
click at [343, 79] on button "Add" at bounding box center [353, 79] width 28 height 11
type input "0"
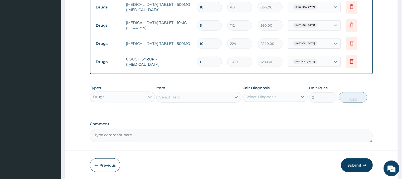
click at [218, 98] on div "Select Item" at bounding box center [194, 97] width 75 height 8
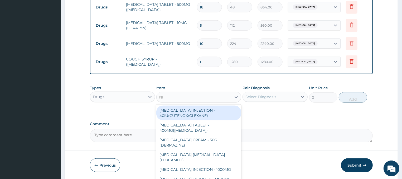
type input "NEE"
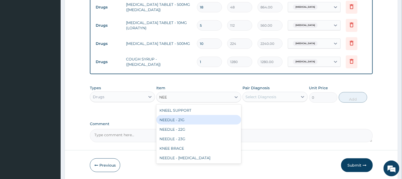
click at [189, 120] on div "NEEDLE - 21G" at bounding box center [198, 119] width 85 height 9
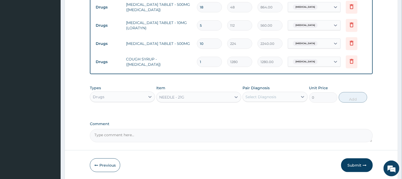
type input "32"
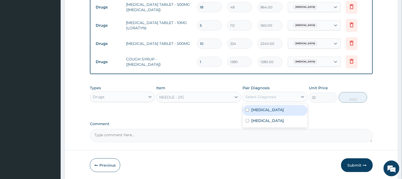
click at [257, 95] on div "Select Diagnosis" at bounding box center [261, 96] width 31 height 5
click at [256, 111] on label "[MEDICAL_DATA]" at bounding box center [267, 109] width 33 height 5
checkbox input "true"
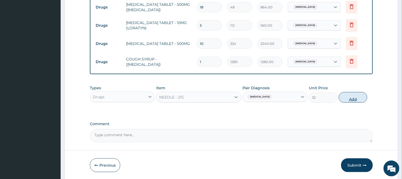
click at [349, 97] on button "Add" at bounding box center [353, 97] width 28 height 11
type input "0"
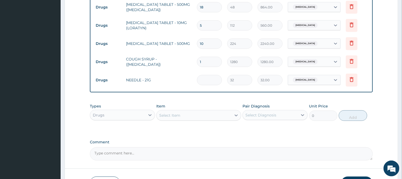
type input "0.00"
type input "2"
type input "64.00"
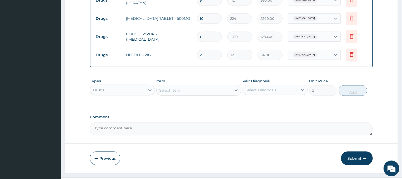
scroll to position [340, 0]
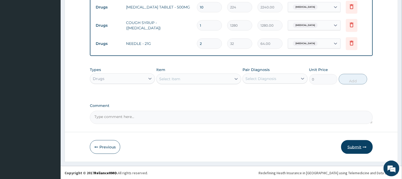
type input "2"
click at [362, 142] on button "Submit" at bounding box center [357, 147] width 32 height 14
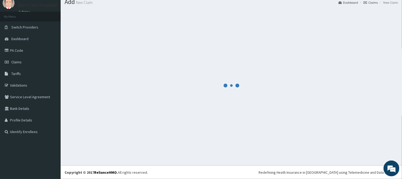
scroll to position [18, 0]
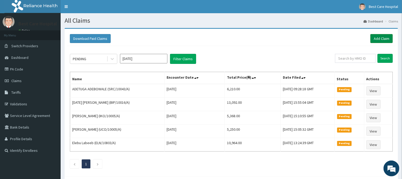
click at [388, 36] on link "Add Claim" at bounding box center [382, 38] width 22 height 9
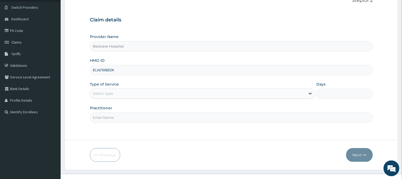
scroll to position [47, 0]
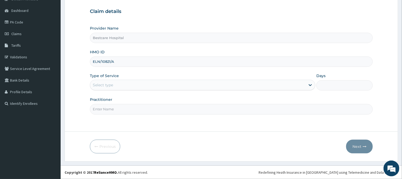
type input "ELN/10821/A"
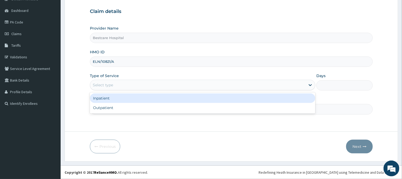
click at [112, 86] on div "Select type" at bounding box center [103, 84] width 20 height 5
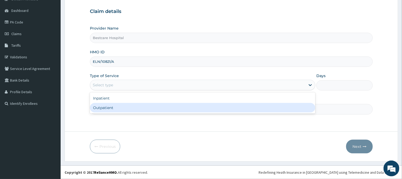
click at [102, 109] on div "Outpatient" at bounding box center [203, 107] width 226 height 9
type input "1"
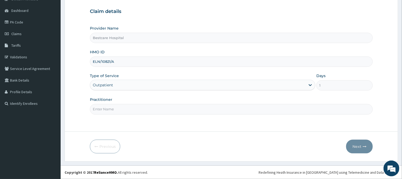
click at [102, 109] on input "Practitioner" at bounding box center [231, 109] width 283 height 10
type input "DR"
click at [356, 146] on button "Next" at bounding box center [359, 147] width 27 height 14
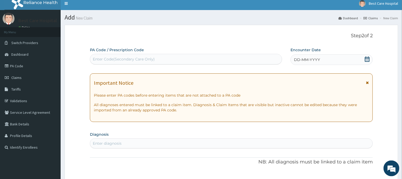
scroll to position [0, 0]
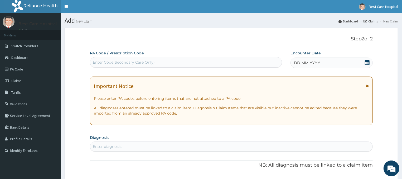
click at [366, 64] on icon at bounding box center [367, 62] width 5 height 5
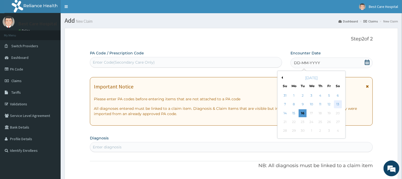
click at [339, 103] on div "13" at bounding box center [338, 104] width 8 height 8
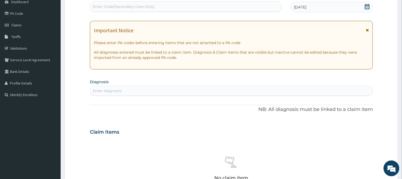
scroll to position [56, 0]
click at [138, 88] on div "Enter diagnosis" at bounding box center [231, 90] width 283 height 8
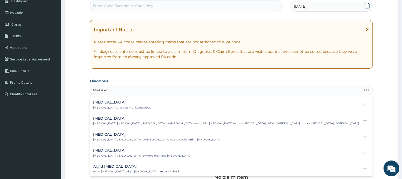
type input "[MEDICAL_DATA]"
click at [99, 106] on div "[MEDICAL_DATA] [MEDICAL_DATA] , Paludism , Plasmodiosis" at bounding box center [122, 104] width 58 height 9
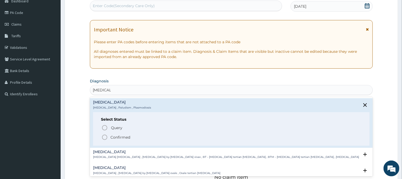
click at [104, 138] on icon "status option filled" at bounding box center [105, 137] width 6 height 6
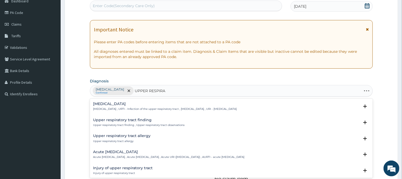
type input "UPPER RESPIRAT"
click at [122, 106] on div "[MEDICAL_DATA] [MEDICAL_DATA] , URTI - Infection of the upper respiratory tract…" at bounding box center [165, 106] width 144 height 9
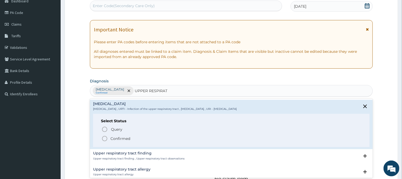
click at [106, 138] on icon "status option filled" at bounding box center [105, 138] width 6 height 6
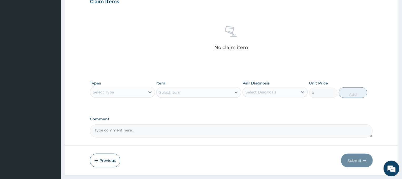
scroll to position [198, 0]
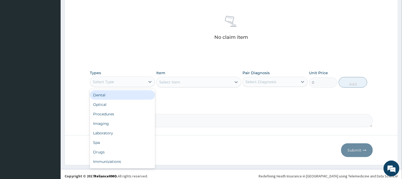
click at [143, 82] on div "Select Type" at bounding box center [117, 82] width 55 height 8
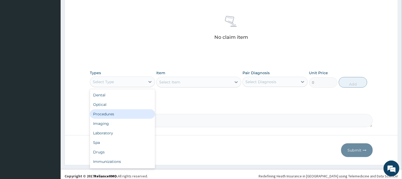
click at [122, 114] on div "Procedures" at bounding box center [122, 113] width 65 height 9
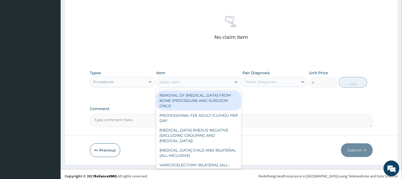
click at [181, 82] on div "Select Item" at bounding box center [194, 82] width 75 height 8
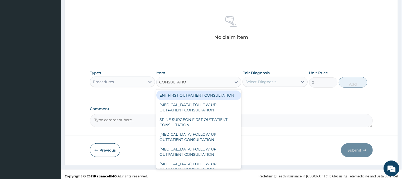
type input "CONSULTATION"
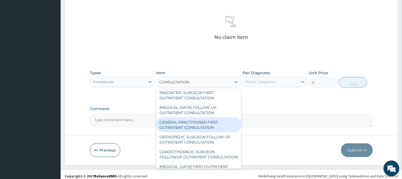
scroll to position [477, 0]
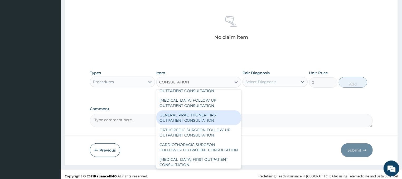
click at [205, 119] on div "GENERAL PRACTITIONER FIRST OUTPATIENT CONSULTATION" at bounding box center [198, 117] width 85 height 15
type input "4500"
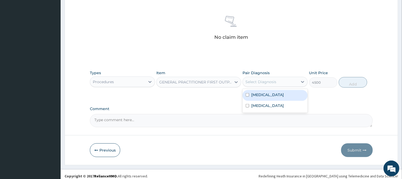
click at [277, 81] on div "Select Diagnosis" at bounding box center [270, 82] width 55 height 8
click at [276, 97] on div "[MEDICAL_DATA]" at bounding box center [275, 95] width 65 height 11
checkbox input "true"
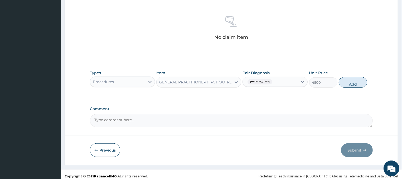
click at [357, 78] on button "Add" at bounding box center [353, 82] width 28 height 11
type input "0"
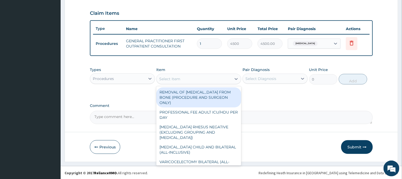
click at [201, 78] on div "Select Item" at bounding box center [194, 79] width 75 height 8
click at [143, 73] on div "Procedures" at bounding box center [122, 78] width 65 height 11
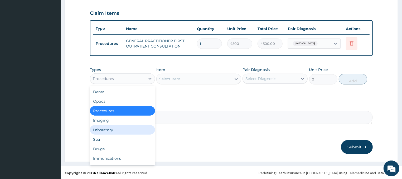
click at [114, 128] on div "Laboratory" at bounding box center [122, 129] width 65 height 9
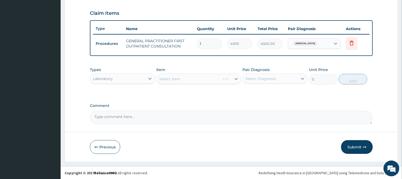
click at [184, 78] on div "Select Item" at bounding box center [198, 79] width 85 height 11
click at [187, 78] on div "Select Item" at bounding box center [198, 79] width 85 height 11
click at [202, 79] on div "Select Item" at bounding box center [198, 79] width 85 height 11
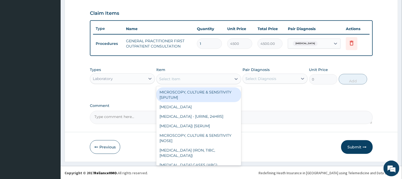
click at [205, 78] on div "Select Item" at bounding box center [194, 79] width 75 height 8
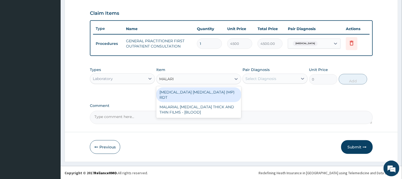
type input "[MEDICAL_DATA]"
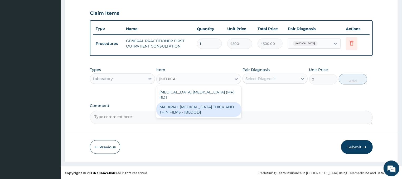
click at [210, 102] on div "MALARIAL [MEDICAL_DATA] THICK AND THIN FILMS - [BLOOD]" at bounding box center [198, 109] width 85 height 15
type input "2625"
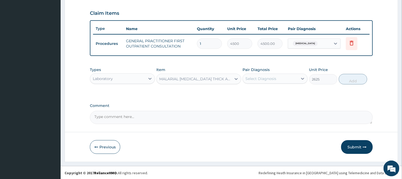
click at [253, 78] on div "Select Diagnosis" at bounding box center [261, 78] width 31 height 5
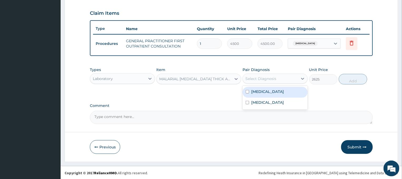
click at [255, 92] on label "[MEDICAL_DATA]" at bounding box center [267, 91] width 33 height 5
checkbox input "true"
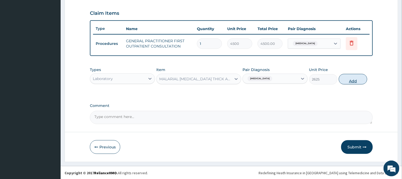
click at [343, 80] on button "Add" at bounding box center [353, 79] width 28 height 11
type input "0"
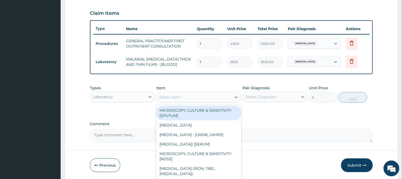
click at [193, 95] on div "Select Item" at bounding box center [194, 97] width 75 height 8
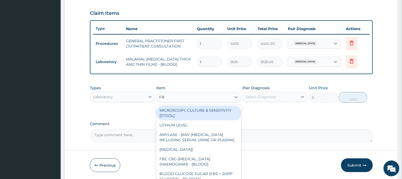
type input "FBC"
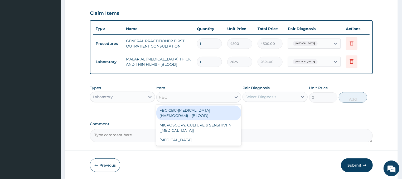
click at [207, 114] on div "FBC CBC-[MEDICAL_DATA] (HAEMOGRAM) - [BLOOD]" at bounding box center [198, 113] width 85 height 15
type input "6000"
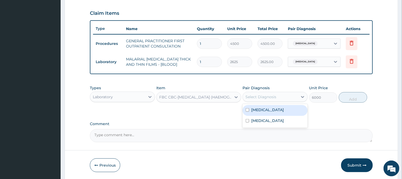
click at [269, 94] on div "Select Diagnosis" at bounding box center [261, 96] width 31 height 5
click at [268, 111] on div "[MEDICAL_DATA]" at bounding box center [275, 110] width 65 height 11
checkbox input "true"
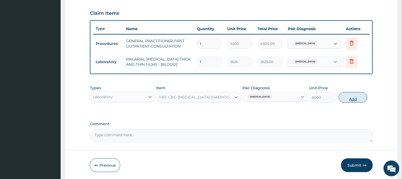
click at [359, 98] on button "Add" at bounding box center [353, 97] width 28 height 11
type input "0"
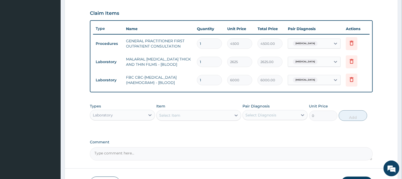
click at [128, 113] on div "Laboratory" at bounding box center [117, 115] width 55 height 8
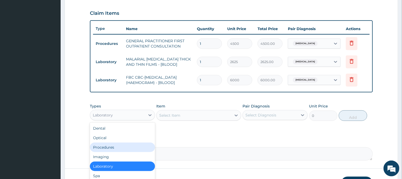
scroll to position [18, 0]
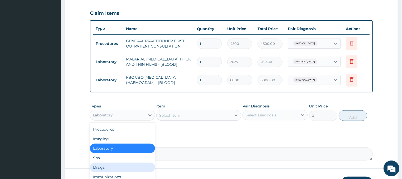
click at [113, 166] on div "Drugs" at bounding box center [122, 166] width 65 height 9
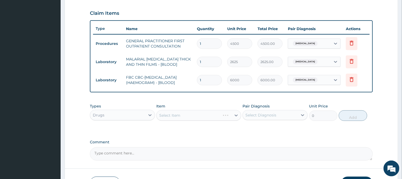
click at [194, 116] on div "Select Item" at bounding box center [198, 115] width 85 height 11
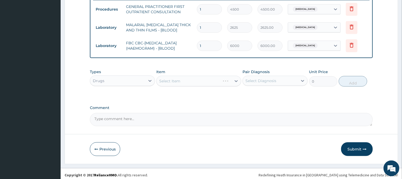
scroll to position [211, 0]
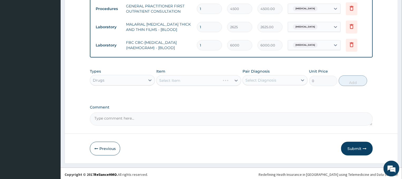
click at [209, 80] on div "Select Item" at bounding box center [198, 80] width 85 height 11
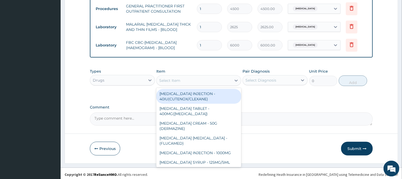
click at [158, 78] on div "Select Item" at bounding box center [194, 80] width 75 height 8
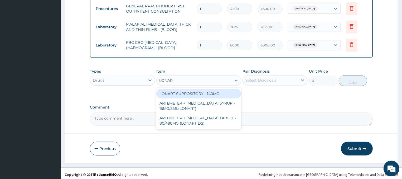
type input "LONART"
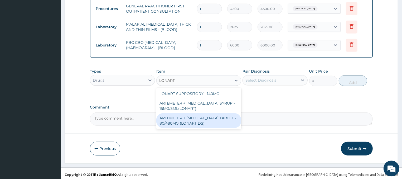
click at [204, 117] on div "ARTEMETER + [MEDICAL_DATA] TABLET - 80/480MG (LONART DS)" at bounding box center [198, 120] width 85 height 15
type input "672"
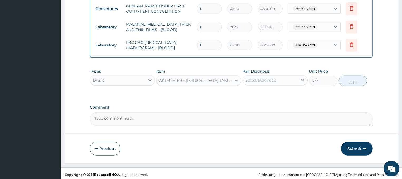
click at [260, 80] on div "Select Diagnosis" at bounding box center [261, 79] width 31 height 5
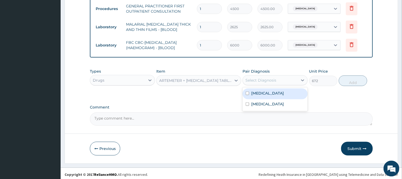
click at [270, 94] on div "[MEDICAL_DATA]" at bounding box center [275, 93] width 65 height 11
checkbox input "true"
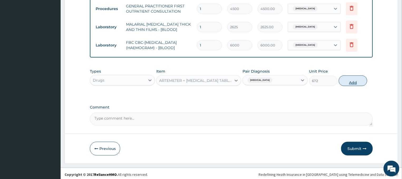
click at [356, 82] on button "Add" at bounding box center [353, 80] width 28 height 11
type input "0"
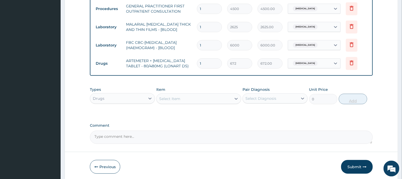
type input "0.00"
type input "6"
type input "4032.00"
type input "6"
click at [216, 98] on div "Select Item" at bounding box center [194, 98] width 75 height 8
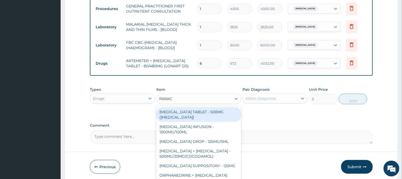
type input "PARACE"
click at [207, 118] on div "[MEDICAL_DATA] TABLET - 500MG ([MEDICAL_DATA])" at bounding box center [198, 114] width 85 height 15
type input "48"
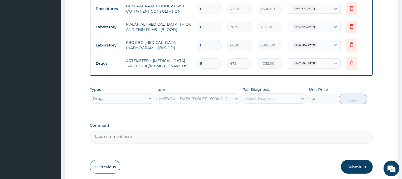
click at [280, 98] on div "Select Diagnosis" at bounding box center [270, 98] width 55 height 8
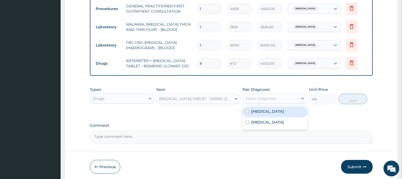
click at [269, 109] on div "[MEDICAL_DATA]" at bounding box center [275, 111] width 65 height 11
checkbox input "true"
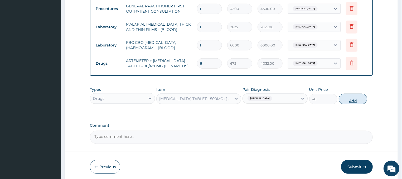
click at [362, 99] on button "Add" at bounding box center [353, 98] width 28 height 11
type input "0"
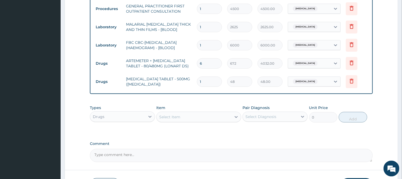
type input "18"
type input "864.00"
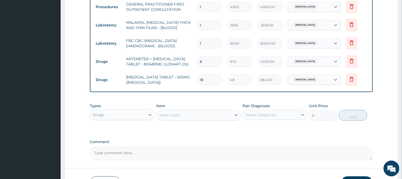
scroll to position [239, 0]
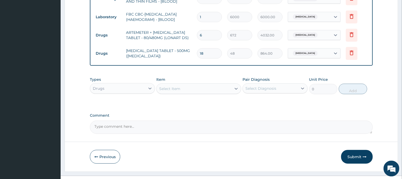
type input "18"
click at [205, 87] on div "Select Item" at bounding box center [194, 88] width 75 height 8
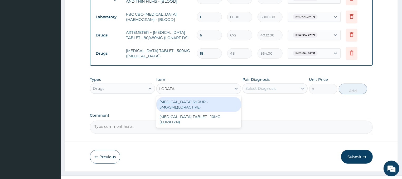
type input "LORATAD"
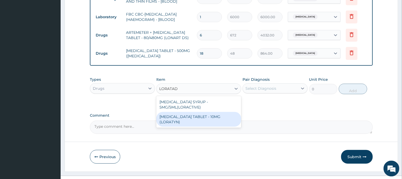
click at [215, 115] on div "[MEDICAL_DATA] TABLET - 10MG (LORATYN)" at bounding box center [198, 119] width 85 height 15
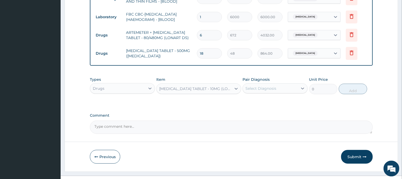
type input "112"
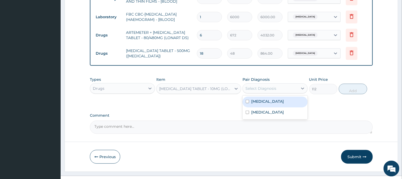
click at [282, 88] on div "Select Diagnosis" at bounding box center [270, 88] width 55 height 8
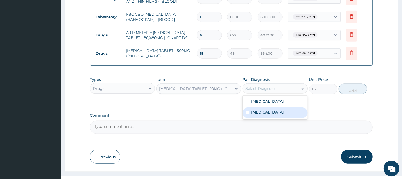
click at [273, 113] on label "[MEDICAL_DATA]" at bounding box center [267, 111] width 33 height 5
checkbox input "true"
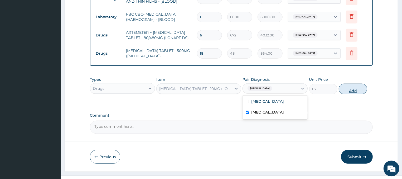
click at [343, 88] on button "Add" at bounding box center [353, 88] width 28 height 11
type input "0"
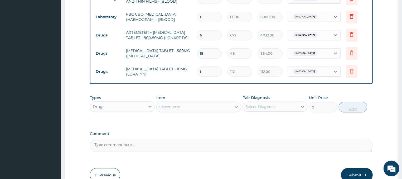
type input "0.00"
type input "5"
type input "560.00"
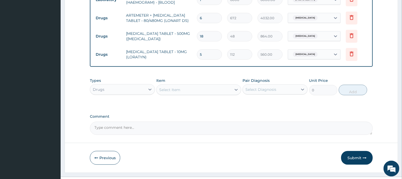
scroll to position [267, 0]
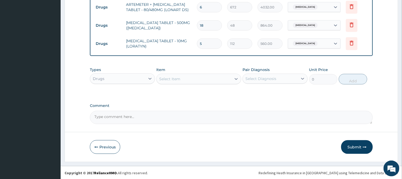
type input "5"
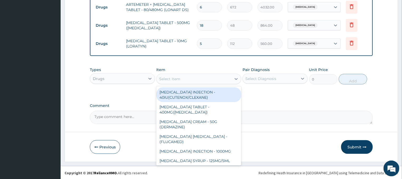
click at [215, 75] on div "Select Item" at bounding box center [194, 79] width 75 height 8
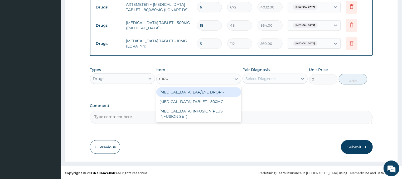
type input "[MEDICAL_DATA]"
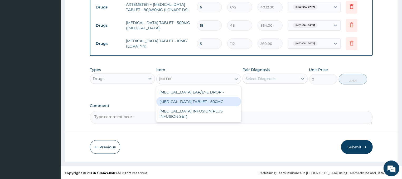
click at [218, 102] on div "[MEDICAL_DATA] TABLET - 500MG" at bounding box center [198, 101] width 85 height 9
type input "224"
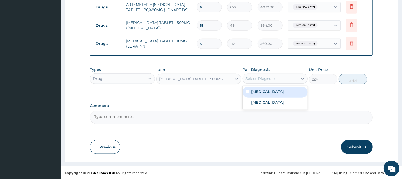
click at [281, 77] on div "Select Diagnosis" at bounding box center [270, 78] width 55 height 8
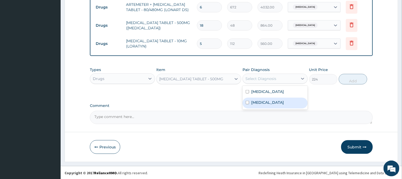
click at [260, 103] on label "[MEDICAL_DATA]" at bounding box center [267, 102] width 33 height 5
checkbox input "true"
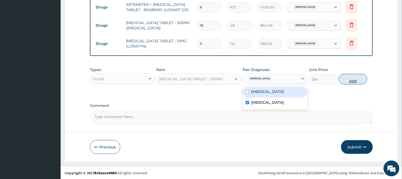
type input "0"
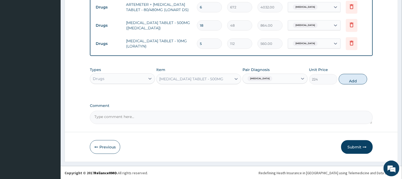
click at [284, 76] on div "[MEDICAL_DATA]" at bounding box center [270, 78] width 55 height 9
click at [355, 79] on button "Add" at bounding box center [353, 79] width 28 height 11
type input "0"
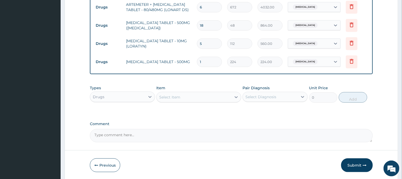
type input "10"
type input "2240.00"
type input "10"
click at [198, 97] on div "Select Item" at bounding box center [194, 97] width 75 height 8
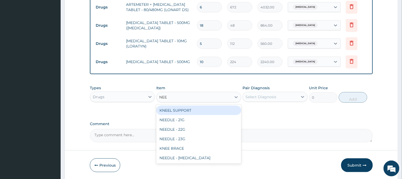
type input "NEED"
click at [200, 108] on div "NEEDLE - 21G" at bounding box center [198, 110] width 85 height 9
type input "32"
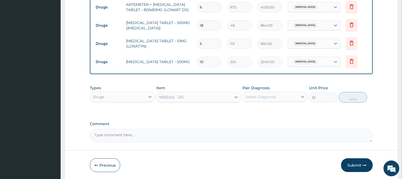
click at [286, 92] on div "Select Diagnosis" at bounding box center [275, 97] width 65 height 10
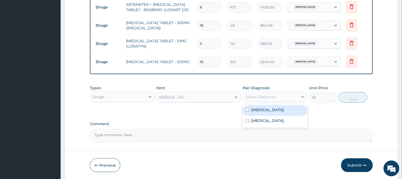
click at [275, 112] on div "[MEDICAL_DATA]" at bounding box center [275, 110] width 65 height 11
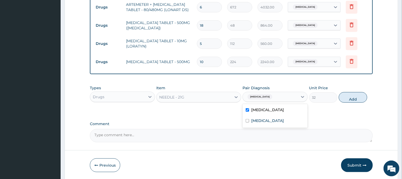
checkbox input "true"
click at [348, 97] on button "Add" at bounding box center [353, 97] width 28 height 11
type input "0"
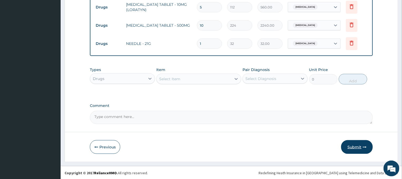
click at [349, 149] on button "Submit" at bounding box center [357, 147] width 32 height 14
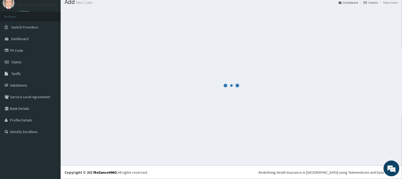
scroll to position [18, 0]
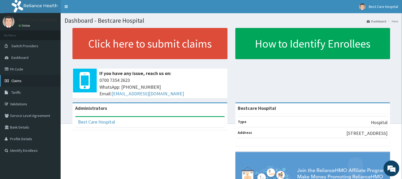
click at [14, 80] on span "Claims" at bounding box center [16, 80] width 10 height 5
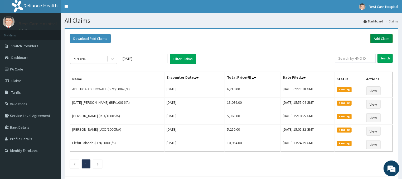
click at [378, 39] on link "Add Claim" at bounding box center [382, 38] width 22 height 9
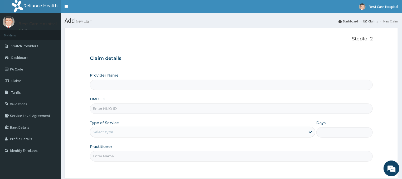
type input "Bestcare Hospital"
click at [111, 109] on input "HMO ID" at bounding box center [231, 108] width 283 height 10
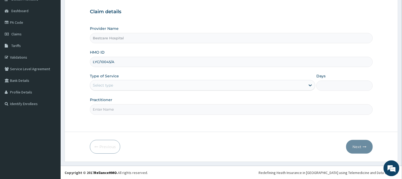
scroll to position [47, 0]
type input "LYC/10045/A"
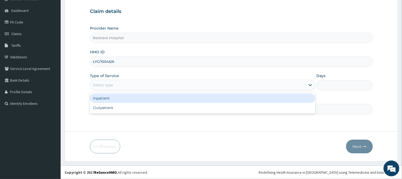
click at [158, 81] on div "Select type" at bounding box center [198, 85] width 216 height 8
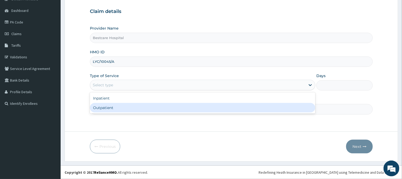
click at [148, 108] on div "Outpatient" at bounding box center [203, 107] width 226 height 9
type input "1"
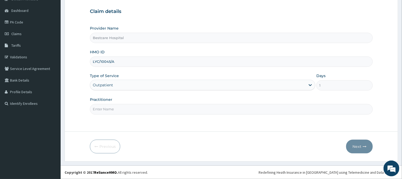
click at [137, 114] on input "Practitioner" at bounding box center [231, 109] width 283 height 10
type input "DR"
click at [358, 149] on button "Next" at bounding box center [359, 147] width 27 height 14
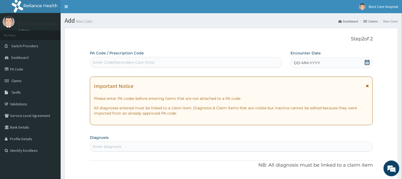
click at [370, 59] on div "DD-MM-YYYY" at bounding box center [332, 63] width 82 height 11
click at [245, 51] on div "PA Code / Prescription Code Enter Code(Secondary Care Only)" at bounding box center [186, 58] width 192 height 17
click at [368, 61] on icon at bounding box center [367, 62] width 5 height 5
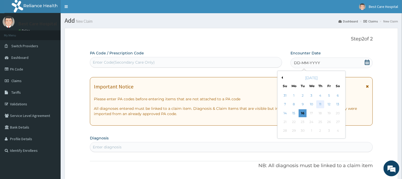
click at [322, 105] on div "11" at bounding box center [321, 104] width 8 height 8
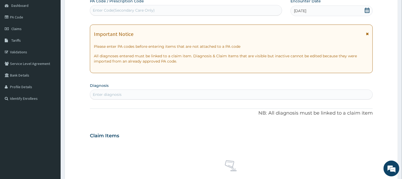
scroll to position [56, 0]
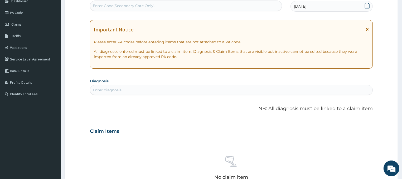
click at [108, 89] on div "Enter diagnosis" at bounding box center [107, 89] width 29 height 5
type input "[MEDICAL_DATA]"
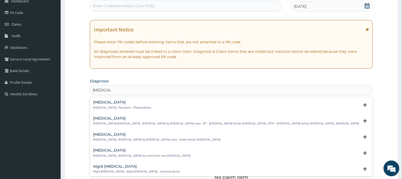
click at [102, 106] on p "[MEDICAL_DATA] , Paludism , Plasmodiosis" at bounding box center [122, 108] width 58 height 4
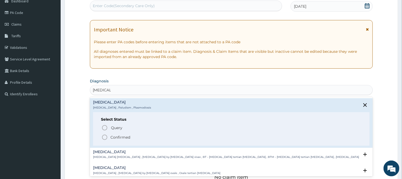
click at [107, 136] on icon "status option filled" at bounding box center [105, 137] width 6 height 6
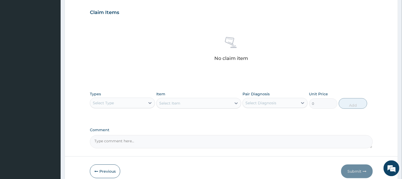
scroll to position [202, 0]
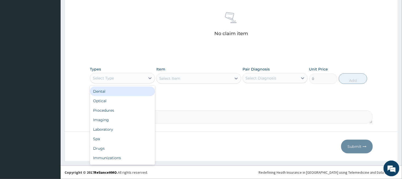
click at [142, 79] on div "Select Type" at bounding box center [117, 78] width 55 height 8
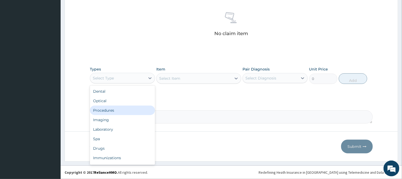
click at [115, 111] on div "Procedures" at bounding box center [122, 110] width 65 height 9
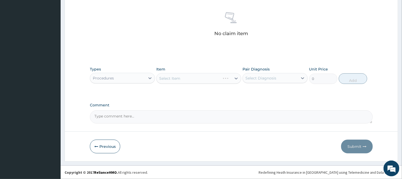
click at [175, 75] on div "Select Item" at bounding box center [198, 78] width 85 height 11
click at [208, 77] on div "Select Item" at bounding box center [198, 78] width 85 height 11
click at [176, 79] on div "Select Item" at bounding box center [198, 78] width 85 height 11
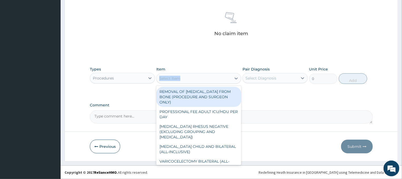
click at [191, 77] on div "Select Item" at bounding box center [194, 78] width 75 height 8
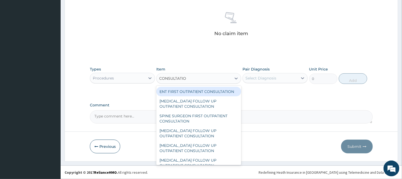
type input "CONSULTATION"
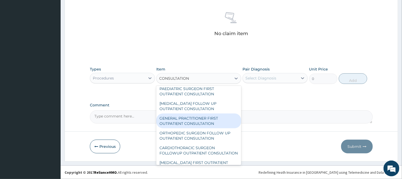
scroll to position [477, 0]
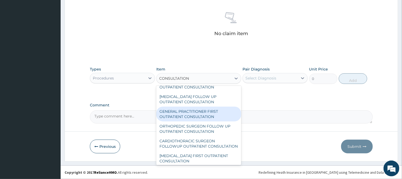
click at [208, 114] on div "GENERAL PRACTITIONER FIRST OUTPATIENT CONSULTATION" at bounding box center [198, 114] width 85 height 15
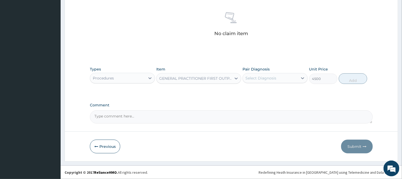
type input "4500"
click at [273, 78] on div "Select Diagnosis" at bounding box center [261, 77] width 31 height 5
click at [269, 93] on div "[MEDICAL_DATA]" at bounding box center [275, 91] width 65 height 11
checkbox input "true"
click at [355, 80] on button "Add" at bounding box center [353, 78] width 28 height 11
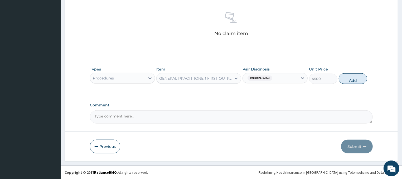
type input "0"
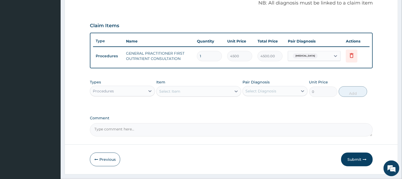
scroll to position [176, 0]
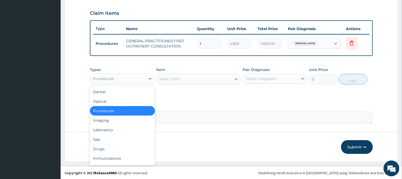
click at [137, 78] on div "Procedures" at bounding box center [117, 78] width 55 height 8
click at [113, 128] on div "Laboratory" at bounding box center [122, 129] width 65 height 9
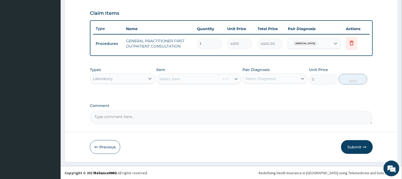
click at [187, 76] on div "Select Item" at bounding box center [198, 79] width 85 height 11
click at [209, 80] on div "Select Item" at bounding box center [198, 79] width 85 height 11
click at [191, 76] on div "Select Item" at bounding box center [198, 79] width 85 height 11
click at [208, 77] on div "Select Item" at bounding box center [198, 79] width 85 height 11
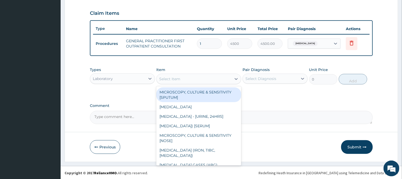
click at [191, 78] on div "Select Item" at bounding box center [194, 79] width 75 height 8
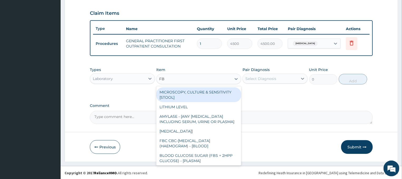
type input "FBC"
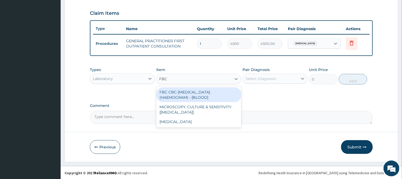
click at [199, 94] on div "FBC CBC-[MEDICAL_DATA] (HAEMOGRAM) - [BLOOD]" at bounding box center [198, 94] width 85 height 15
type input "6000"
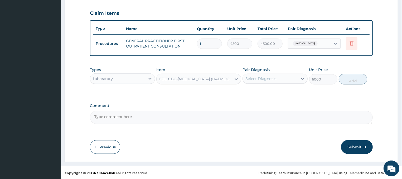
click at [260, 78] on div "Select Diagnosis" at bounding box center [261, 78] width 31 height 5
click at [255, 92] on label "[MEDICAL_DATA]" at bounding box center [267, 91] width 33 height 5
checkbox input "true"
click at [348, 78] on button "Add" at bounding box center [353, 79] width 28 height 11
type input "0"
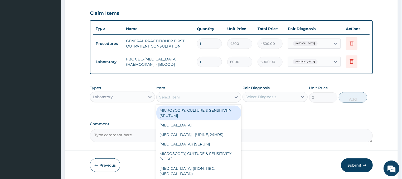
click at [204, 96] on div "Select Item" at bounding box center [194, 97] width 75 height 8
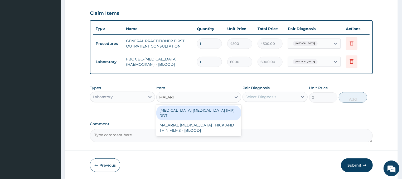
type input "[MEDICAL_DATA]"
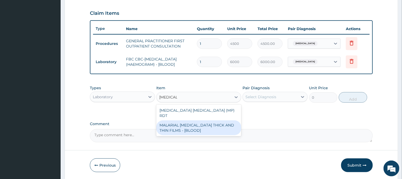
click at [189, 120] on div "MALARIAL [MEDICAL_DATA] THICK AND THIN FILMS - [BLOOD]" at bounding box center [198, 127] width 85 height 15
type input "2625"
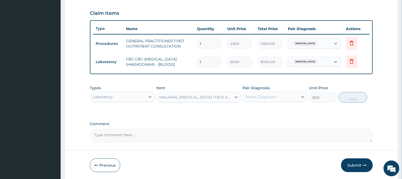
click at [266, 96] on div "Select Diagnosis" at bounding box center [261, 96] width 31 height 5
click at [258, 111] on label "[MEDICAL_DATA]" at bounding box center [267, 109] width 33 height 5
checkbox input "true"
click at [351, 98] on button "Add" at bounding box center [353, 97] width 28 height 11
type input "0"
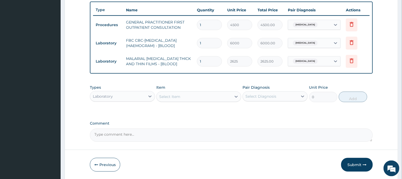
scroll to position [204, 0]
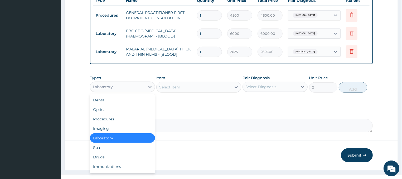
click at [119, 88] on div "Laboratory" at bounding box center [117, 87] width 55 height 8
click at [100, 155] on div "Drugs" at bounding box center [122, 156] width 65 height 9
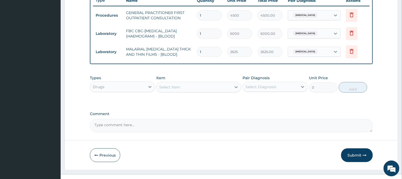
click at [214, 87] on div "Select Item" at bounding box center [194, 87] width 75 height 8
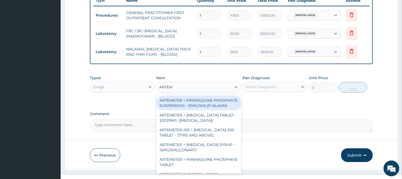
type input "ARTEME"
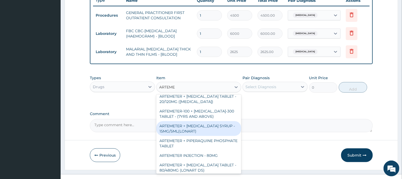
scroll to position [26, 0]
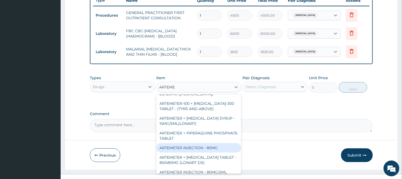
click at [202, 149] on div "ARTEMETER INJECTION - 80MG" at bounding box center [198, 147] width 85 height 9
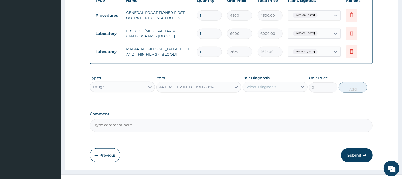
type input "544"
click at [286, 84] on div "Select Diagnosis" at bounding box center [270, 87] width 55 height 8
click at [273, 100] on div "[MEDICAL_DATA]" at bounding box center [275, 100] width 65 height 11
checkbox input "true"
click at [352, 84] on button "Add" at bounding box center [353, 87] width 28 height 11
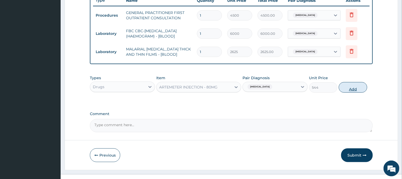
type input "0"
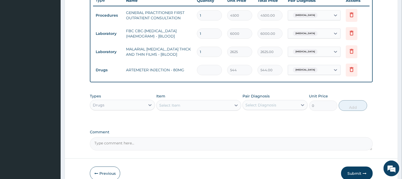
type input "0.00"
type input "3"
type input "1632.00"
type input "3"
click at [212, 105] on div "Select Item" at bounding box center [194, 105] width 75 height 8
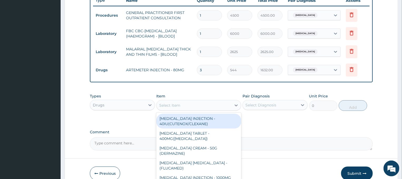
type input "T"
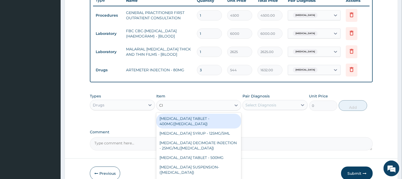
type input "C"
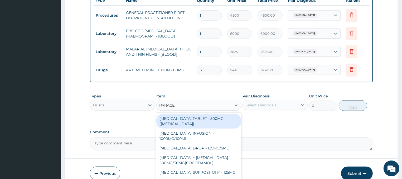
scroll to position [29, 0]
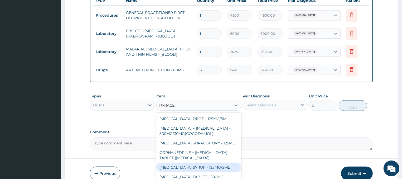
type input "PARACE"
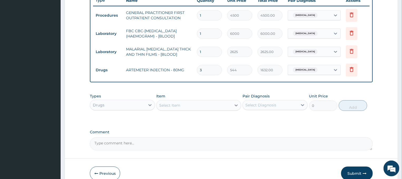
click at [202, 169] on html "R EL Toggle navigation Best Care Hospital Best Care Hospital - [EMAIL_ADDRESS][…" at bounding box center [201, 1] width 402 height 410
click at [209, 104] on div "Select Item" at bounding box center [194, 105] width 75 height 8
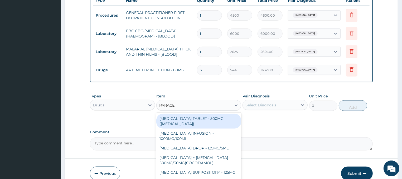
type input "PARACE"
